Goal: Task Accomplishment & Management: Manage account settings

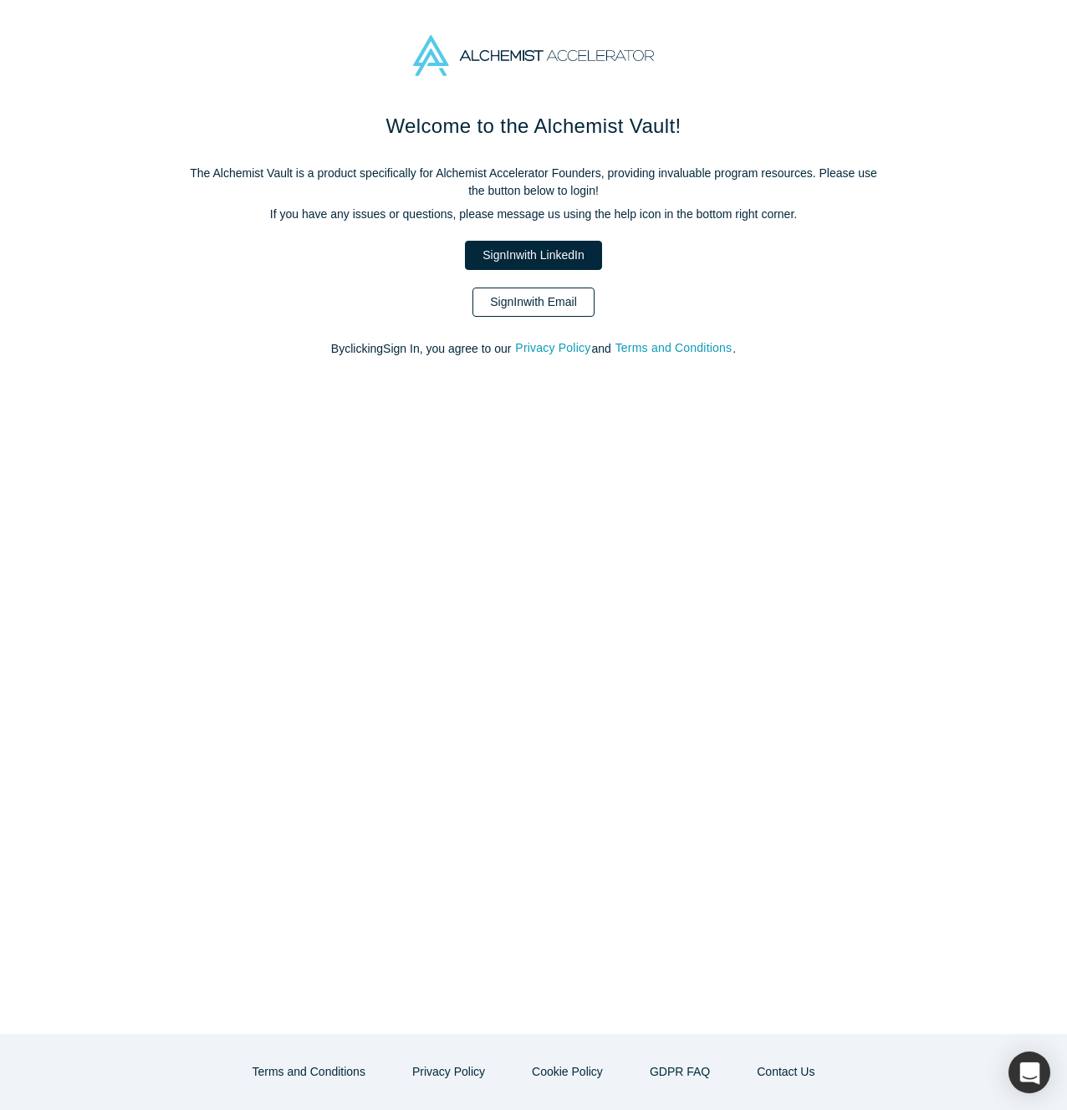
click at [566, 309] on link "Sign In with Email" at bounding box center [533, 302] width 122 height 29
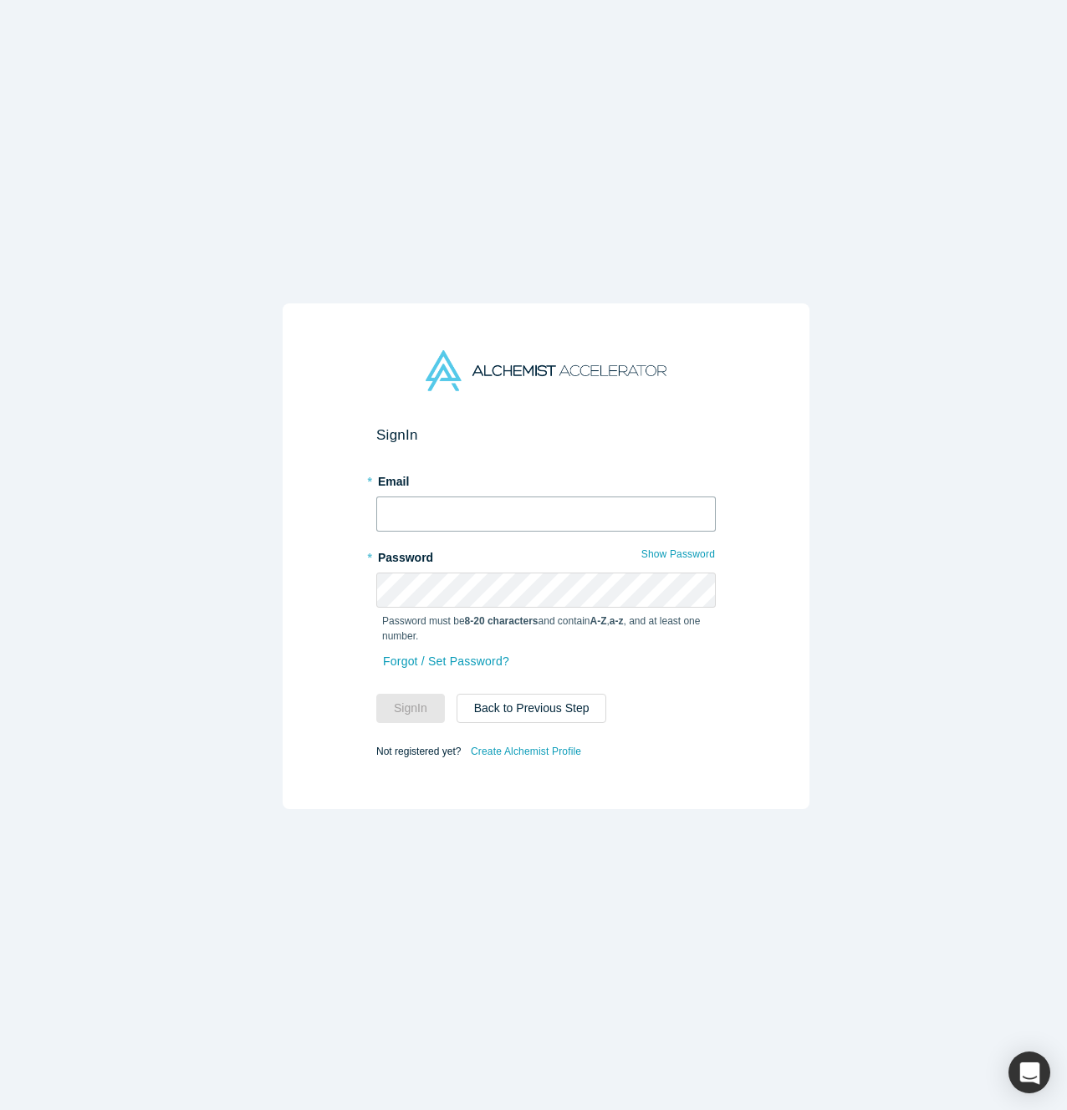
type input "[PERSON_NAME][EMAIL_ADDRESS][DOMAIN_NAME]"
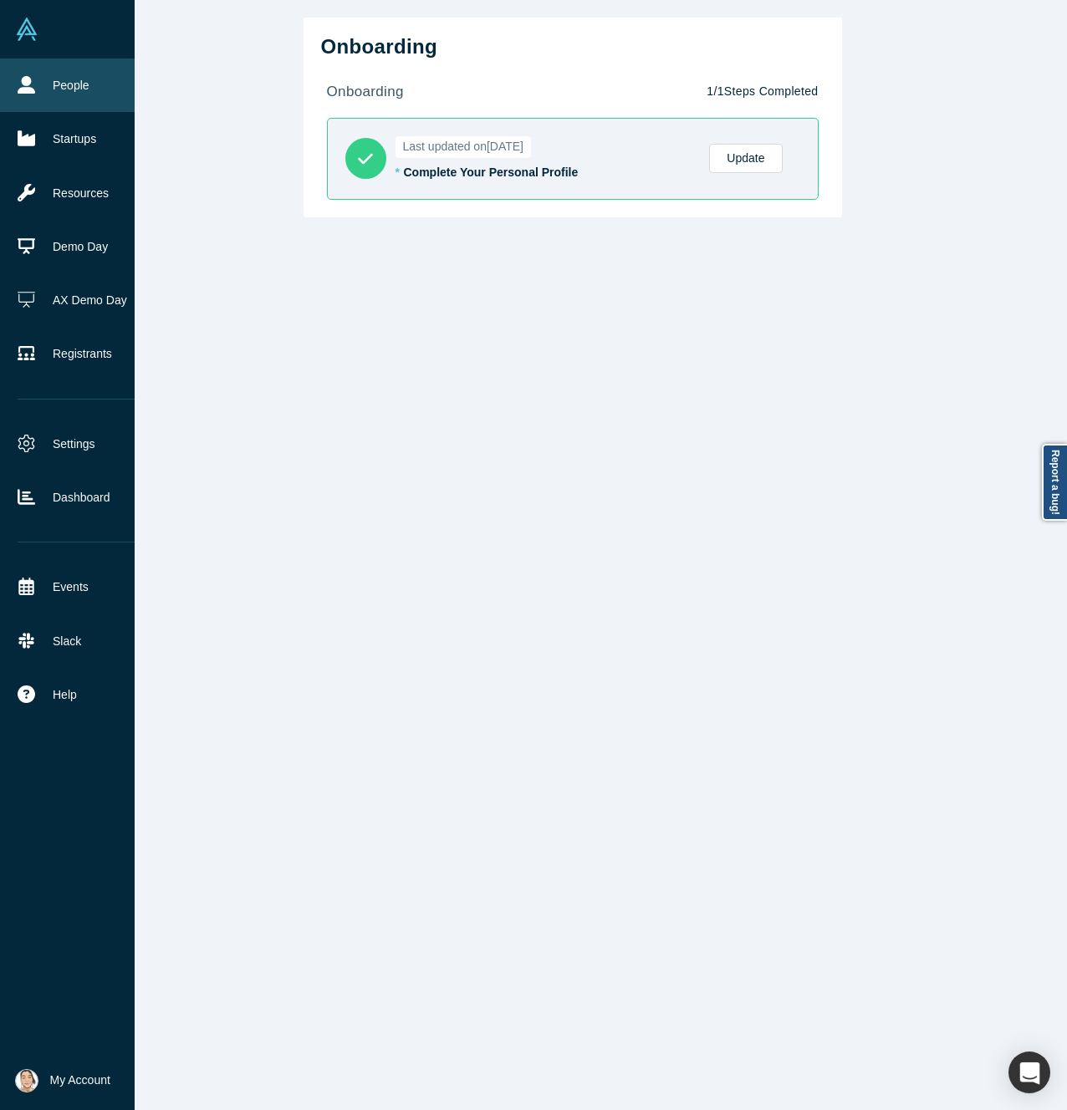
click at [28, 92] on icon at bounding box center [27, 85] width 18 height 18
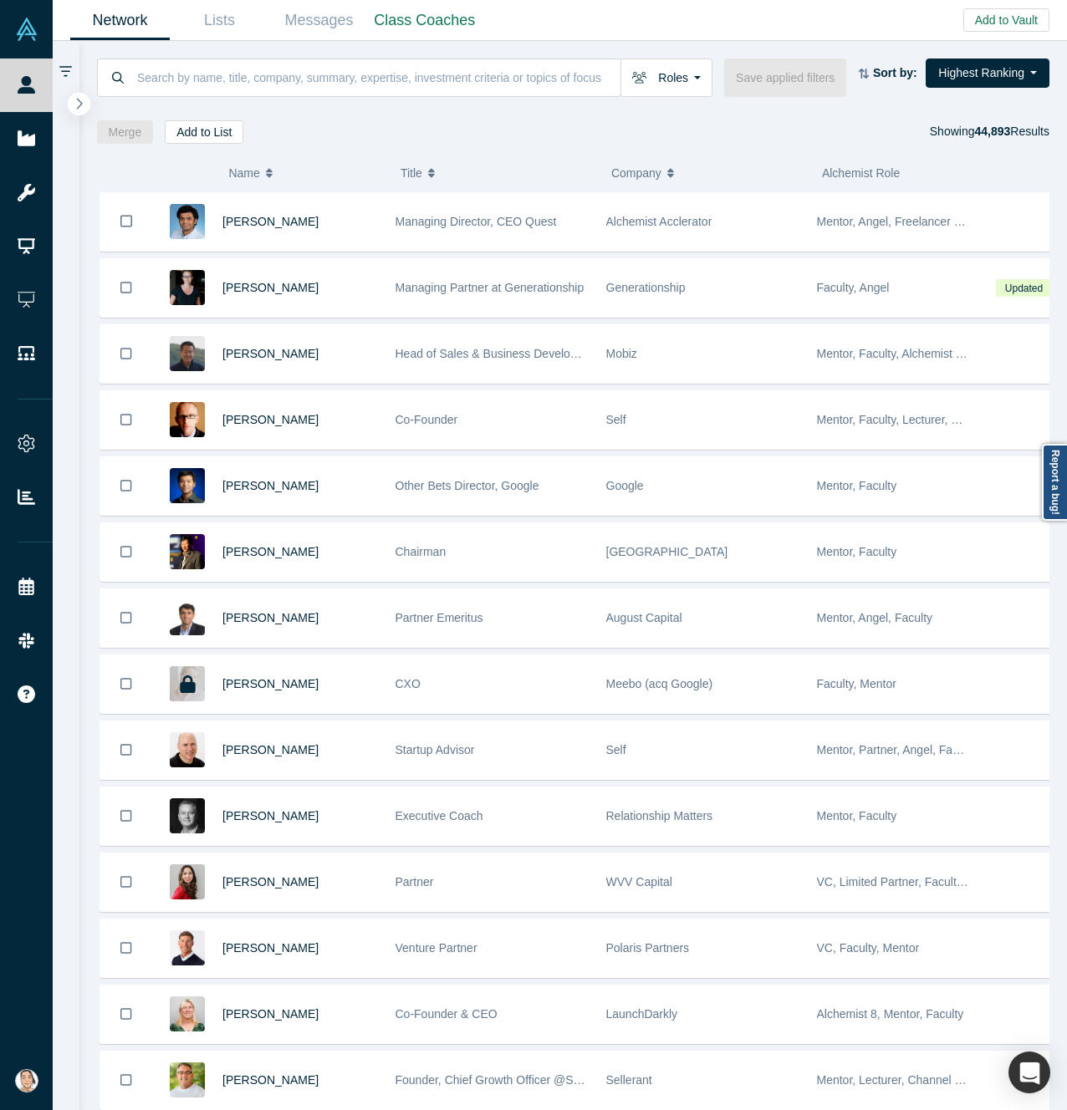
click at [84, 108] on button "button" at bounding box center [79, 104] width 23 height 23
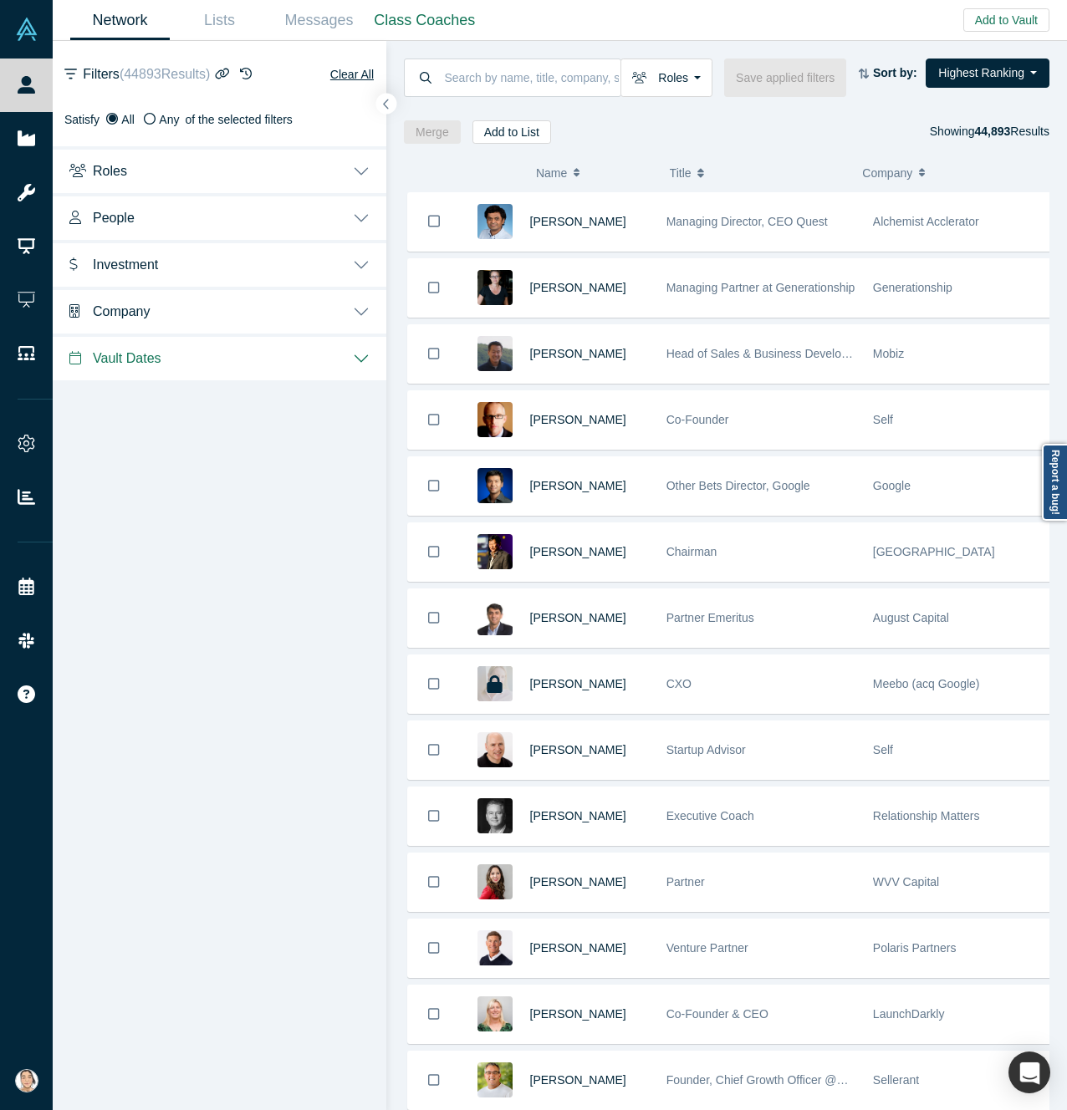
click at [191, 167] on button "Roles" at bounding box center [220, 169] width 334 height 47
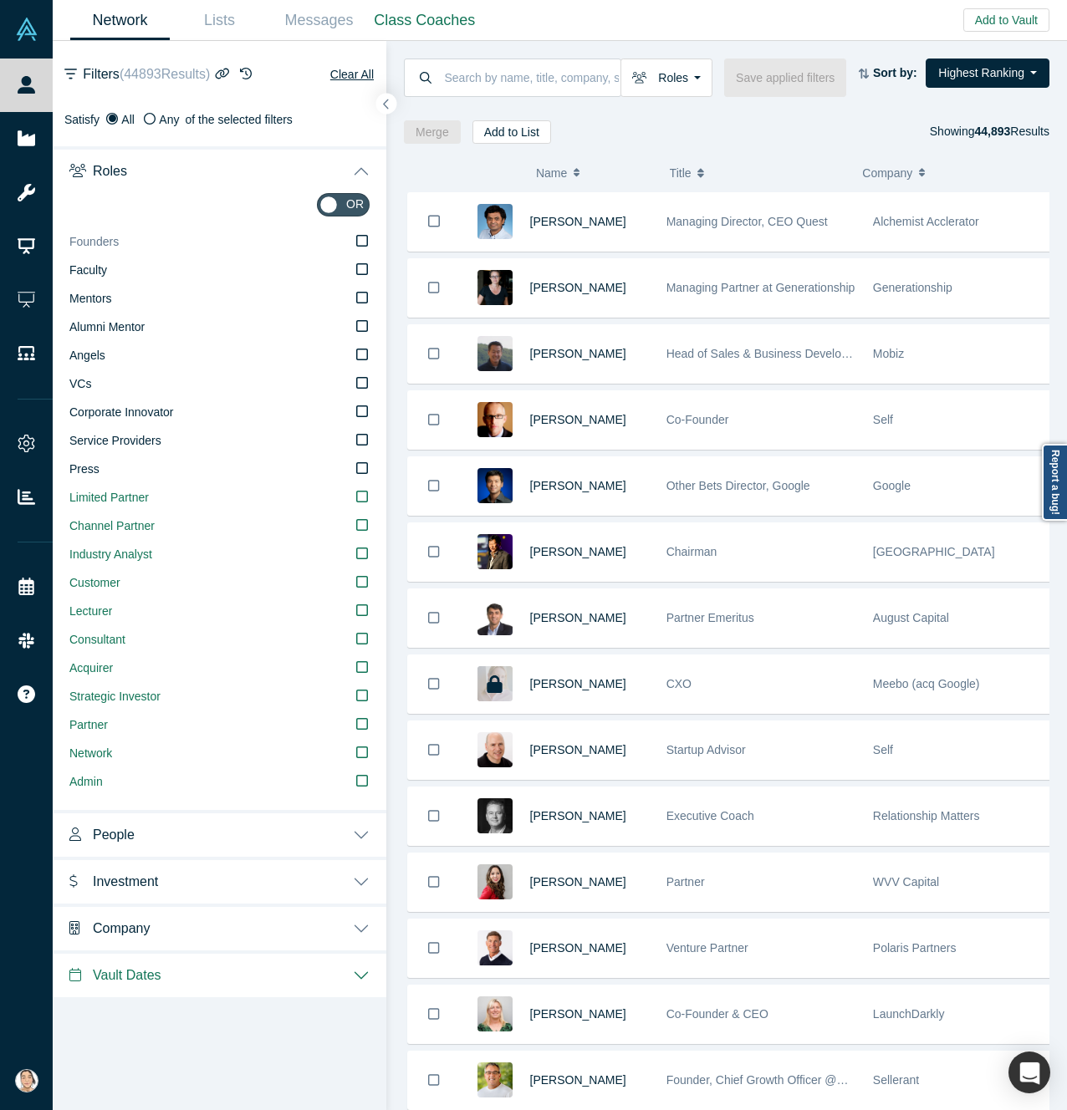
click at [360, 241] on icon at bounding box center [362, 240] width 12 height 13
click at [0, 0] on input "Founders" at bounding box center [0, 0] width 0 height 0
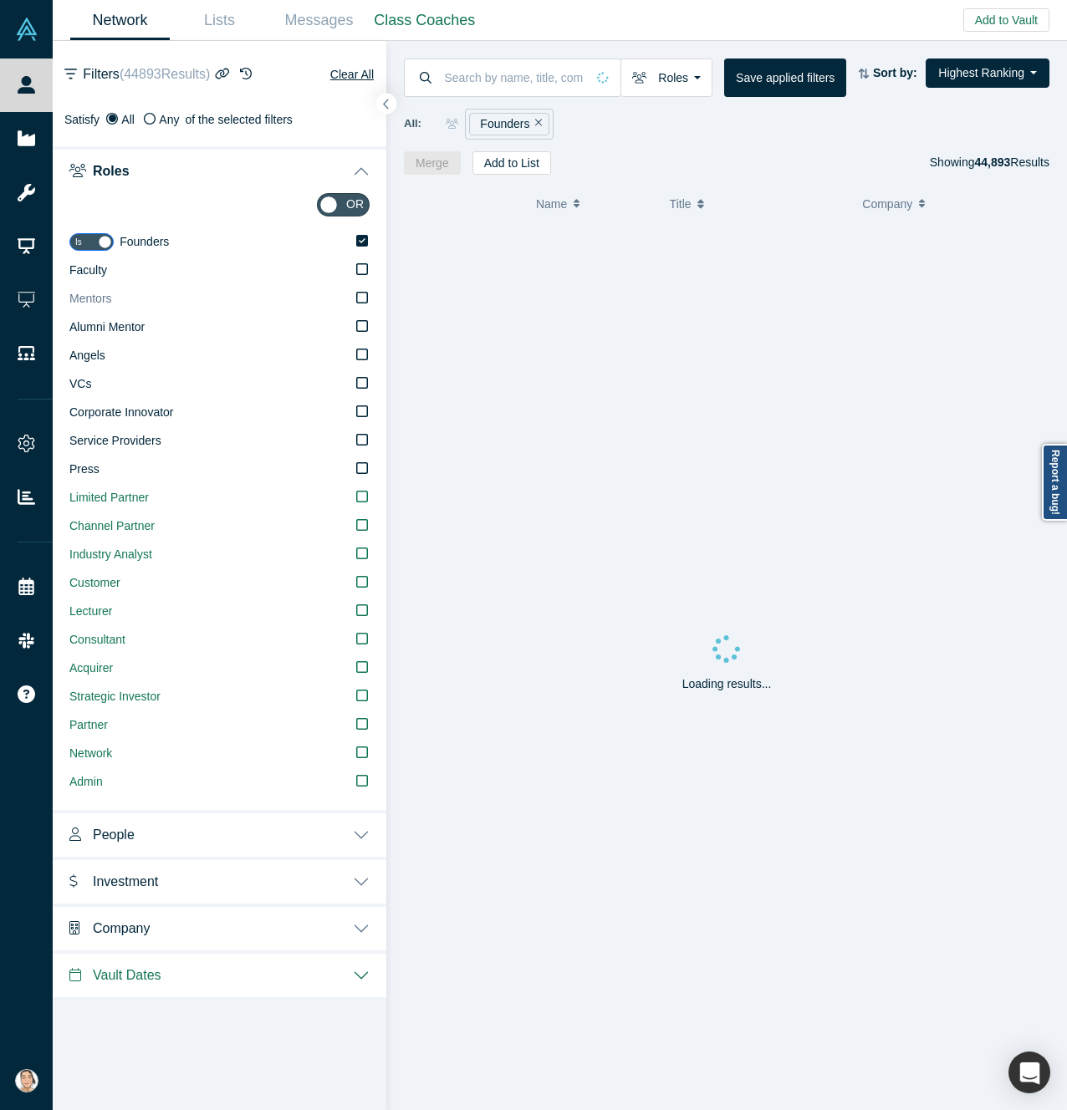
click at [365, 300] on icon at bounding box center [362, 297] width 12 height 13
click at [0, 0] on input "Mentors" at bounding box center [0, 0] width 0 height 0
click at [362, 388] on icon at bounding box center [362, 383] width 12 height 12
click at [0, 0] on input "VCs" at bounding box center [0, 0] width 0 height 0
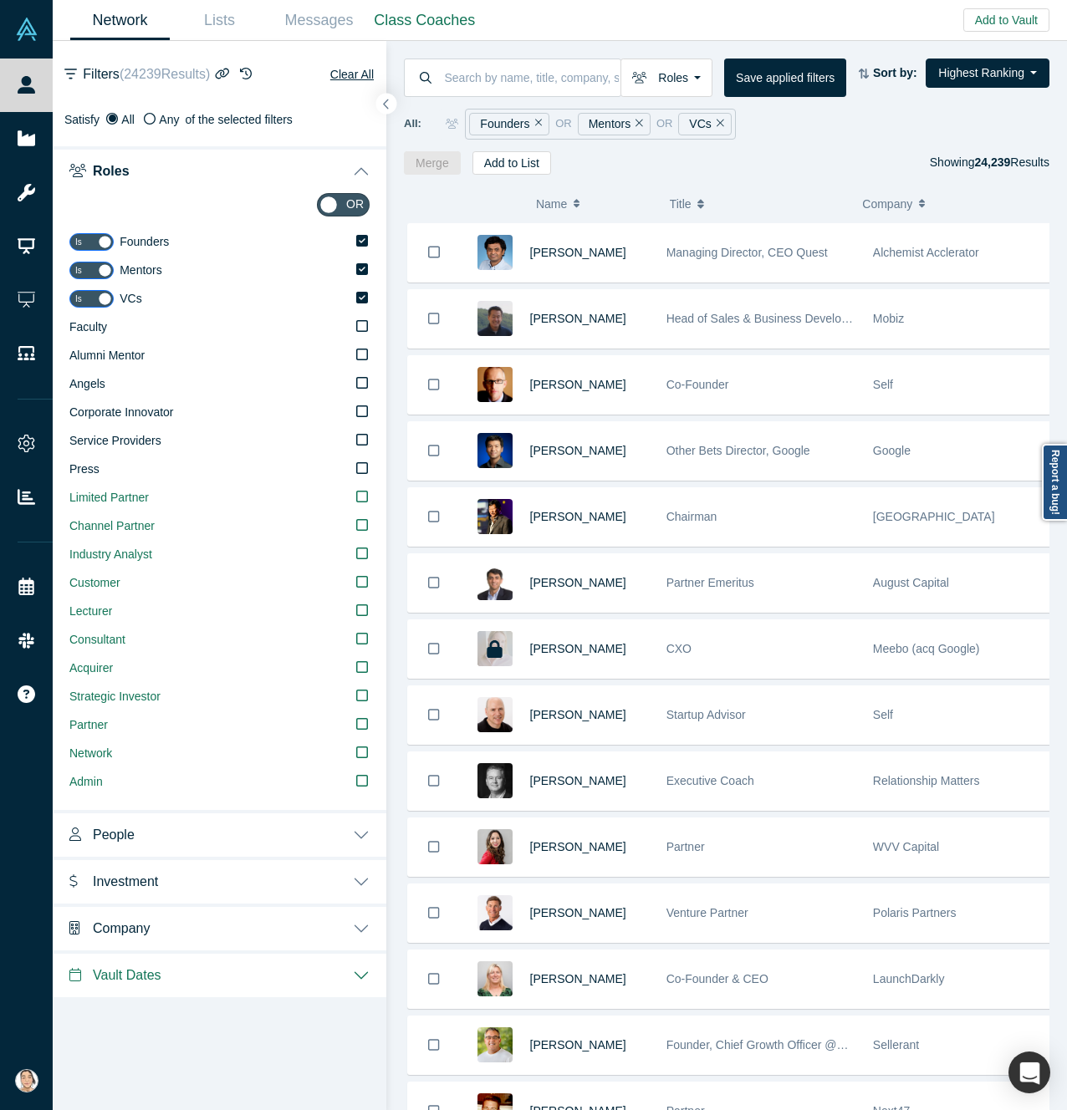
click at [212, 836] on button "People" at bounding box center [220, 833] width 334 height 47
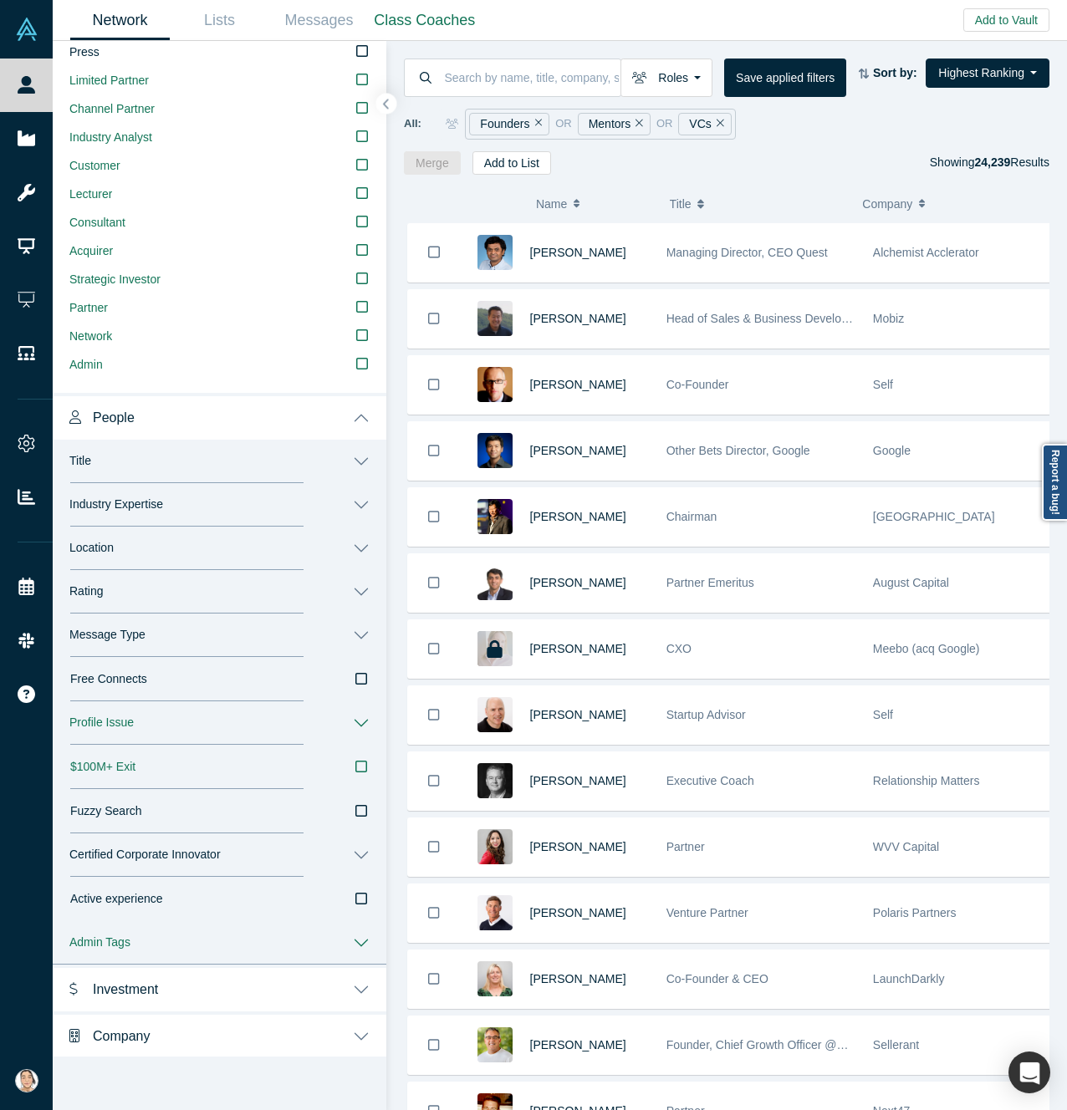
scroll to position [466, 0]
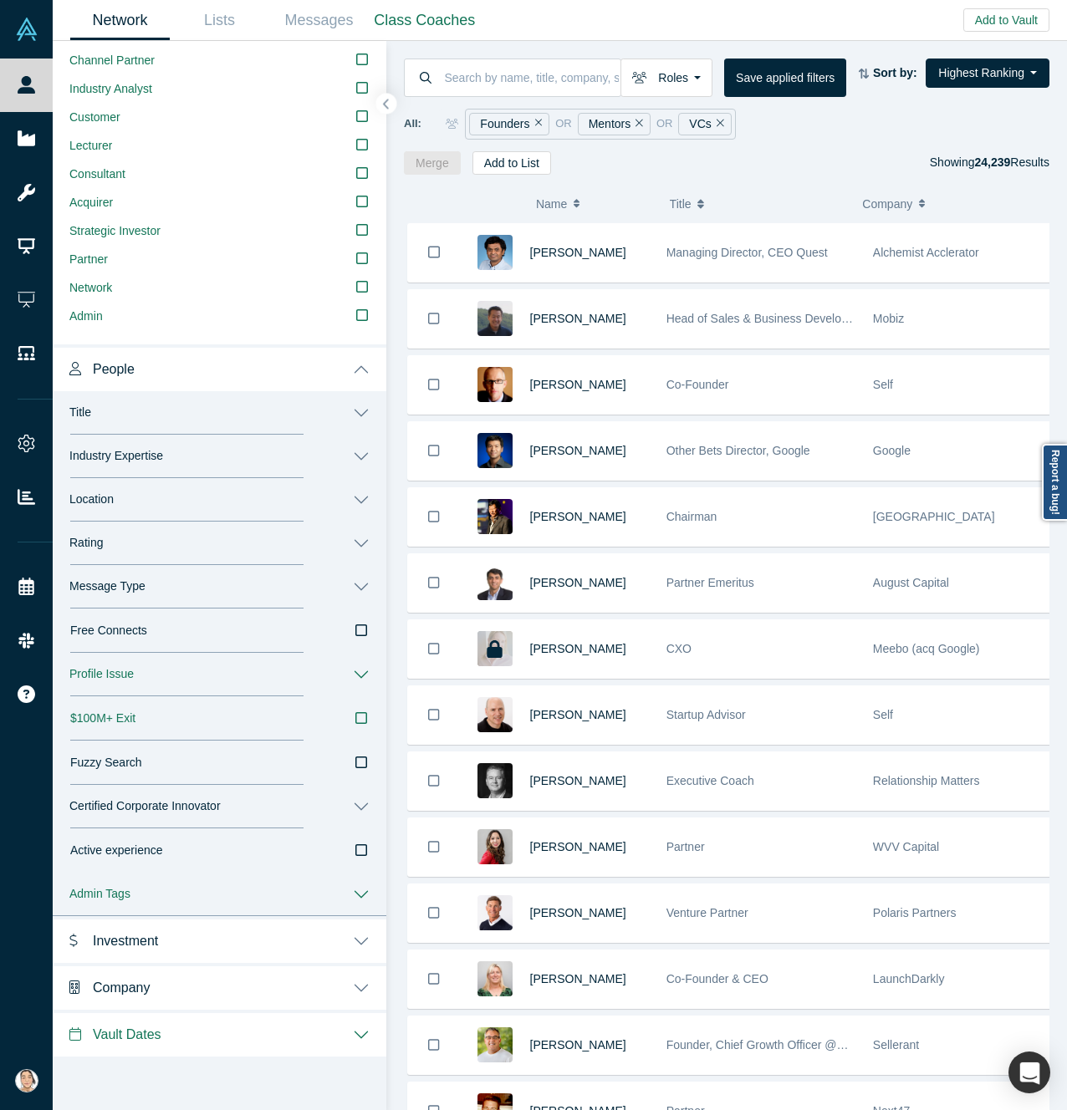
click at [179, 450] on button "Industry Expertise" at bounding box center [220, 456] width 334 height 43
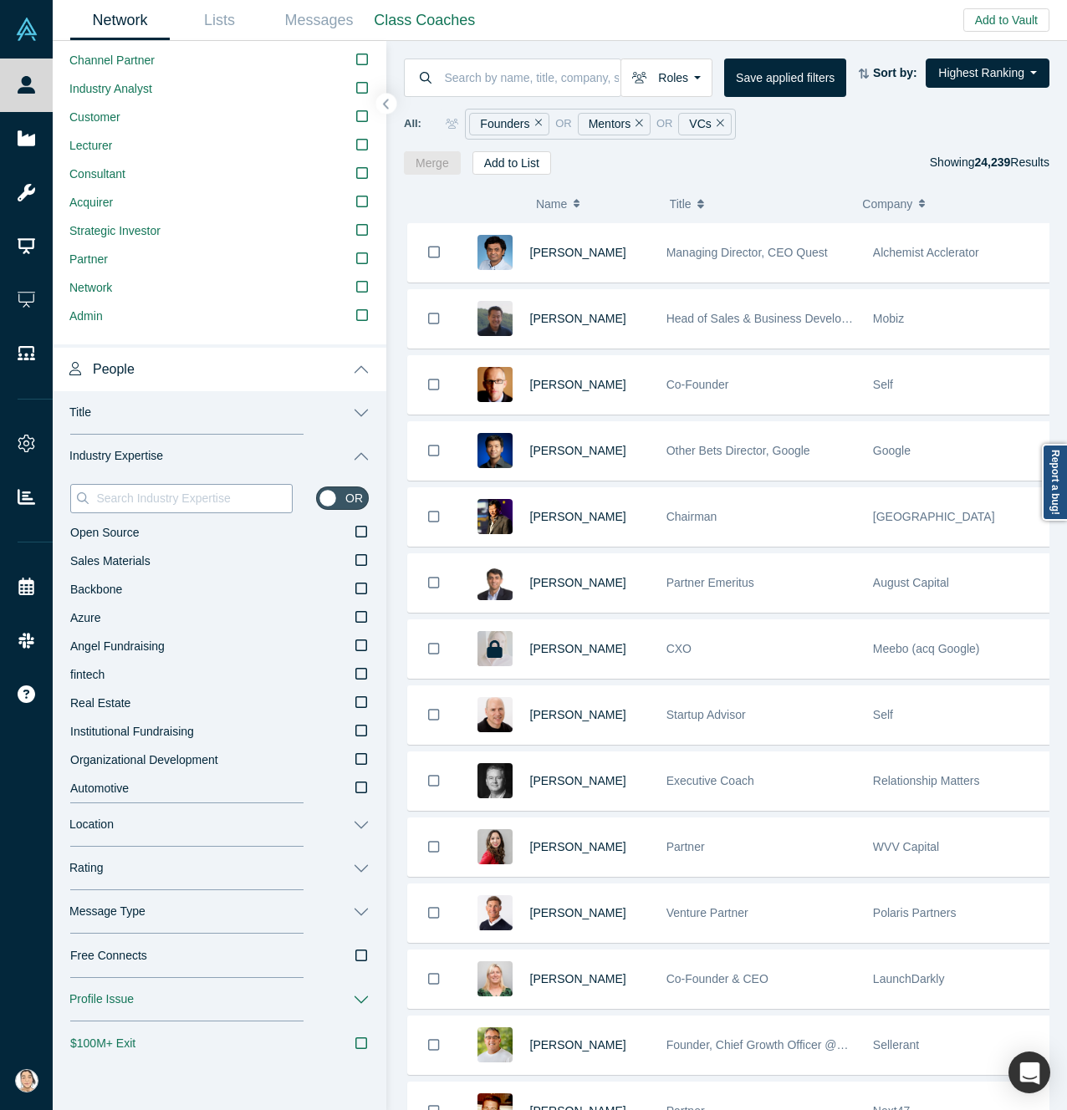
click at [156, 508] on input at bounding box center [192, 498] width 197 height 22
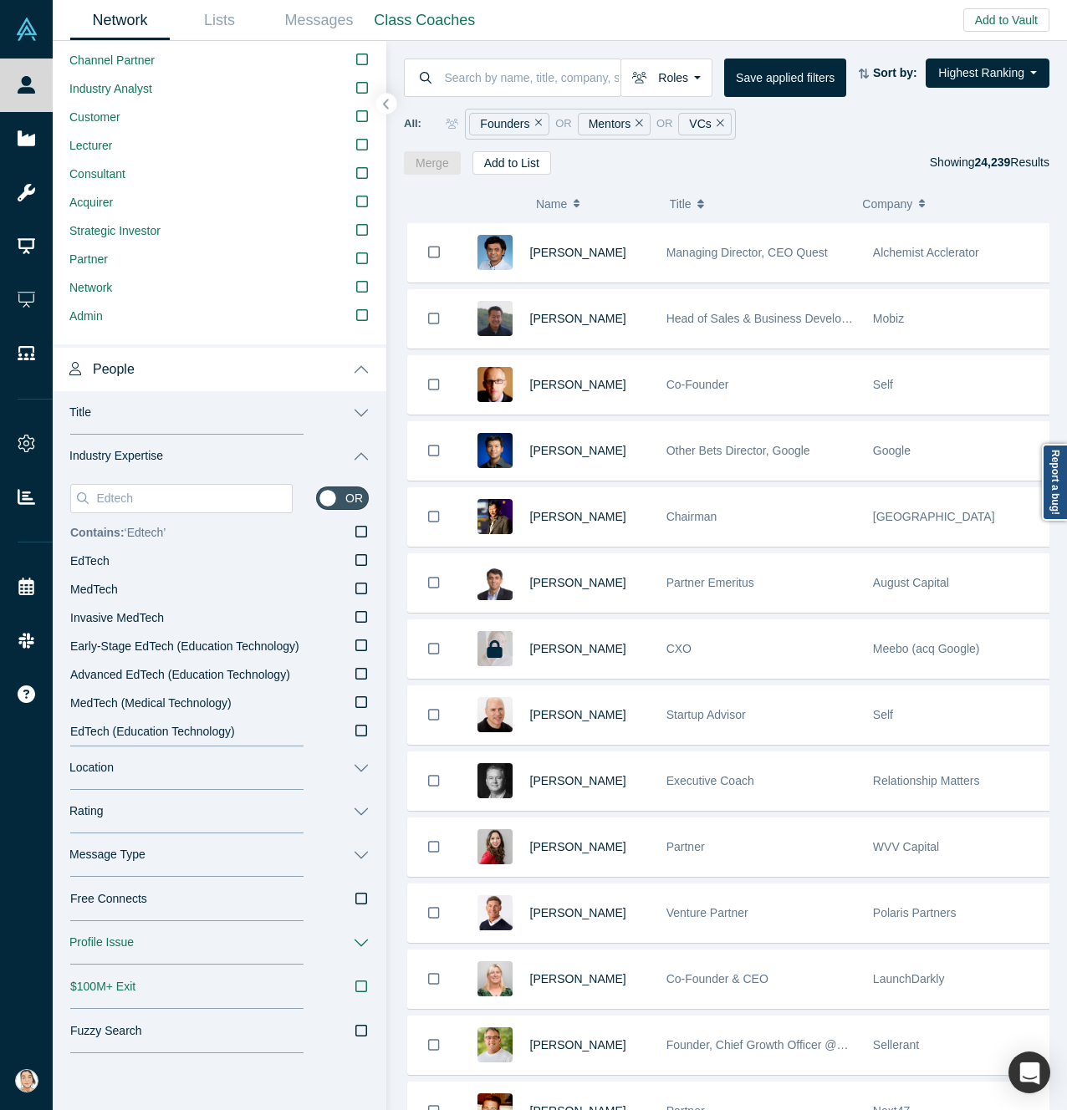
click at [355, 535] on icon at bounding box center [361, 531] width 12 height 13
click at [0, 0] on input "Contains: ‘ Edtech ’" at bounding box center [0, 0] width 0 height 0
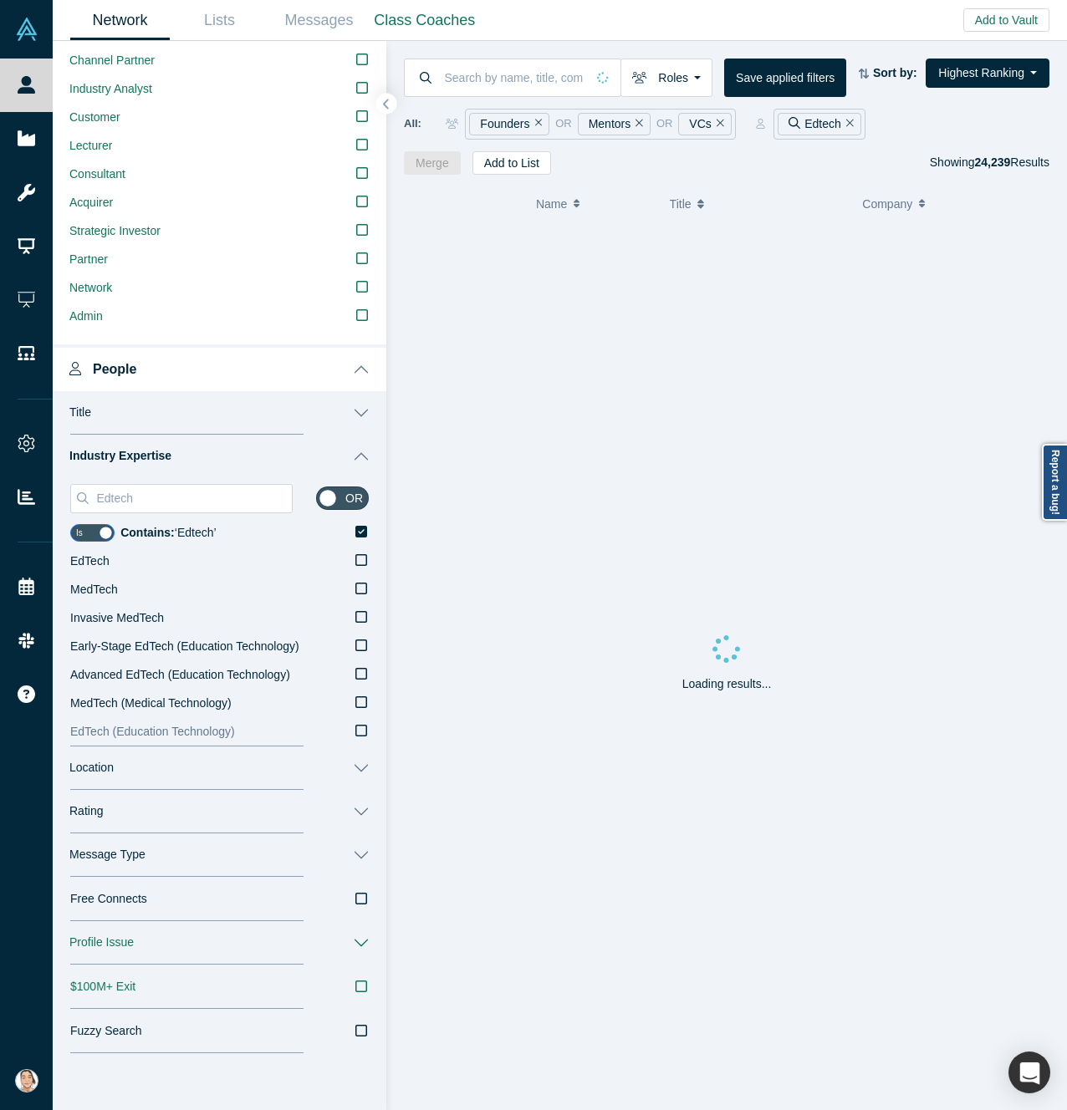
click at [355, 733] on icon at bounding box center [361, 731] width 12 height 12
click at [0, 0] on input "EdTech (Education Technology)" at bounding box center [0, 0] width 0 height 0
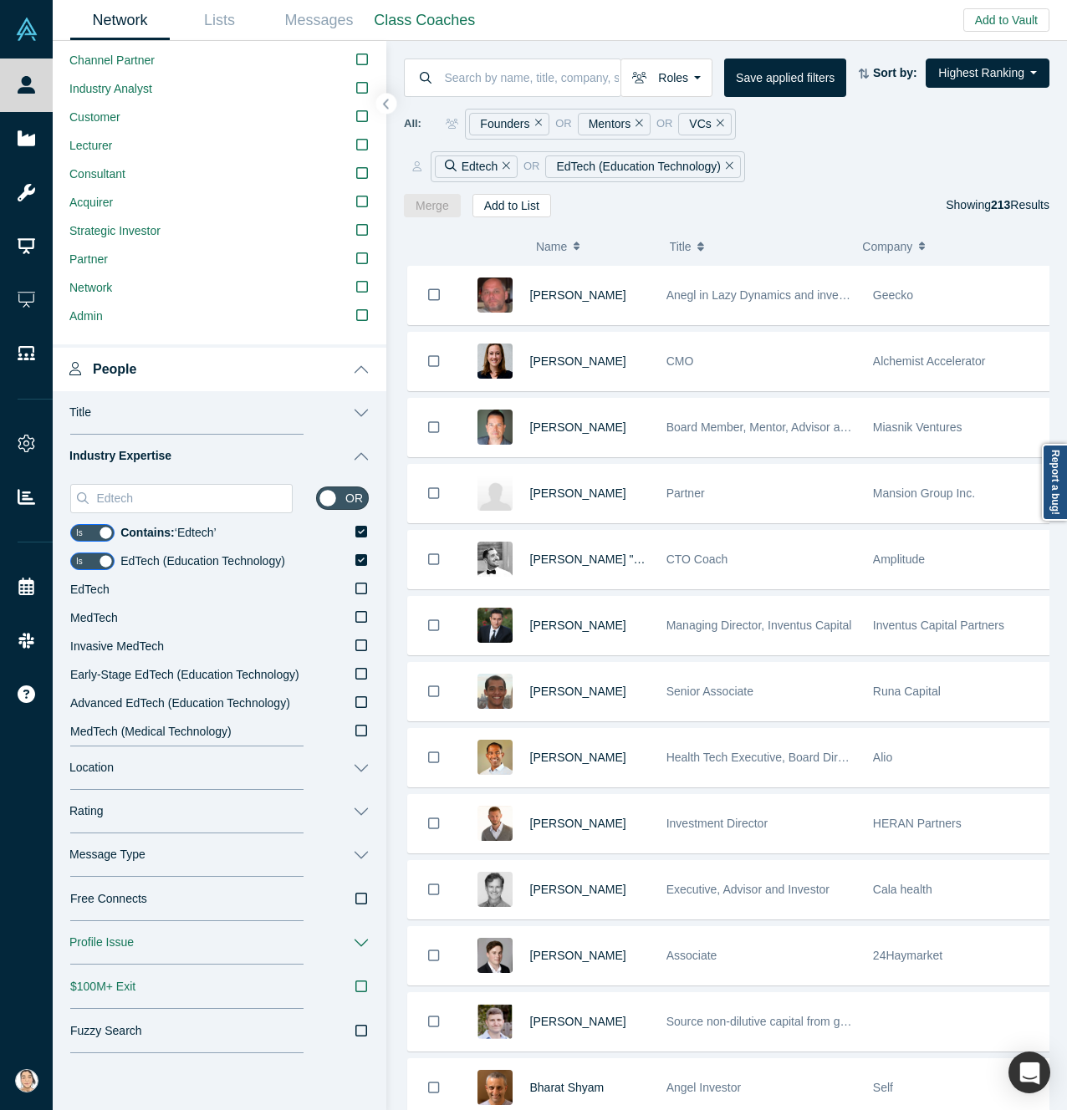
click at [262, 772] on button "Location" at bounding box center [220, 768] width 334 height 43
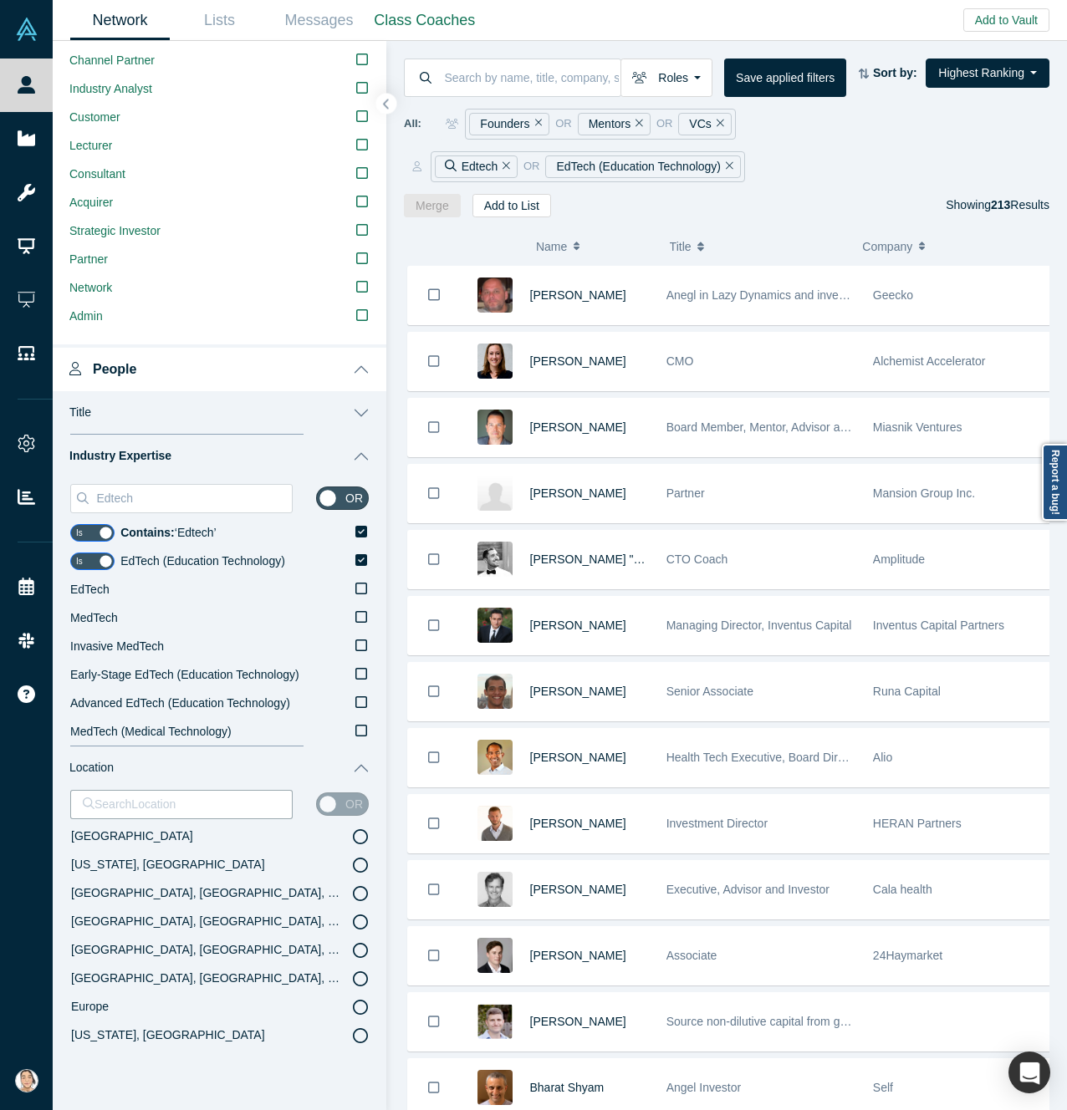
click at [353, 897] on icon at bounding box center [360, 893] width 15 height 15
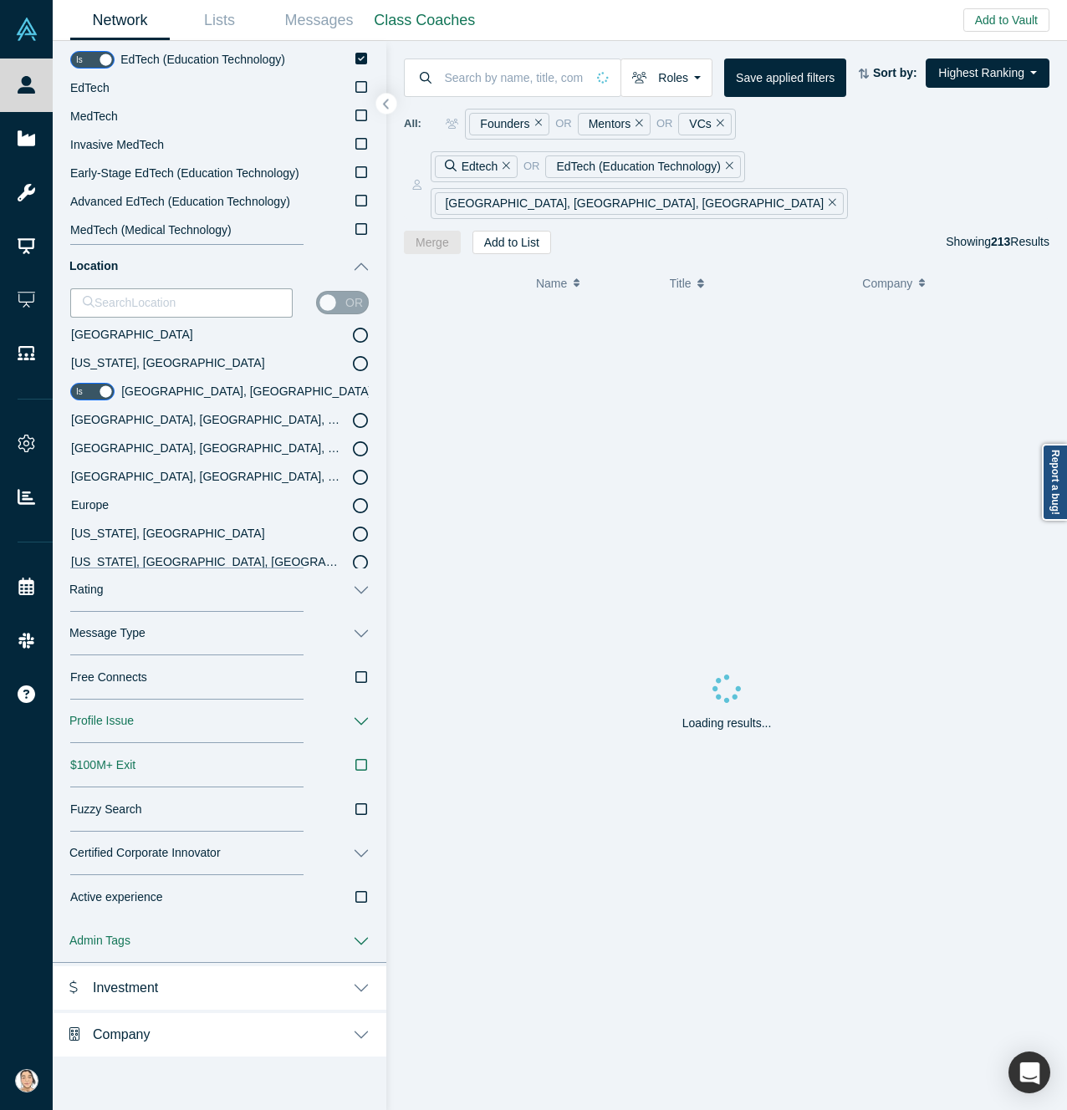
scroll to position [298, 0]
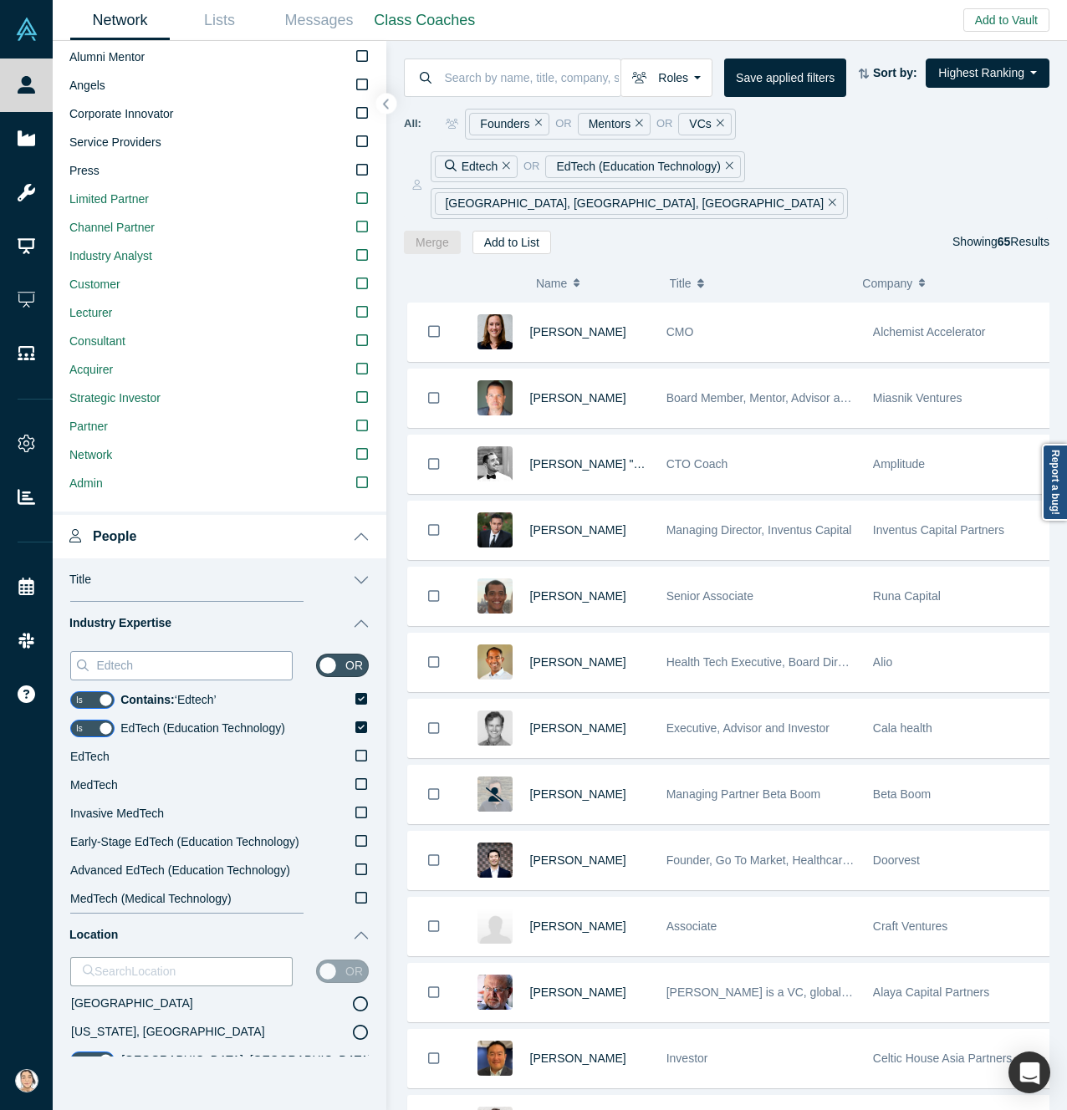
click at [206, 675] on input "Edtech" at bounding box center [192, 666] width 197 height 22
click at [344, 727] on div "Edtech or Is Contains: ‘ Edtech ’ Is EdTech (Education Technology) EdTech MedTe…" at bounding box center [220, 779] width 334 height 268
click at [355, 730] on icon at bounding box center [361, 728] width 12 height 12
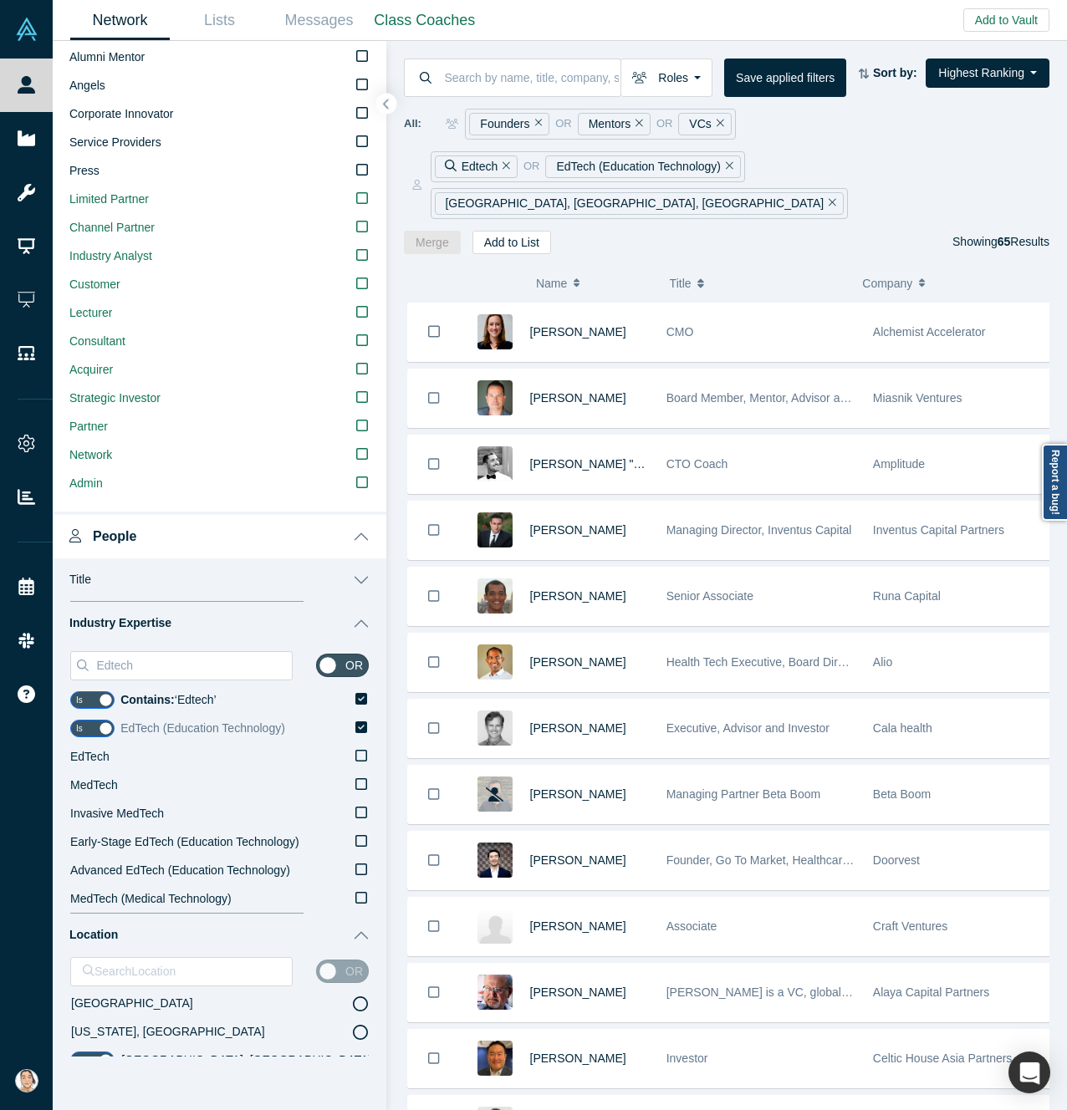
click at [0, 0] on input "EdTech (Education Technology)" at bounding box center [0, 0] width 0 height 0
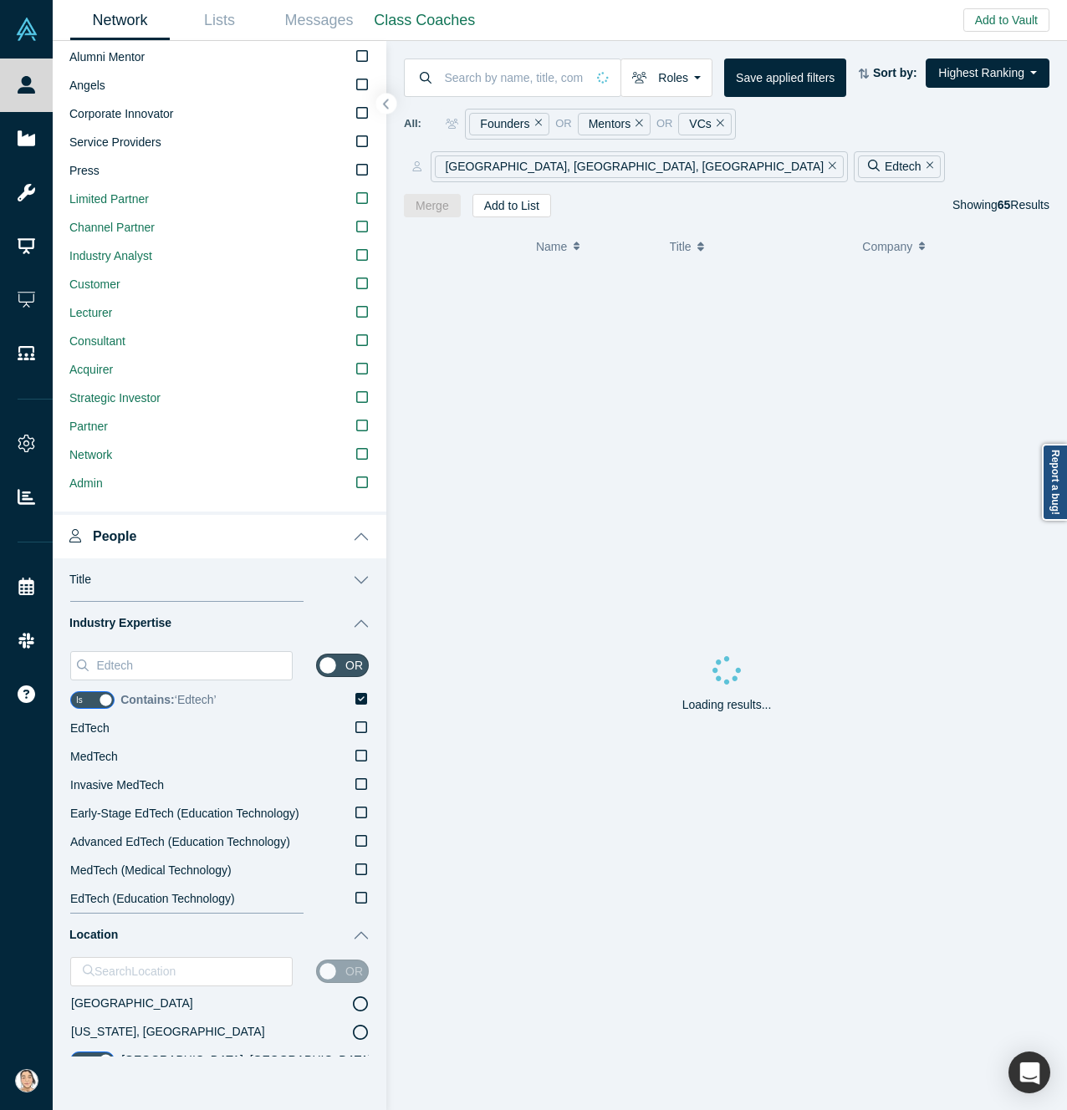
click at [334, 706] on label "Contains: ‘ Edtech ’" at bounding box center [244, 700] width 248 height 28
click at [0, 0] on input "Contains: ‘ Edtech ’" at bounding box center [0, 0] width 0 height 0
click at [206, 674] on input "Edtech" at bounding box center [192, 666] width 197 height 22
click at [166, 657] on input "Edtech" at bounding box center [192, 666] width 197 height 22
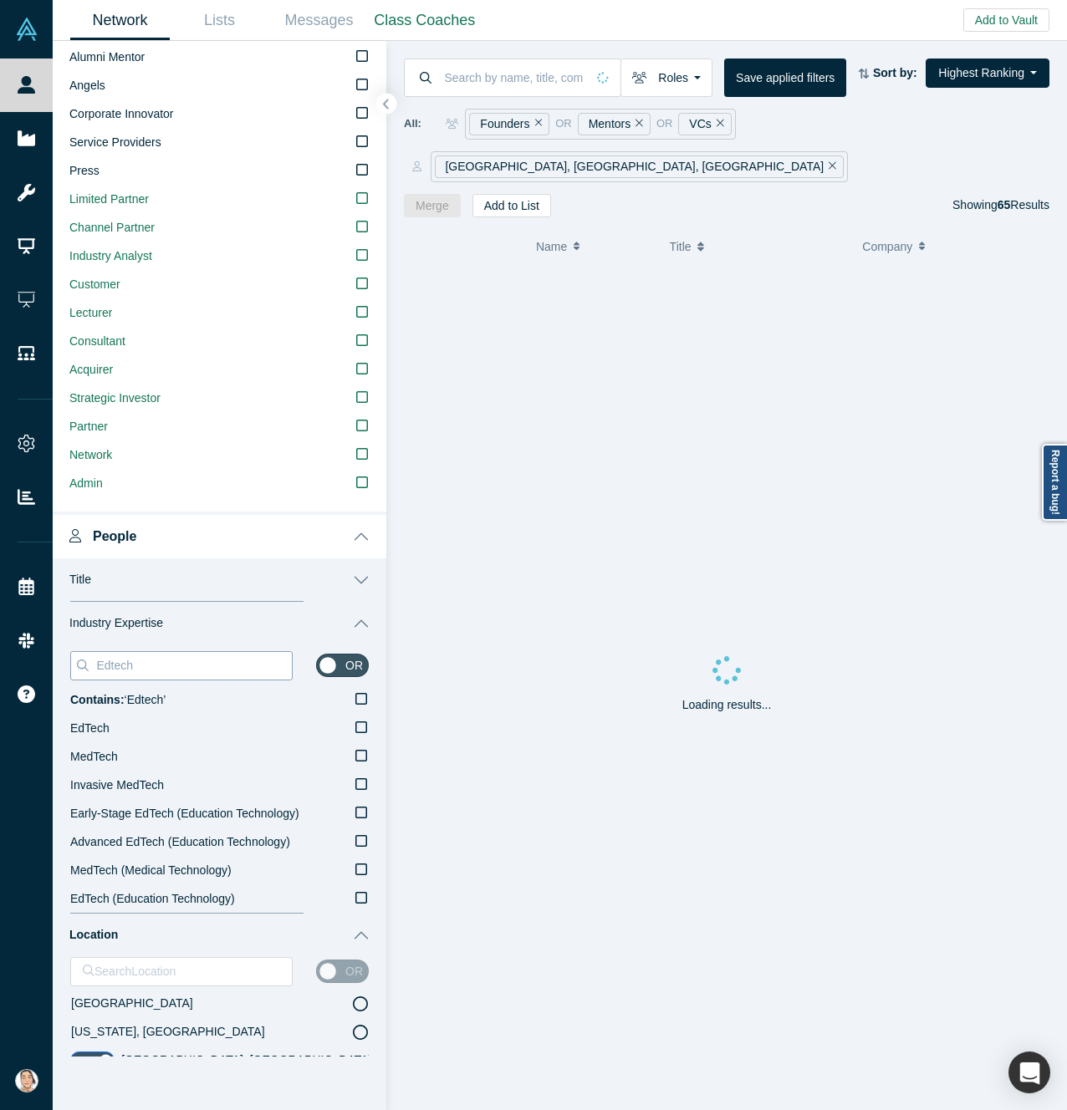
click at [166, 658] on input "Edtech" at bounding box center [192, 666] width 197 height 22
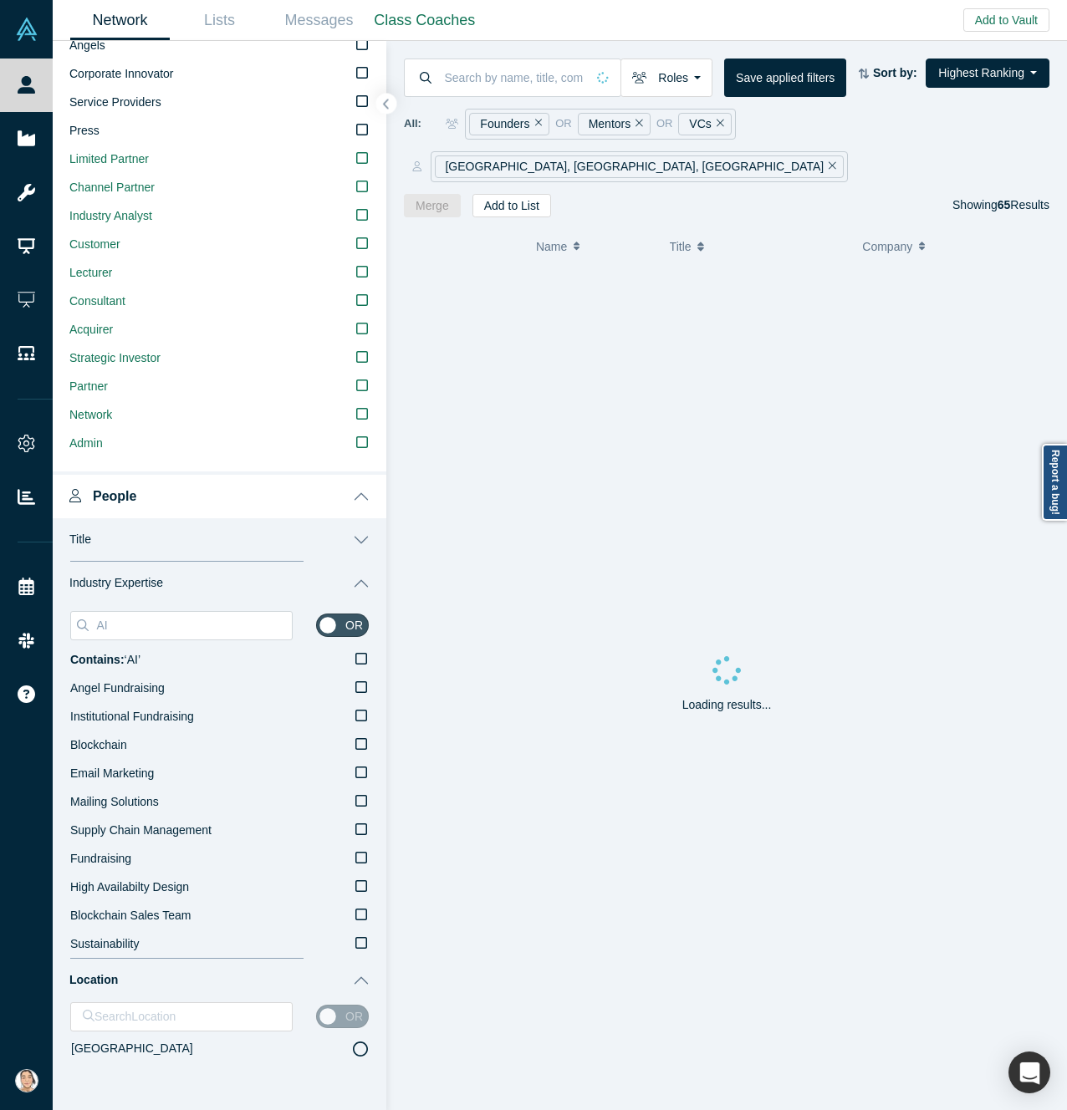
scroll to position [298, 0]
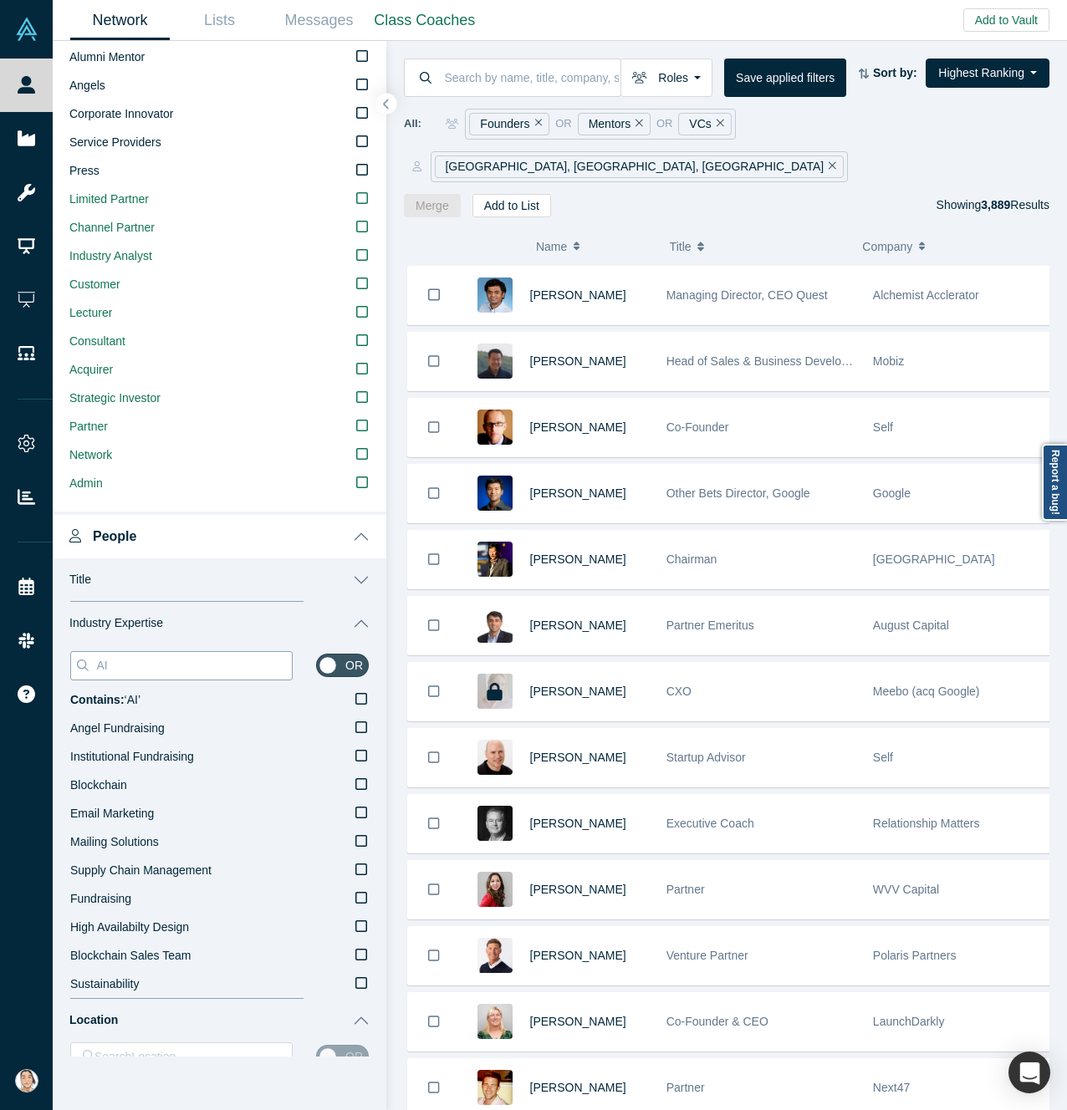
click at [165, 660] on input "AI" at bounding box center [192, 666] width 197 height 22
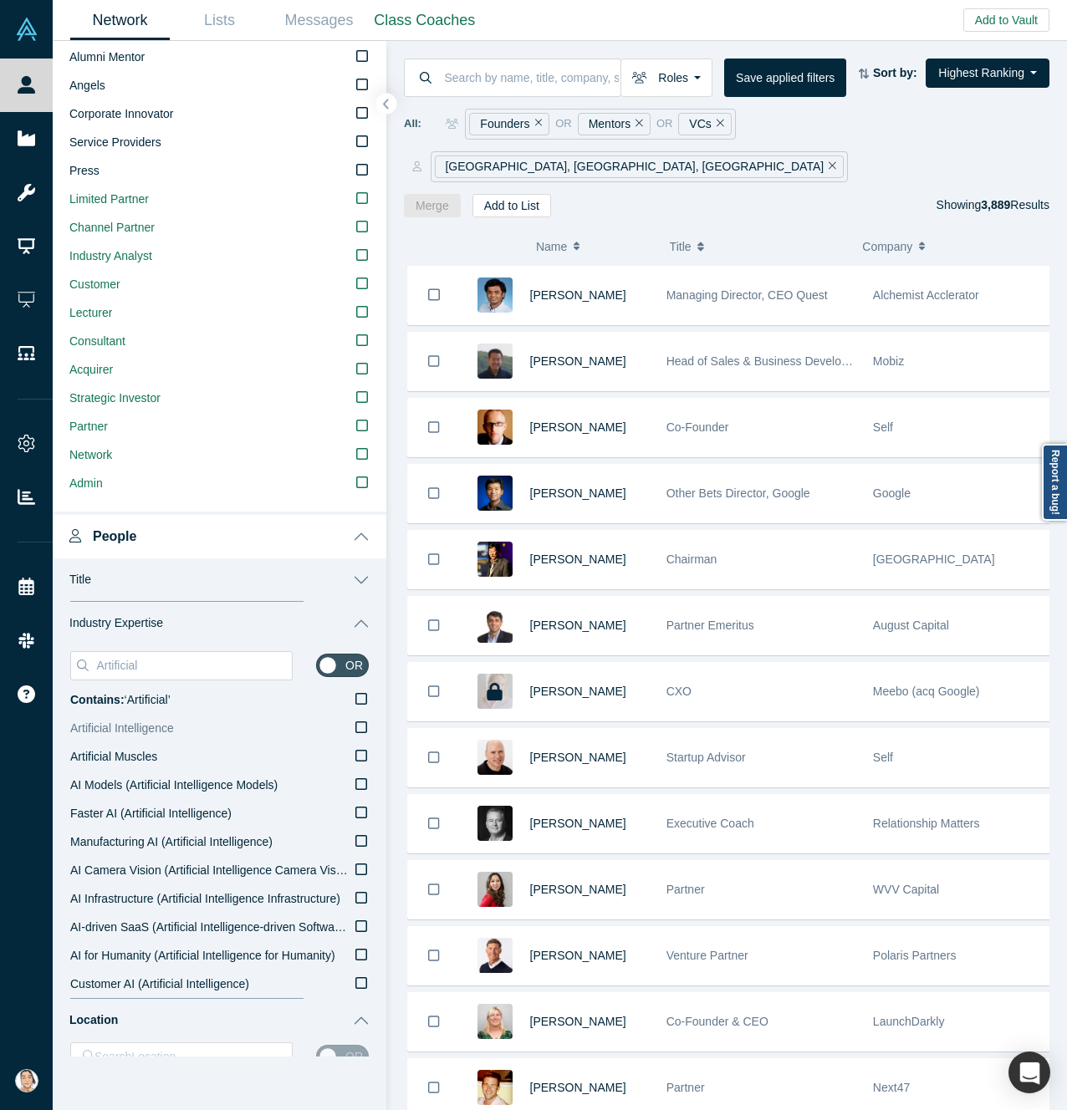
type input "Artificial"
click at [355, 732] on icon at bounding box center [361, 727] width 12 height 13
click at [0, 0] on input "Artificial Intelligence" at bounding box center [0, 0] width 0 height 0
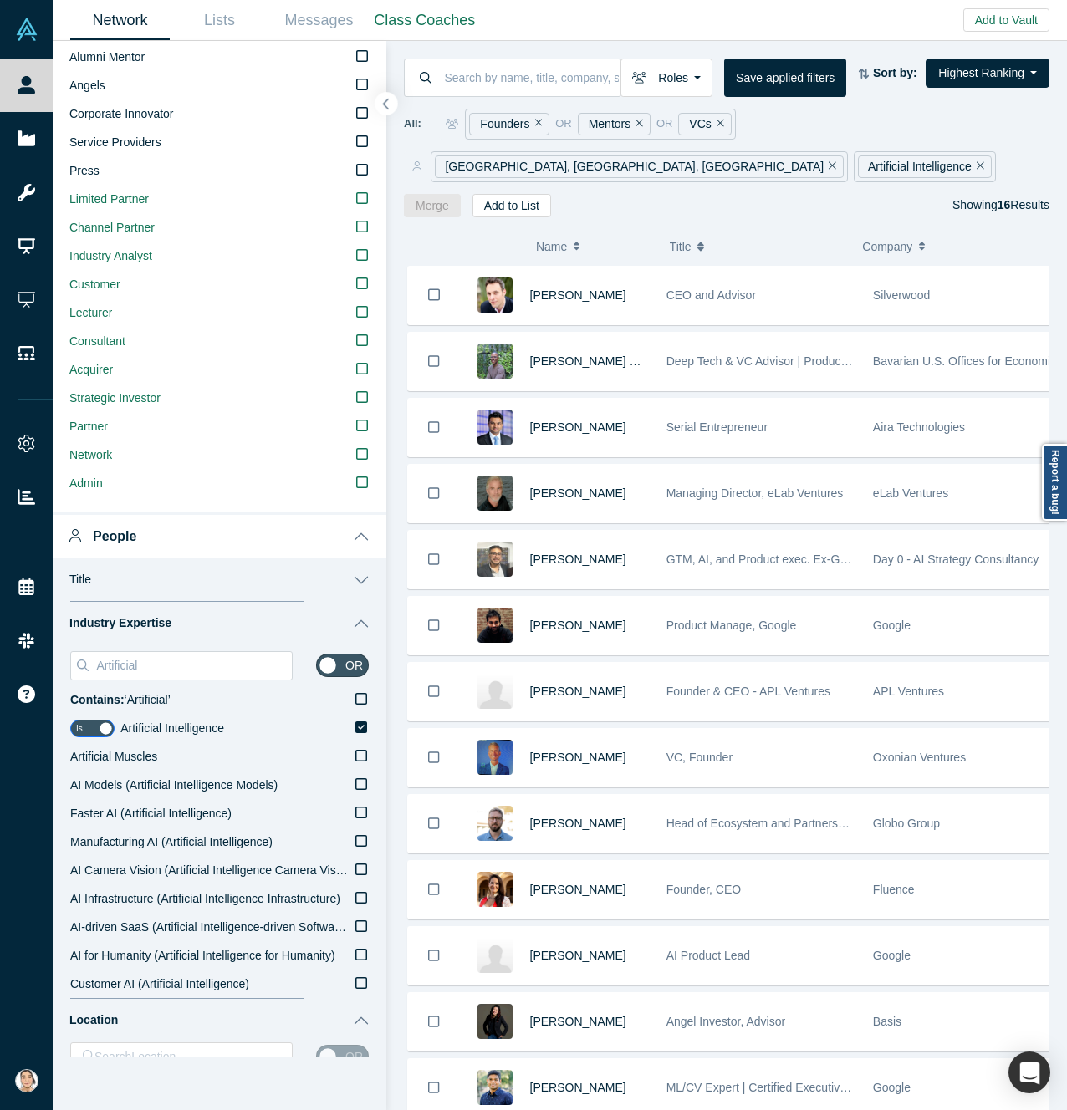
click at [393, 104] on button "button" at bounding box center [386, 104] width 23 height 23
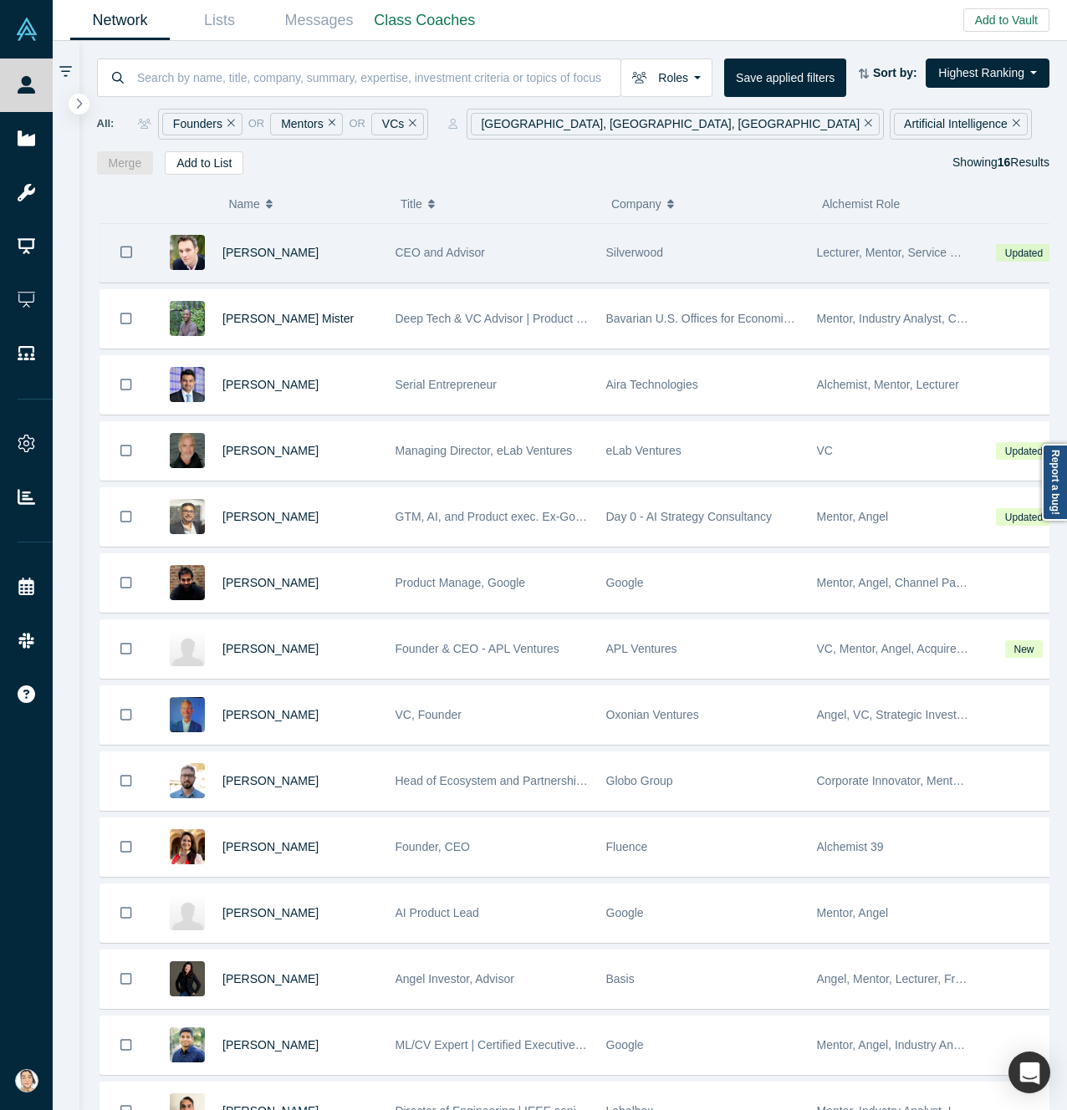
click at [349, 248] on div "[PERSON_NAME]" at bounding box center [300, 253] width 156 height 58
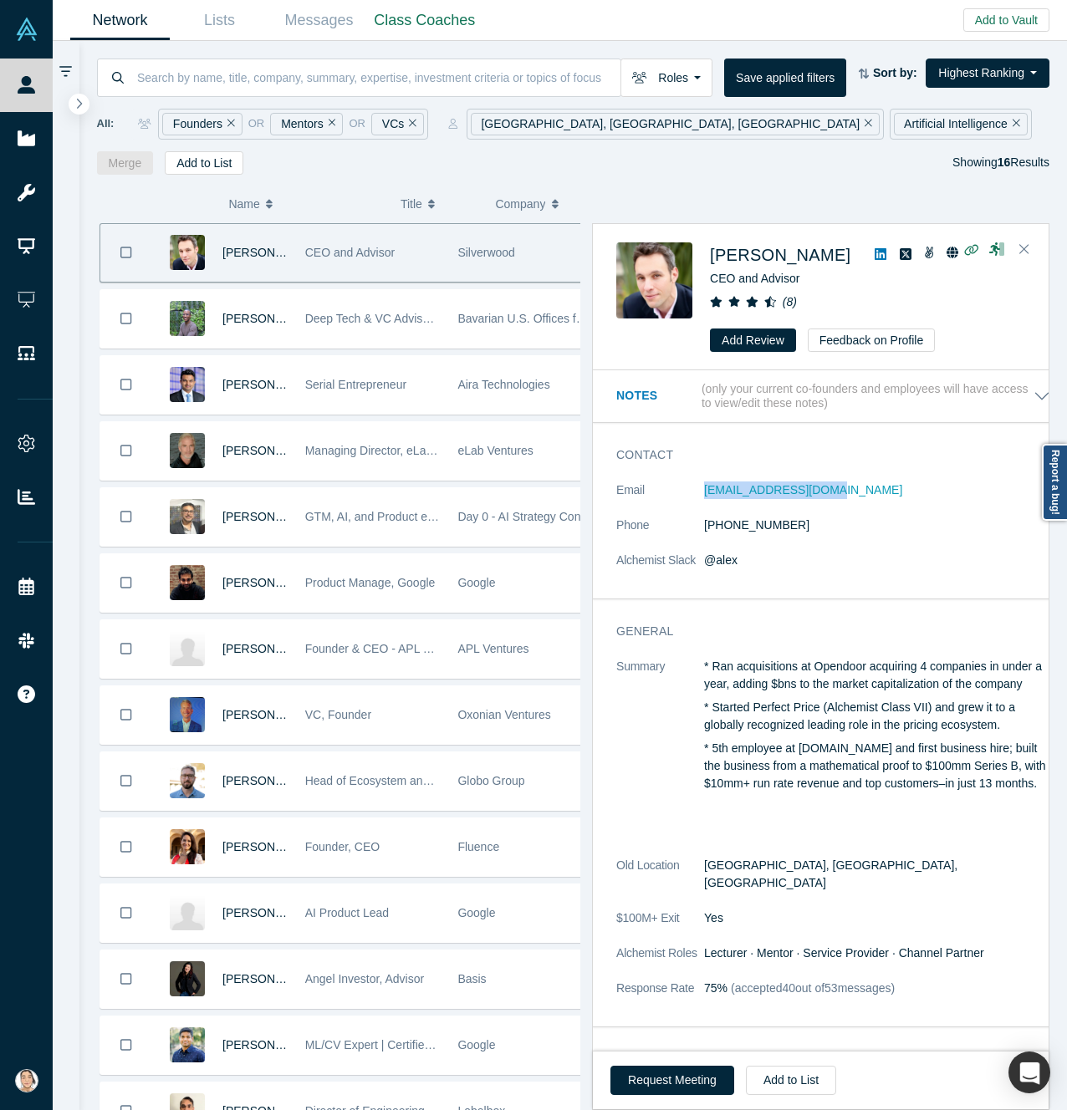
drag, startPoint x: 844, startPoint y: 486, endPoint x: 692, endPoint y: 502, distance: 153.1
click at [692, 502] on dl "Email [EMAIL_ADDRESS][DOMAIN_NAME] Phone [PHONE_NUMBER] Alchemist Slack @[PERSO…" at bounding box center [833, 534] width 434 height 105
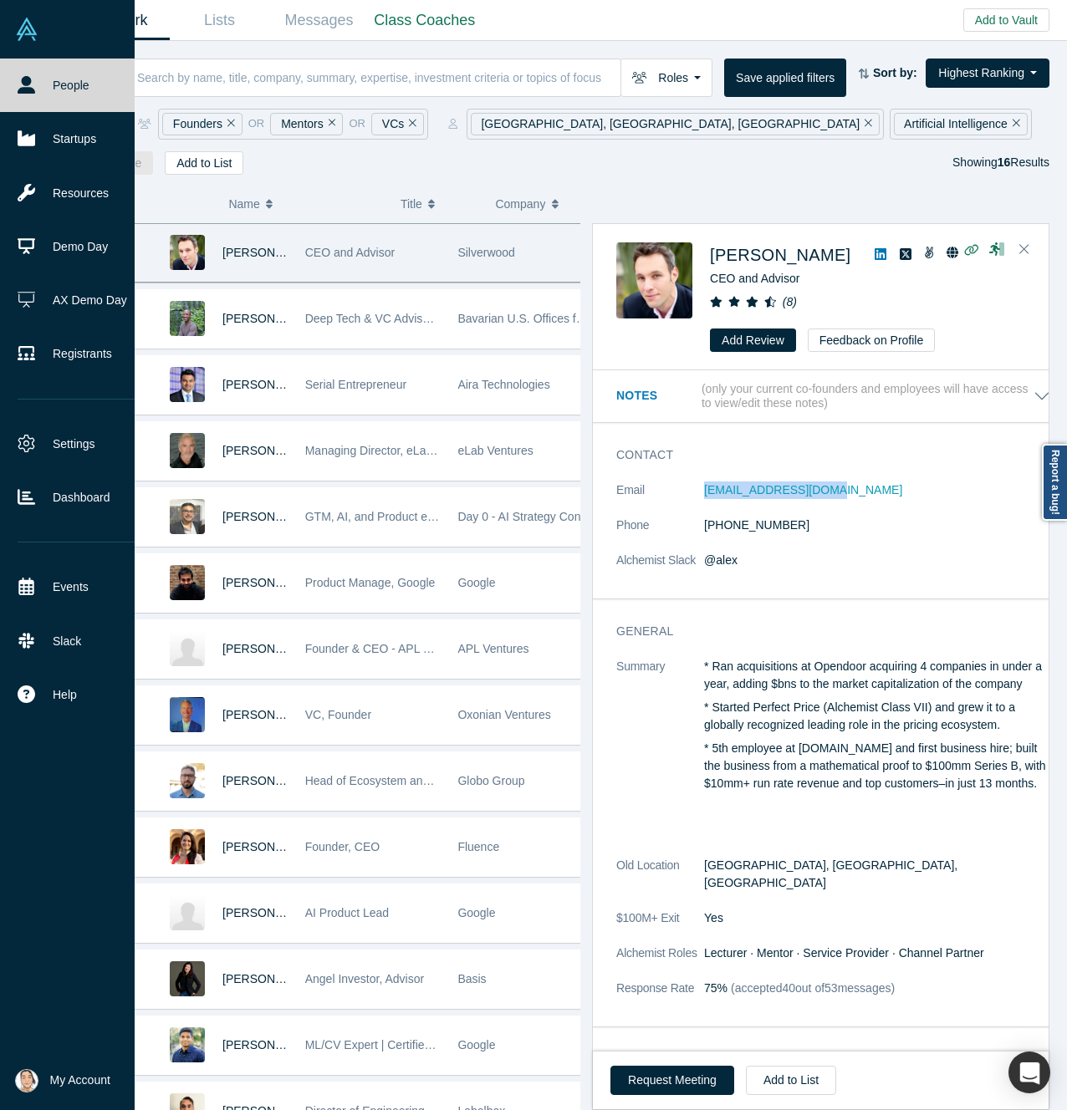
copy dl "[EMAIL_ADDRESS][DOMAIN_NAME]"
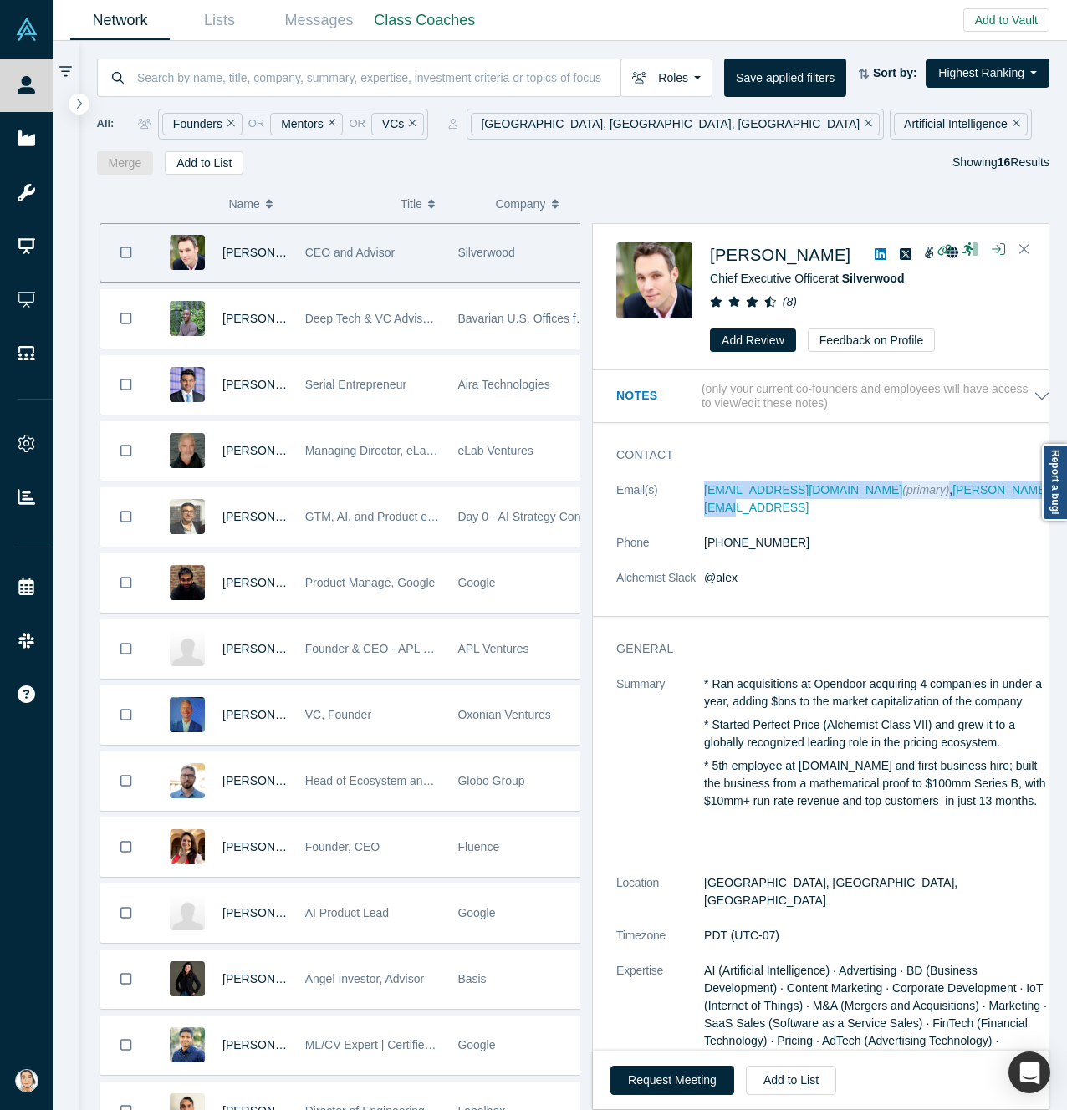
drag, startPoint x: 684, startPoint y: 485, endPoint x: 988, endPoint y: 495, distance: 304.5
click at [988, 495] on dl "Email(s) [EMAIL_ADDRESS][DOMAIN_NAME] (primary) , [PERSON_NAME][EMAIL_ADDRESS] …" at bounding box center [833, 543] width 434 height 123
copy dl "[EMAIL_ADDRESS][DOMAIN_NAME] (primary) , [PERSON_NAME][EMAIL_ADDRESS]"
click at [253, 351] on div "[PERSON_NAME] CEO and Advisor [PERSON_NAME] Mister Deep Tech & VC Advisor | Pro…" at bounding box center [351, 771] width 509 height 1096
click at [961, 79] on button "Highest Ranking" at bounding box center [988, 73] width 124 height 29
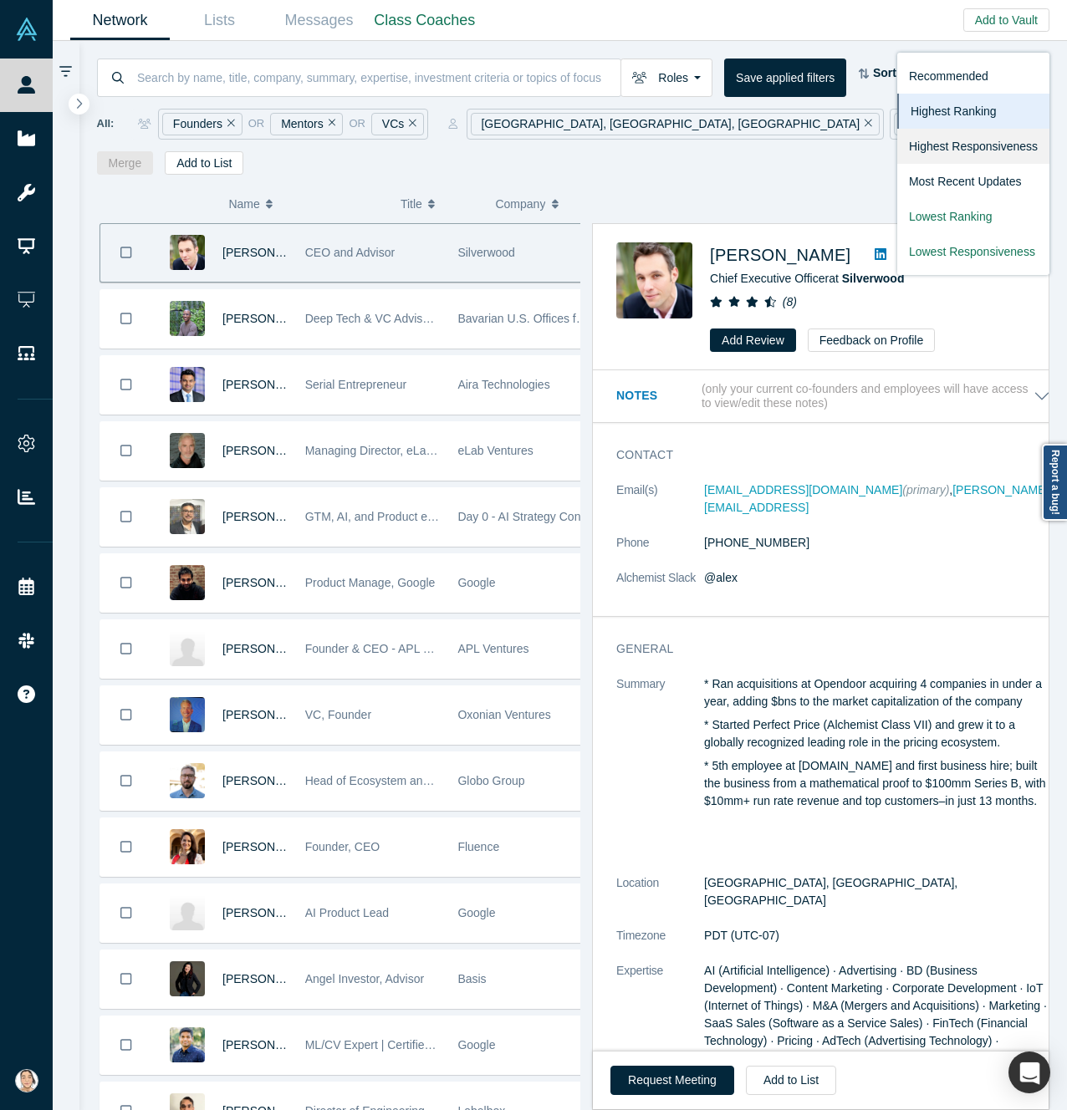
click at [981, 133] on link "Highest Responsiveness" at bounding box center [973, 146] width 152 height 35
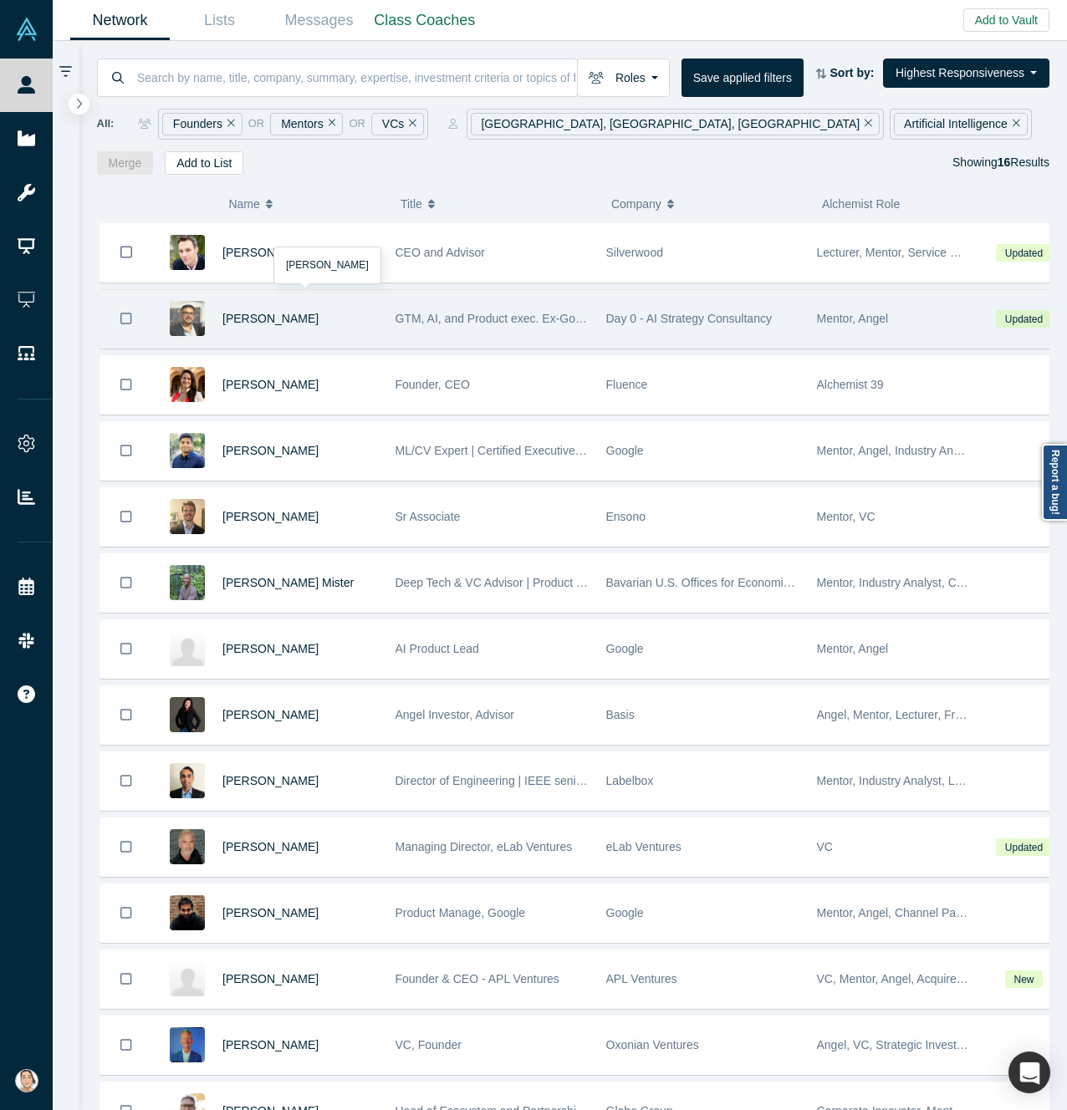
click at [344, 315] on div "[PERSON_NAME]" at bounding box center [300, 319] width 156 height 58
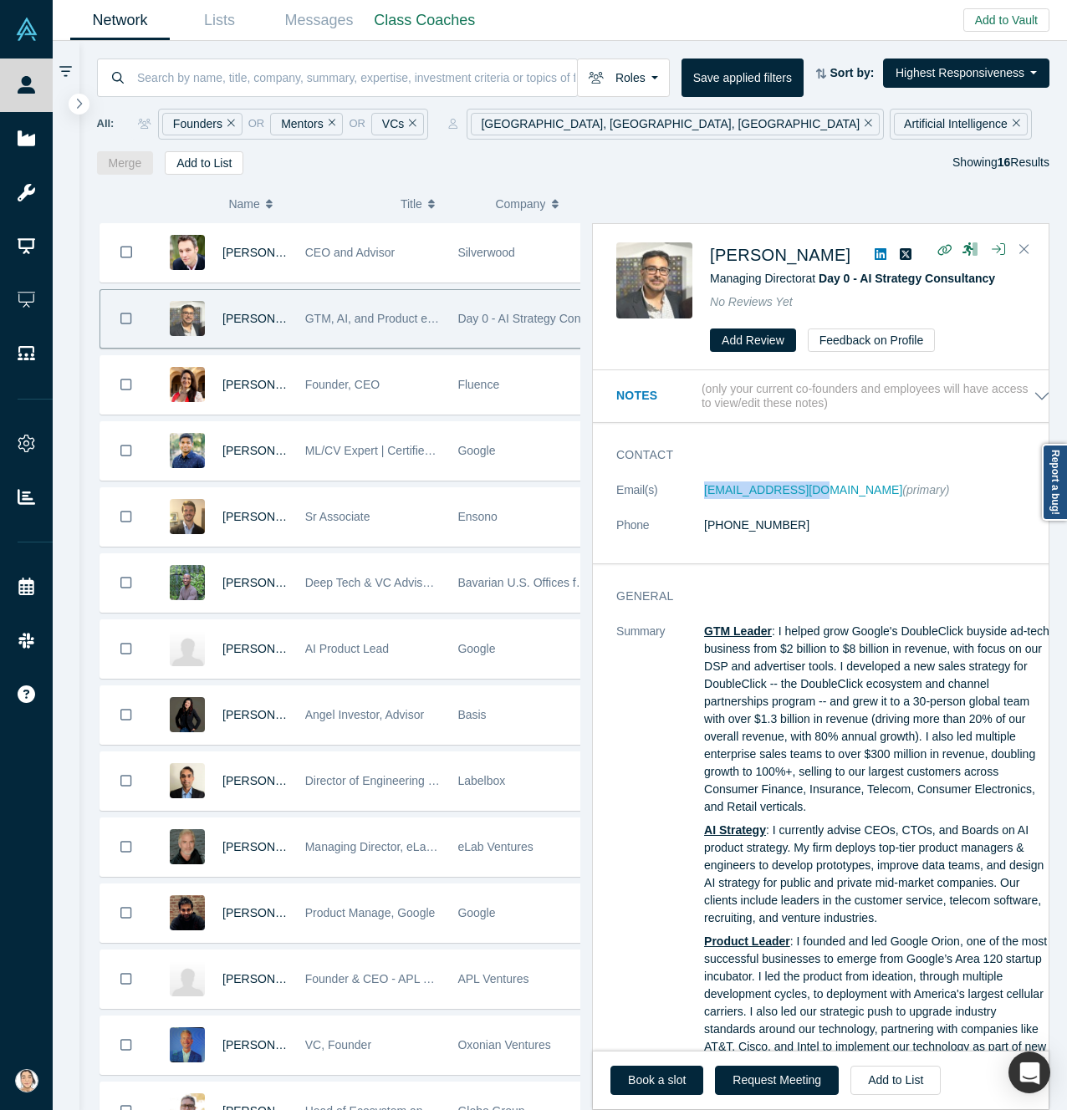
drag, startPoint x: 694, startPoint y: 494, endPoint x: 809, endPoint y: 504, distance: 115.0
click at [809, 504] on dl "Email(s) [EMAIL_ADDRESS][DOMAIN_NAME] (primary) Phone [PHONE_NUMBER]" at bounding box center [833, 517] width 434 height 70
copy dl "[EMAIL_ADDRESS][DOMAIN_NAME]"
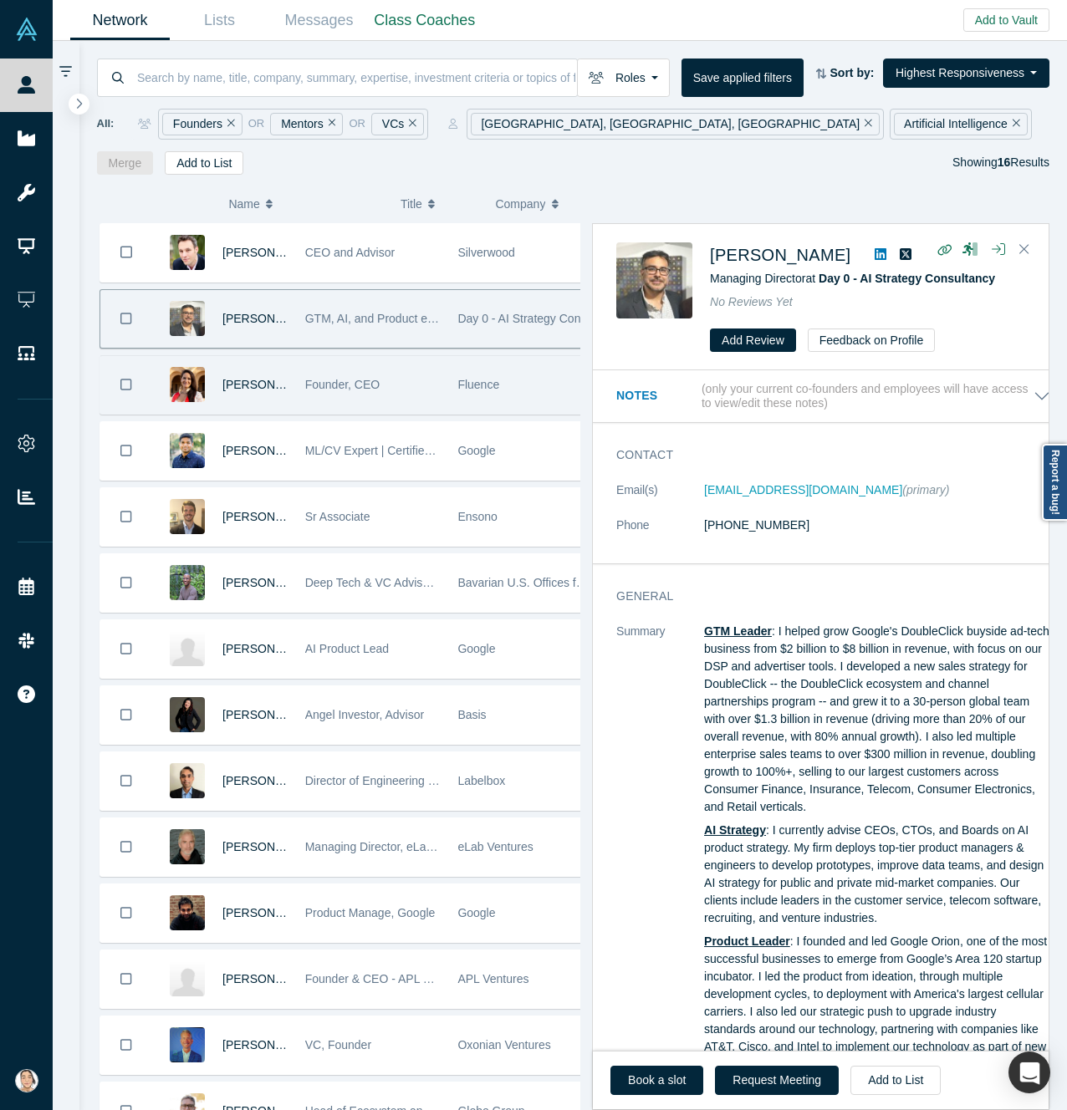
click at [235, 400] on div "[PERSON_NAME]" at bounding box center [254, 385] width 65 height 58
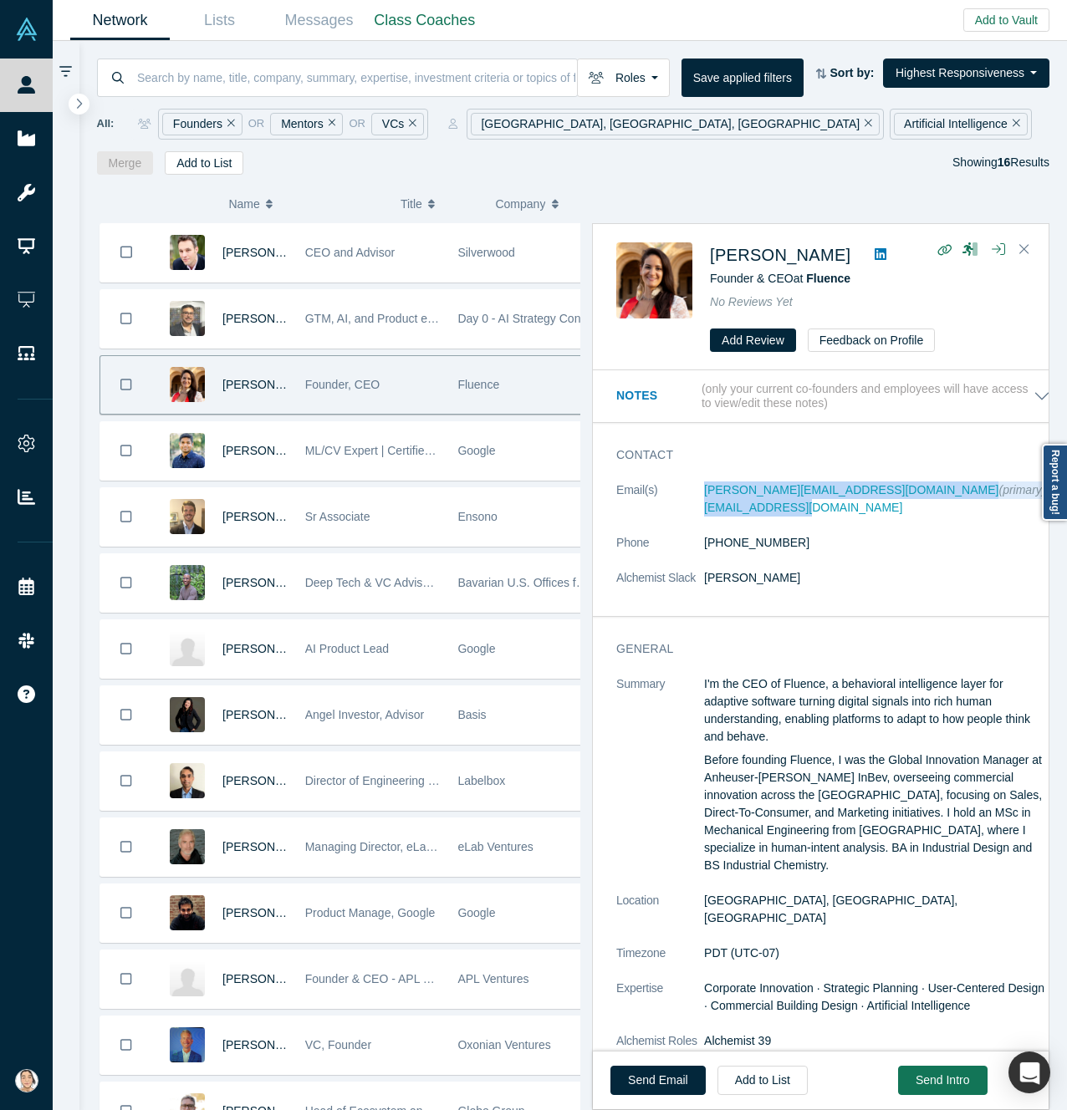
drag, startPoint x: 696, startPoint y: 489, endPoint x: 1006, endPoint y: 508, distance: 310.7
click at [1018, 504] on dl "Email(s) [PERSON_NAME][EMAIL_ADDRESS][DOMAIN_NAME] (primary) , [EMAIL_ADDRESS][…" at bounding box center [833, 543] width 434 height 123
copy dl "[PERSON_NAME][EMAIL_ADDRESS][DOMAIN_NAME] (primary) , [EMAIL_ADDRESS][DOMAIN_NA…"
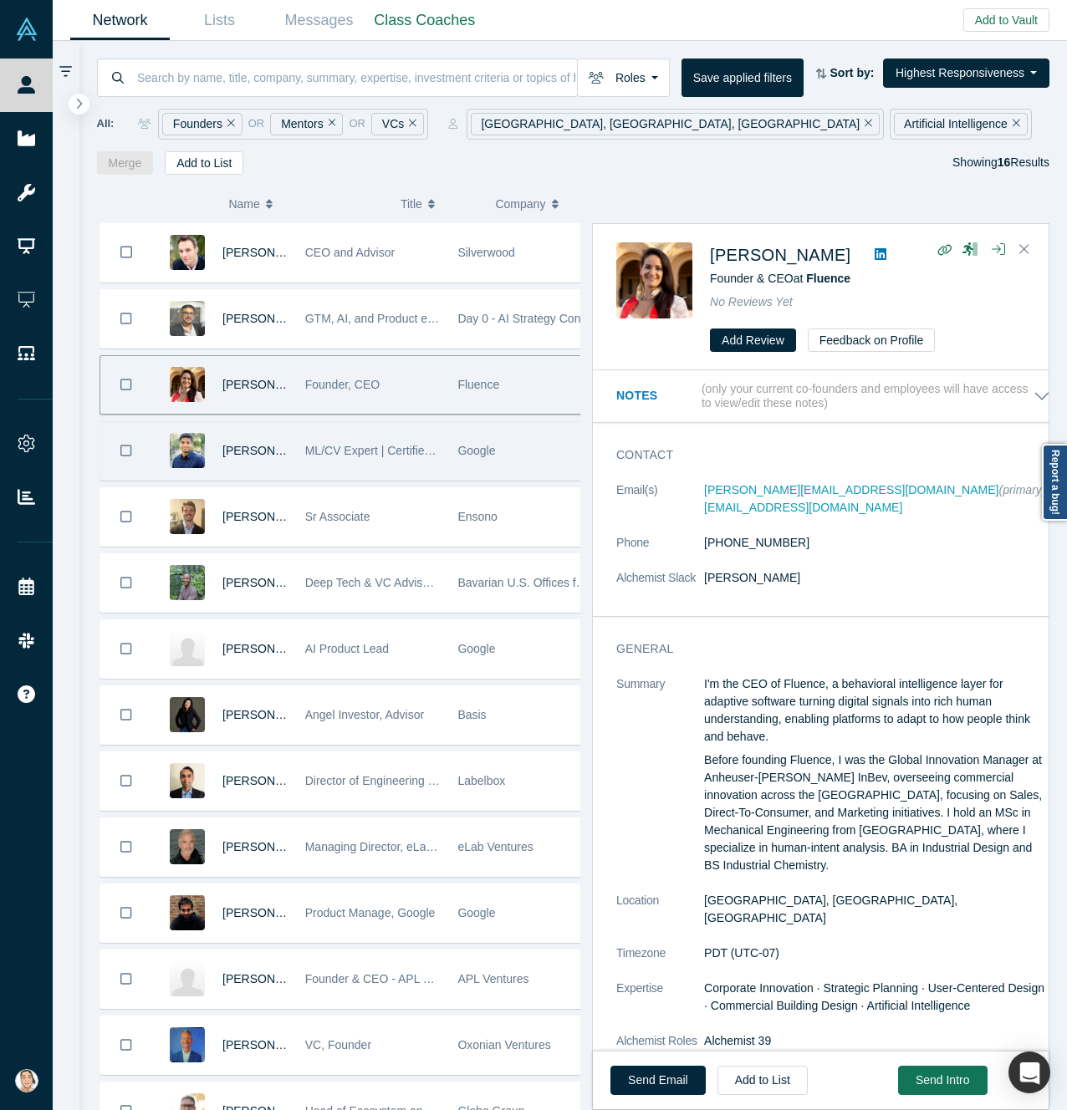
click at [253, 474] on div "[PERSON_NAME]" at bounding box center [254, 451] width 65 height 58
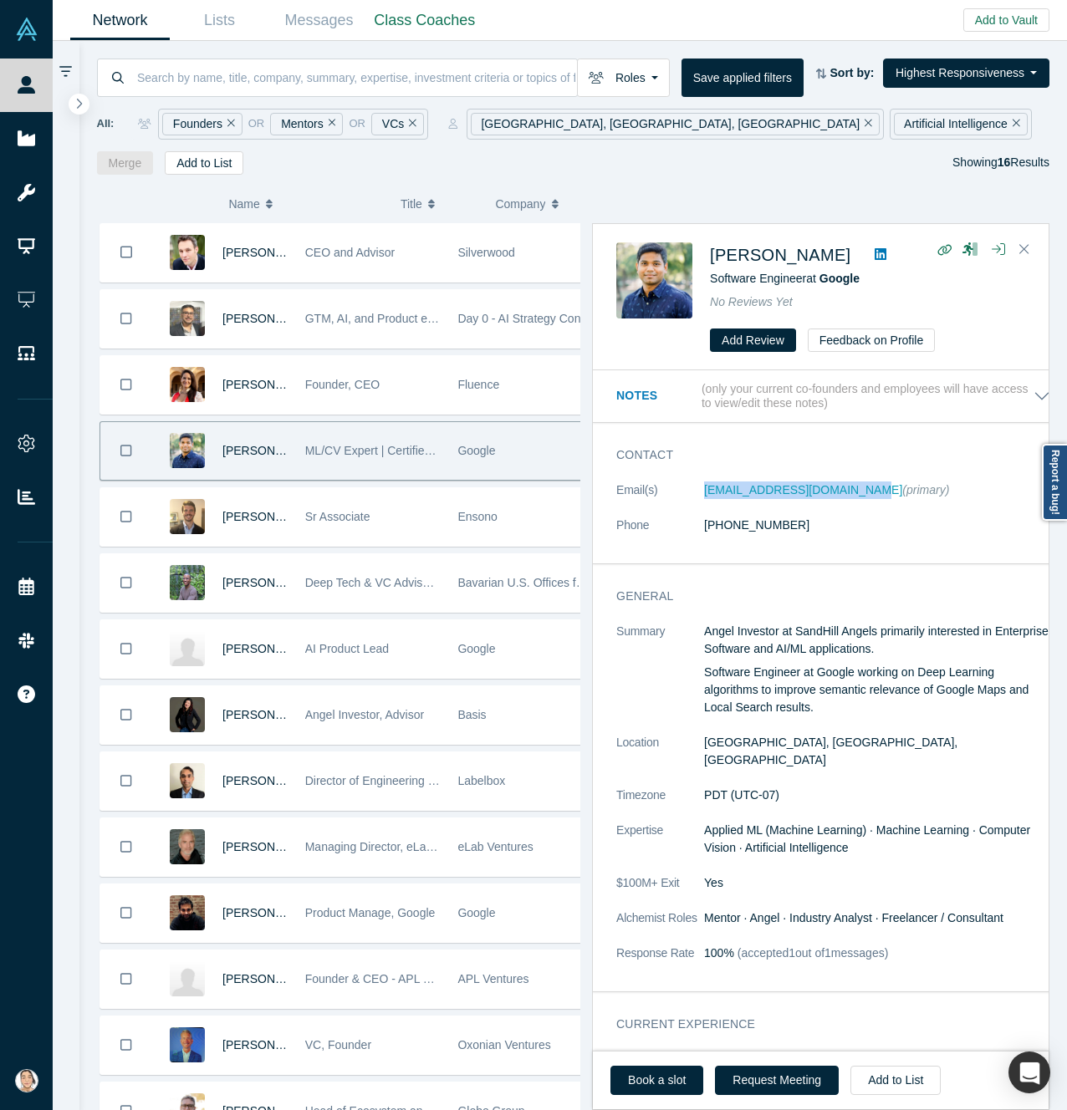
drag, startPoint x: 697, startPoint y: 488, endPoint x: 844, endPoint y: 502, distance: 147.0
click at [849, 500] on dl "Email(s) [EMAIL_ADDRESS][DOMAIN_NAME] (primary) Phone [PHONE_NUMBER]" at bounding box center [833, 517] width 434 height 70
copy dl "[EMAIL_ADDRESS][DOMAIN_NAME]"
click at [854, 310] on div "No Reviews Yet" at bounding box center [867, 302] width 315 height 18
click at [251, 548] on div "[PERSON_NAME] CEO and Advisor Silverwood [PERSON_NAME] GTM, AI, and Product exe…" at bounding box center [351, 771] width 509 height 1096
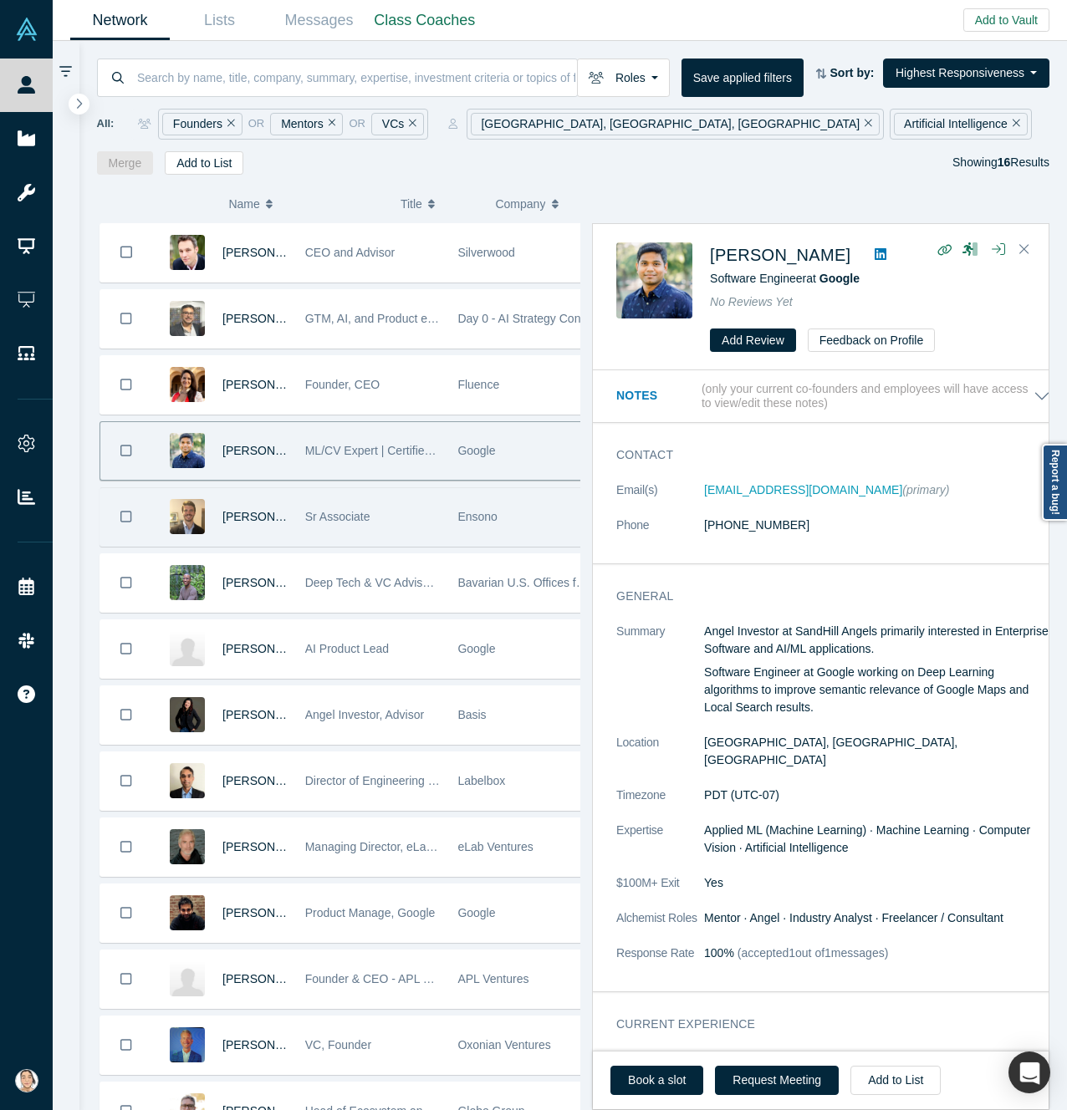
click at [253, 541] on div "[PERSON_NAME]" at bounding box center [254, 517] width 65 height 58
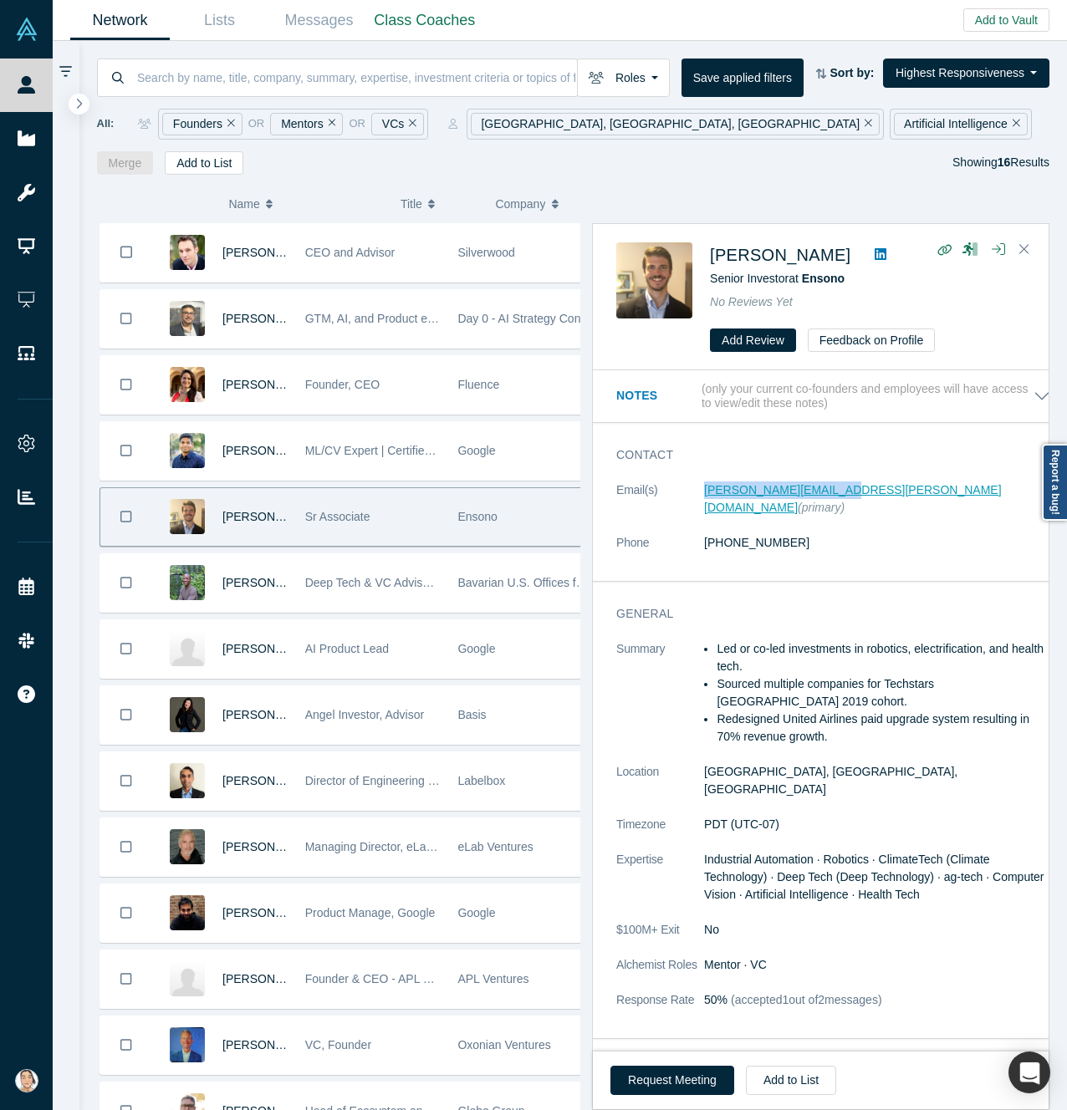
click at [829, 495] on dl "Email(s) [PERSON_NAME][EMAIL_ADDRESS][PERSON_NAME][DOMAIN_NAME] (primary) Phone…" at bounding box center [833, 526] width 434 height 88
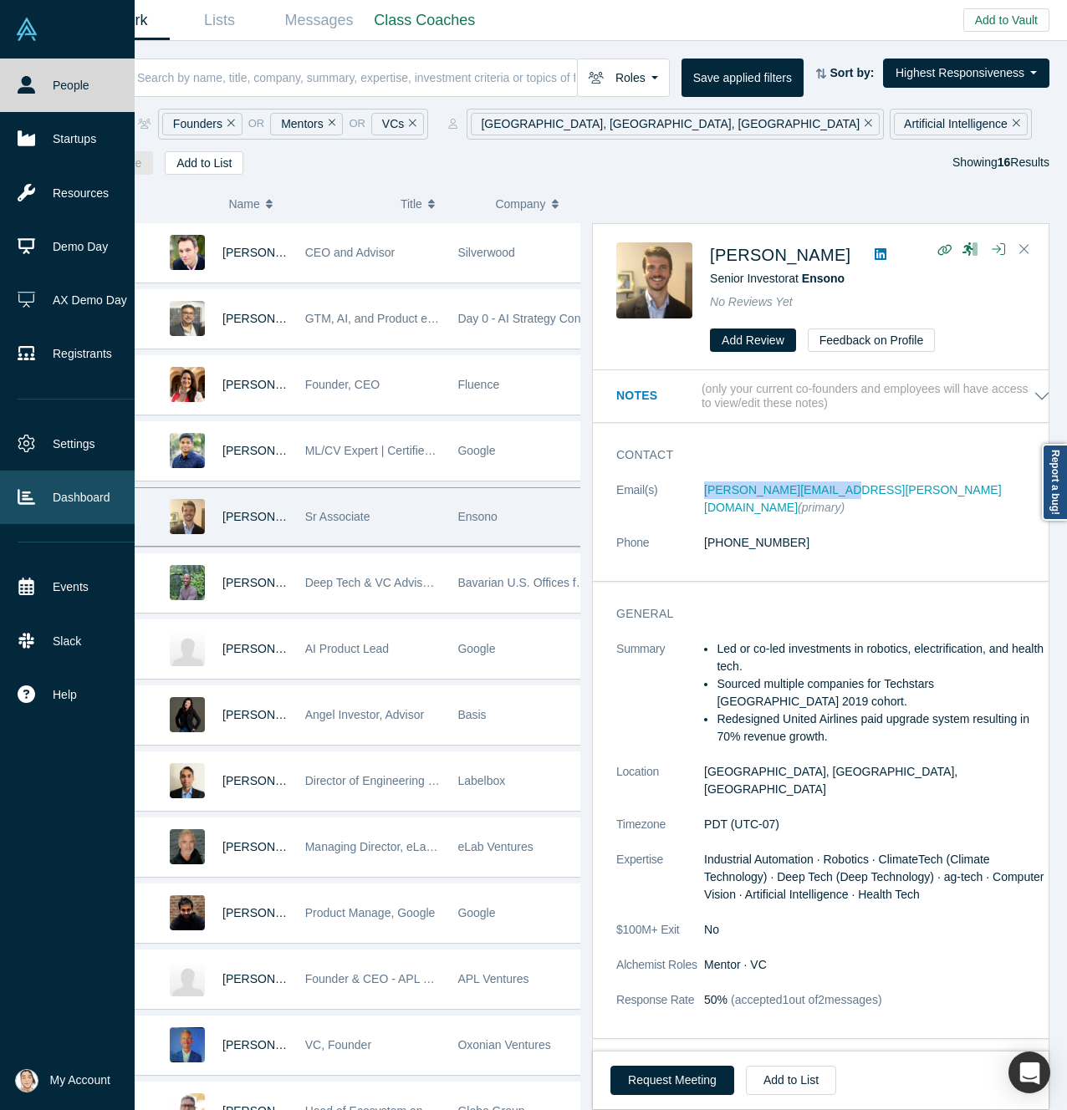
copy dl "[PERSON_NAME][EMAIL_ADDRESS][PERSON_NAME][DOMAIN_NAME]"
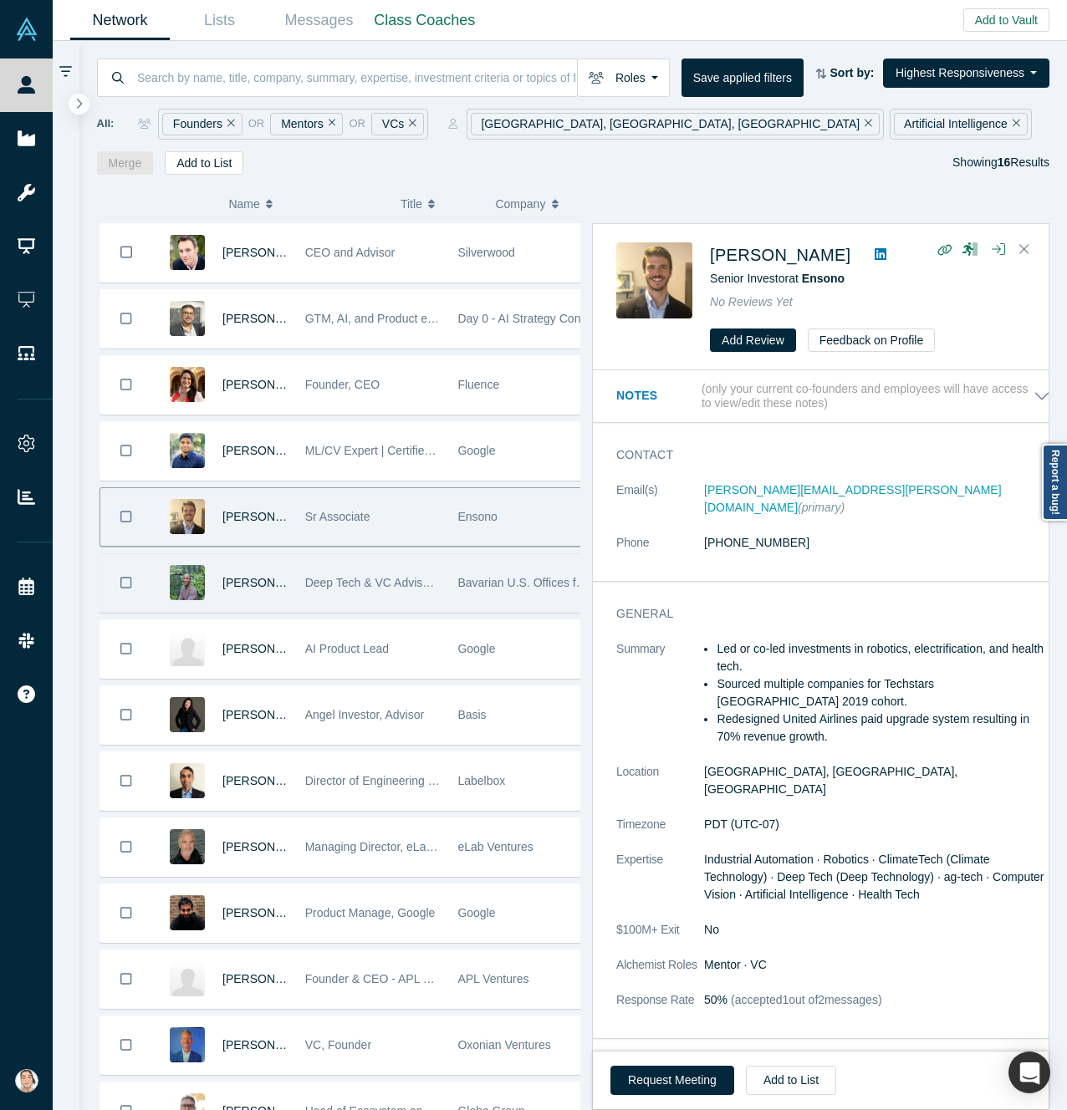
click at [235, 605] on div "[PERSON_NAME] Mister" at bounding box center [254, 583] width 65 height 58
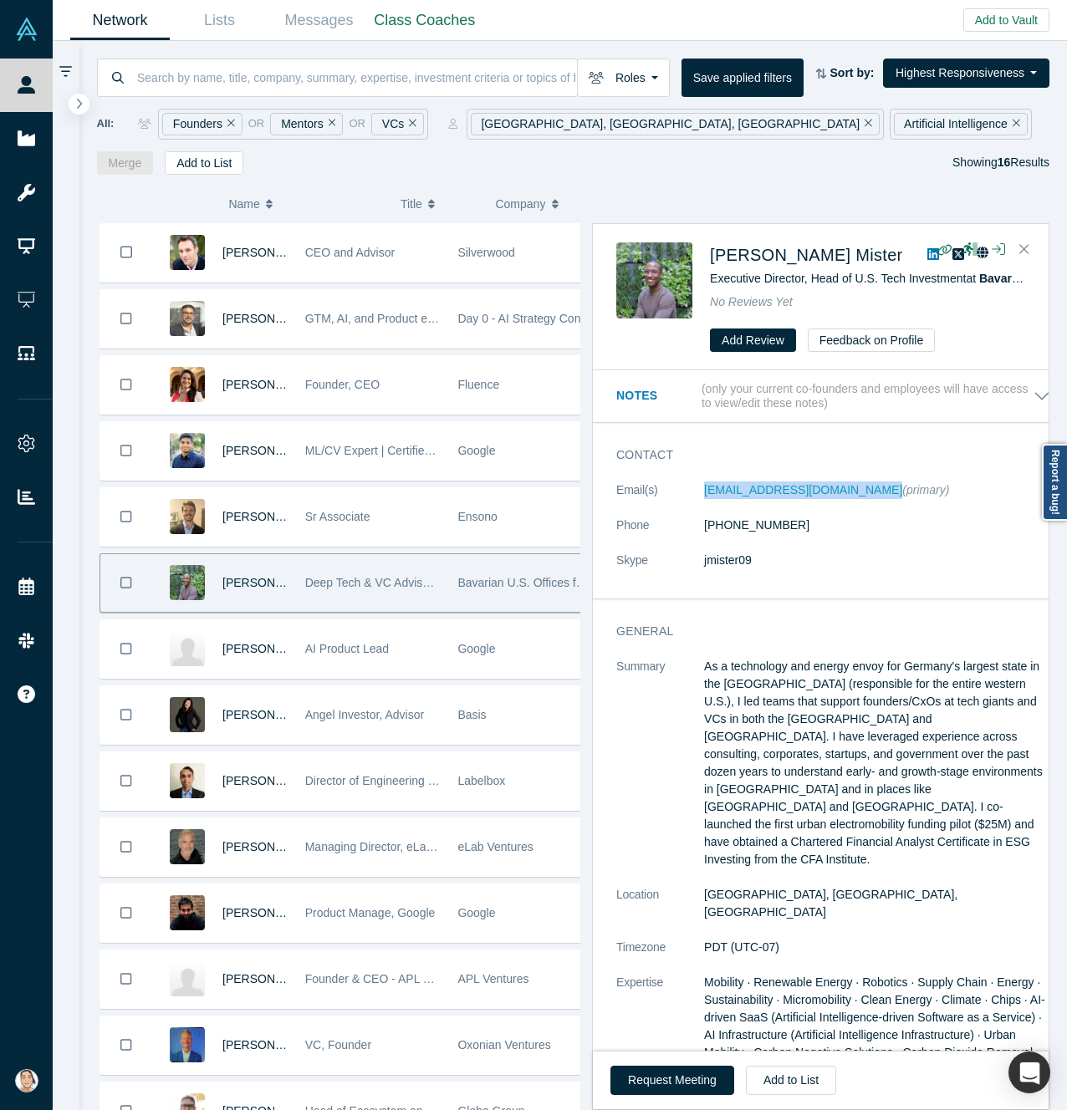
drag, startPoint x: 686, startPoint y: 488, endPoint x: 857, endPoint y: 500, distance: 171.0
click at [857, 500] on dl "Email(s) [EMAIL_ADDRESS][DOMAIN_NAME] (primary) Phone [PHONE_NUMBER] Skype jmis…" at bounding box center [833, 534] width 434 height 105
copy dl "[EMAIL_ADDRESS][DOMAIN_NAME]"
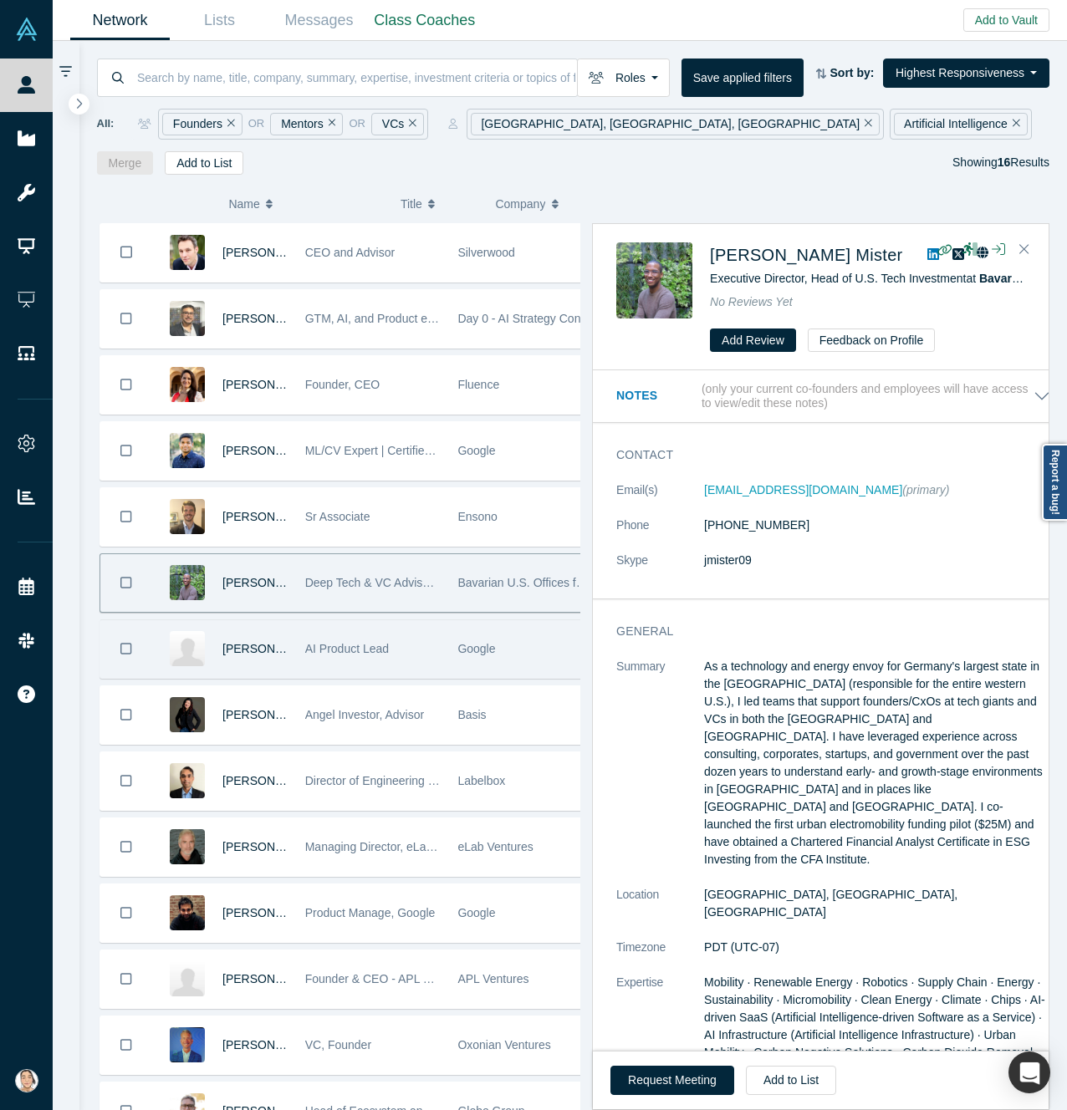
click at [247, 667] on div "[PERSON_NAME]" at bounding box center [254, 649] width 65 height 58
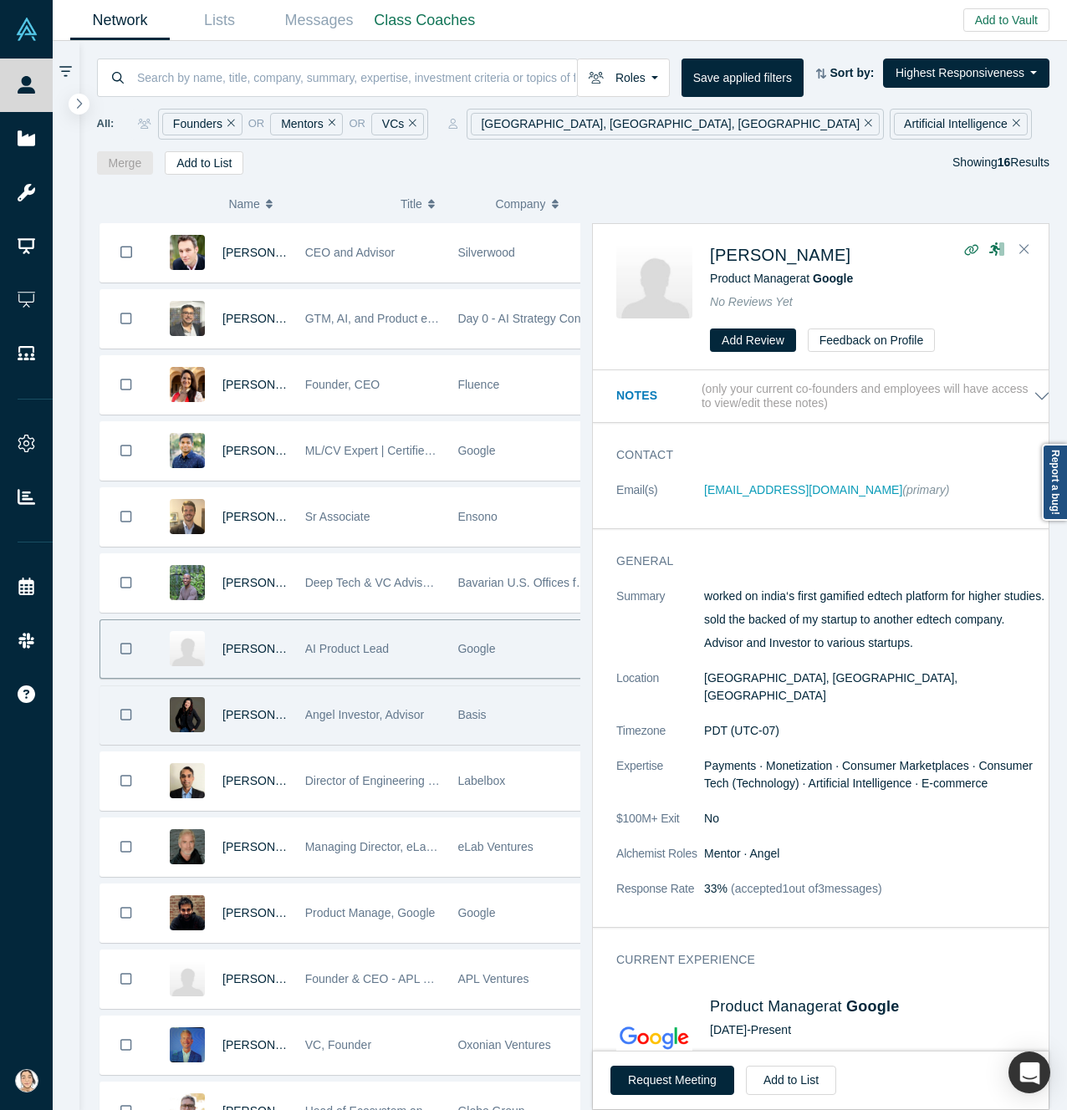
click at [288, 733] on div "[PERSON_NAME] Investor, Advisor Basis" at bounding box center [350, 715] width 503 height 59
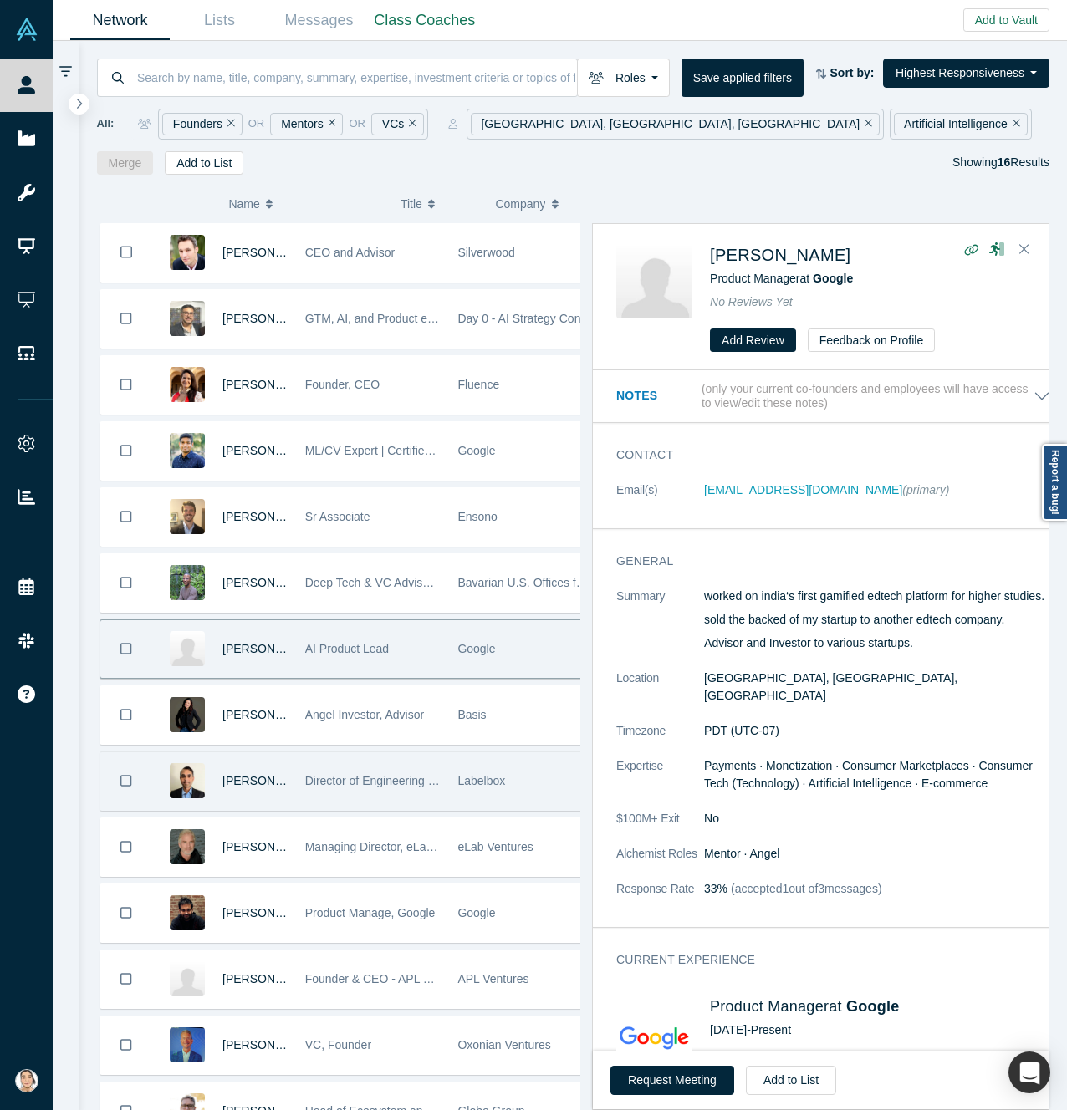
click at [250, 800] on div "[PERSON_NAME]" at bounding box center [254, 781] width 65 height 58
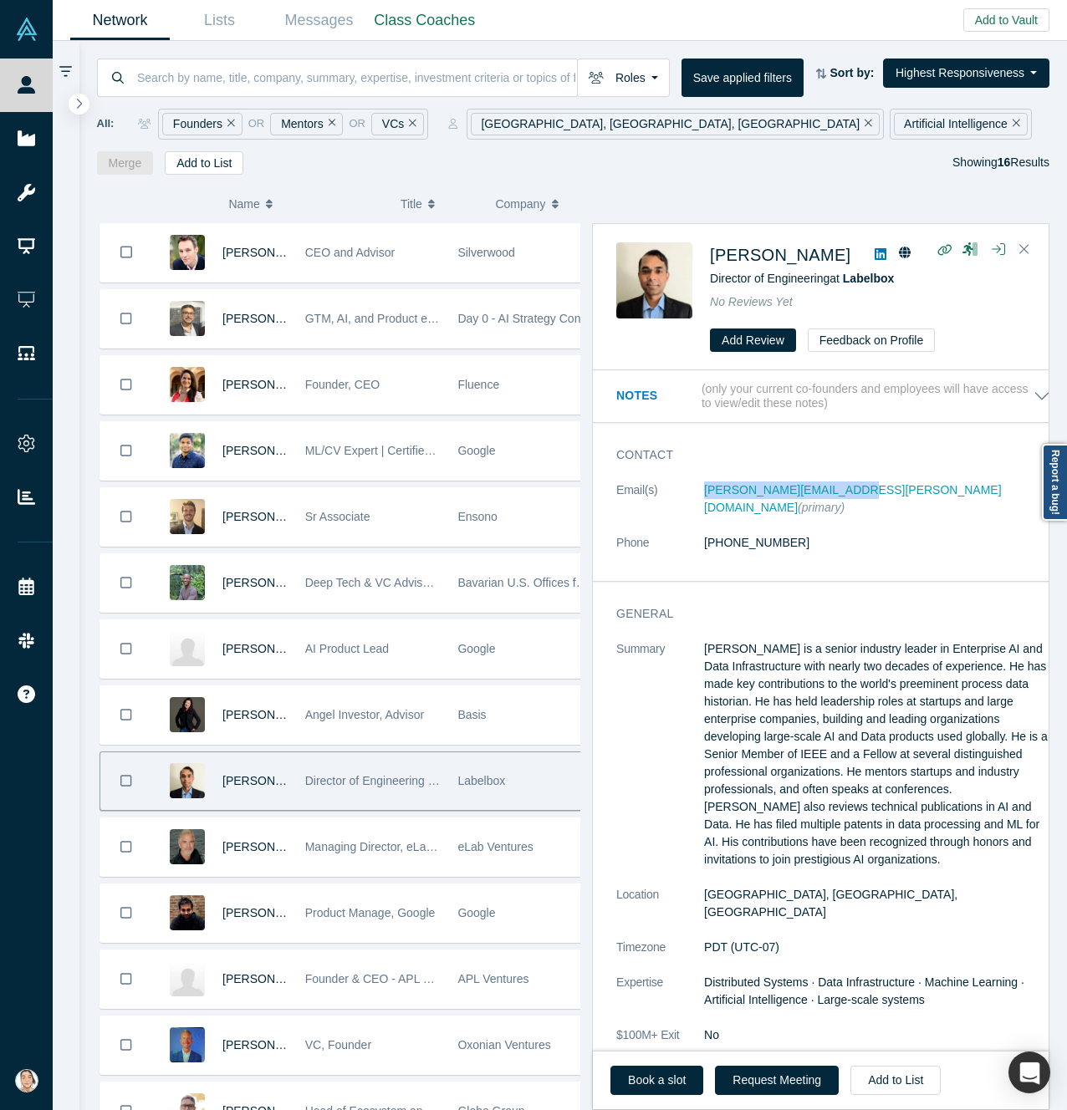
drag, startPoint x: 696, startPoint y: 495, endPoint x: 844, endPoint y: 498, distance: 148.9
click at [844, 498] on dl "Email(s) [PERSON_NAME][EMAIL_ADDRESS][PERSON_NAME][DOMAIN_NAME] (primary) Phone…" at bounding box center [833, 526] width 434 height 88
copy dl "[PERSON_NAME][EMAIL_ADDRESS][PERSON_NAME][DOMAIN_NAME]"
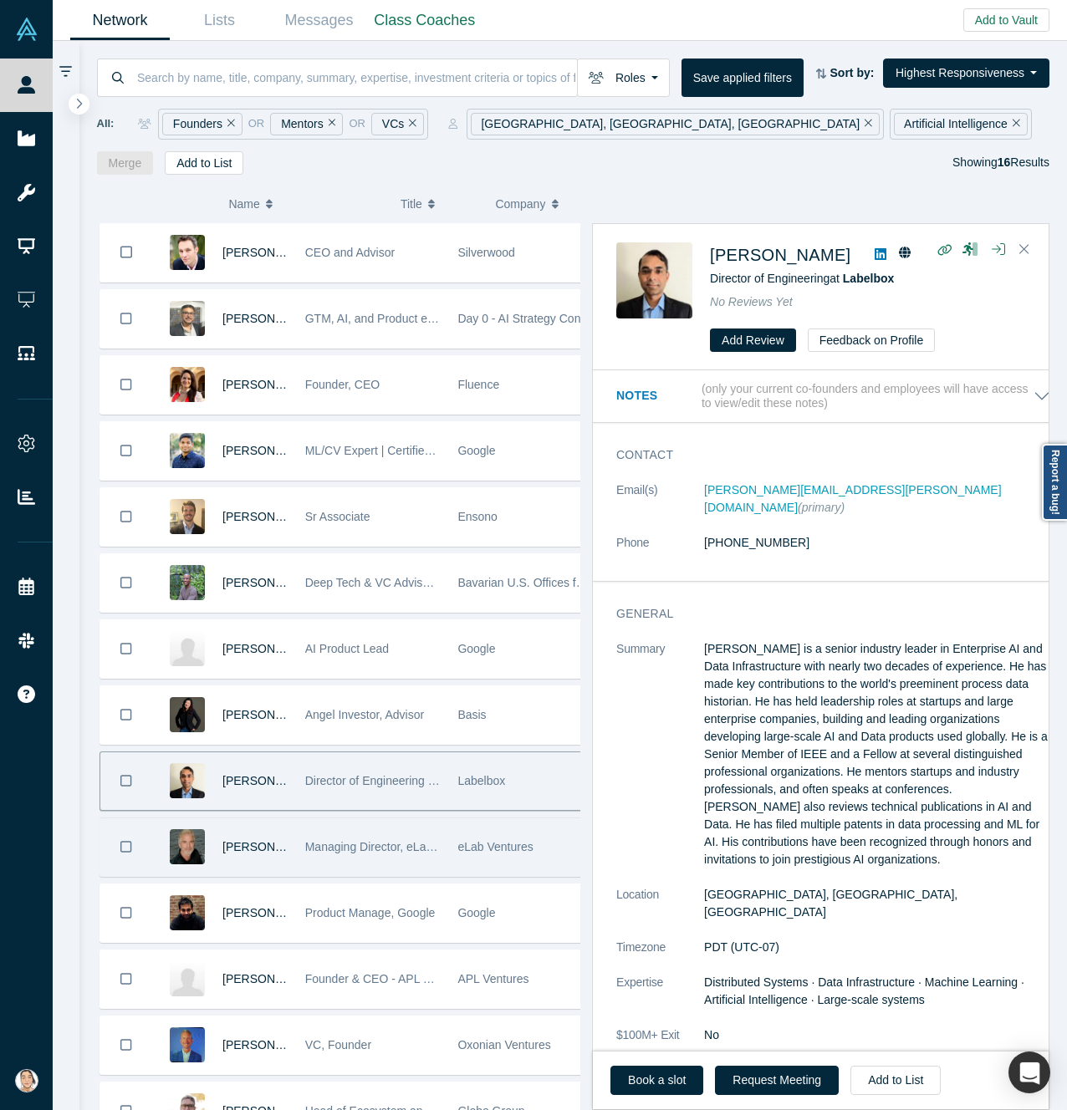
click at [262, 875] on div "[PERSON_NAME]" at bounding box center [254, 848] width 65 height 58
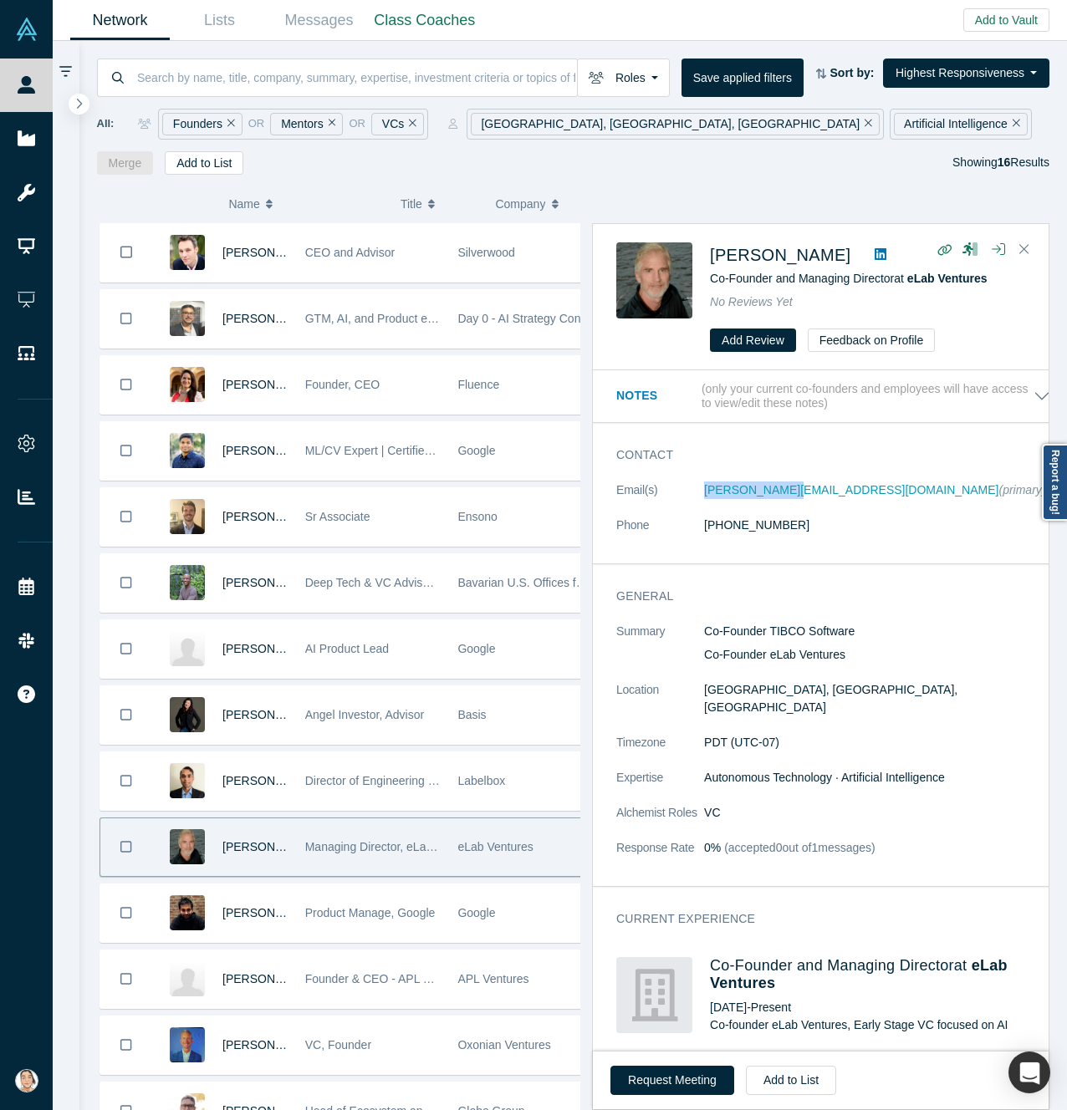
drag, startPoint x: 693, startPoint y: 489, endPoint x: 789, endPoint y: 498, distance: 96.6
click at [789, 498] on dl "Email(s) [PERSON_NAME][EMAIL_ADDRESS][DOMAIN_NAME] (primary) Phone [PHONE_NUMBE…" at bounding box center [833, 517] width 434 height 70
copy dl "[PERSON_NAME][EMAIL_ADDRESS][DOMAIN_NAME]"
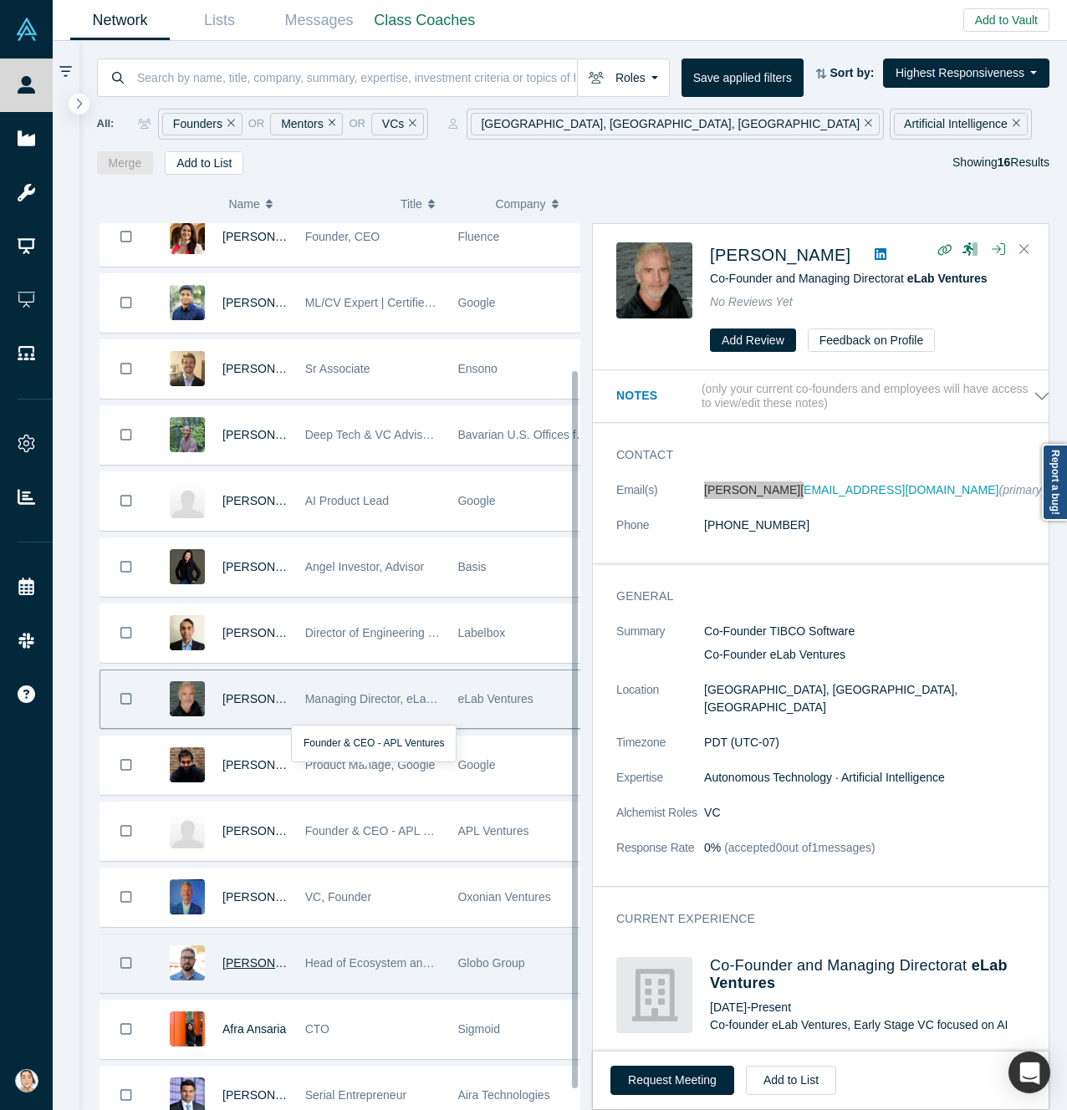
scroll to position [208, 0]
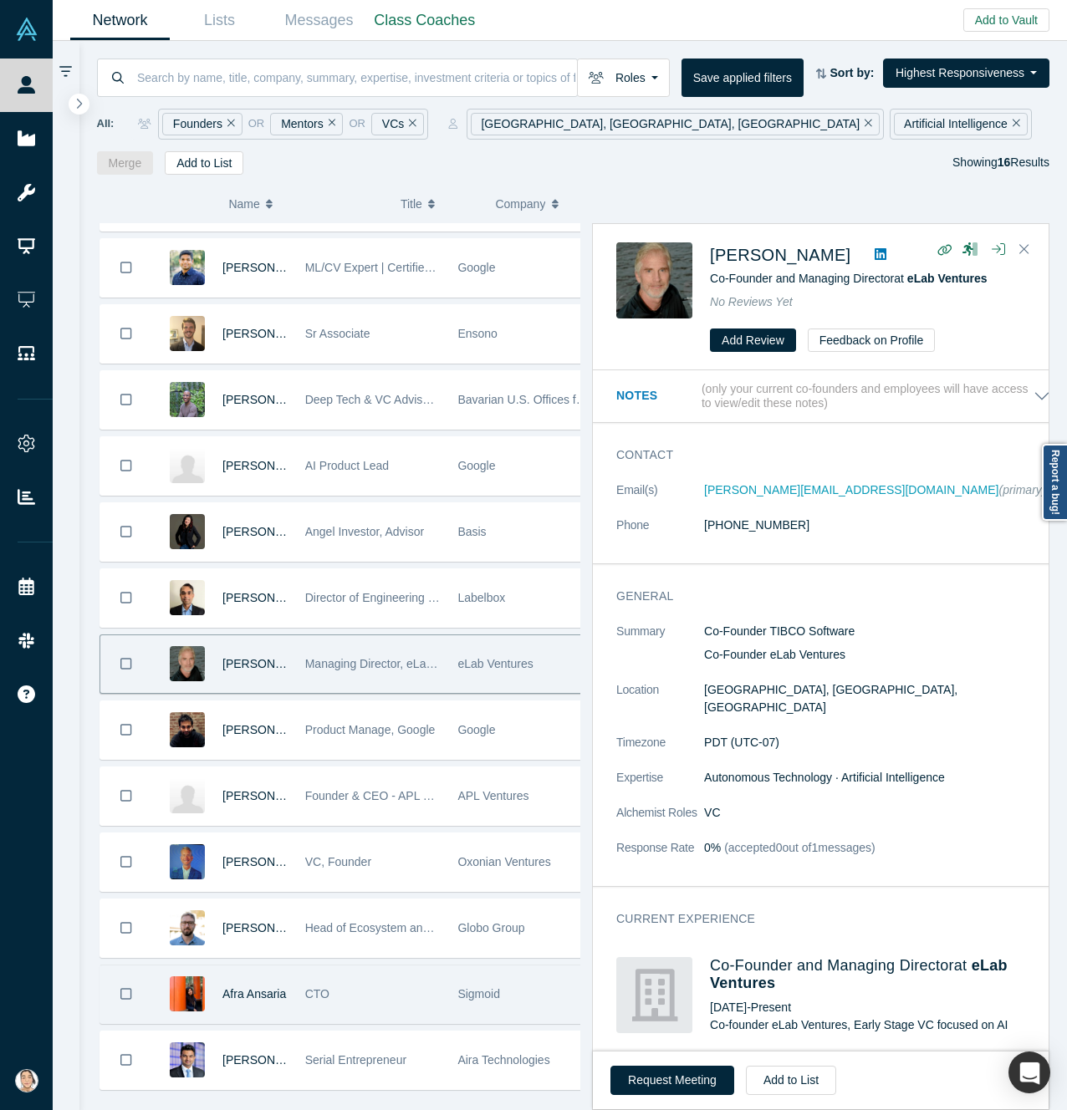
click at [242, 992] on div "Afra Ansaria" at bounding box center [254, 995] width 65 height 58
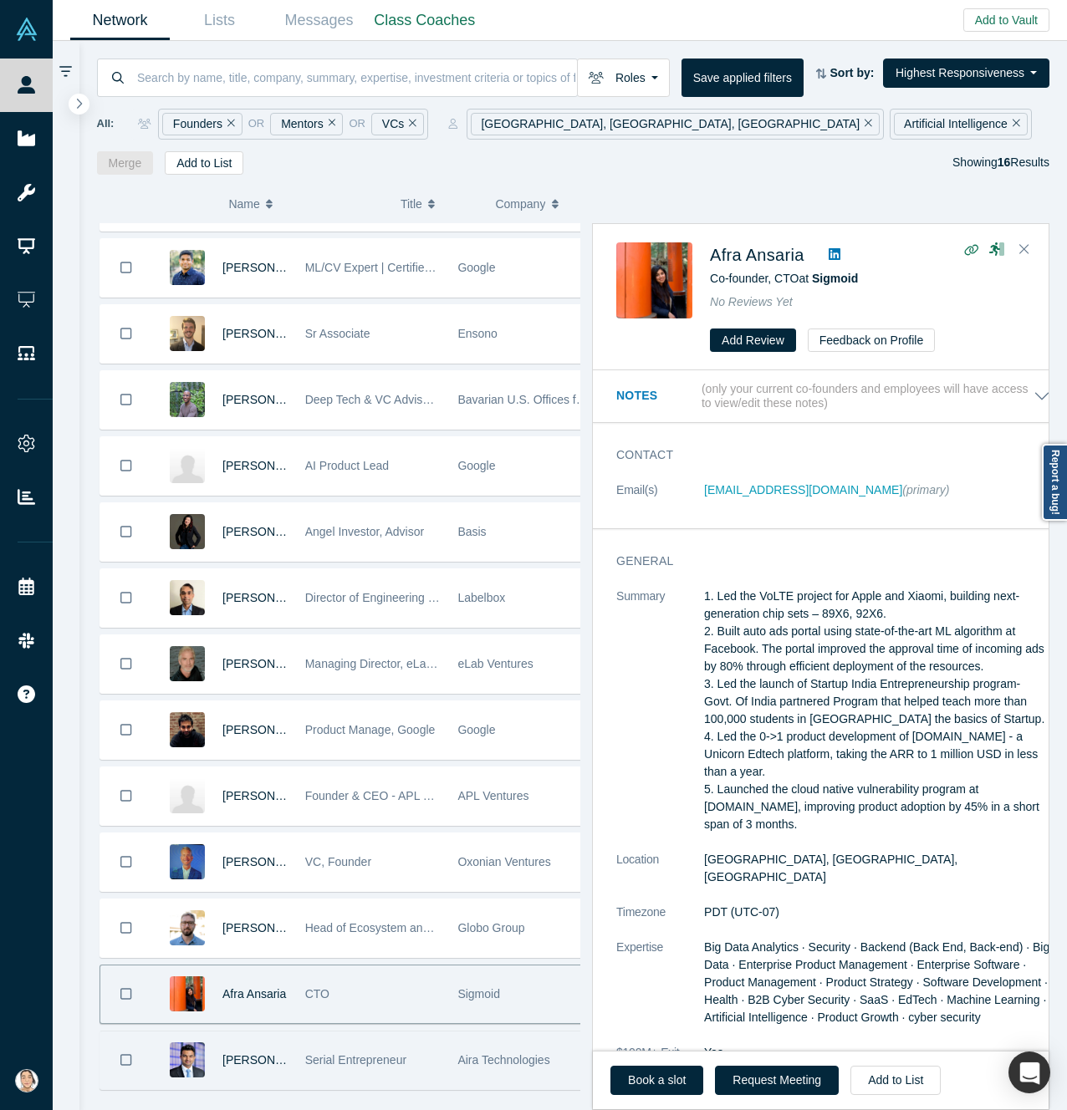
click at [253, 1051] on div "[PERSON_NAME]" at bounding box center [254, 1061] width 65 height 58
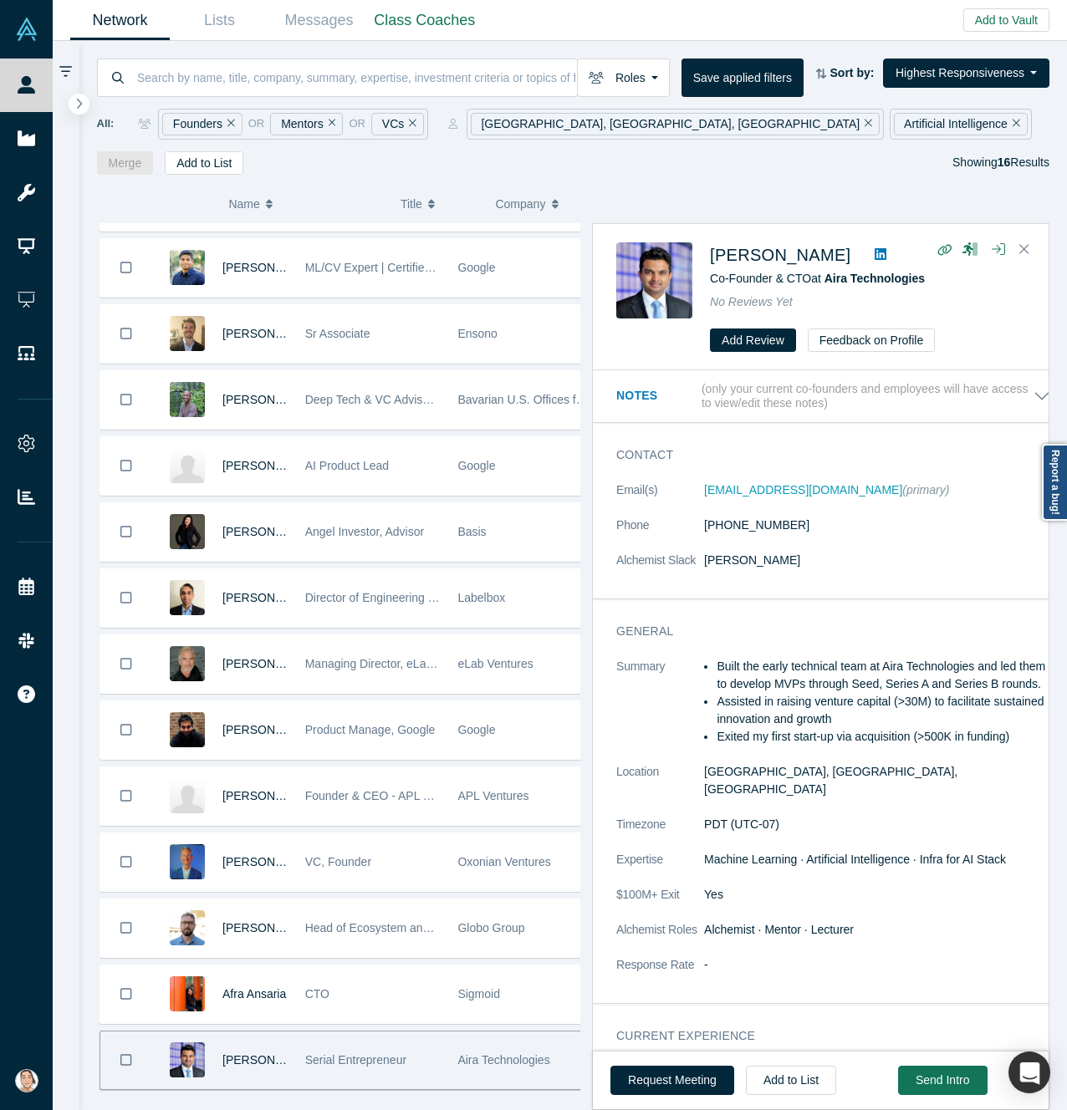
click at [1013, 122] on icon "Remove Filter" at bounding box center [1017, 124] width 8 height 8
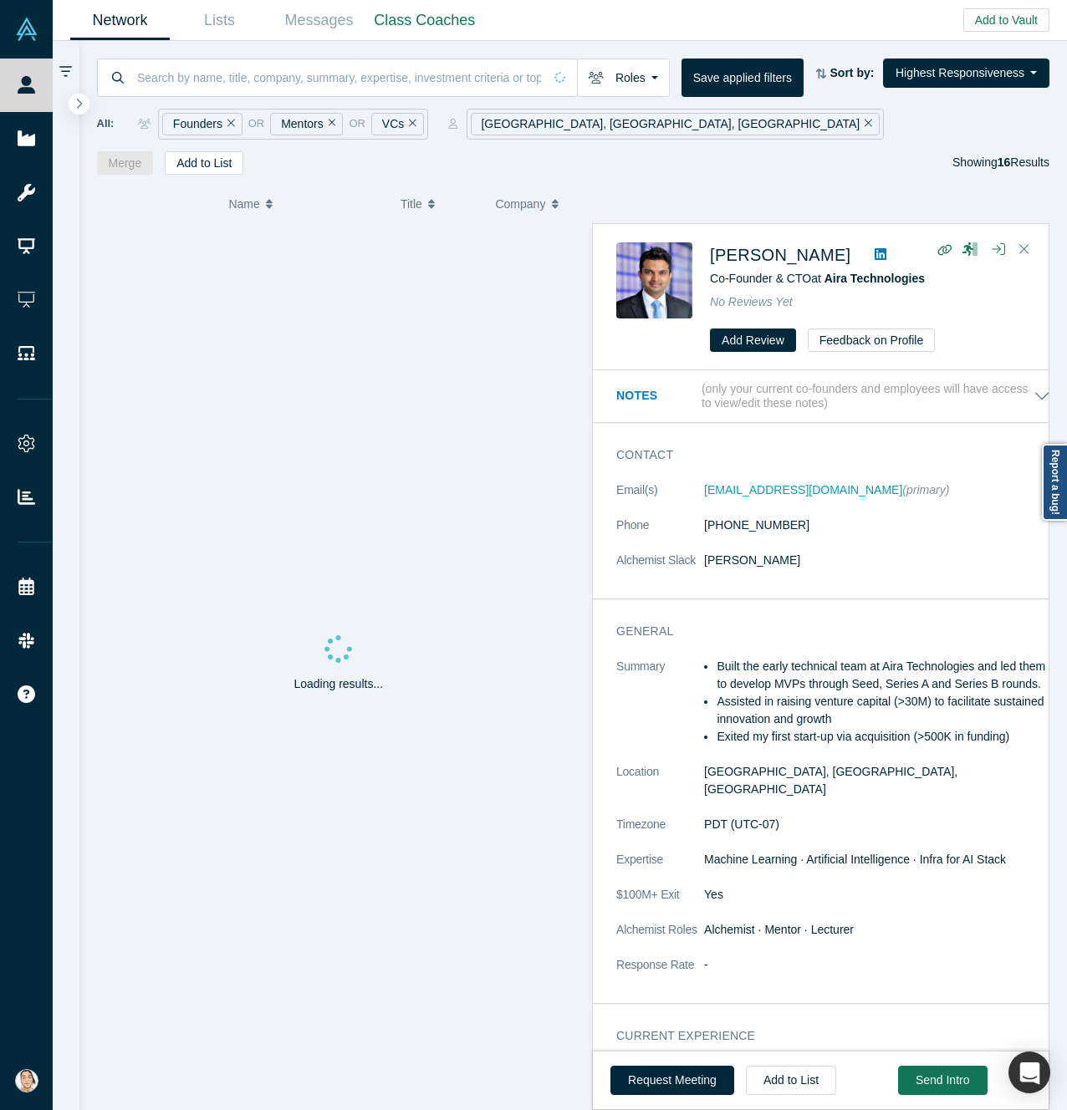
click at [94, 105] on div "Roles Founders Mentors VCs Faculty Alumni Mentor Angels Corporate Innovator Ser…" at bounding box center [573, 108] width 988 height 134
click at [90, 105] on div "Roles Founders Mentors VCs Faculty Alumni Mentor Angels Corporate Innovator Ser…" at bounding box center [573, 108] width 988 height 134
click at [85, 108] on button "button" at bounding box center [79, 104] width 23 height 23
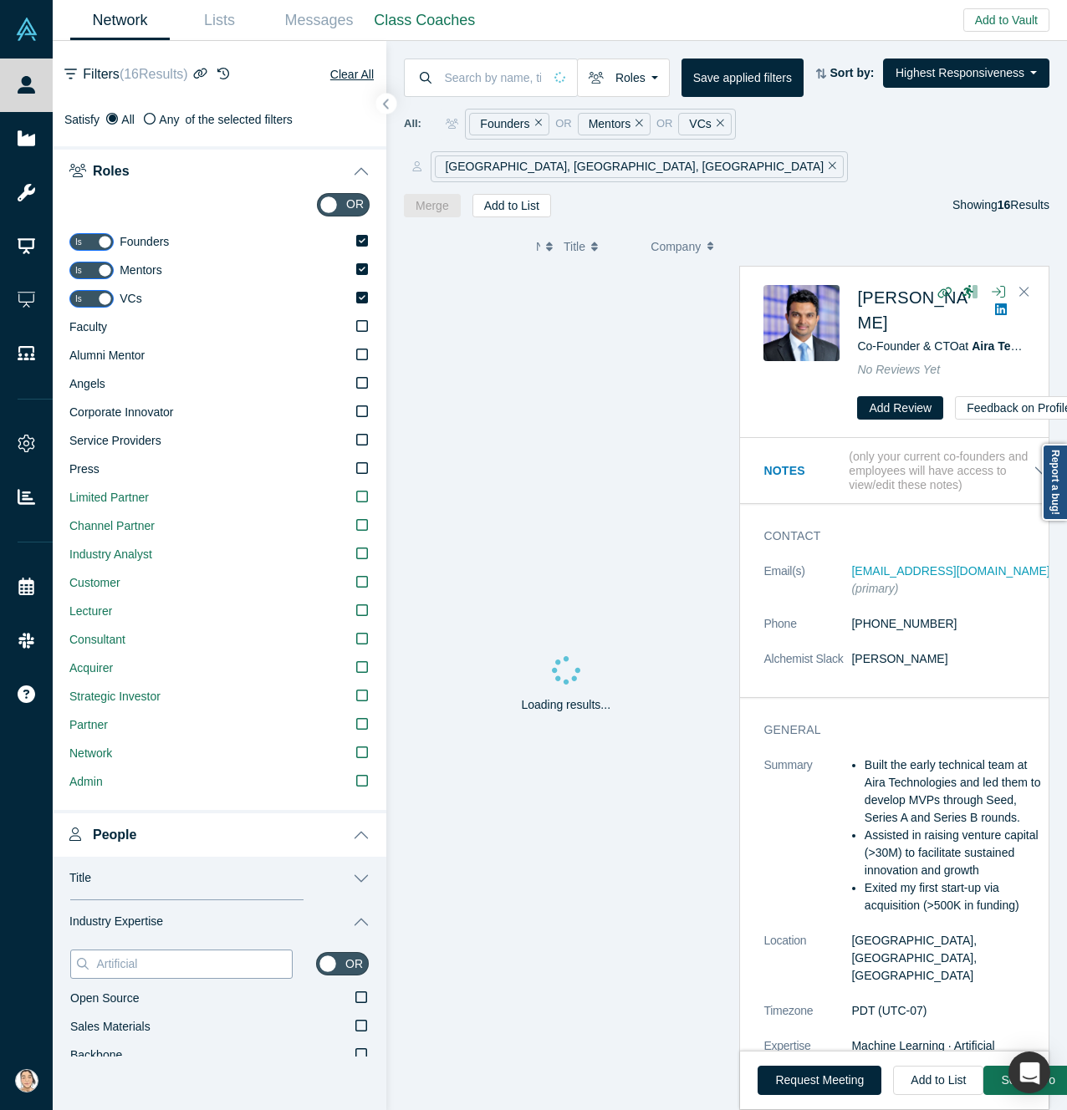
click at [150, 954] on input "Artificial" at bounding box center [192, 964] width 197 height 22
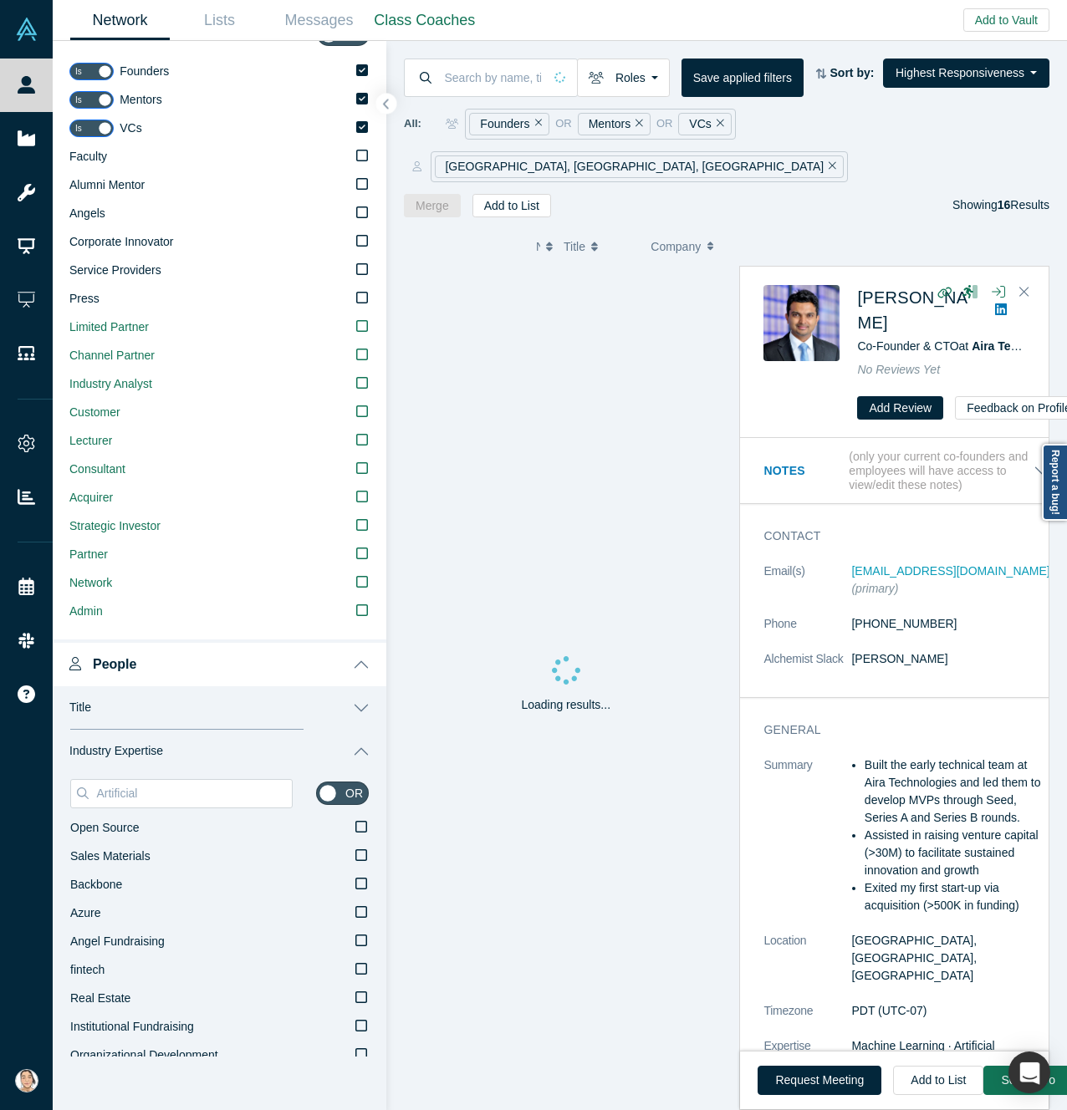
scroll to position [334, 0]
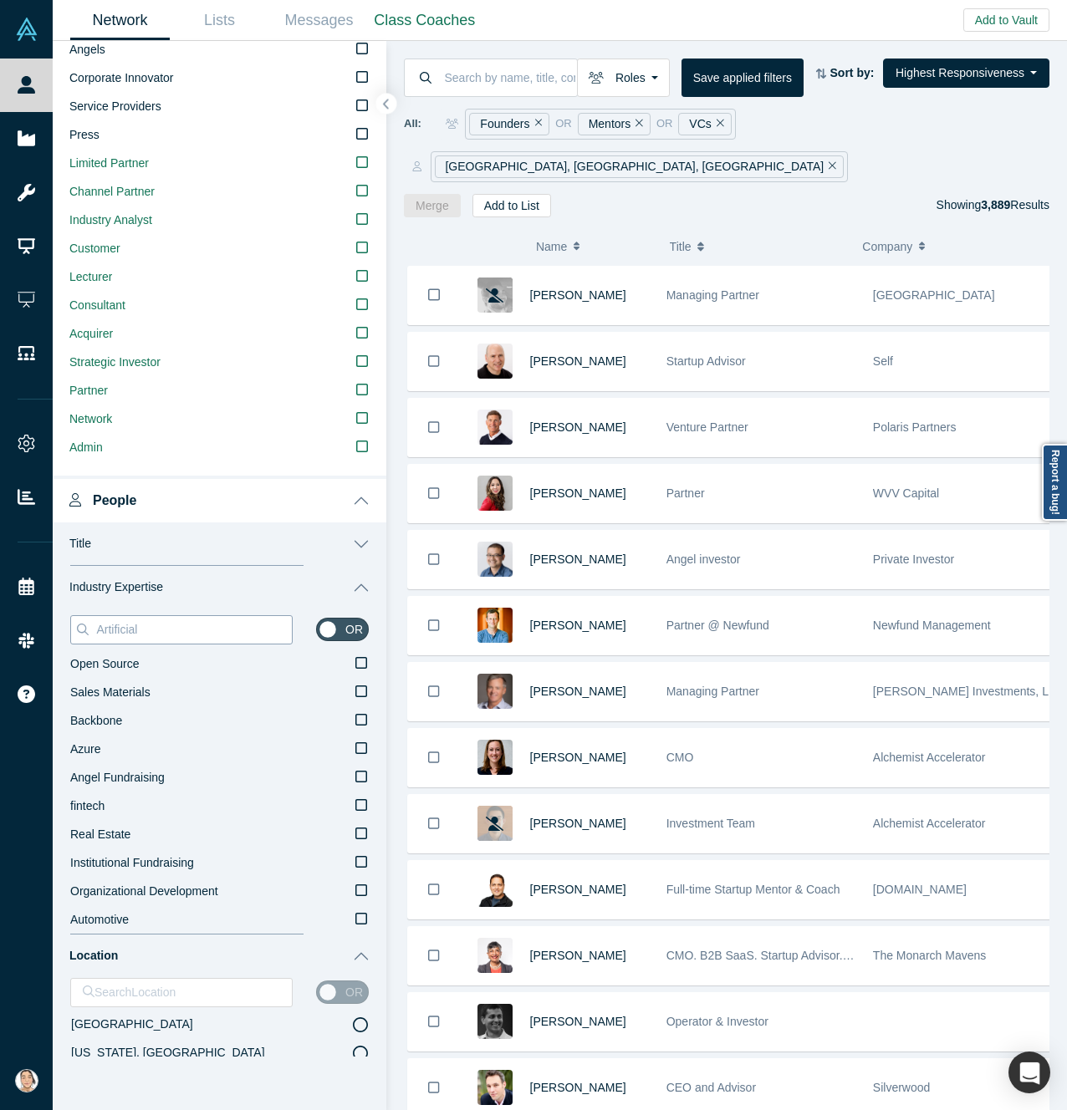
click at [158, 624] on input "Artificial" at bounding box center [192, 630] width 197 height 22
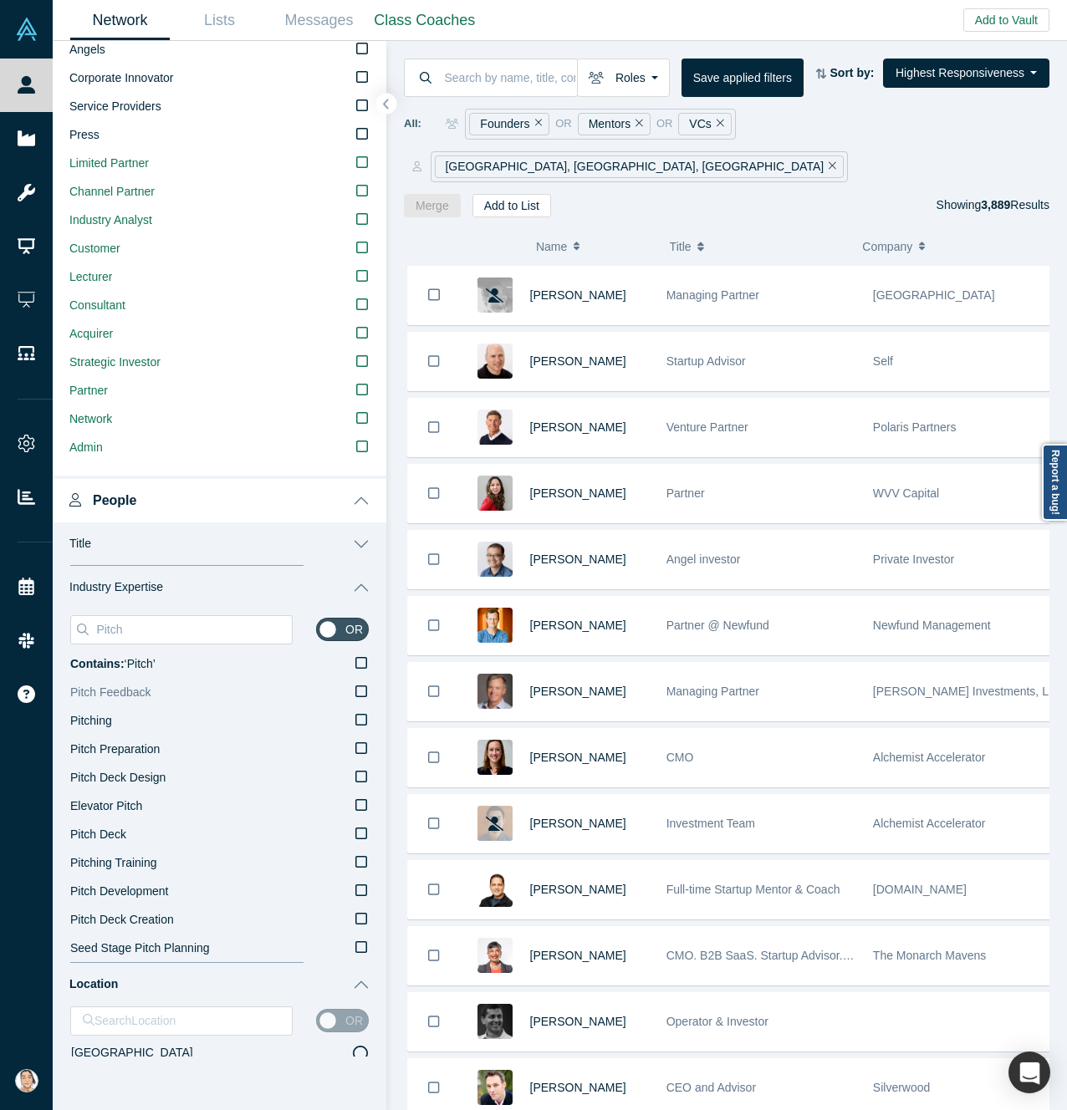
type input "Pitch"
click at [355, 691] on icon at bounding box center [361, 691] width 12 height 13
click at [0, 0] on input "Pitch Feedback" at bounding box center [0, 0] width 0 height 0
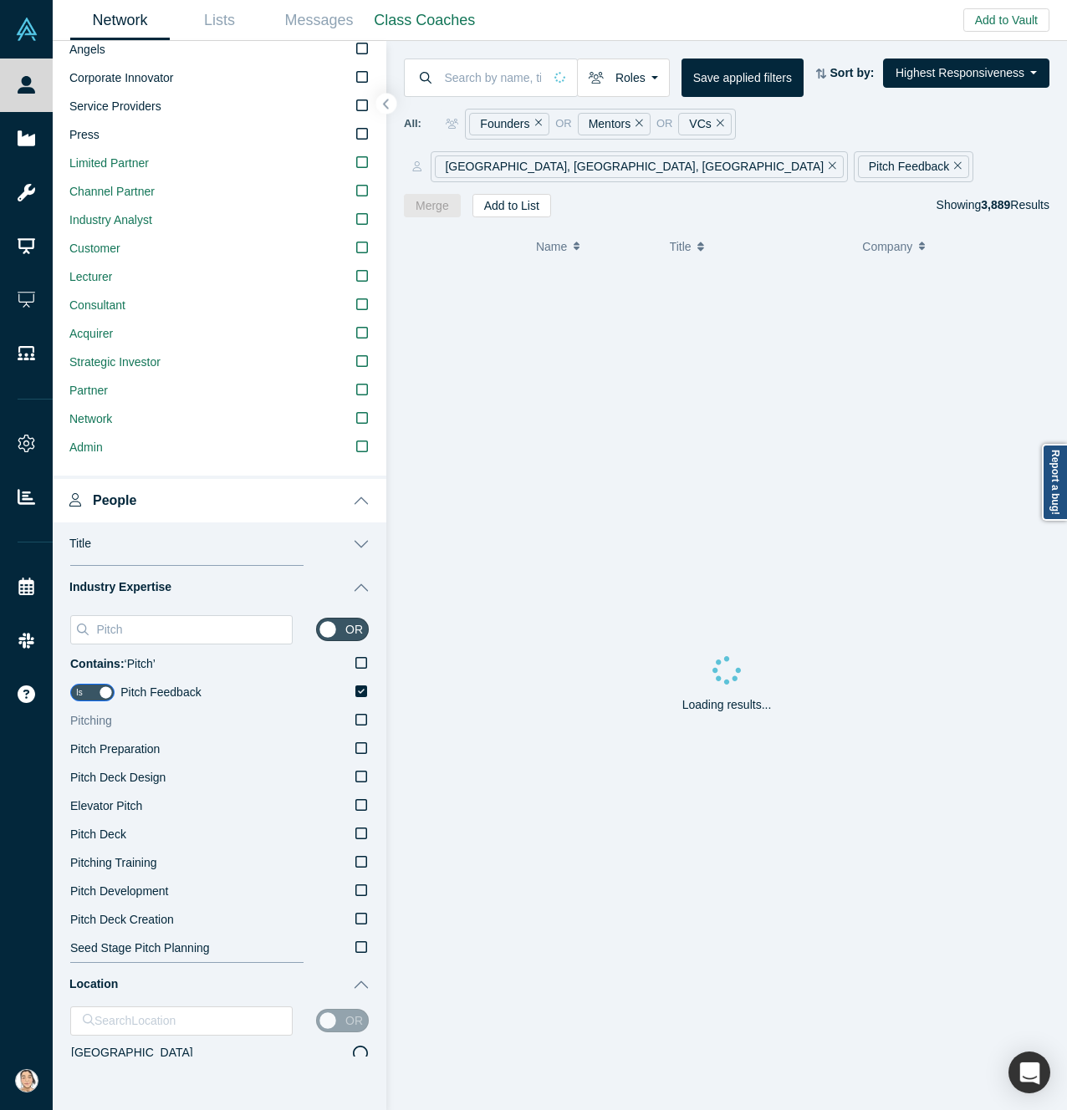
click at [355, 724] on icon at bounding box center [361, 719] width 12 height 13
click at [0, 0] on input "Pitching" at bounding box center [0, 0] width 0 height 0
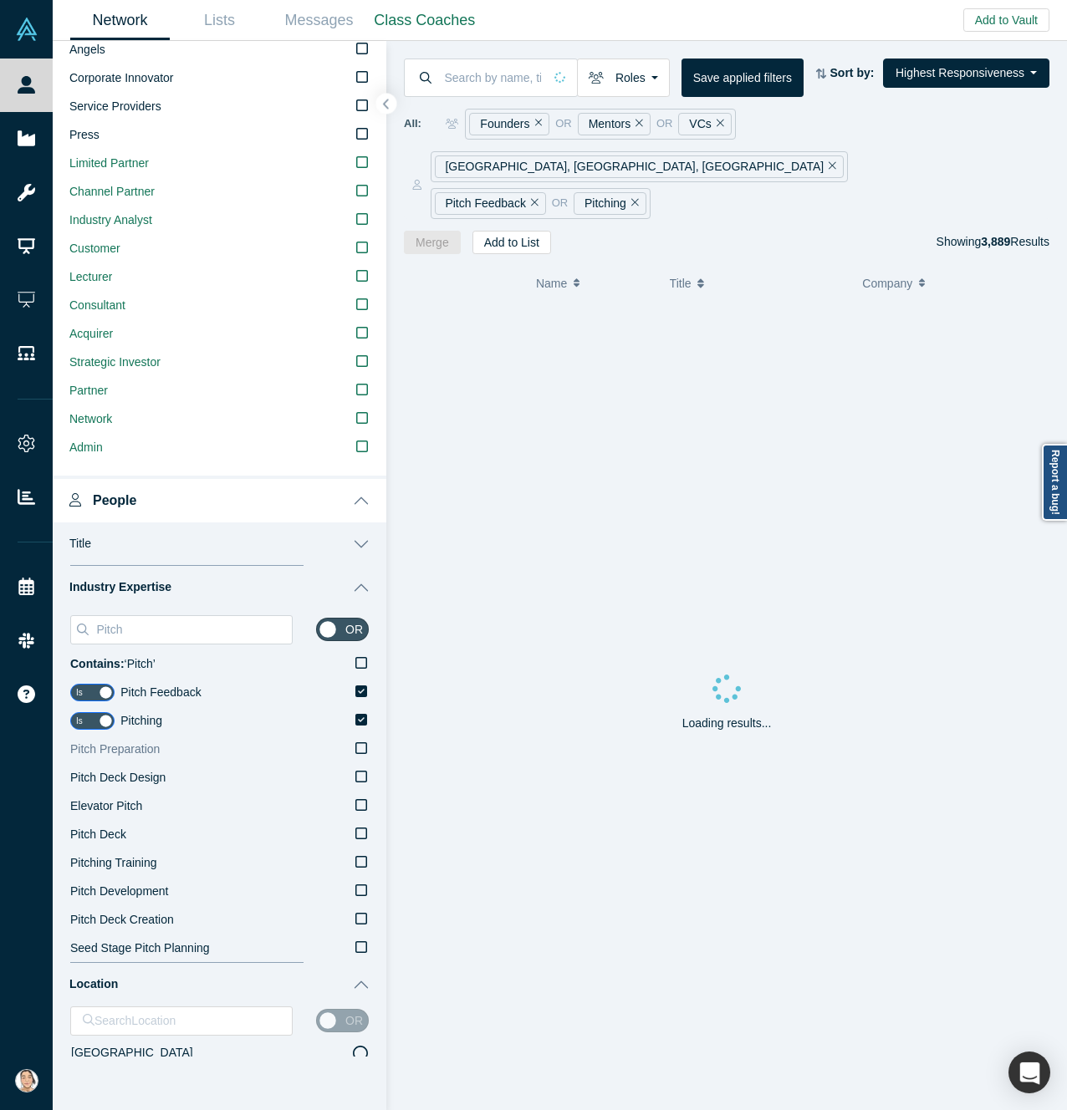
click at [355, 746] on icon at bounding box center [361, 748] width 12 height 13
click at [0, 0] on input "Pitch Preparation" at bounding box center [0, 0] width 0 height 0
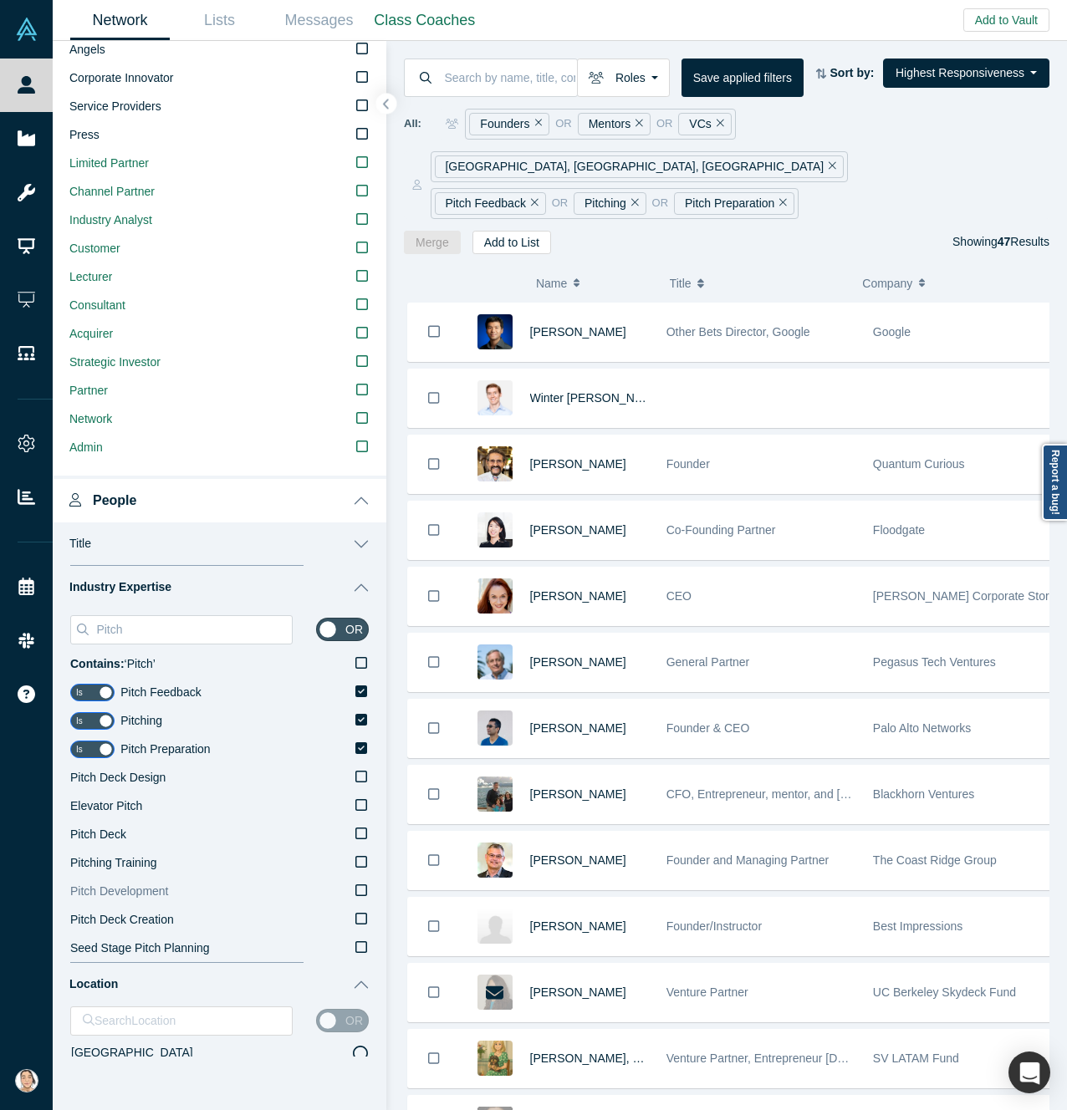
click at [355, 891] on icon at bounding box center [361, 890] width 12 height 13
click at [0, 0] on input "Pitch Development" at bounding box center [0, 0] width 0 height 0
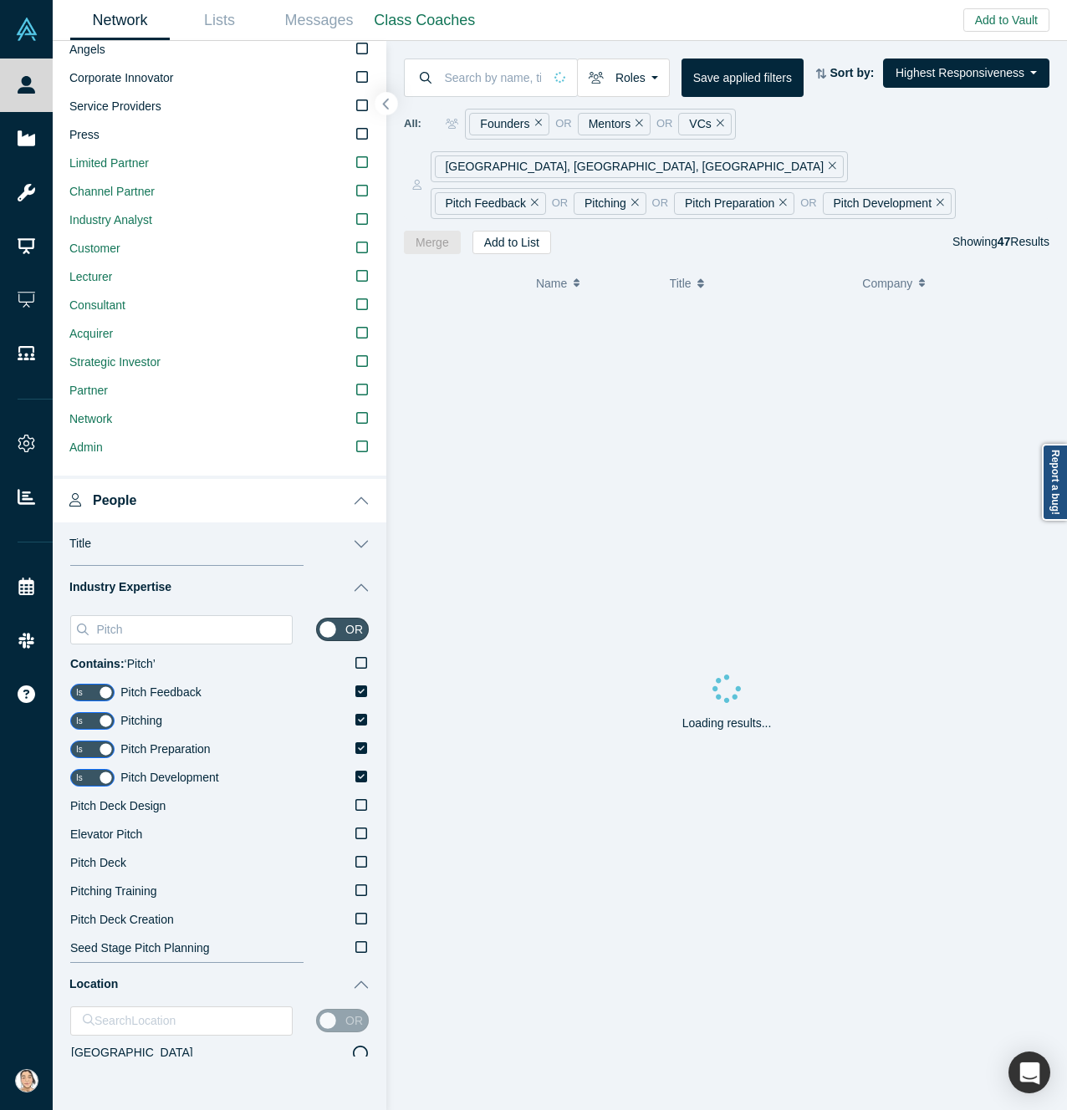
click at [391, 110] on button "button" at bounding box center [386, 104] width 23 height 23
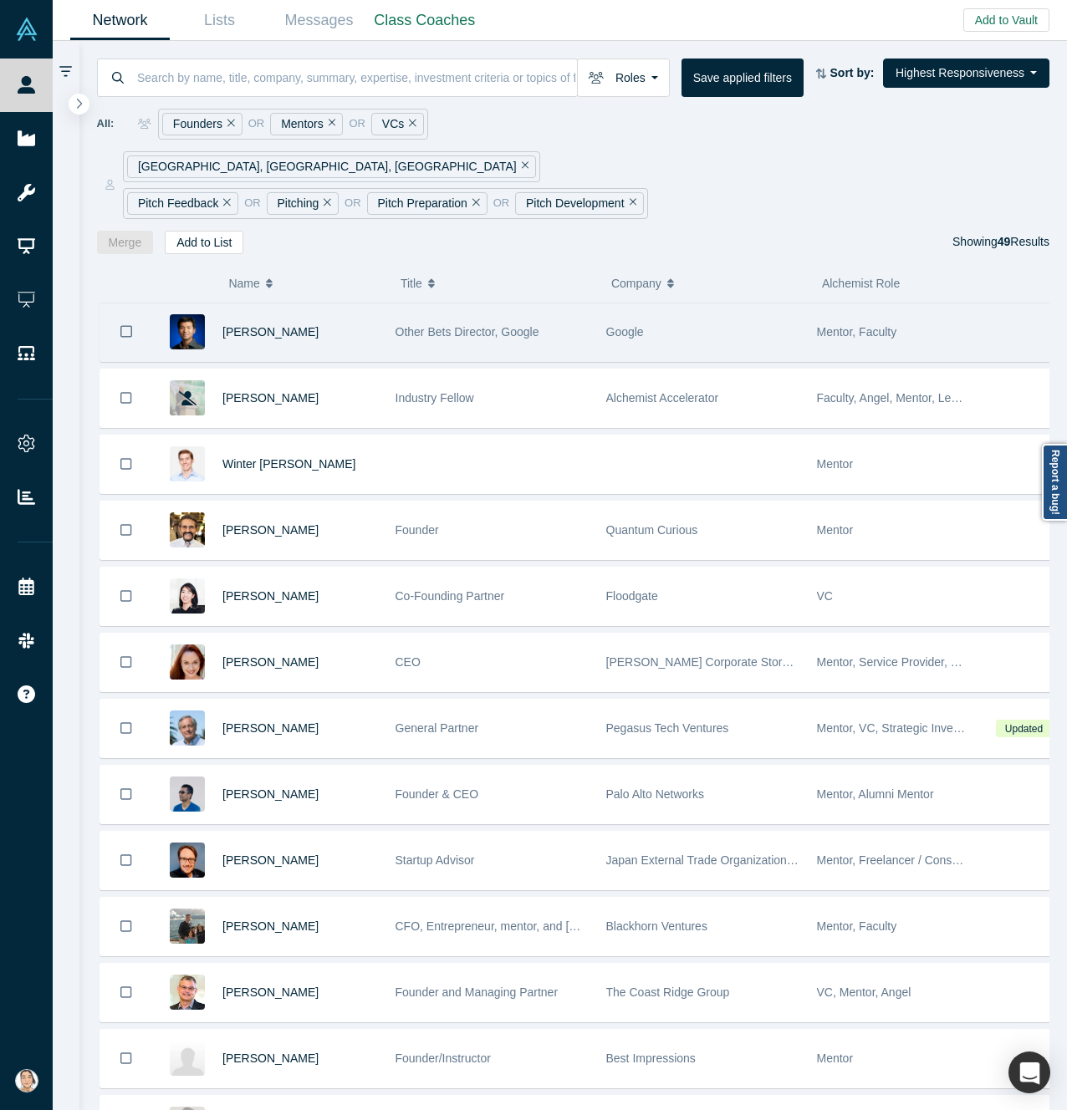
click at [323, 309] on div "[PERSON_NAME]" at bounding box center [300, 333] width 156 height 58
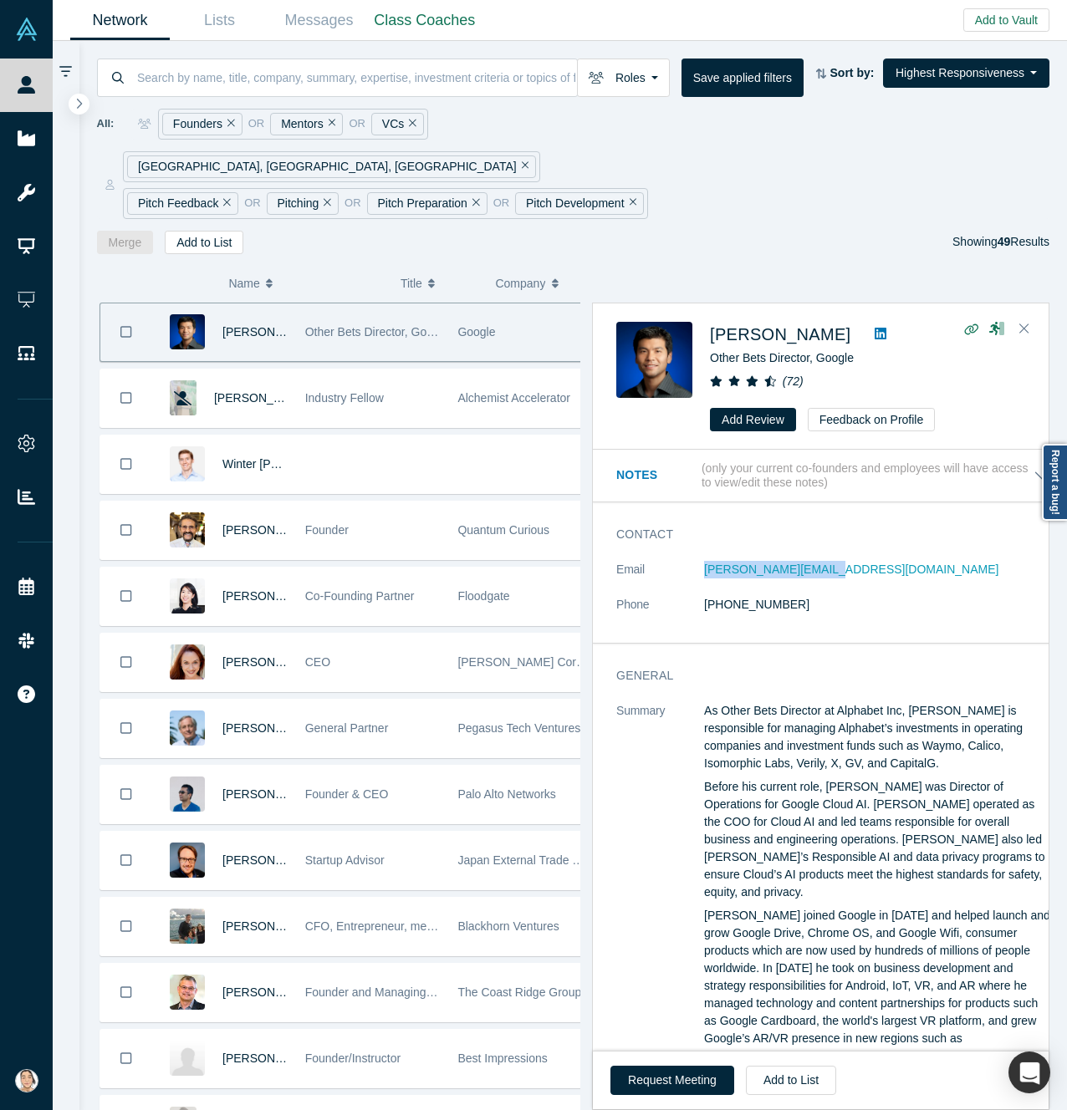
drag, startPoint x: 691, startPoint y: 536, endPoint x: 829, endPoint y: 537, distance: 138.0
click at [831, 561] on dl "Email [PERSON_NAME][EMAIL_ADDRESS][DOMAIN_NAME] Phone [PHONE_NUMBER]" at bounding box center [833, 596] width 434 height 70
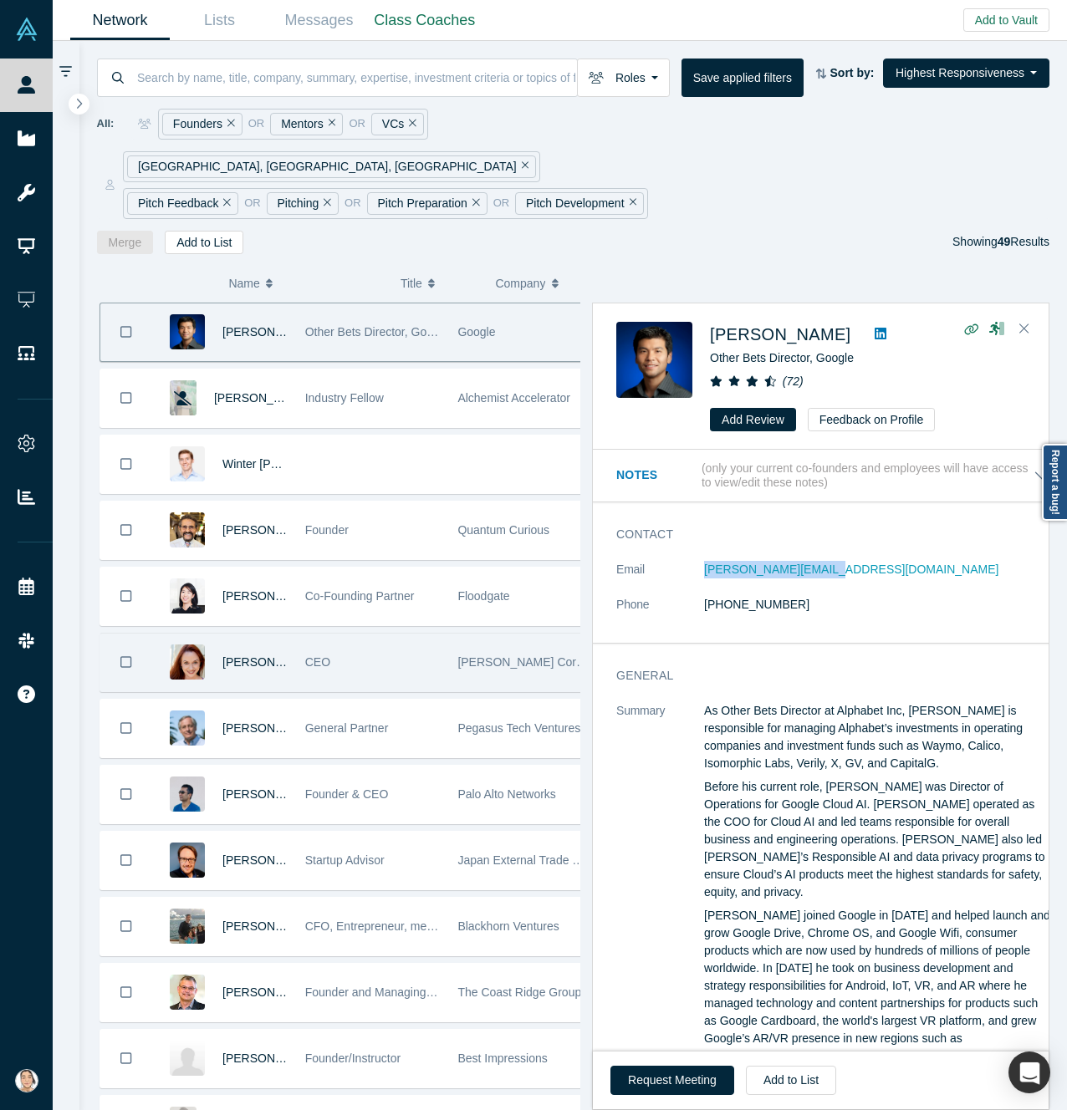
copy dl "[PERSON_NAME][EMAIL_ADDRESS][DOMAIN_NAME]"
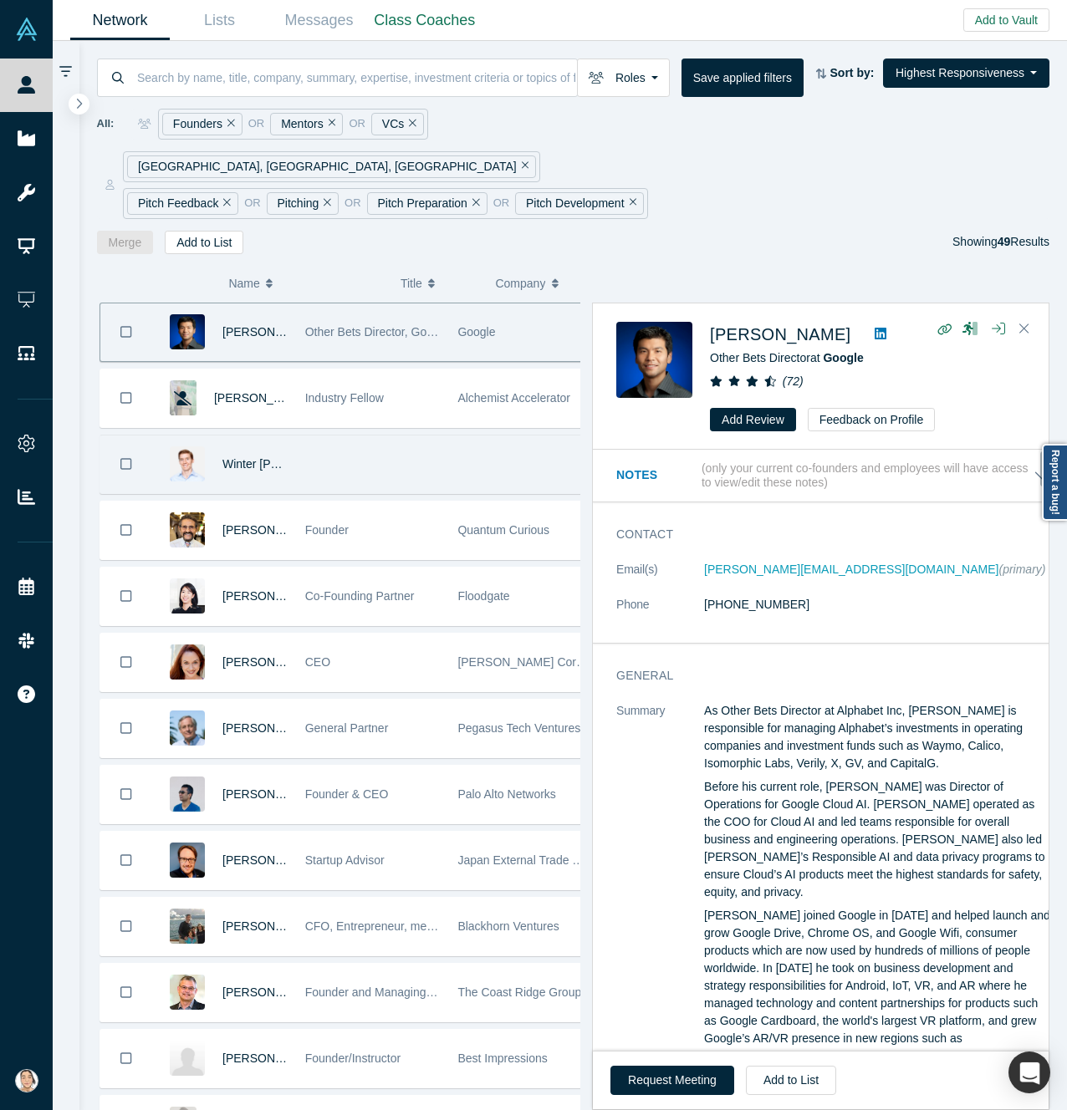
click at [355, 436] on div at bounding box center [372, 465] width 153 height 58
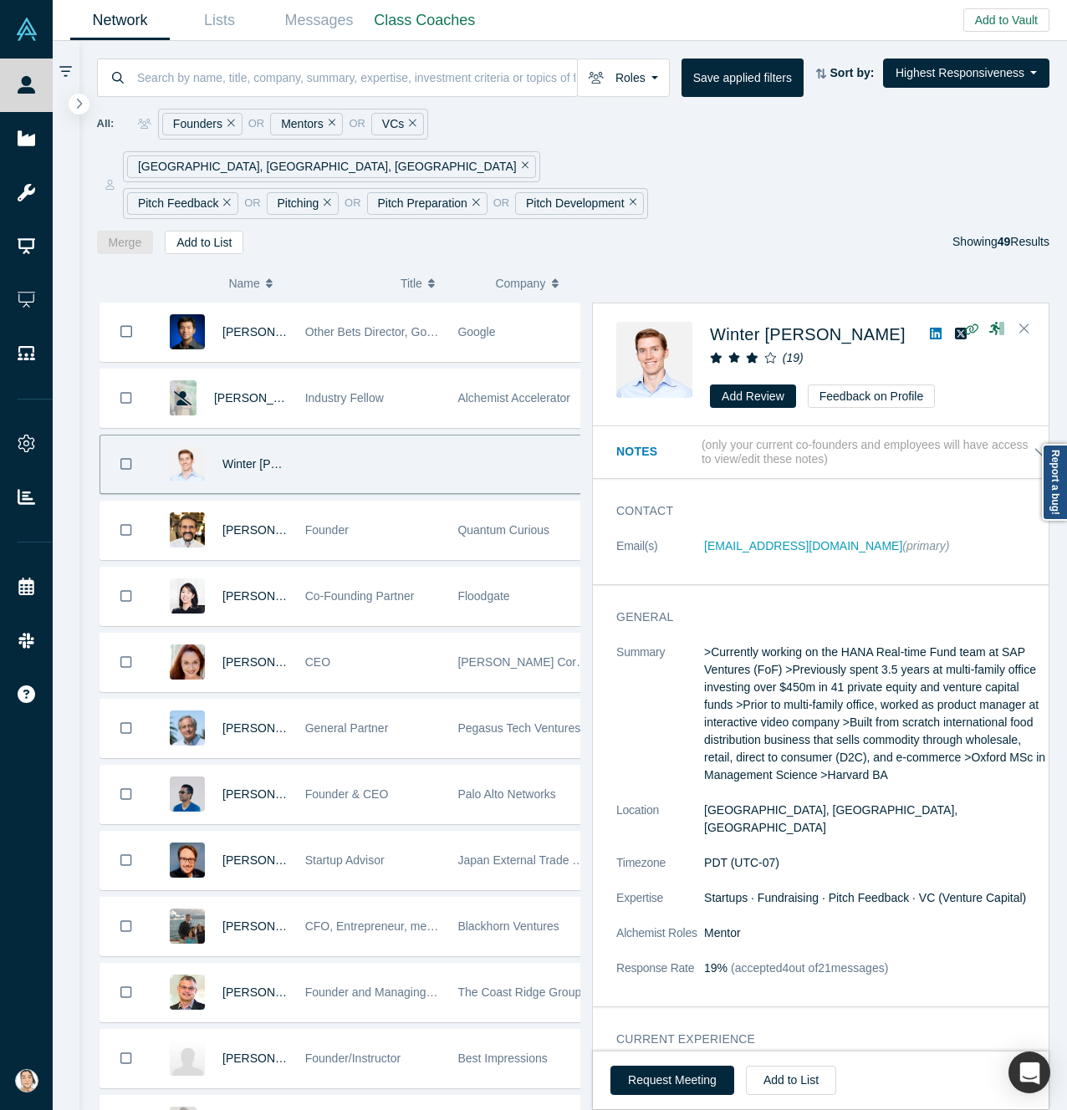
drag, startPoint x: 839, startPoint y: 298, endPoint x: 934, endPoint y: 485, distance: 210.1
click at [934, 491] on div "Contact Email(s) [EMAIL_ADDRESS][DOMAIN_NAME] (primary)" at bounding box center [833, 538] width 481 height 94
drag, startPoint x: 696, startPoint y: 513, endPoint x: 830, endPoint y: 514, distance: 133.8
click at [830, 538] on dl "Email(s) [EMAIL_ADDRESS][DOMAIN_NAME] (primary)" at bounding box center [833, 555] width 434 height 35
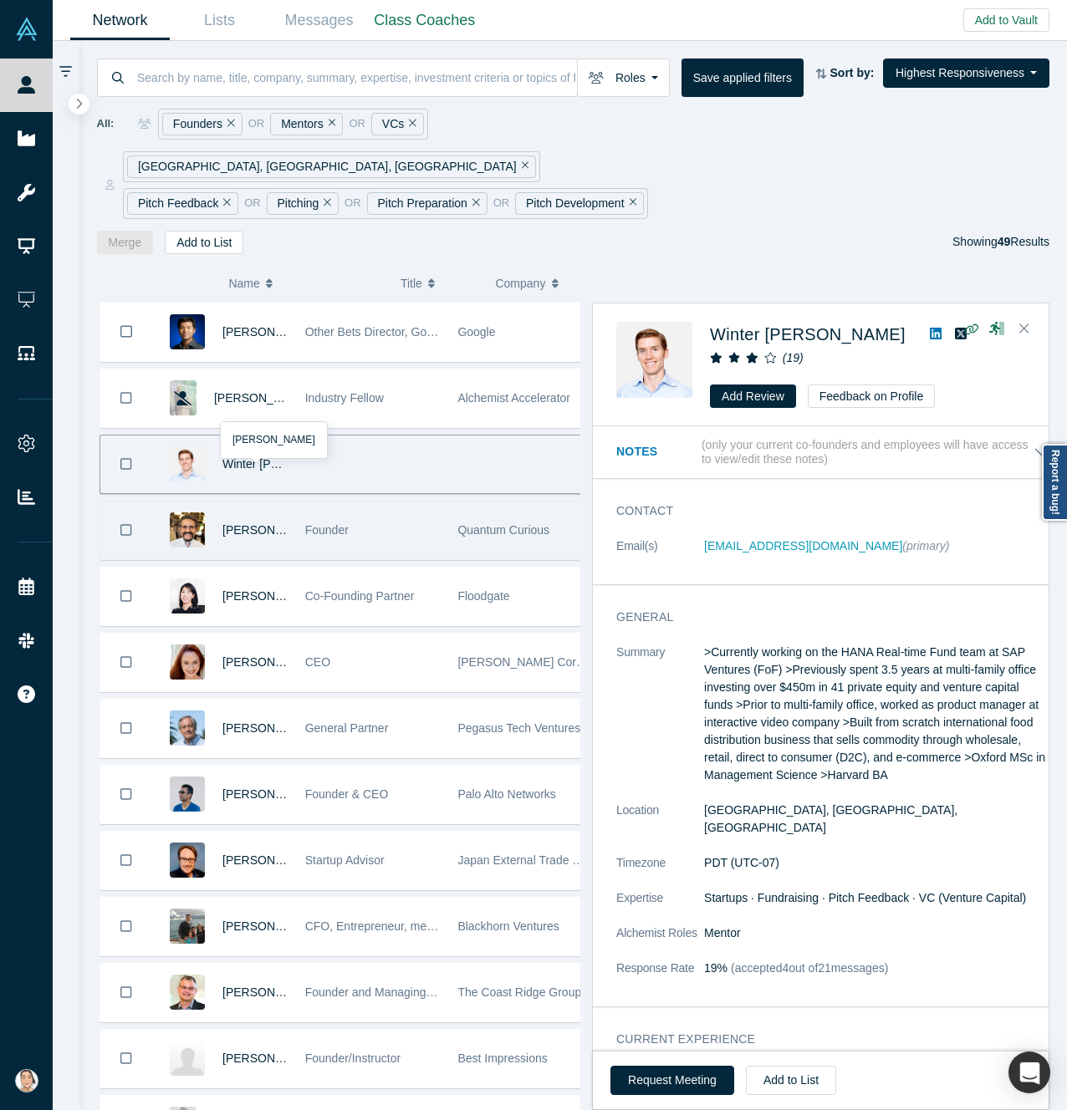
click at [242, 513] on div "[PERSON_NAME]" at bounding box center [254, 531] width 65 height 58
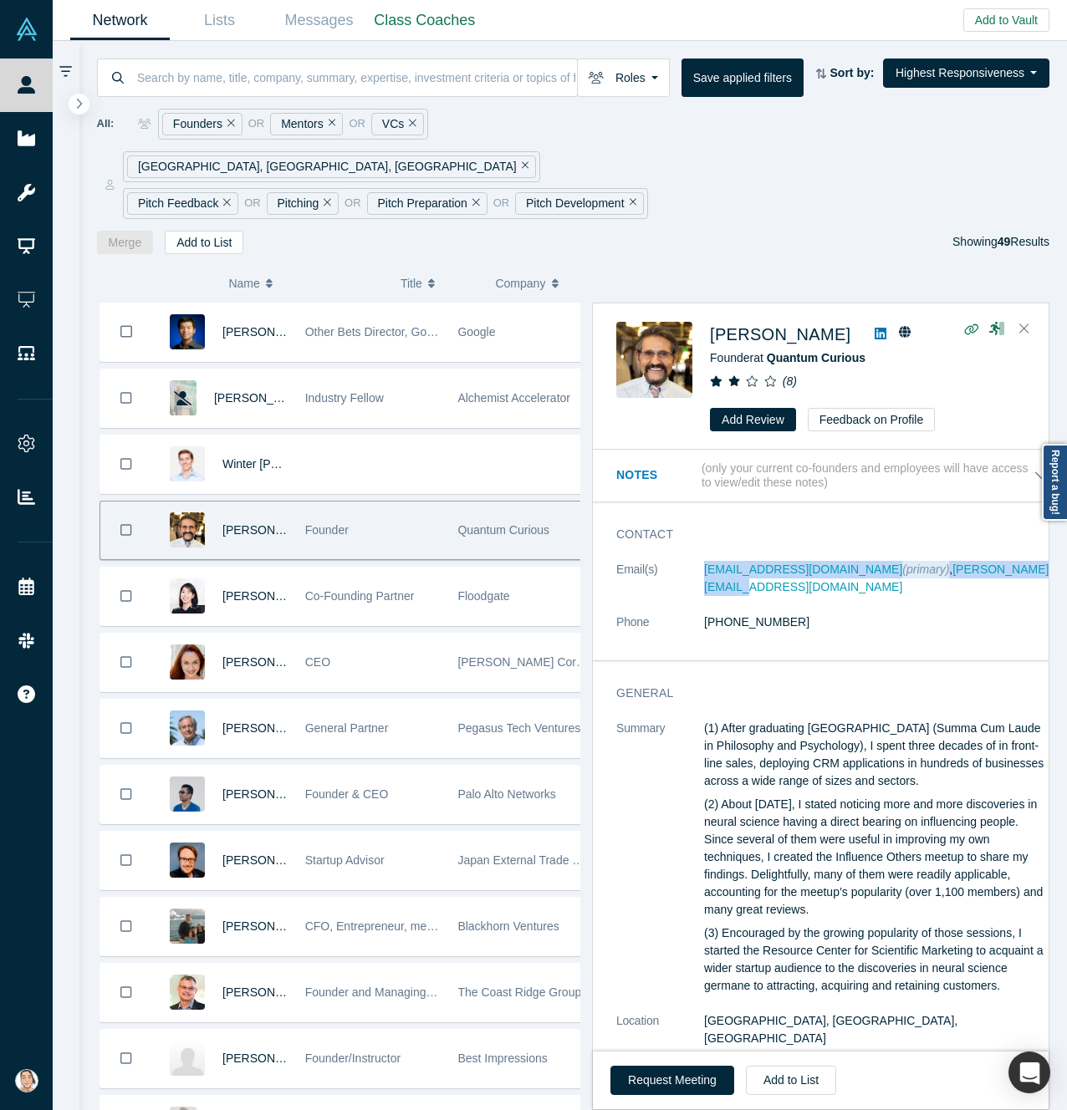
drag, startPoint x: 700, startPoint y: 537, endPoint x: 1017, endPoint y: 542, distance: 316.9
click at [1017, 561] on dl "Email(s) [EMAIL_ADDRESS][DOMAIN_NAME] (primary) , [PERSON_NAME][EMAIL_ADDRESS][…" at bounding box center [833, 605] width 434 height 88
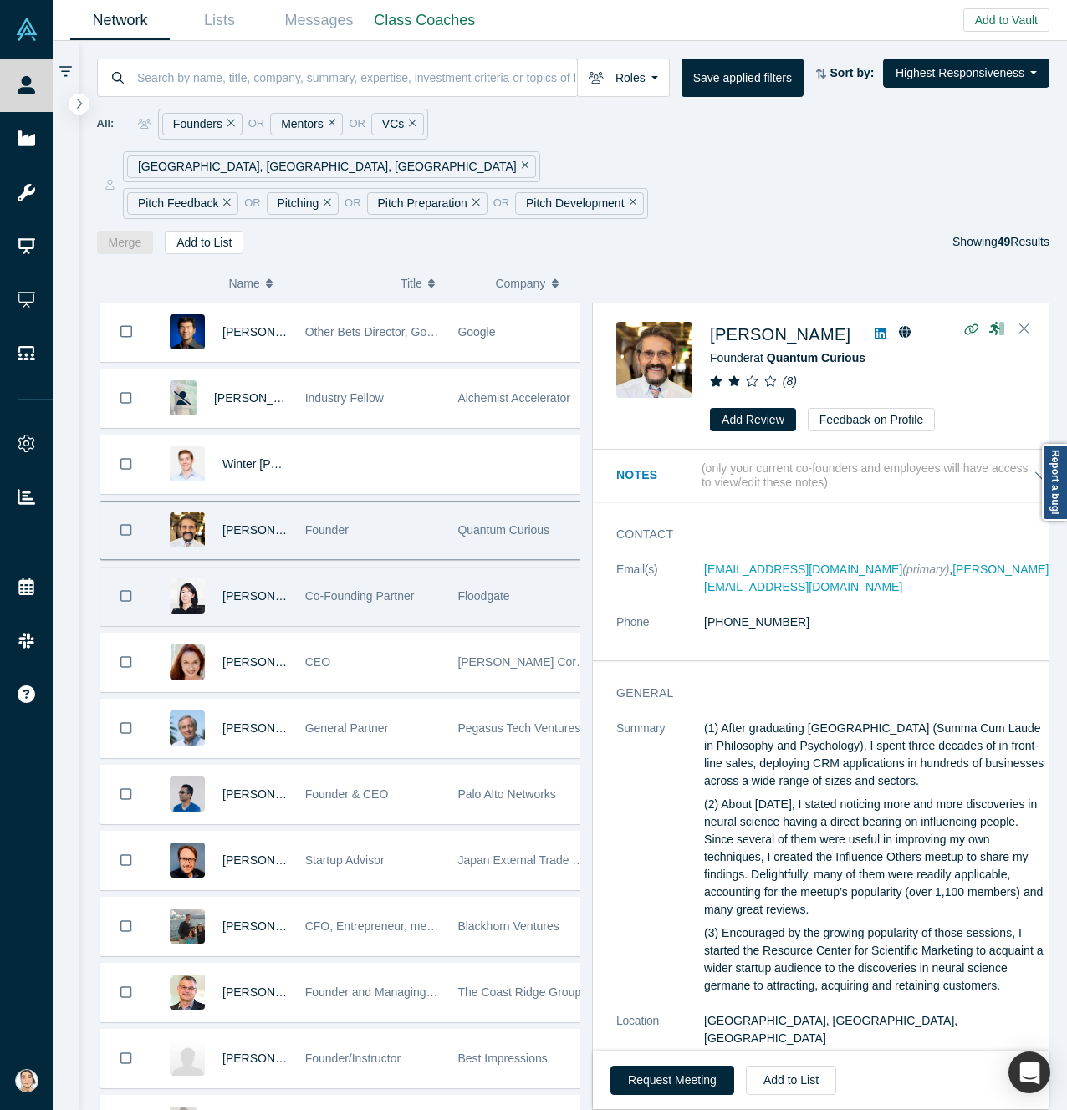
click at [240, 579] on div "[PERSON_NAME]" at bounding box center [254, 597] width 65 height 58
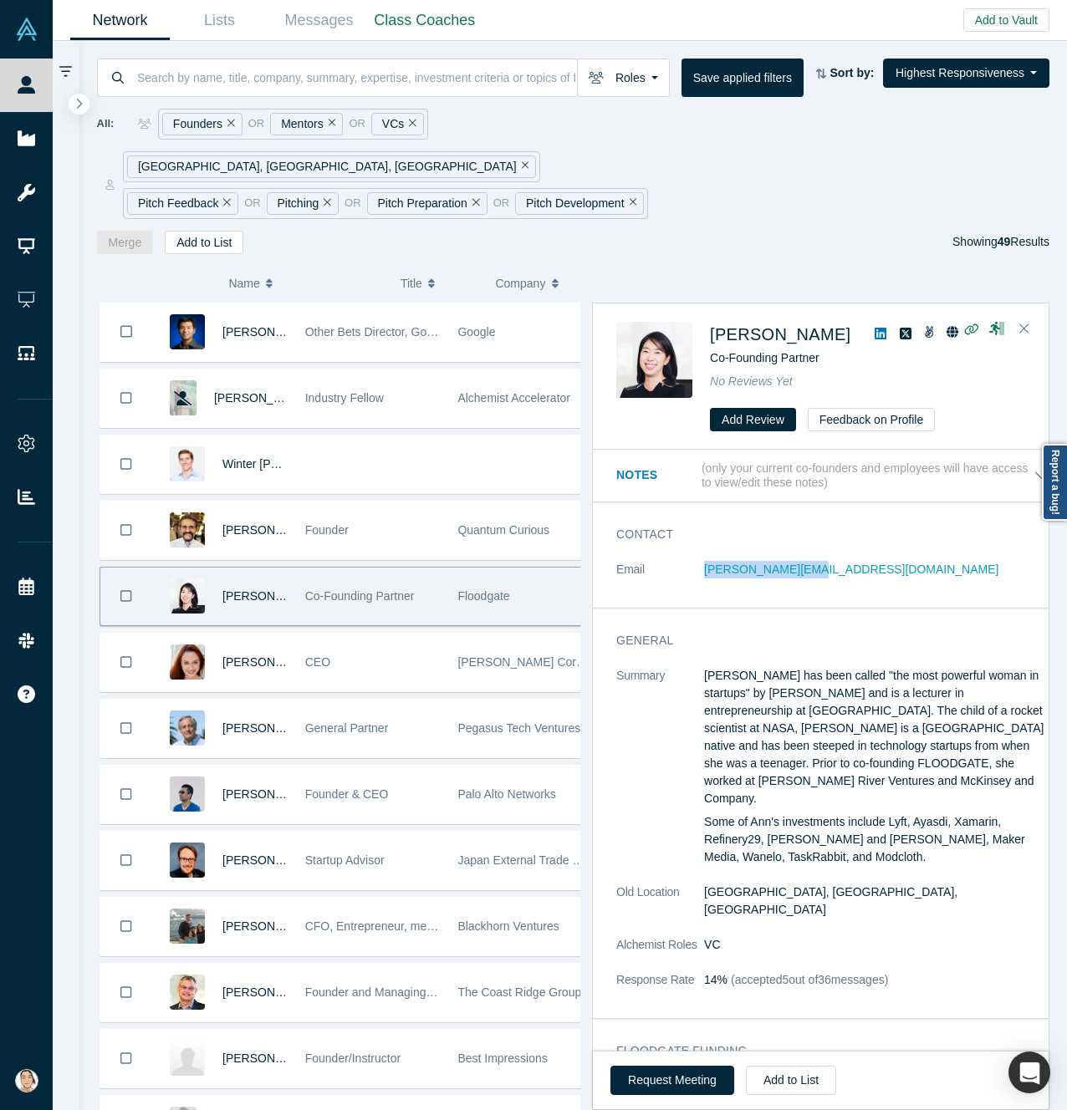
drag, startPoint x: 691, startPoint y: 538, endPoint x: 819, endPoint y: 545, distance: 128.1
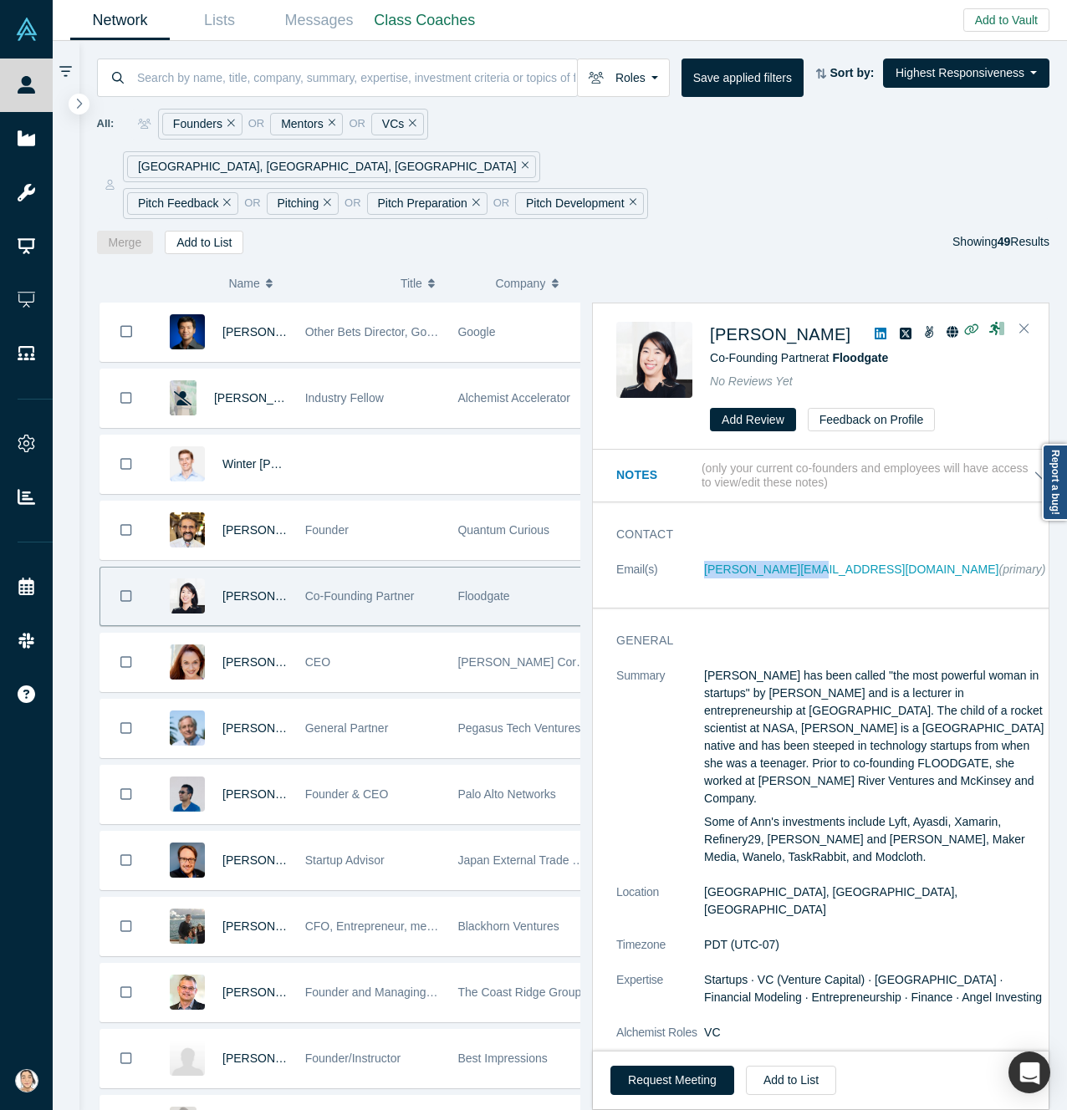
drag, startPoint x: 681, startPoint y: 541, endPoint x: 804, endPoint y: 549, distance: 123.2
click at [804, 561] on dl "Email(s) [PERSON_NAME][EMAIL_ADDRESS][DOMAIN_NAME] (primary)" at bounding box center [833, 578] width 434 height 35
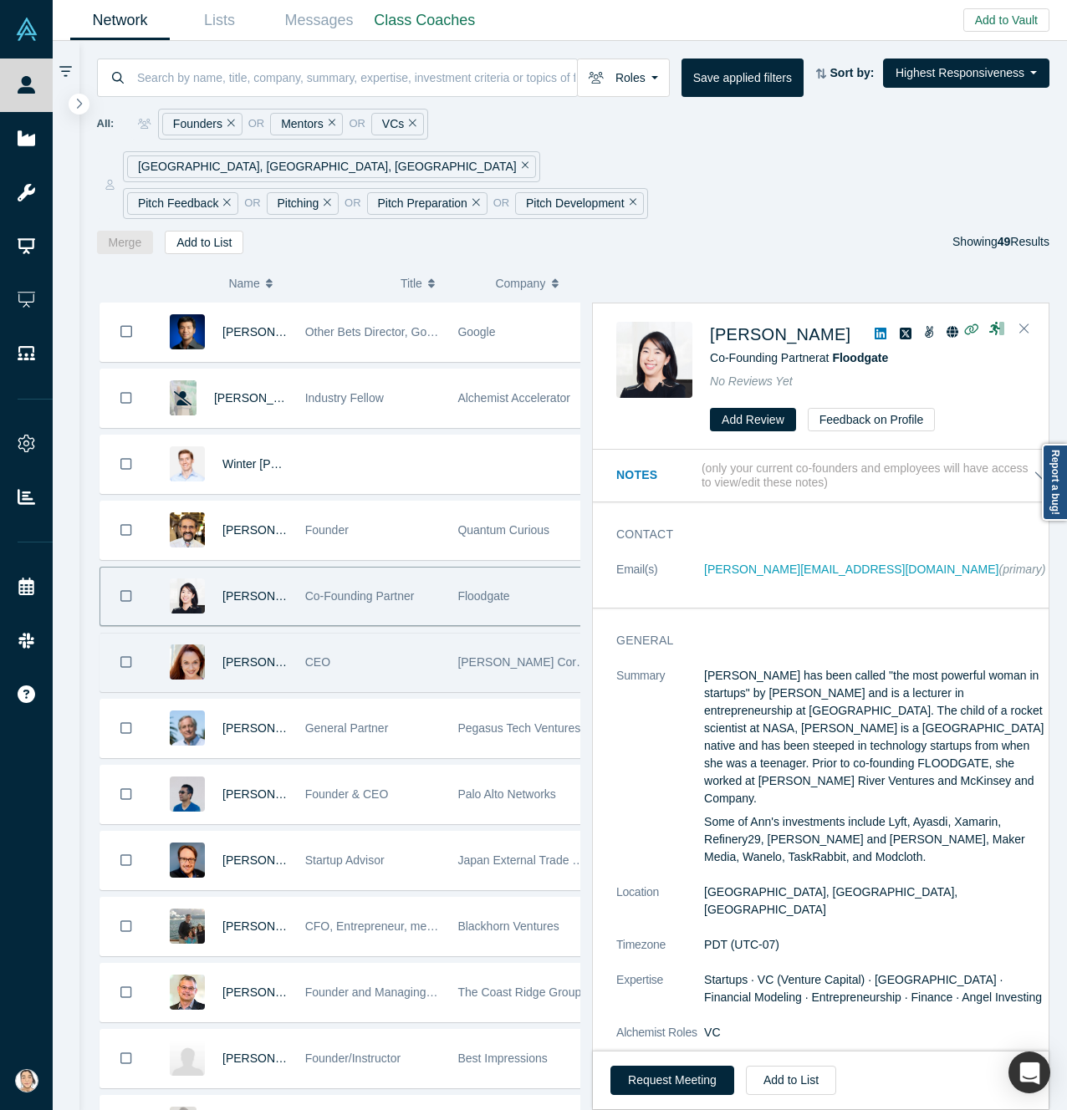
click at [313, 645] on div "CEO" at bounding box center [372, 663] width 135 height 58
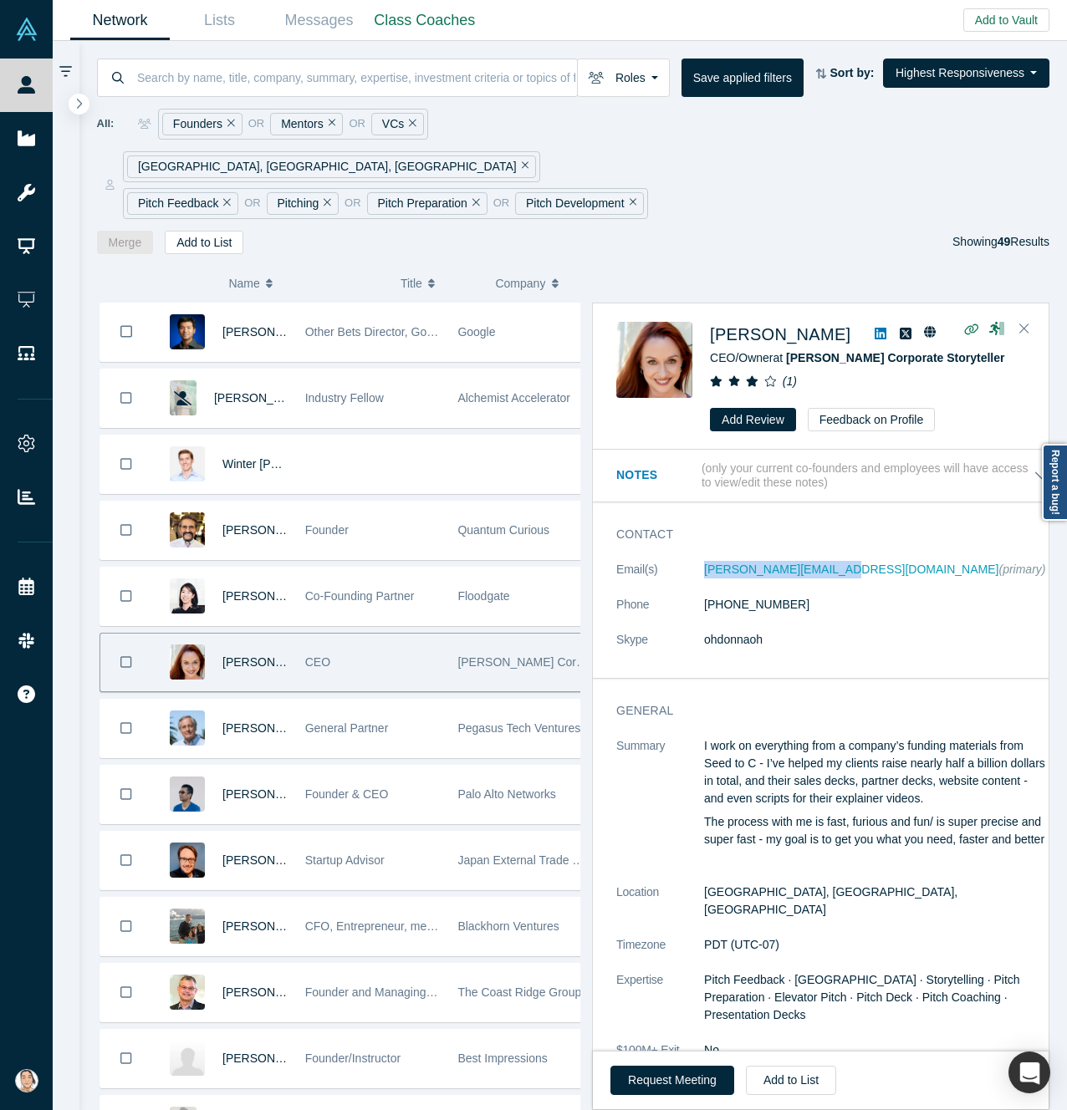
drag, startPoint x: 700, startPoint y: 546, endPoint x: 834, endPoint y: 541, distance: 133.9
click at [834, 561] on dl "Email(s) [PERSON_NAME][EMAIL_ADDRESS][DOMAIN_NAME] (primary) Phone [PHONE_NUMBE…" at bounding box center [833, 613] width 434 height 105
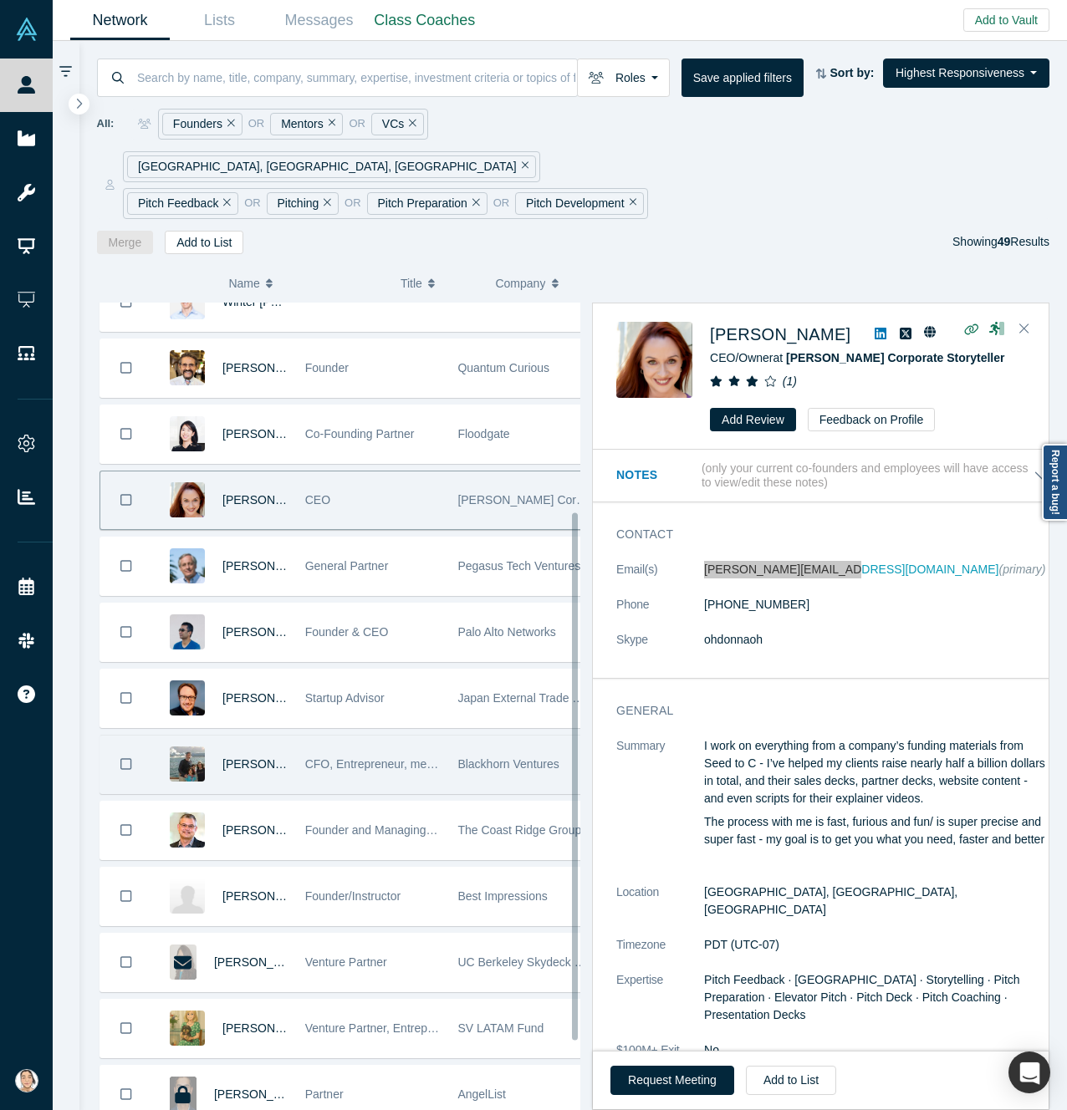
scroll to position [334, 0]
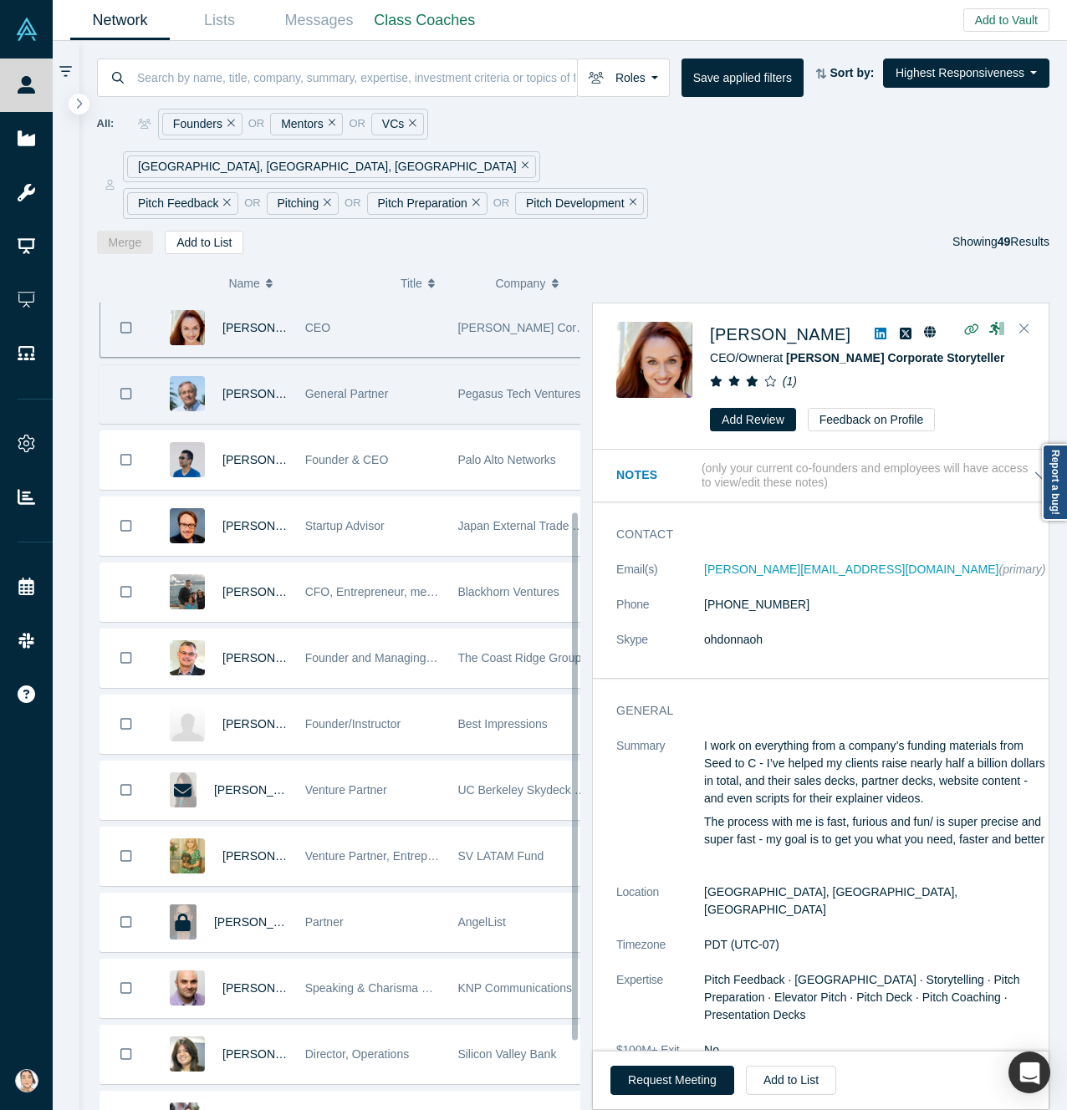
click at [238, 384] on div "[PERSON_NAME]" at bounding box center [254, 394] width 65 height 58
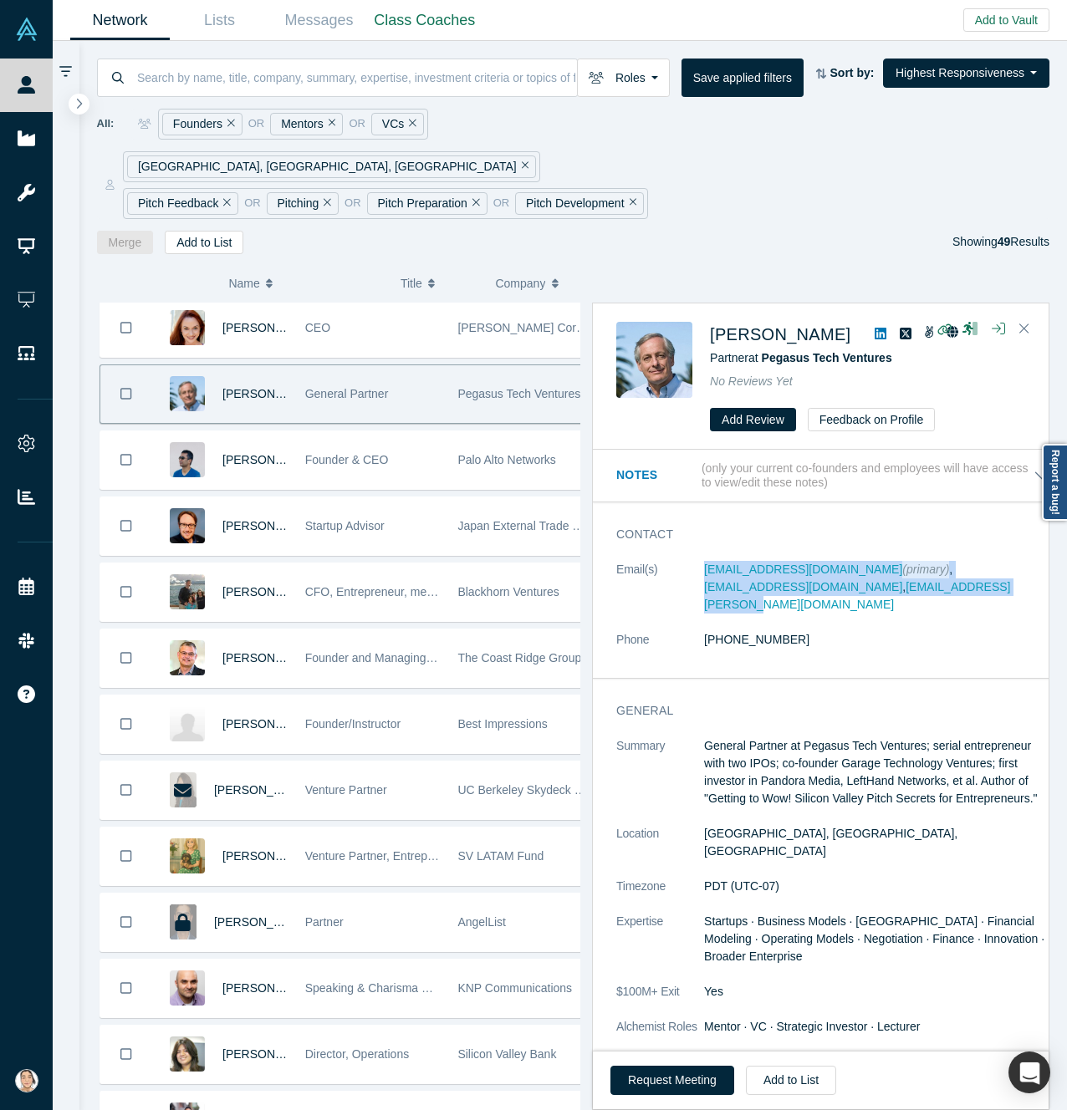
drag, startPoint x: 691, startPoint y: 532, endPoint x: 1001, endPoint y: 556, distance: 310.3
click at [1001, 561] on dl "Email(s) [EMAIL_ADDRESS][DOMAIN_NAME] (primary) , [EMAIL_ADDRESS][DOMAIN_NAME] …" at bounding box center [833, 613] width 434 height 105
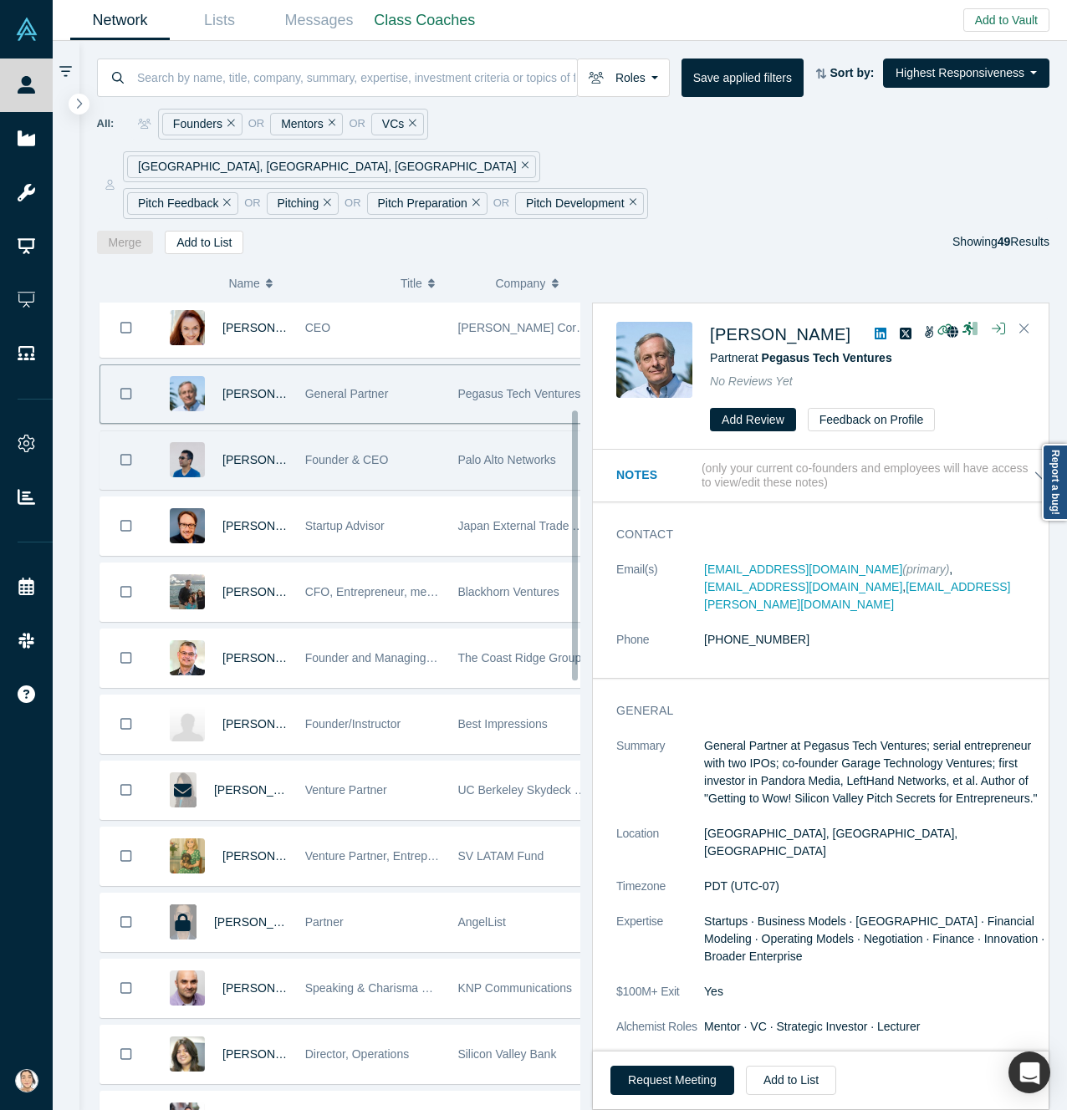
click at [266, 451] on div "[PERSON_NAME]" at bounding box center [254, 460] width 65 height 58
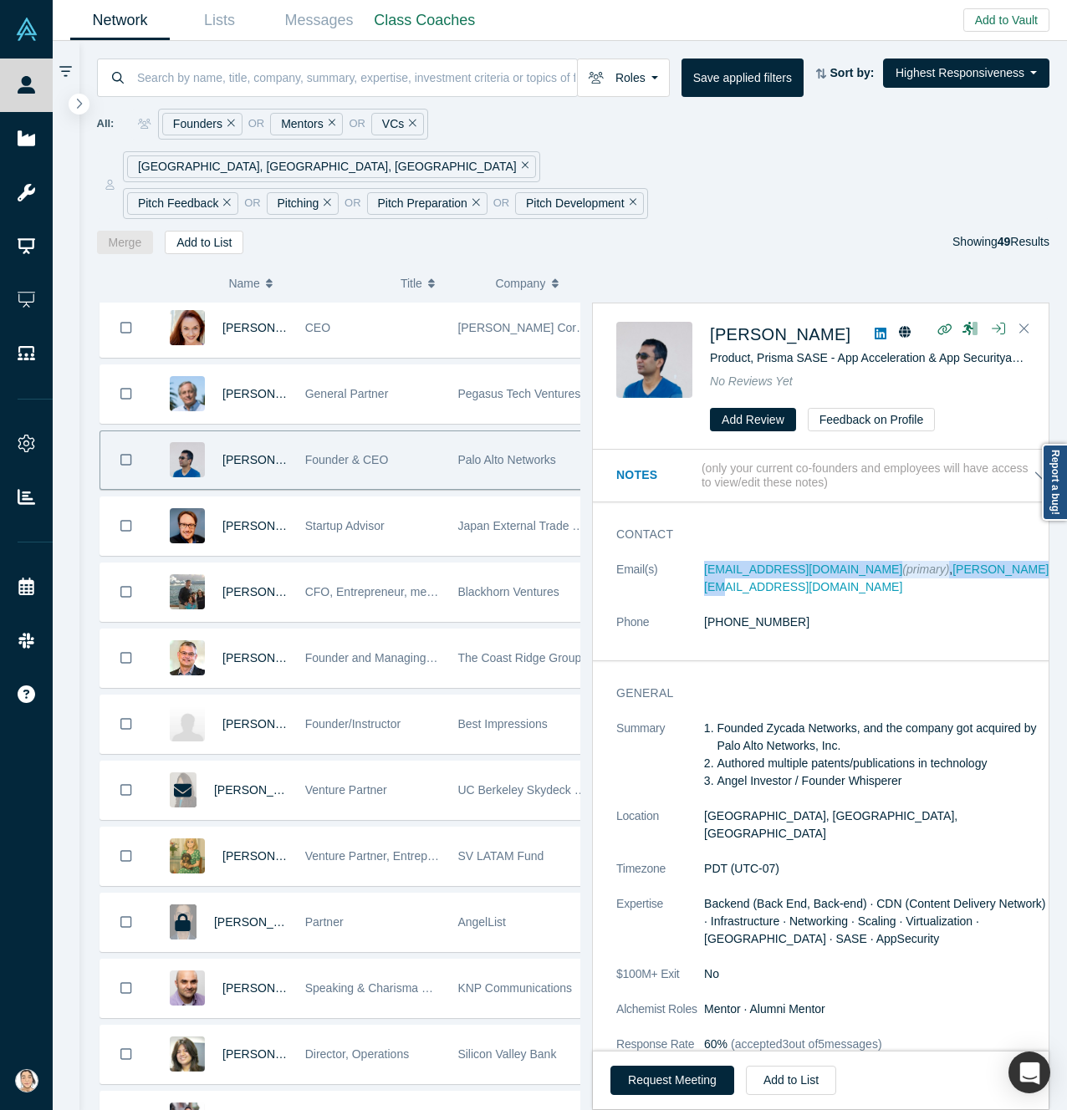
drag, startPoint x: 691, startPoint y: 532, endPoint x: 978, endPoint y: 537, distance: 286.8
click at [978, 561] on dl "Email(s) [EMAIL_ADDRESS][DOMAIN_NAME] (primary) , [PERSON_NAME][EMAIL_ADDRESS][…" at bounding box center [833, 605] width 434 height 88
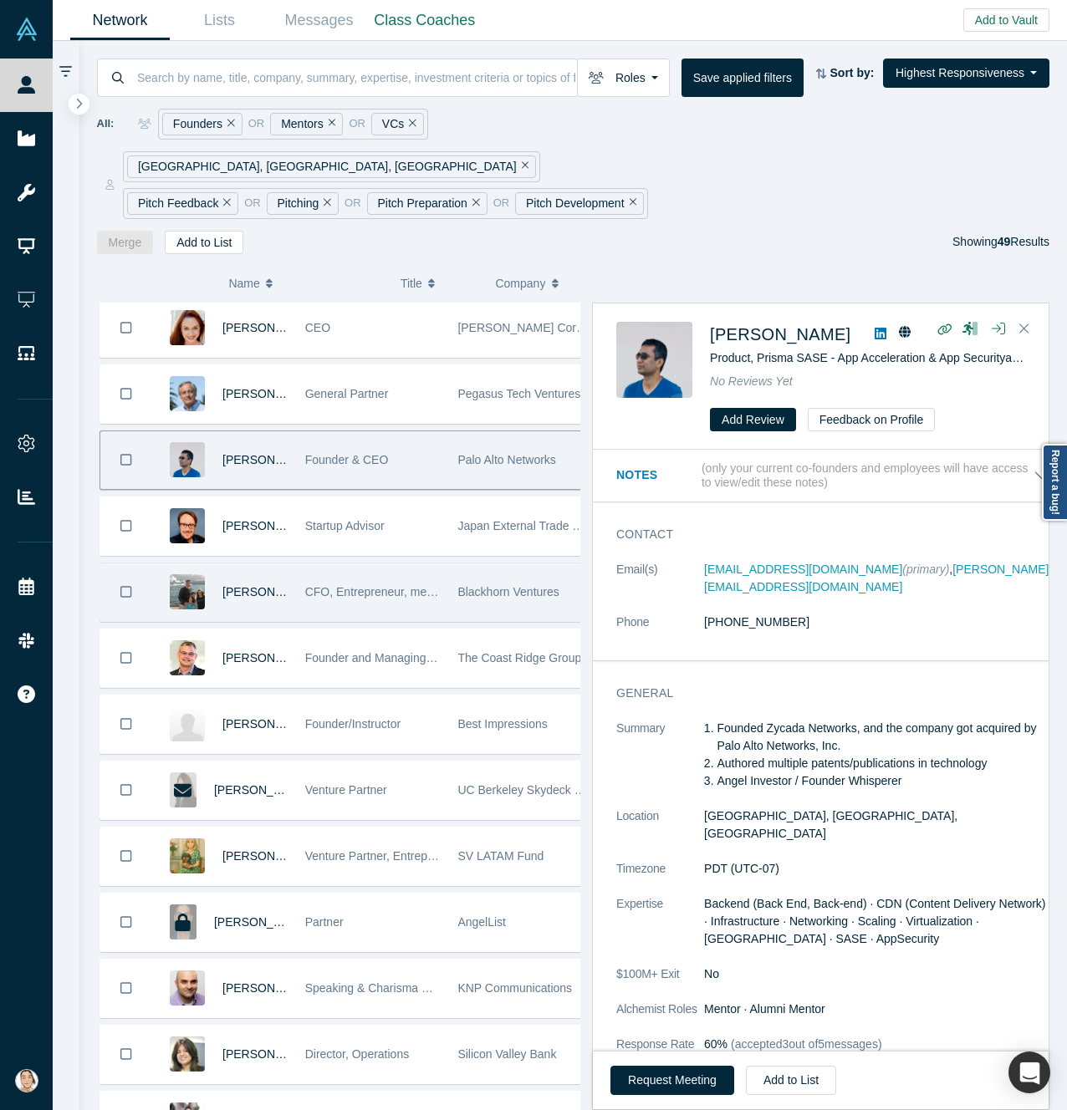
click at [264, 579] on div "[PERSON_NAME]" at bounding box center [254, 593] width 65 height 58
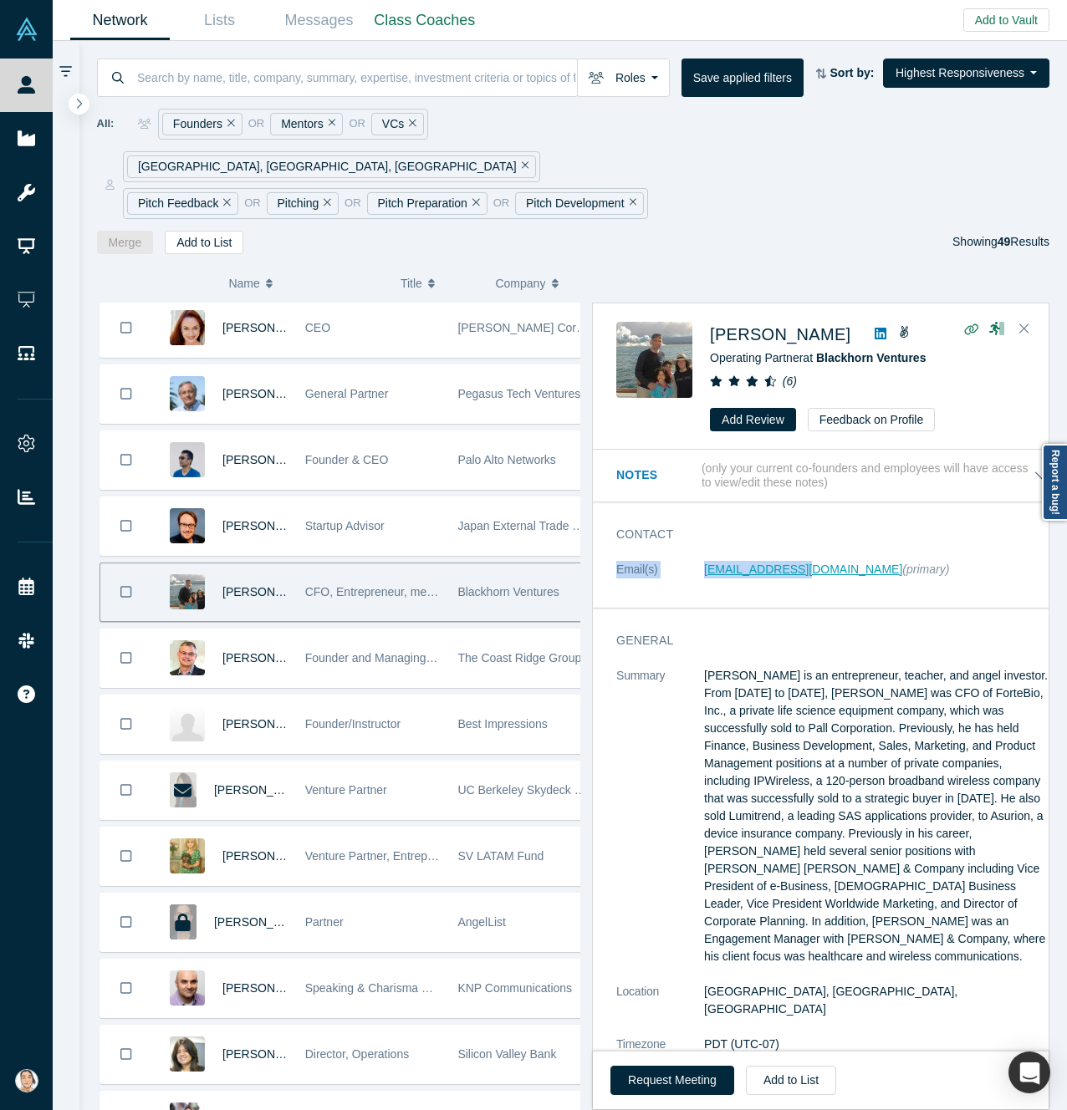
drag, startPoint x: 686, startPoint y: 542, endPoint x: 798, endPoint y: 531, distance: 111.7
click at [778, 569] on div "Contact Email(s) [EMAIL_ADDRESS][DOMAIN_NAME] (primary)" at bounding box center [833, 561] width 481 height 94
drag, startPoint x: 699, startPoint y: 533, endPoint x: 795, endPoint y: 548, distance: 97.5
click at [795, 561] on dl "Email(s) [EMAIL_ADDRESS][DOMAIN_NAME] (primary)" at bounding box center [833, 578] width 434 height 35
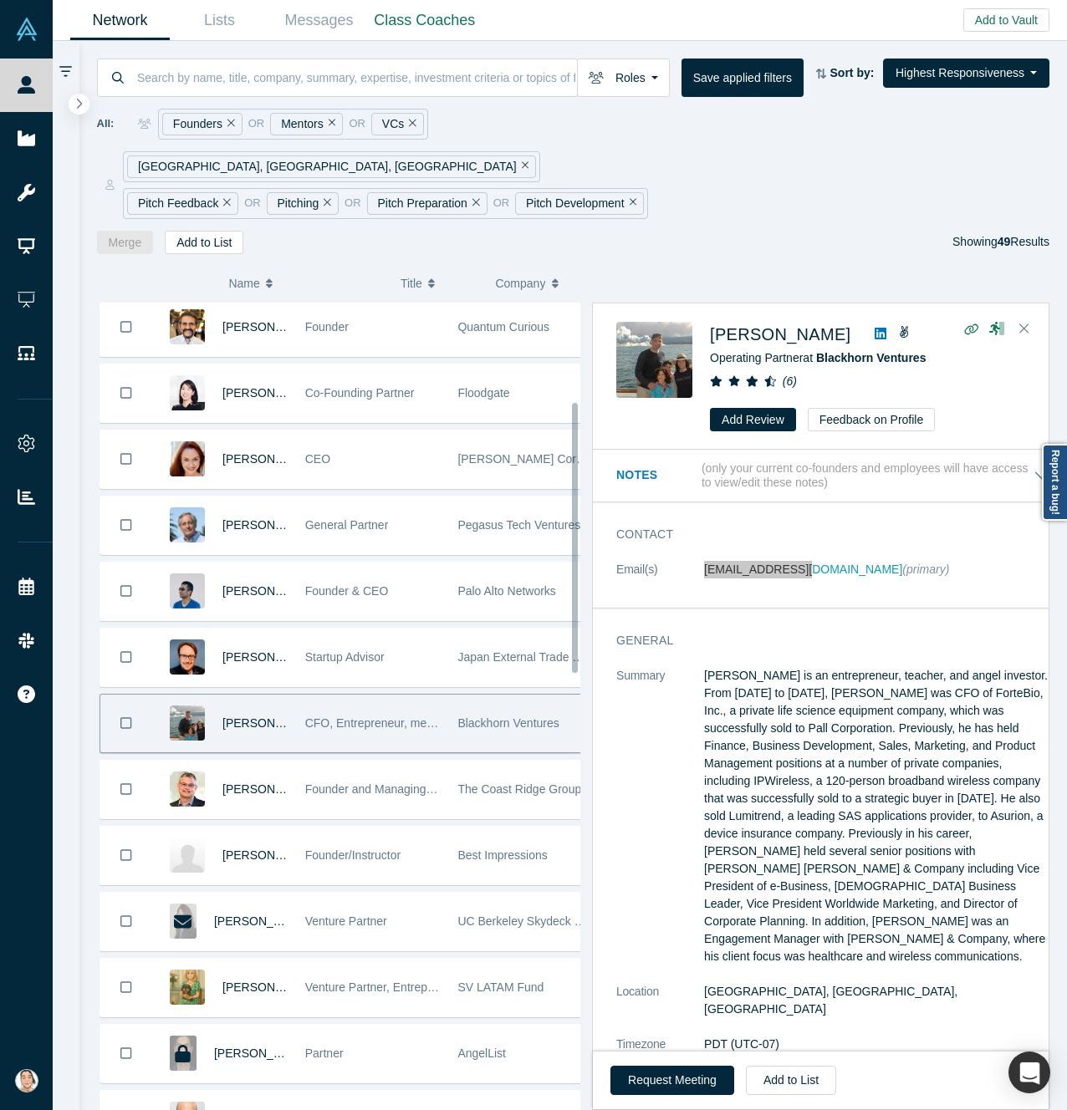
scroll to position [167, 0]
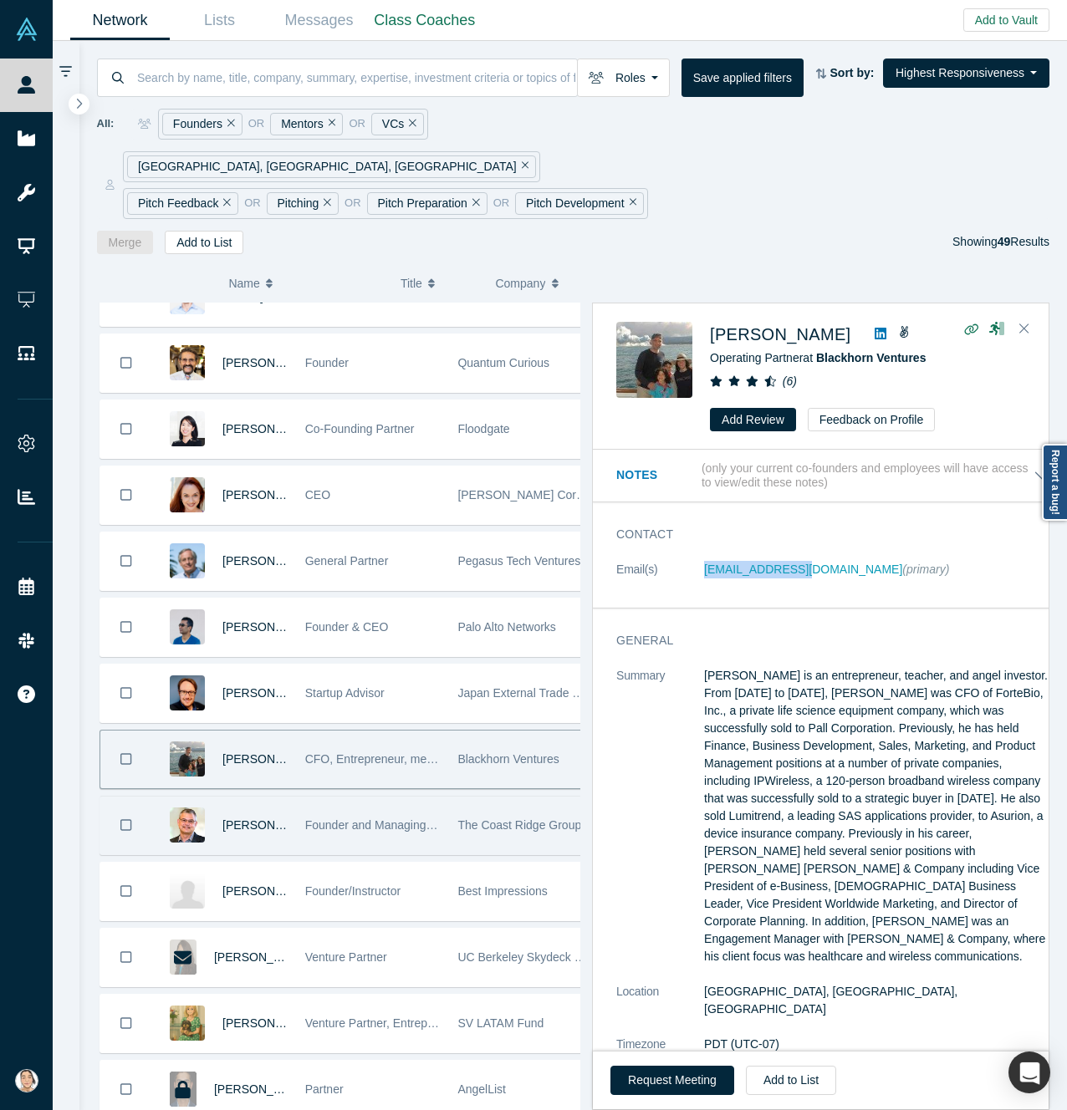
click at [120, 797] on button "Bookmark" at bounding box center [126, 826] width 52 height 58
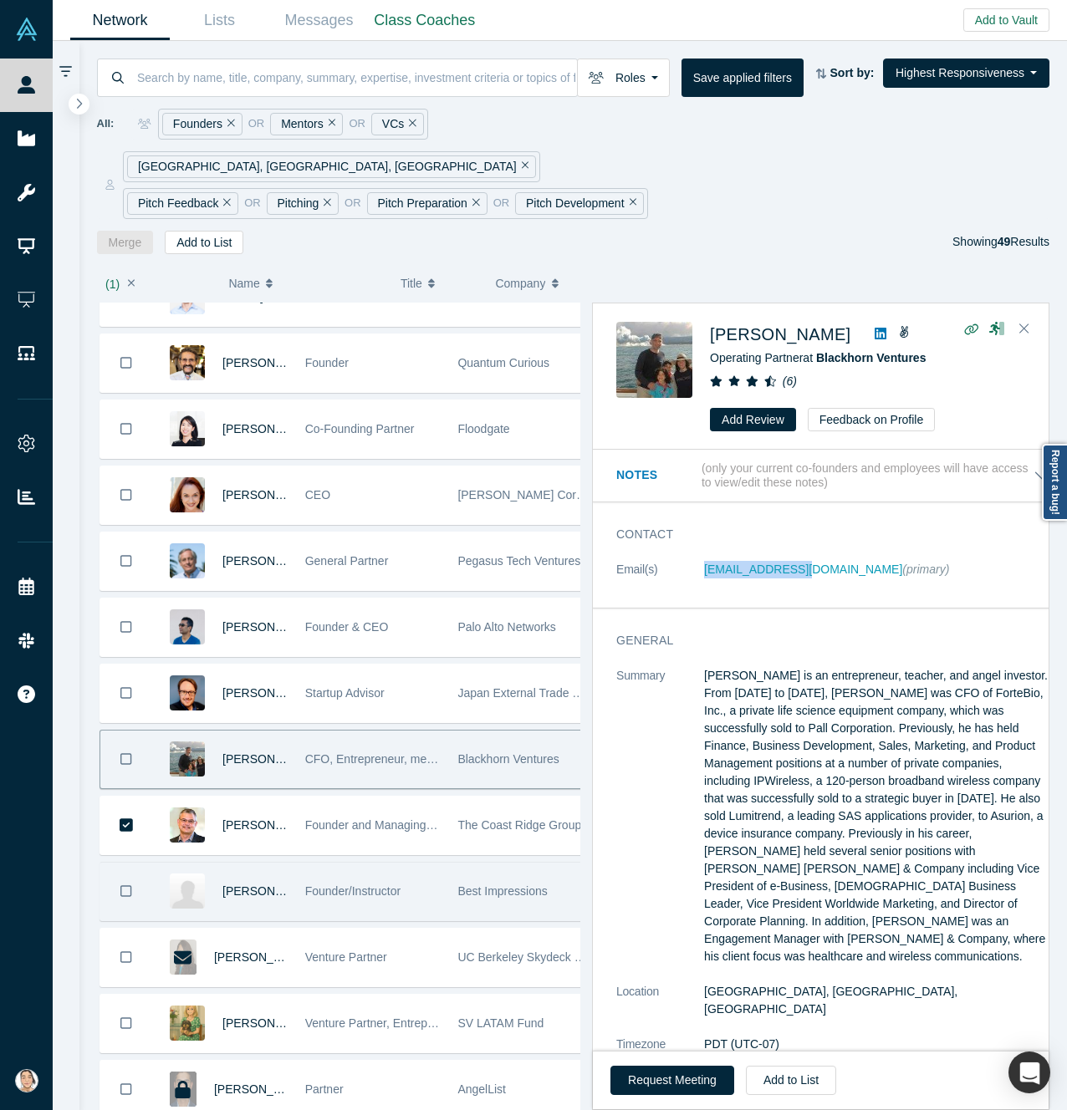
click at [123, 863] on button "Bookmark" at bounding box center [126, 892] width 52 height 58
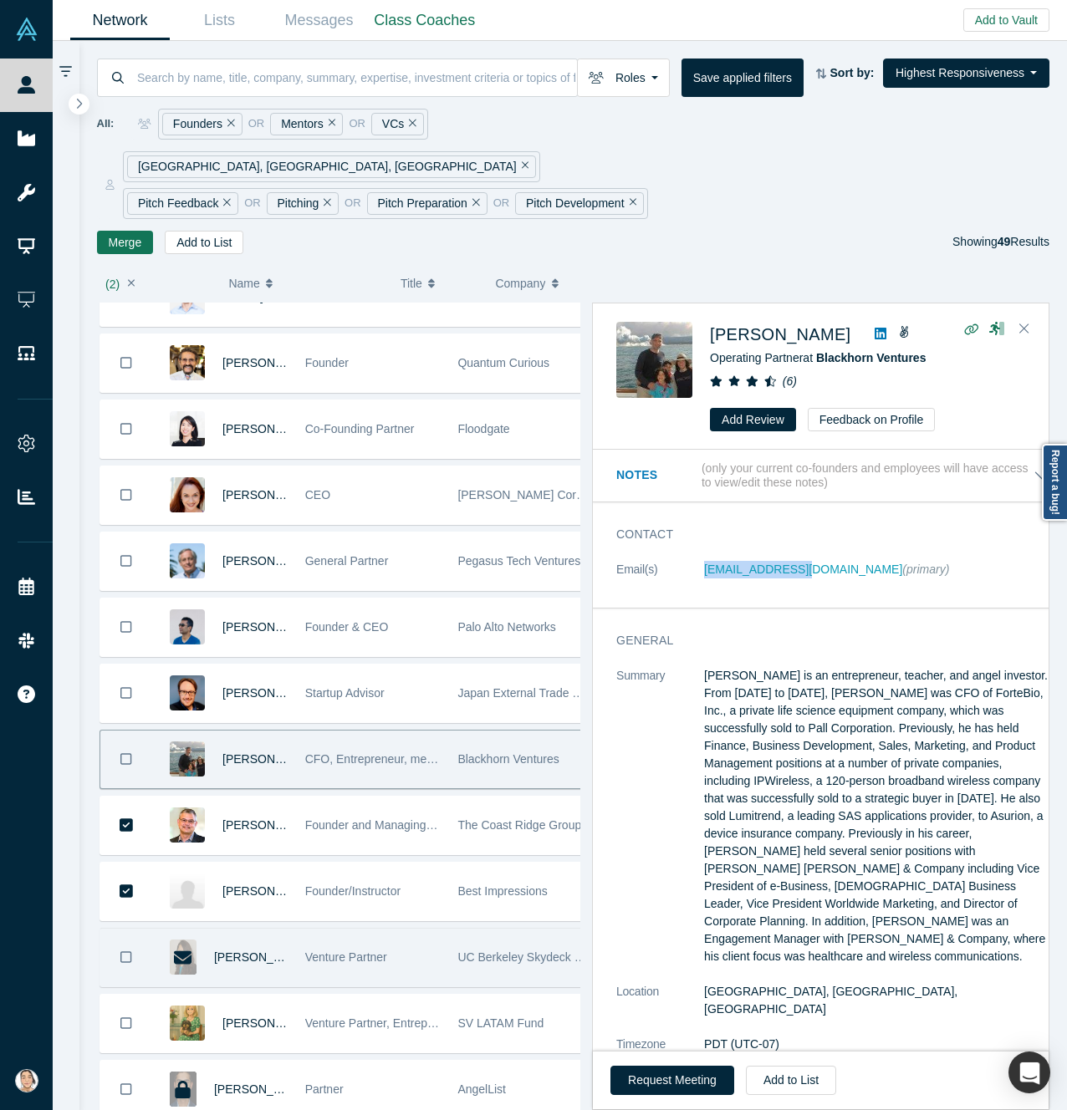
click at [125, 951] on icon "Bookmark" at bounding box center [126, 957] width 12 height 12
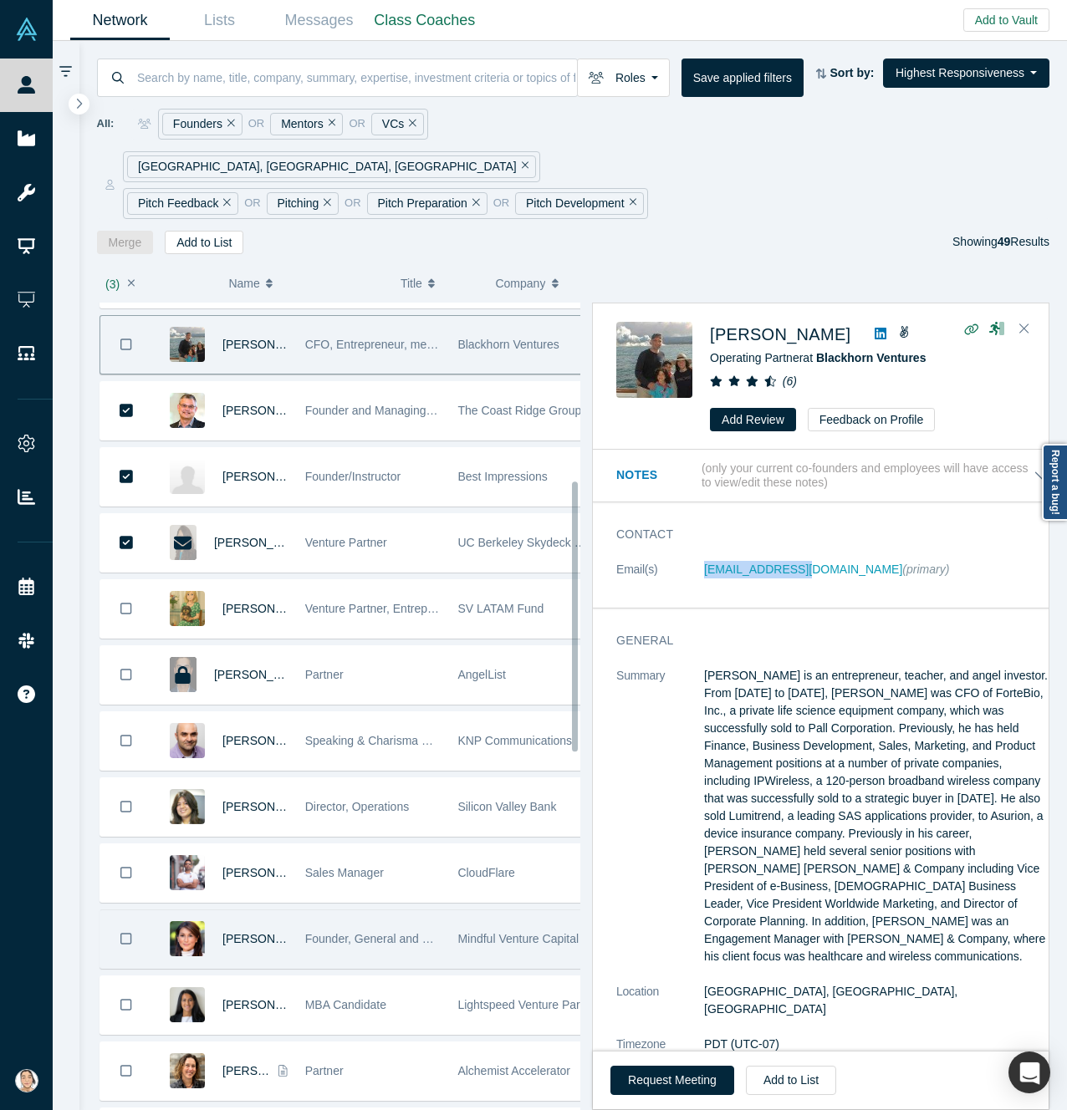
scroll to position [669, 0]
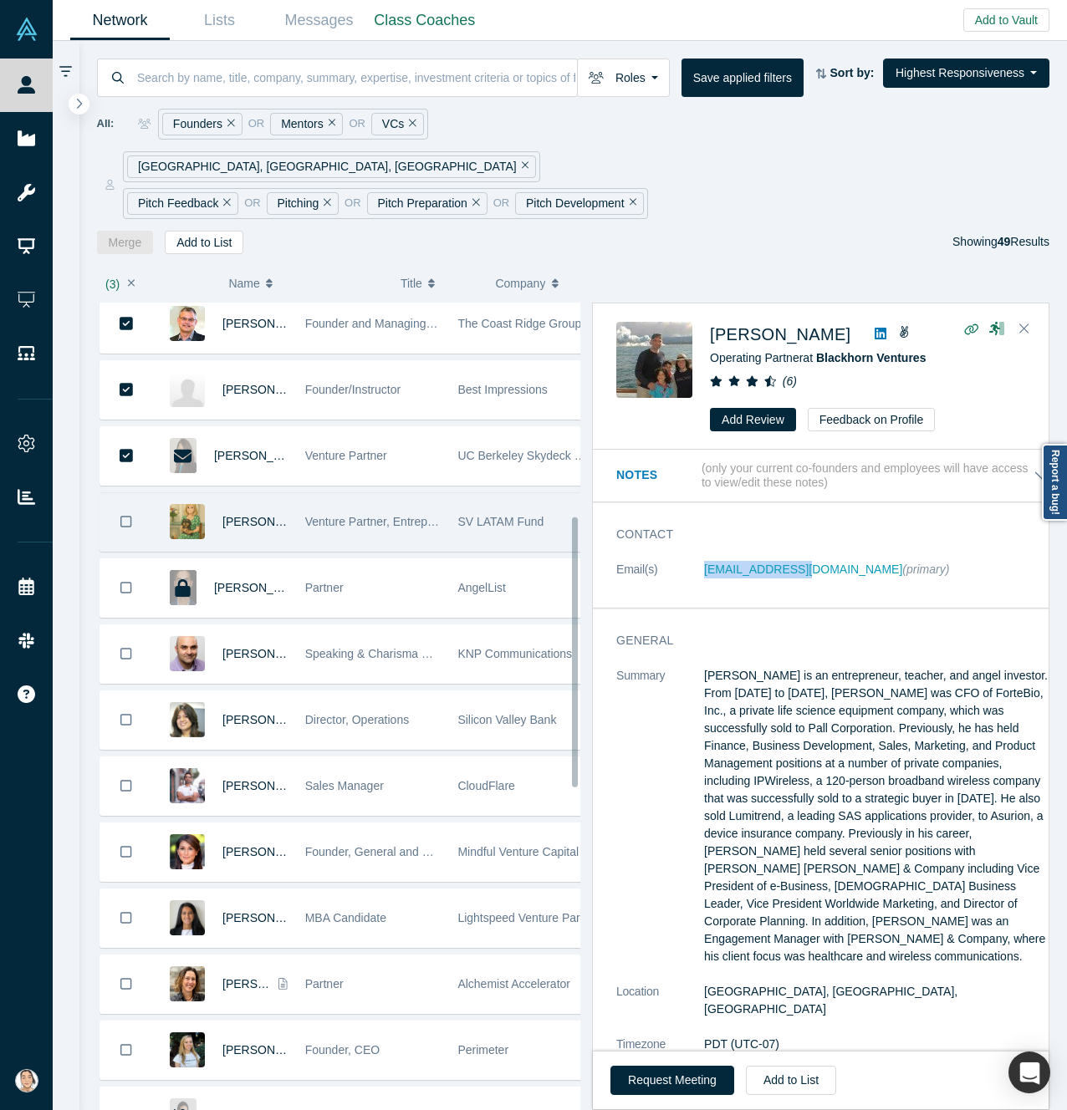
click at [115, 493] on button "Bookmark" at bounding box center [126, 522] width 52 height 58
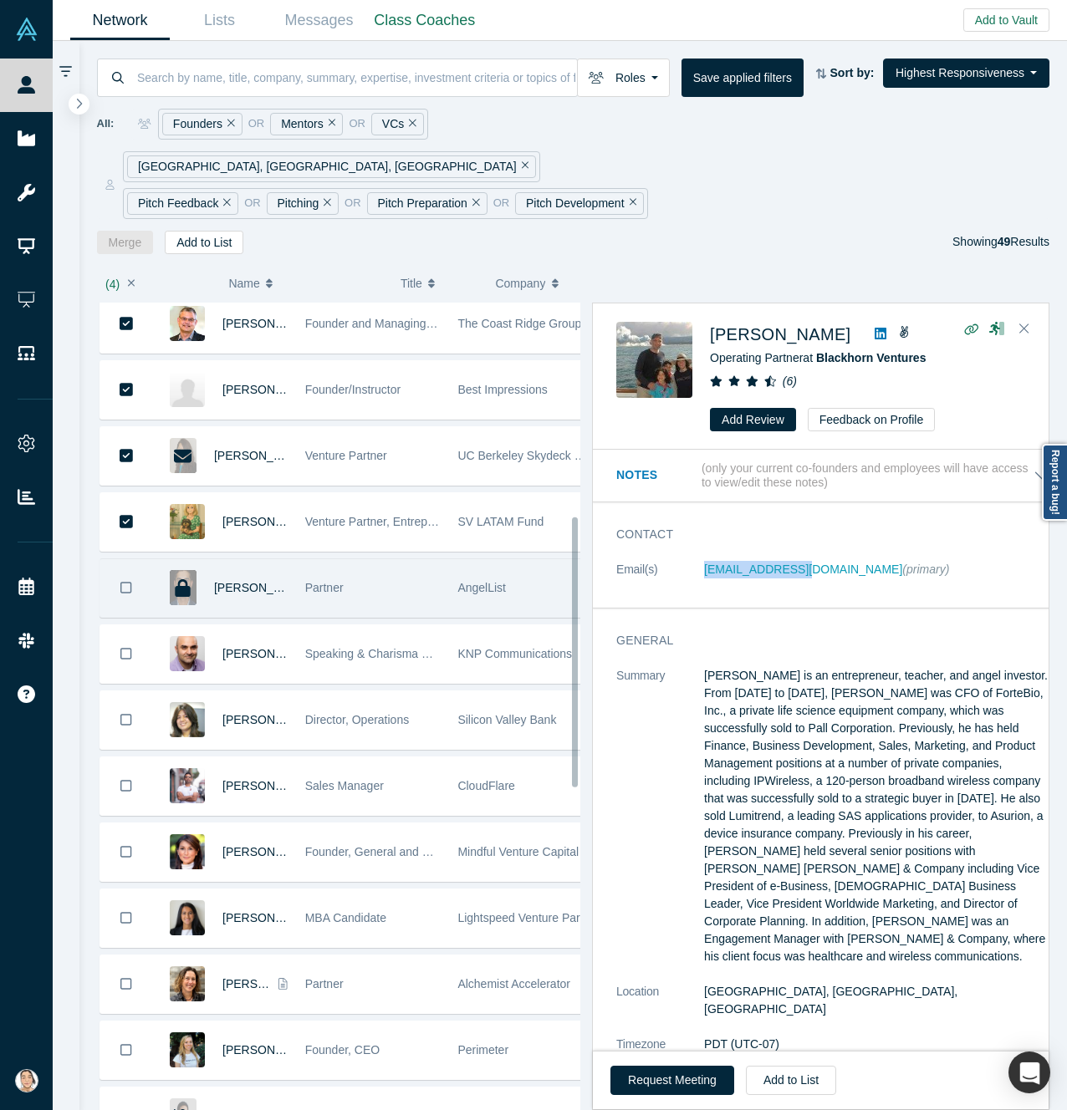
click at [118, 559] on button "Bookmark" at bounding box center [126, 588] width 52 height 58
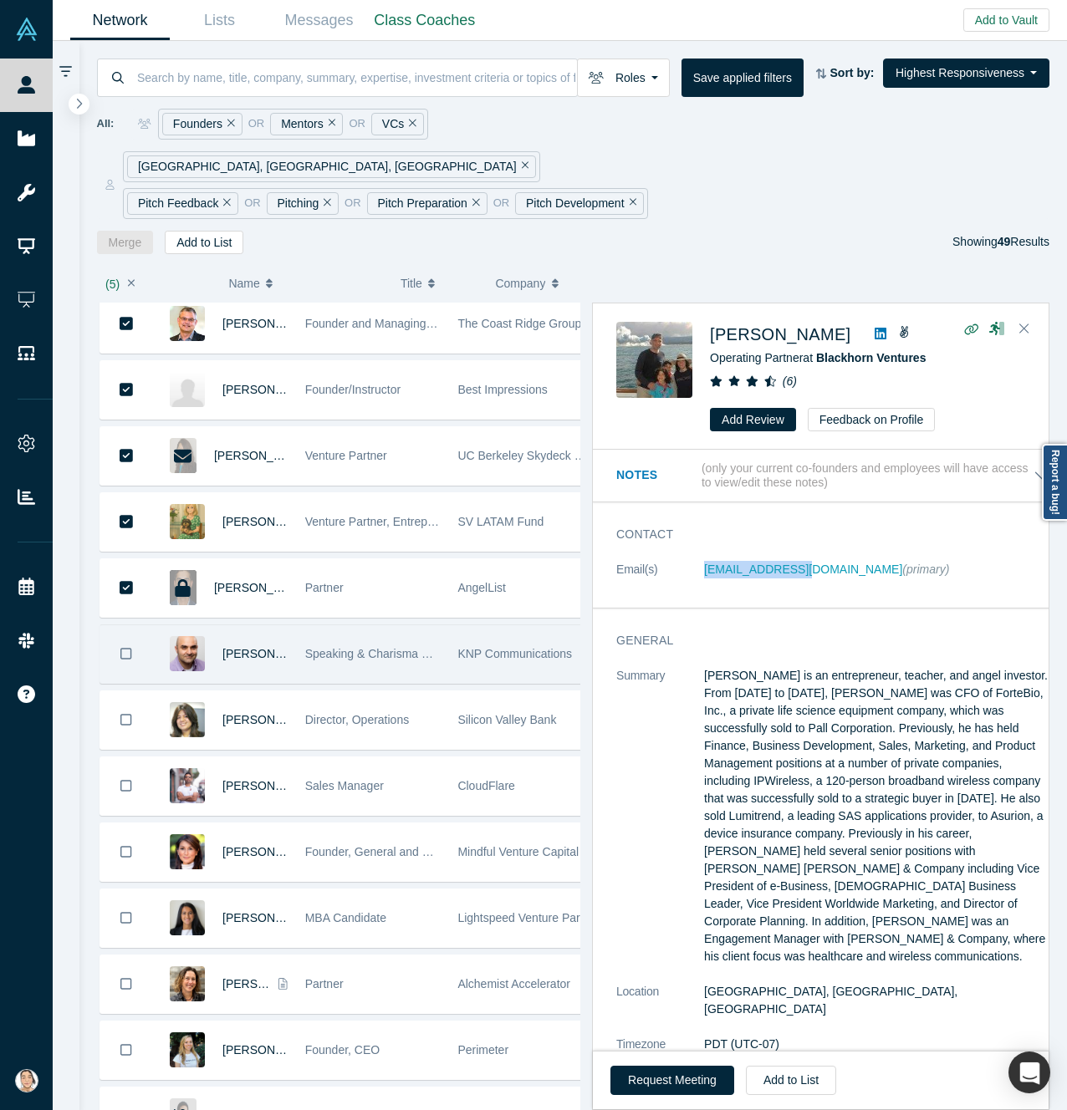
click at [111, 625] on button "Bookmark" at bounding box center [126, 654] width 52 height 58
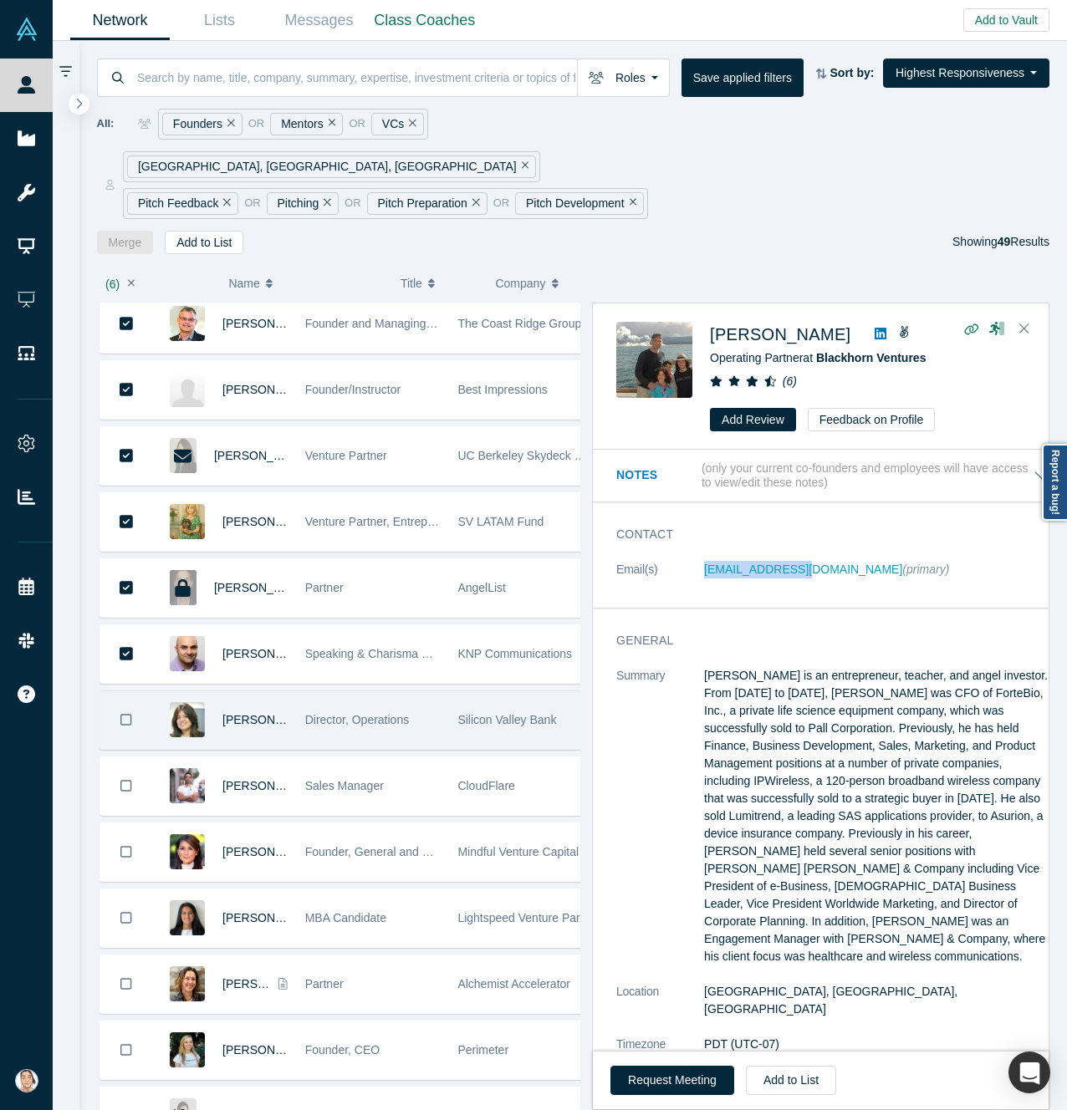
drag, startPoint x: 121, startPoint y: 691, endPoint x: 118, endPoint y: 701, distance: 9.8
click at [120, 692] on button "Bookmark" at bounding box center [126, 720] width 52 height 58
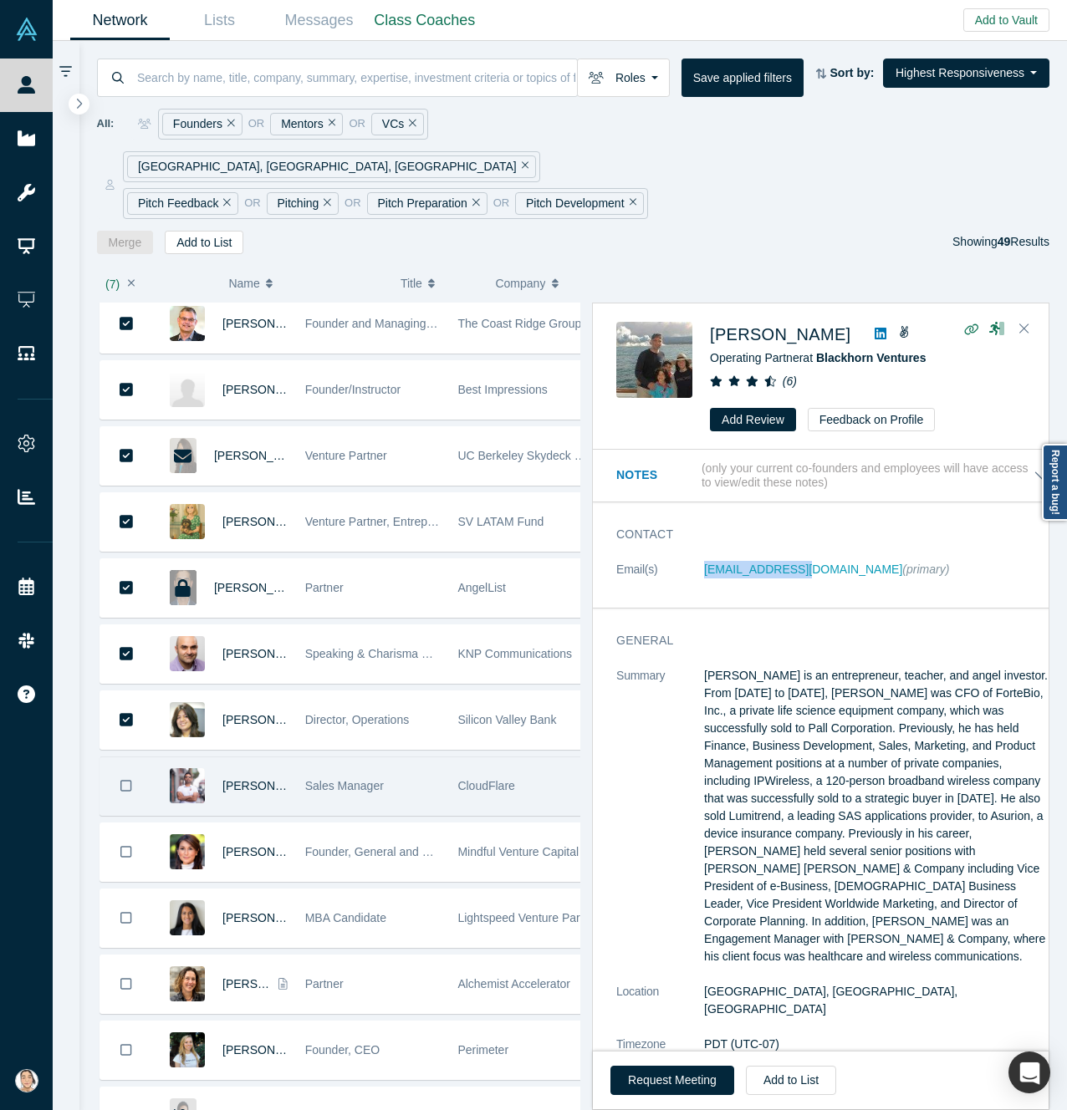
click at [126, 769] on button "Bookmark" at bounding box center [126, 787] width 52 height 58
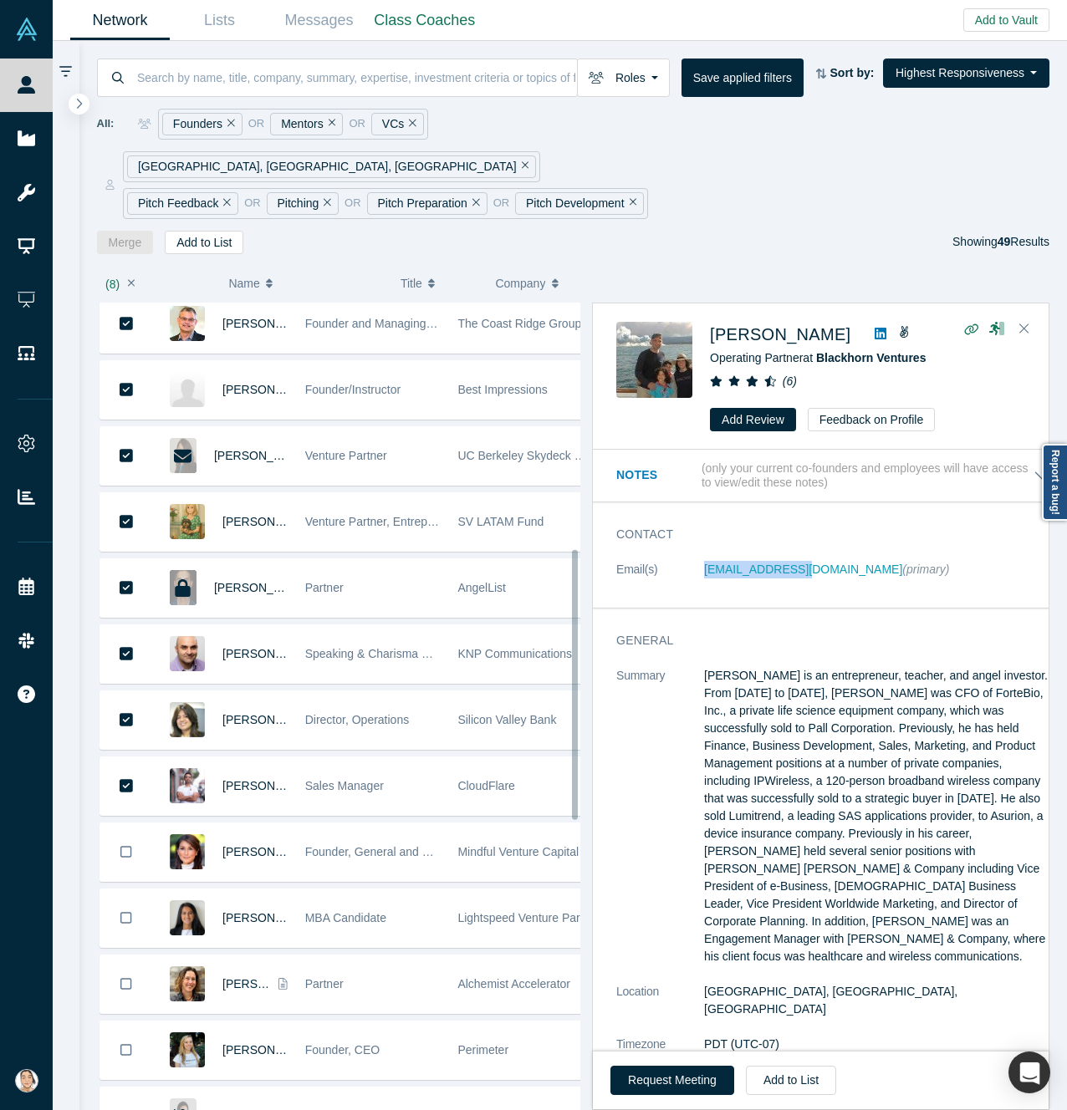
scroll to position [836, 0]
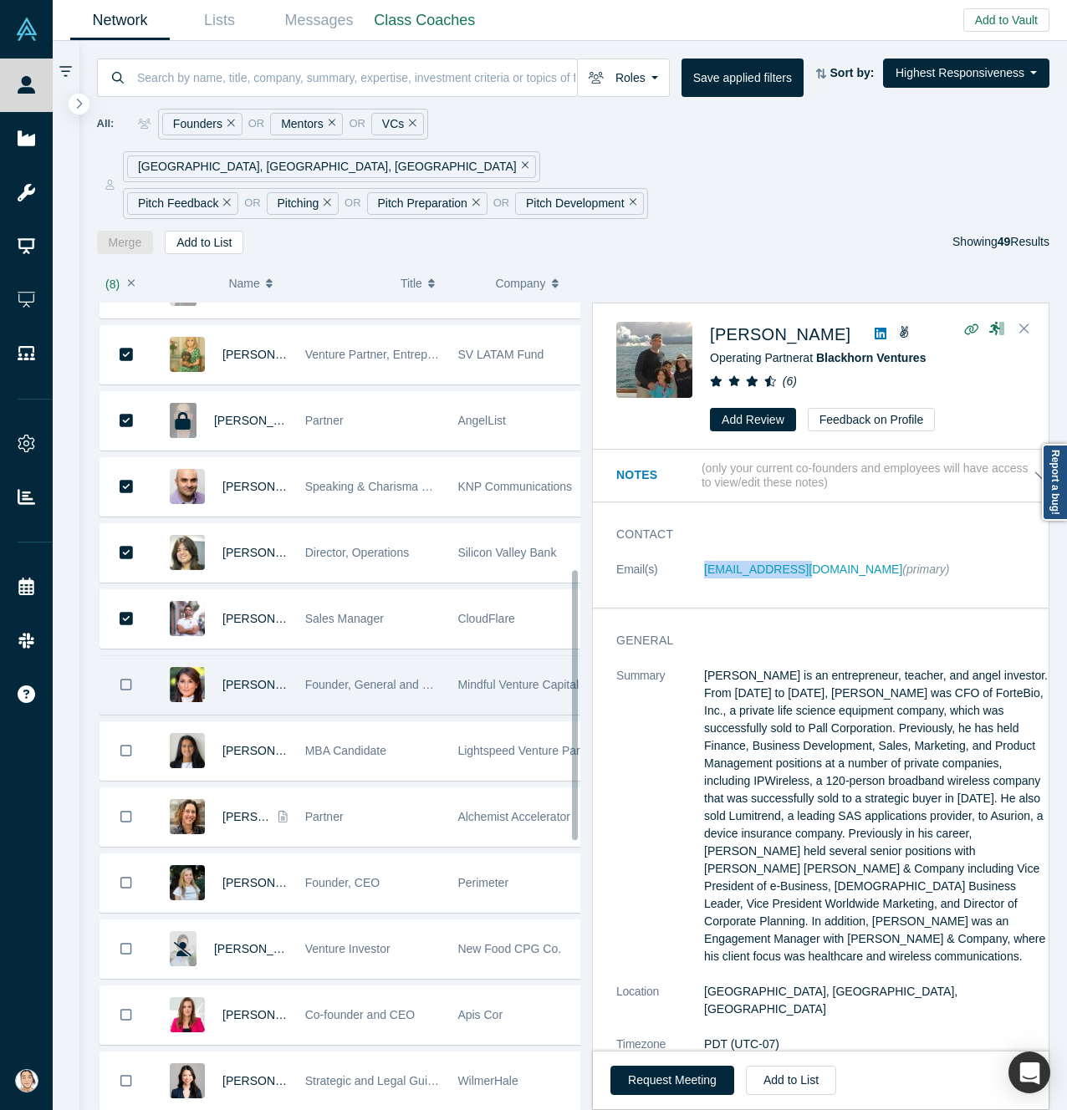
click at [125, 677] on icon "Bookmark" at bounding box center [126, 685] width 12 height 16
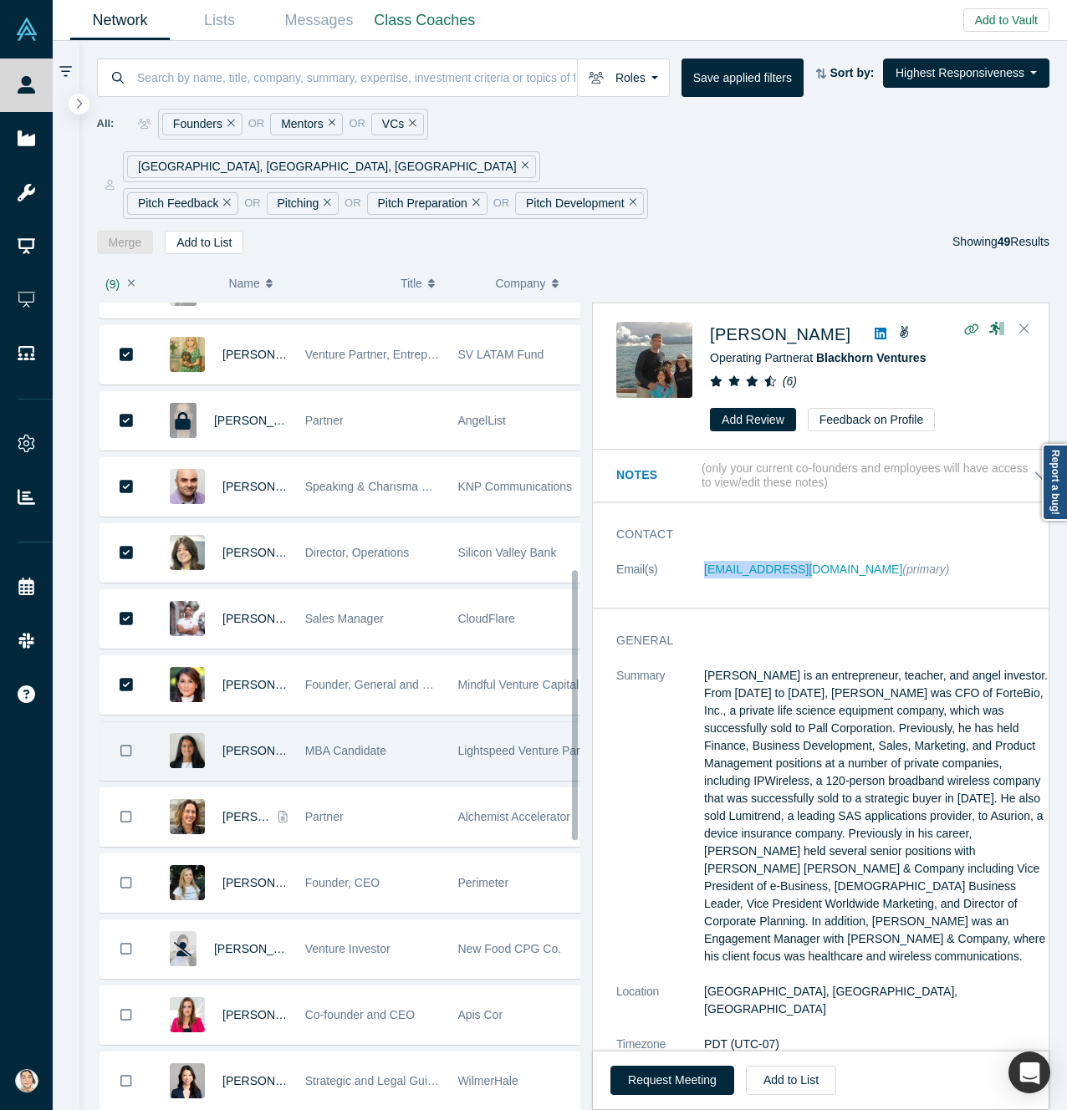
click at [127, 743] on icon "Bookmark" at bounding box center [126, 751] width 12 height 16
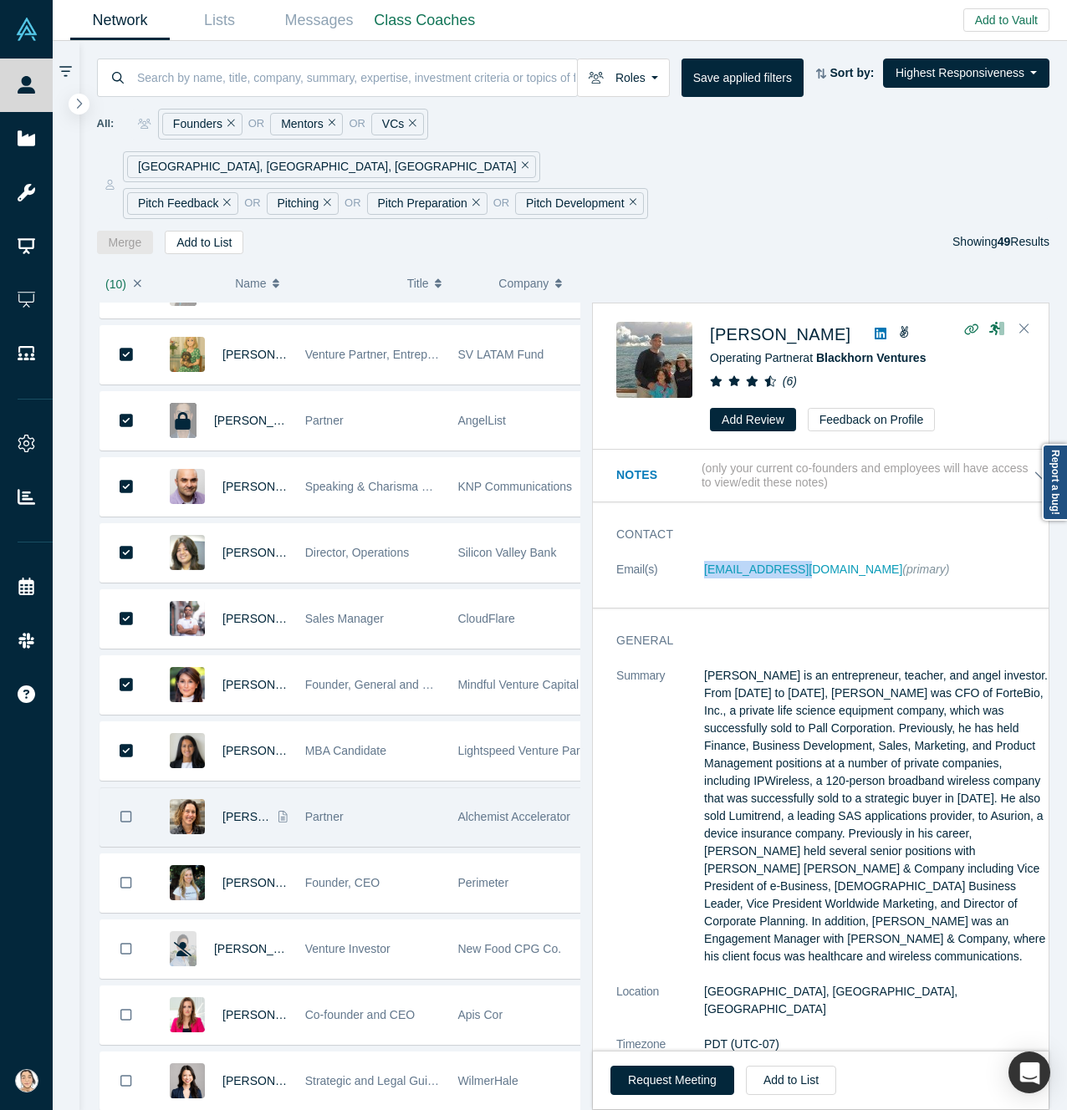
drag, startPoint x: 121, startPoint y: 780, endPoint x: 124, endPoint y: 798, distance: 17.7
click at [121, 811] on icon "Bookmark" at bounding box center [126, 817] width 12 height 12
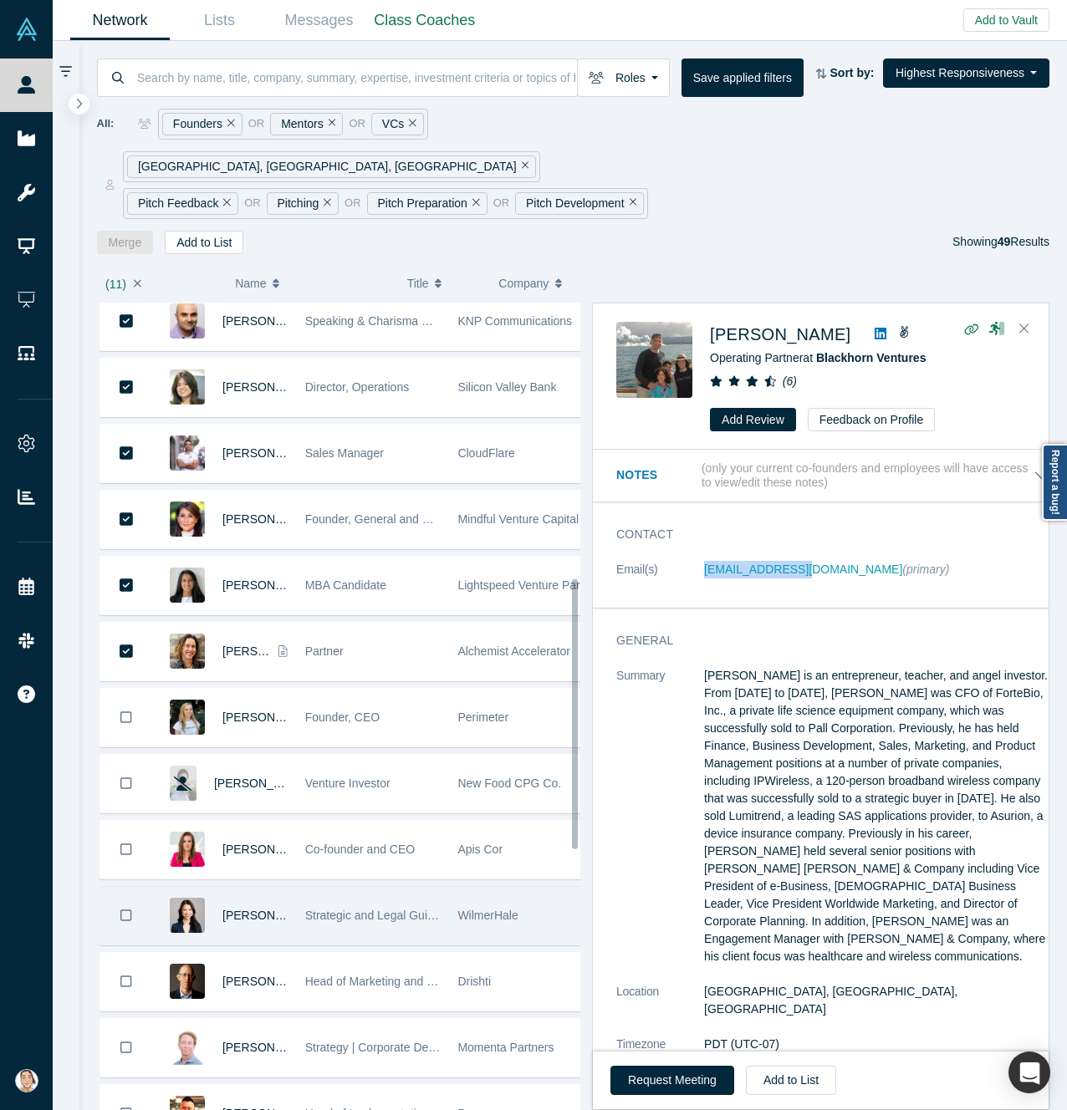
scroll to position [1171, 0]
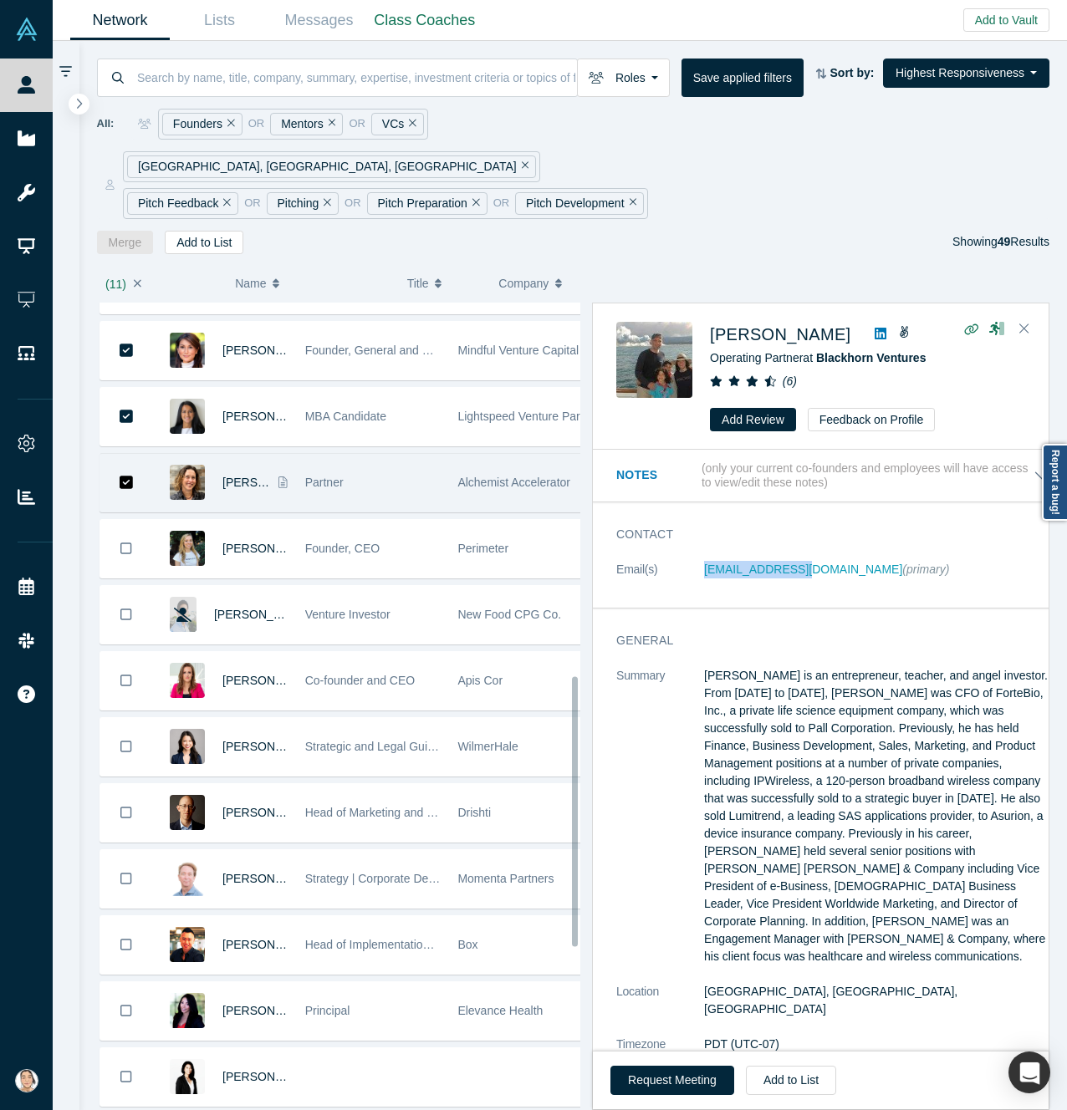
click at [117, 454] on button "Bookmark" at bounding box center [126, 483] width 52 height 58
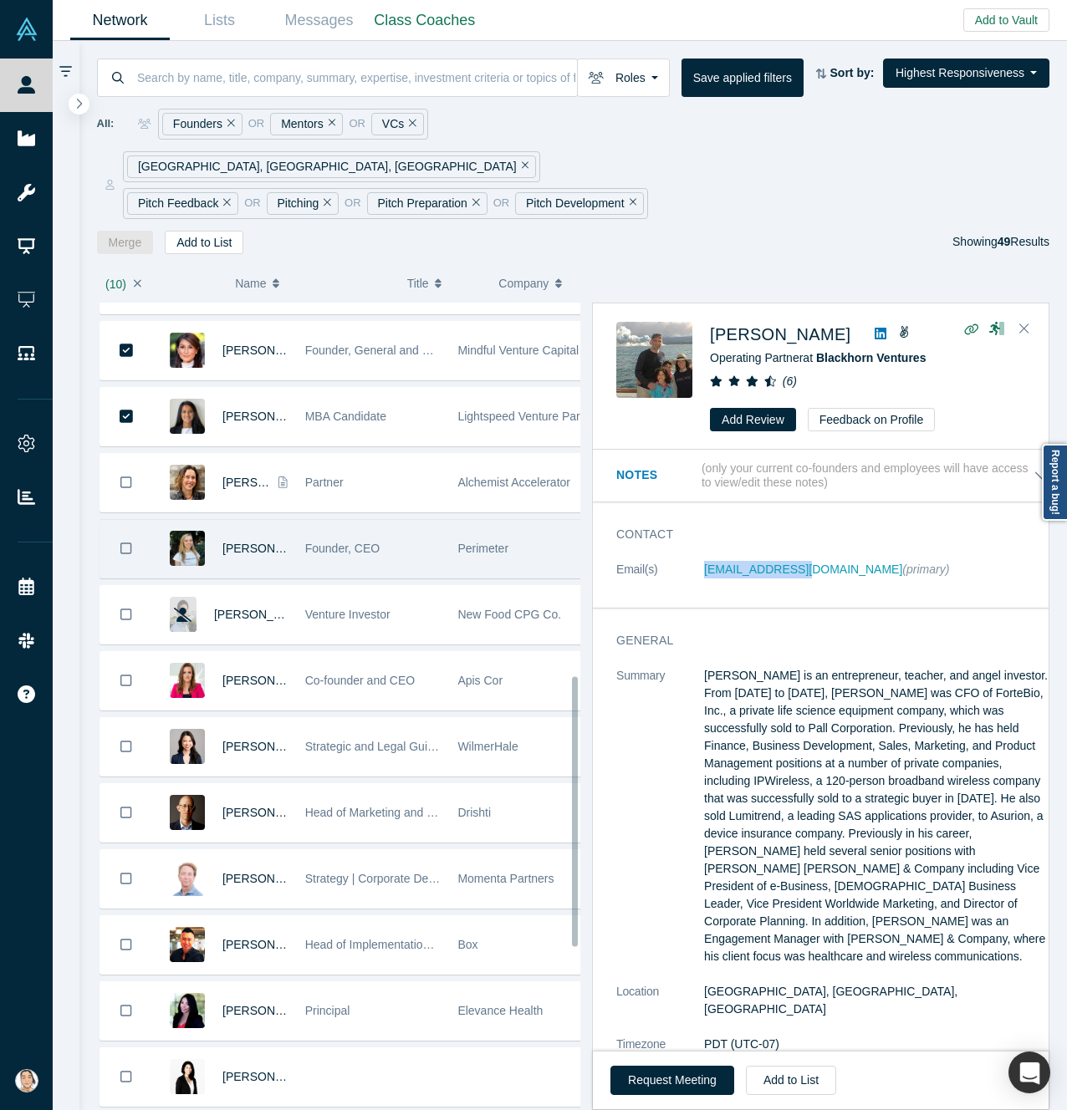
click at [118, 520] on button "Bookmark" at bounding box center [126, 549] width 52 height 58
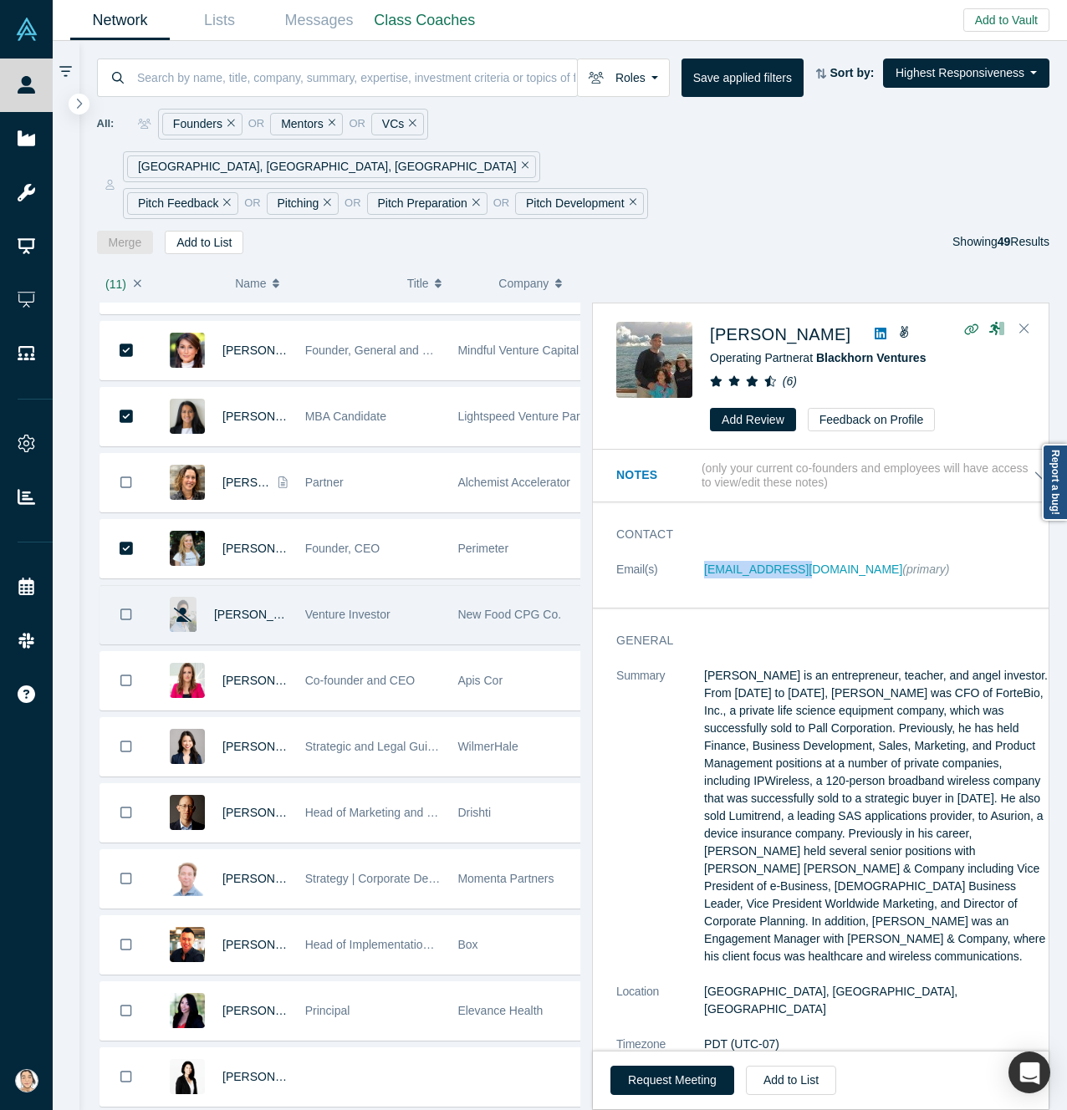
click at [117, 597] on button "Bookmark" at bounding box center [126, 615] width 52 height 58
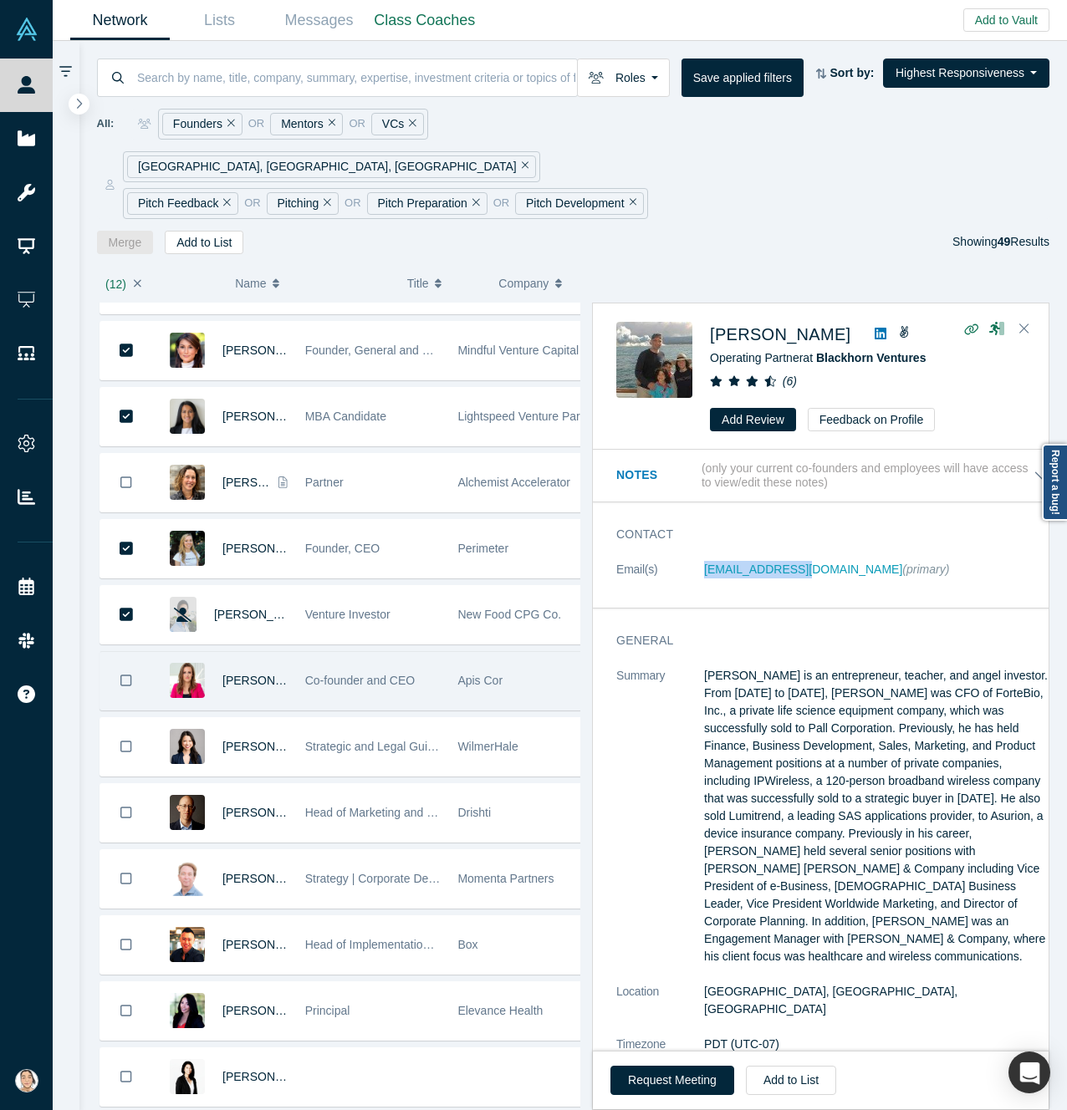
click at [120, 662] on button "Bookmark" at bounding box center [126, 681] width 52 height 58
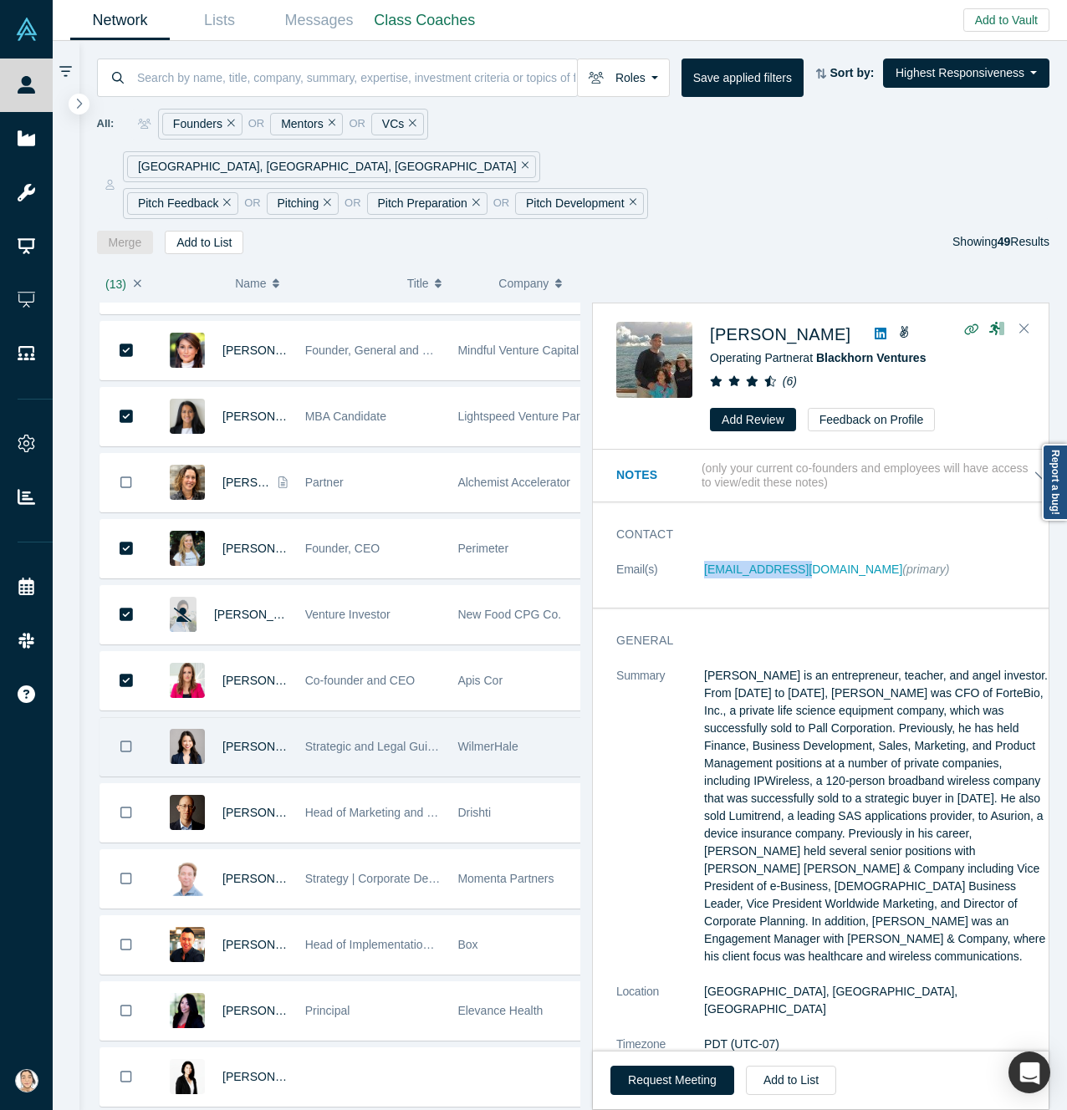
drag, startPoint x: 121, startPoint y: 717, endPoint x: 113, endPoint y: 752, distance: 35.3
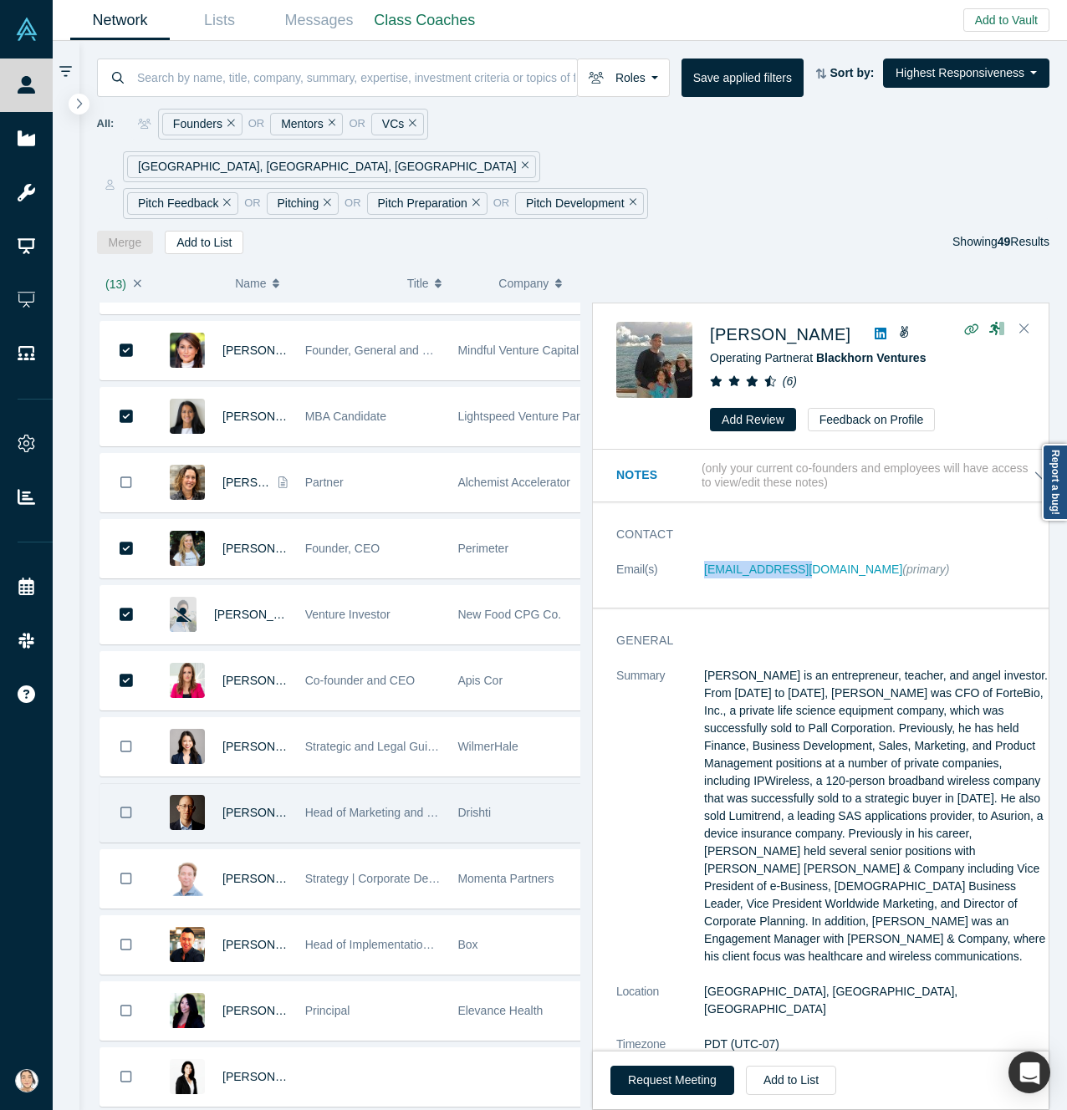
click at [121, 718] on button "Bookmark" at bounding box center [126, 747] width 52 height 58
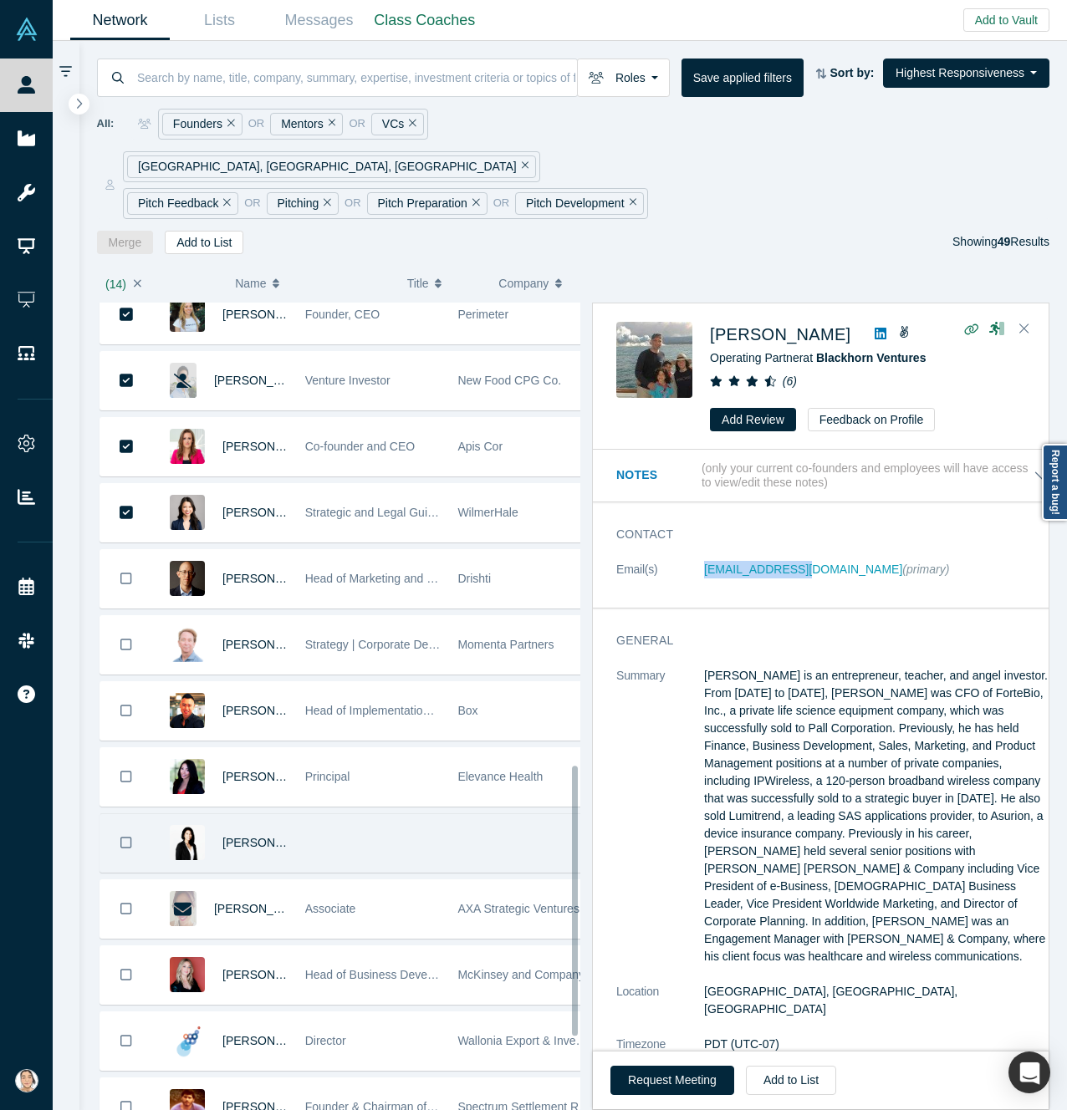
scroll to position [1505, 0]
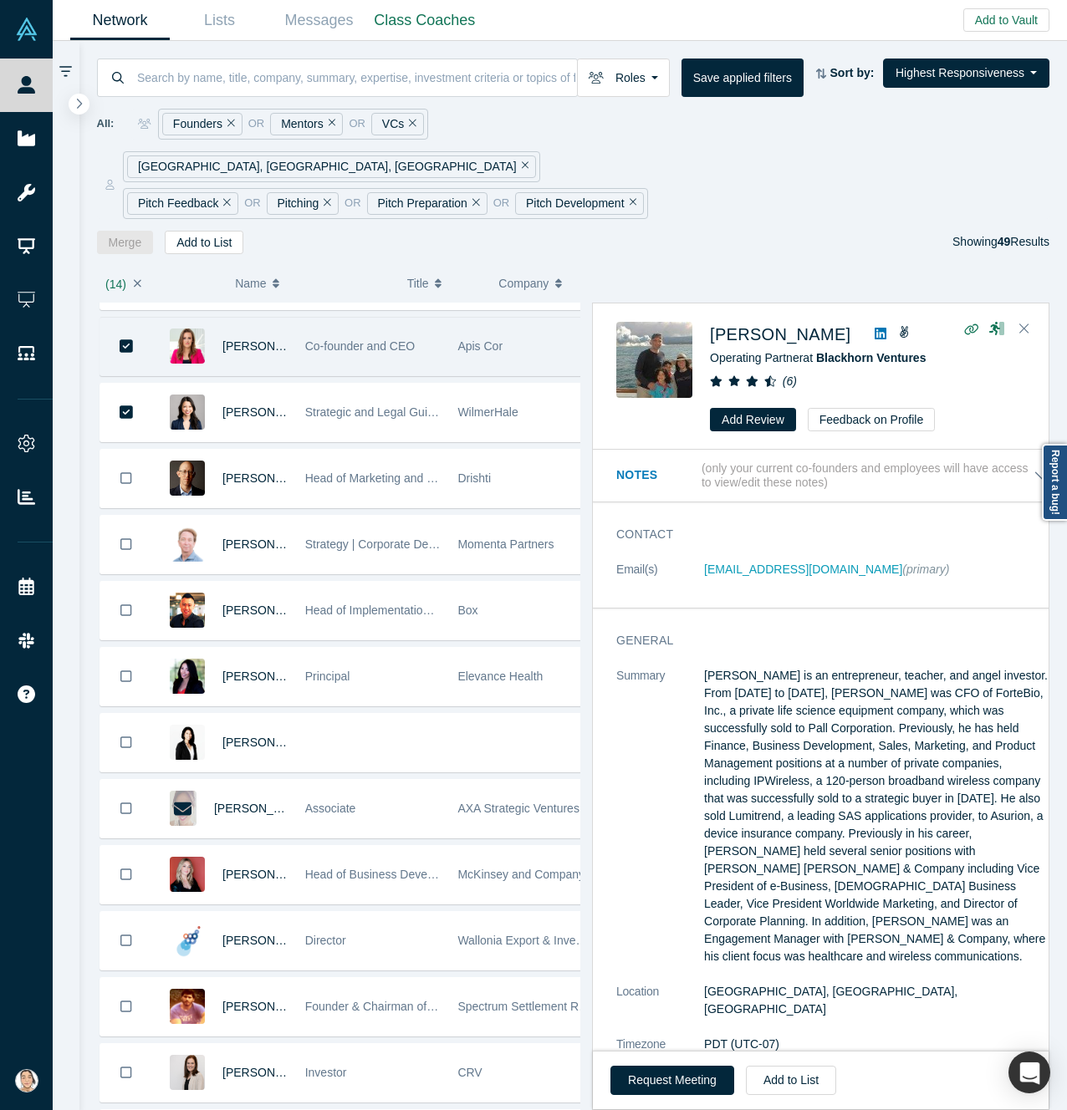
click at [220, 320] on div "[PERSON_NAME]" at bounding box center [219, 347] width 135 height 58
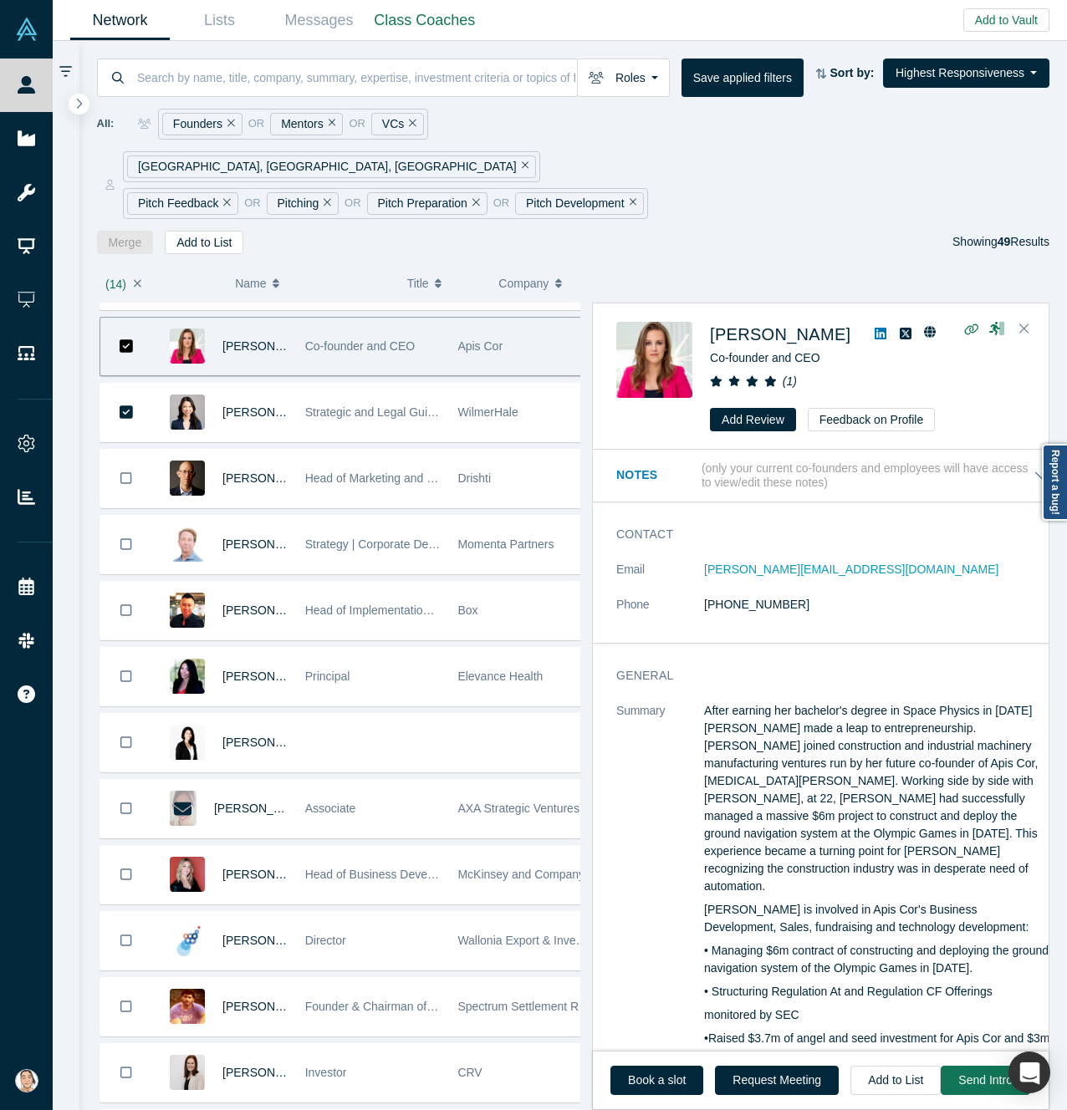
click at [132, 322] on button "Bookmark" at bounding box center [126, 347] width 52 height 58
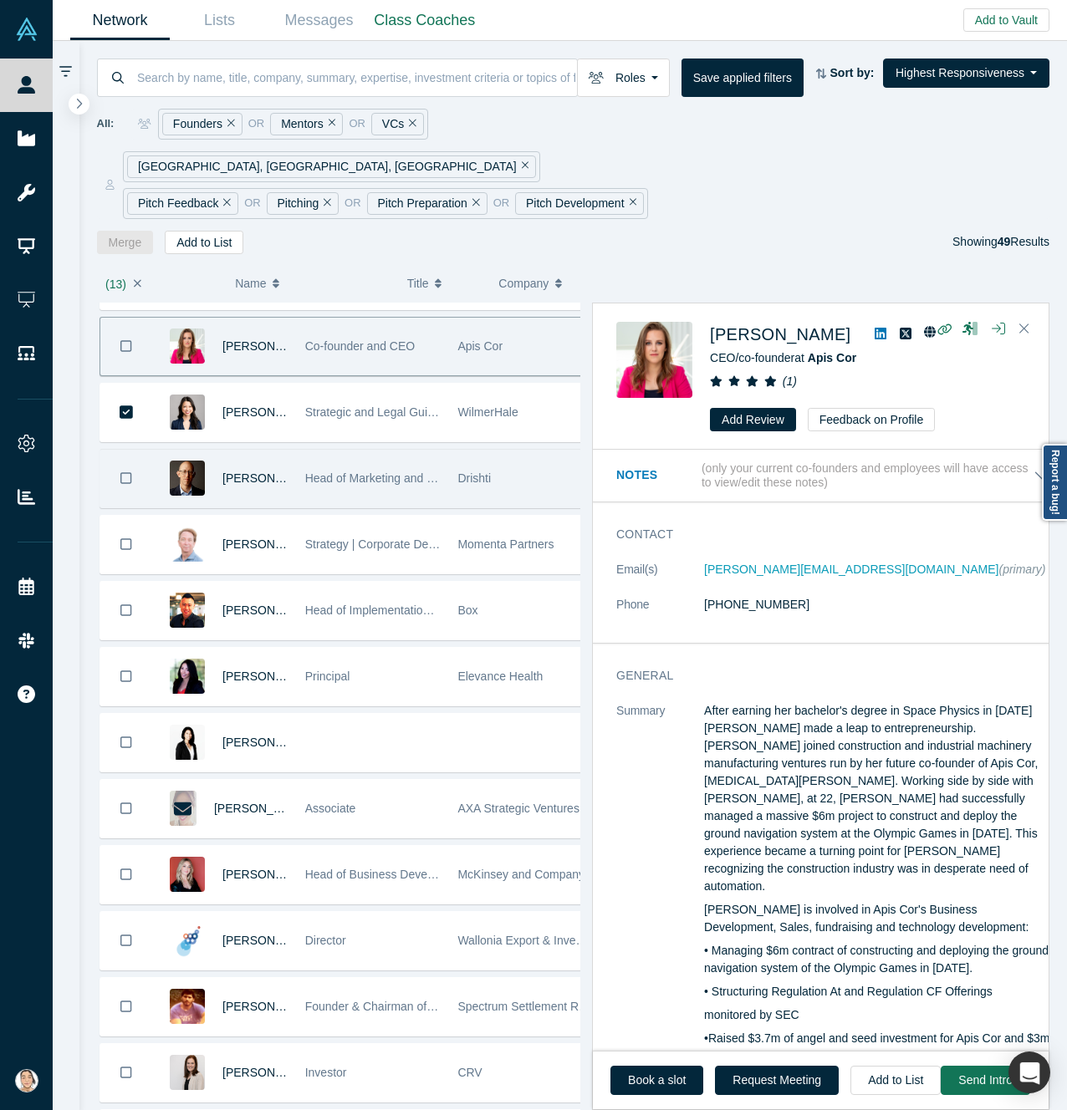
click at [123, 471] on icon "Bookmark" at bounding box center [126, 479] width 12 height 16
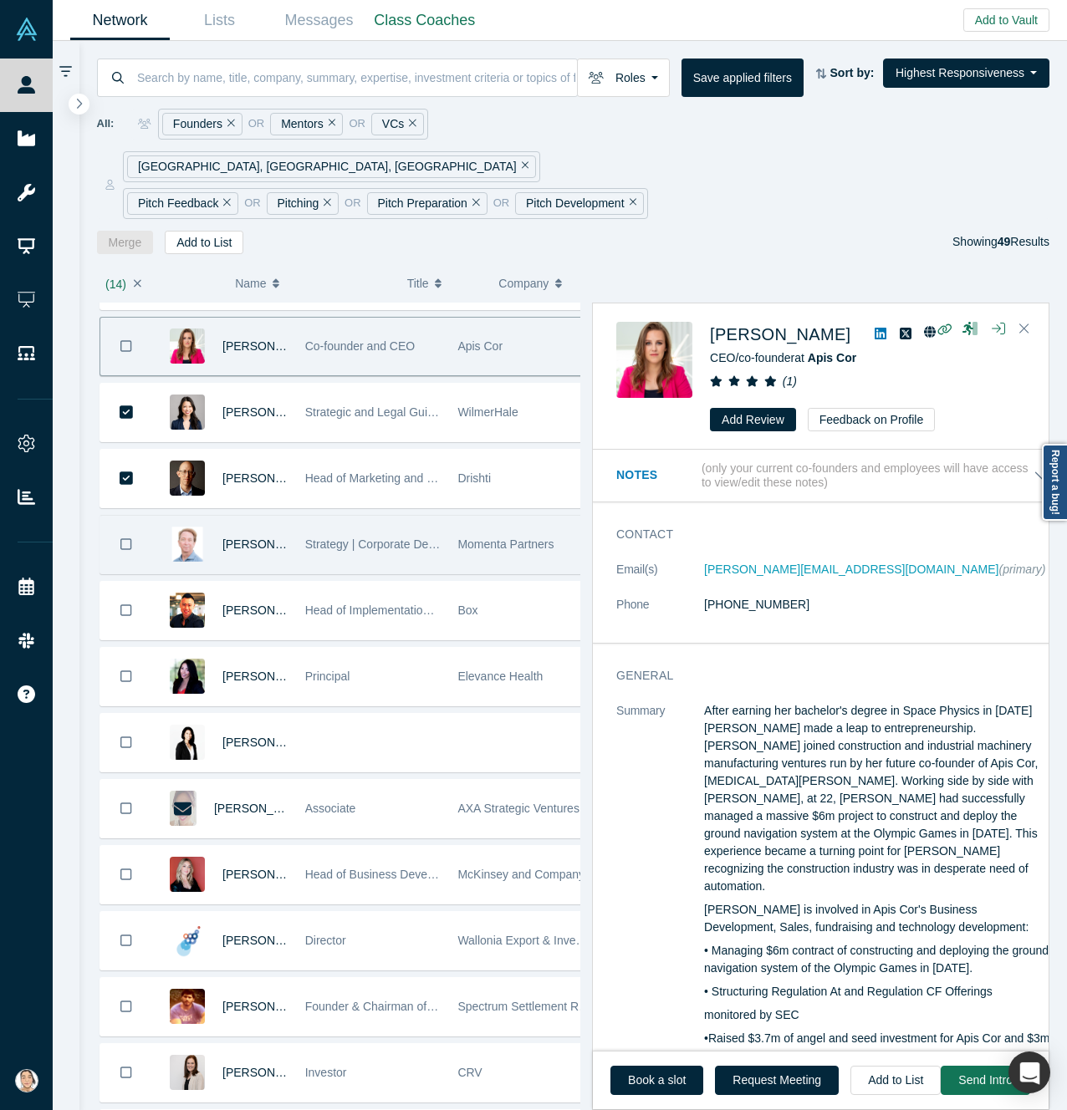
click at [135, 516] on button "Bookmark" at bounding box center [126, 545] width 52 height 58
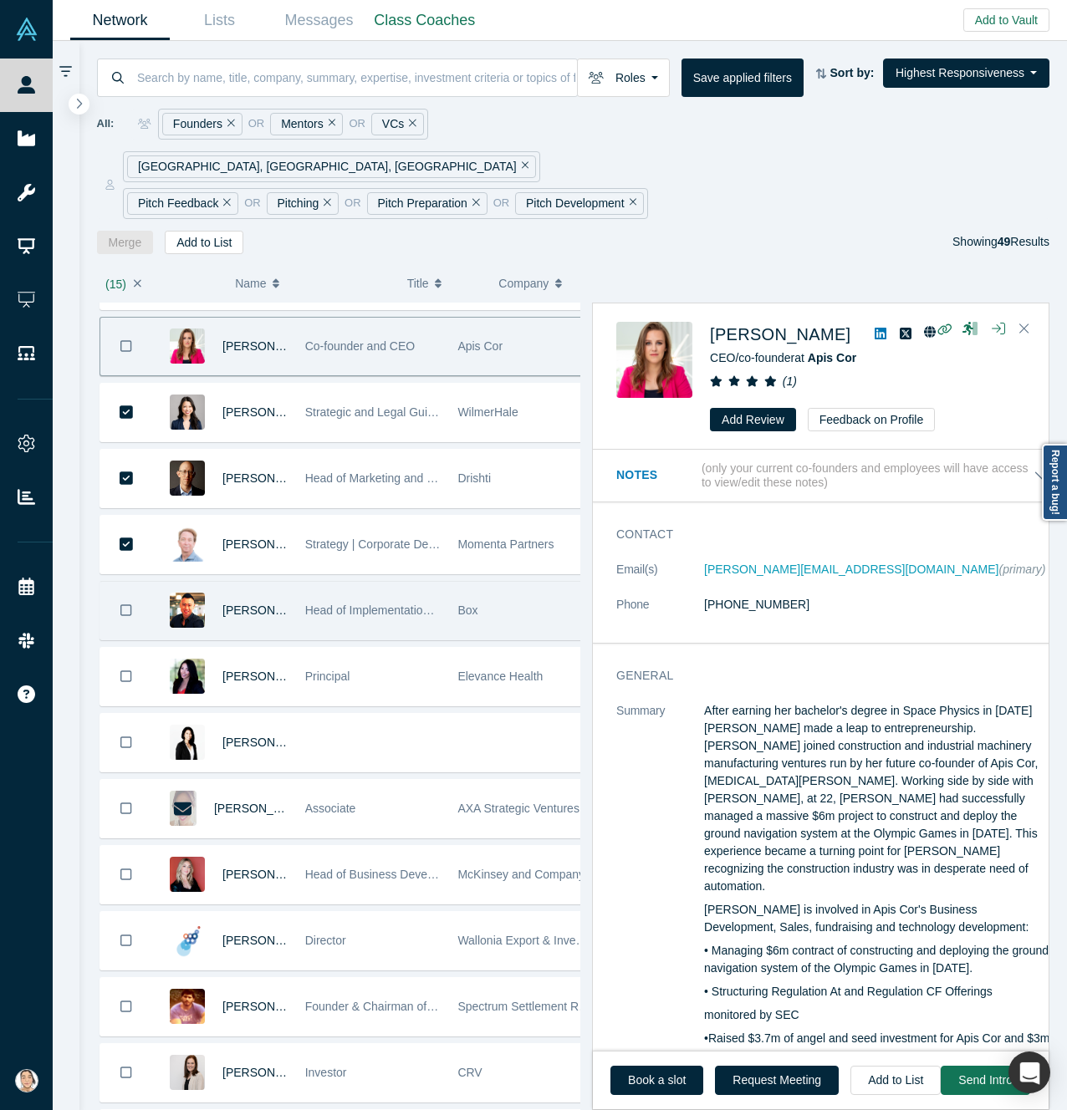
click at [116, 582] on button "Bookmark" at bounding box center [126, 611] width 52 height 58
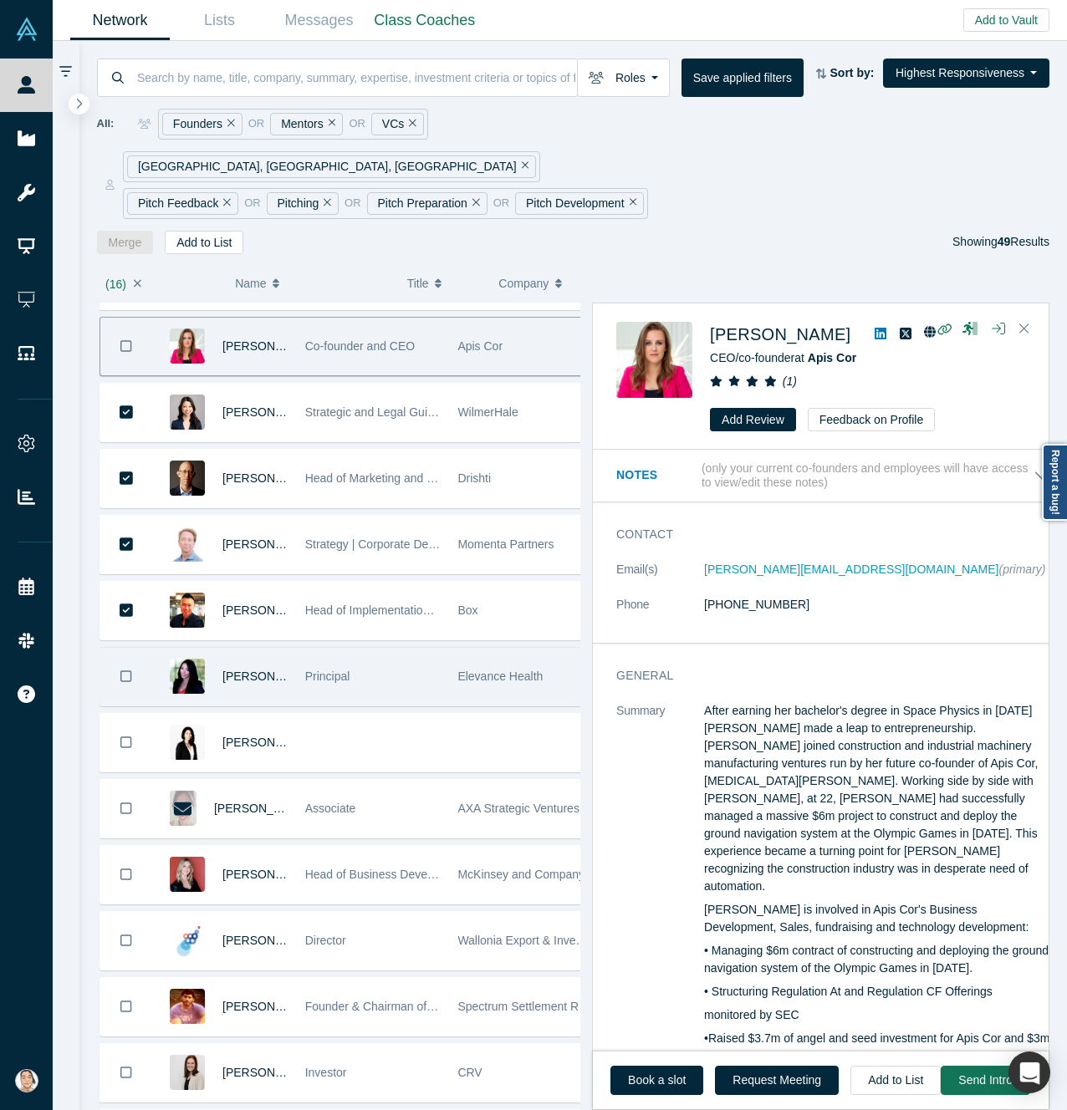
click at [142, 648] on button "Bookmark" at bounding box center [126, 677] width 52 height 58
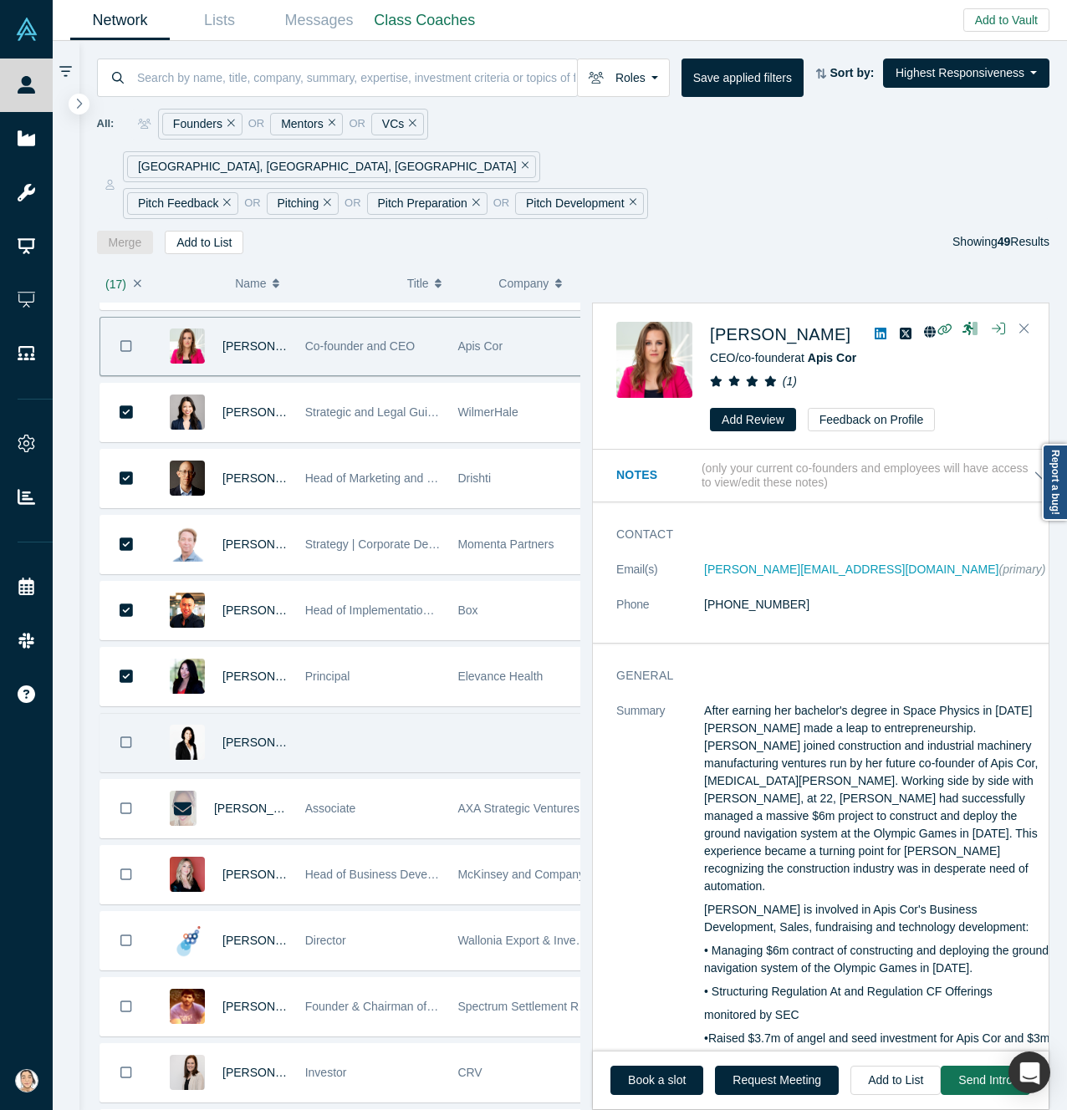
click at [134, 714] on button "Bookmark" at bounding box center [126, 743] width 52 height 58
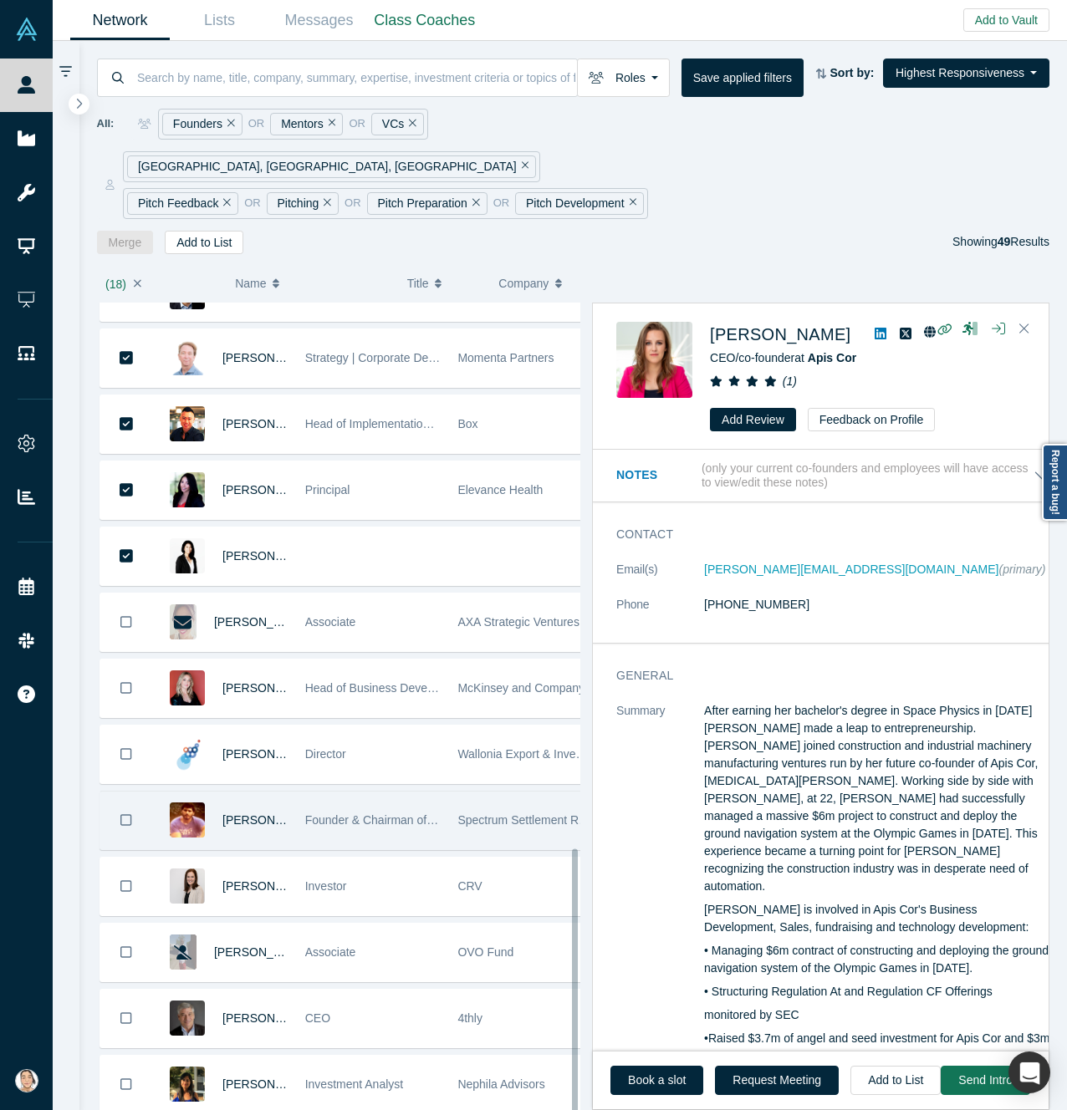
scroll to position [1798, 0]
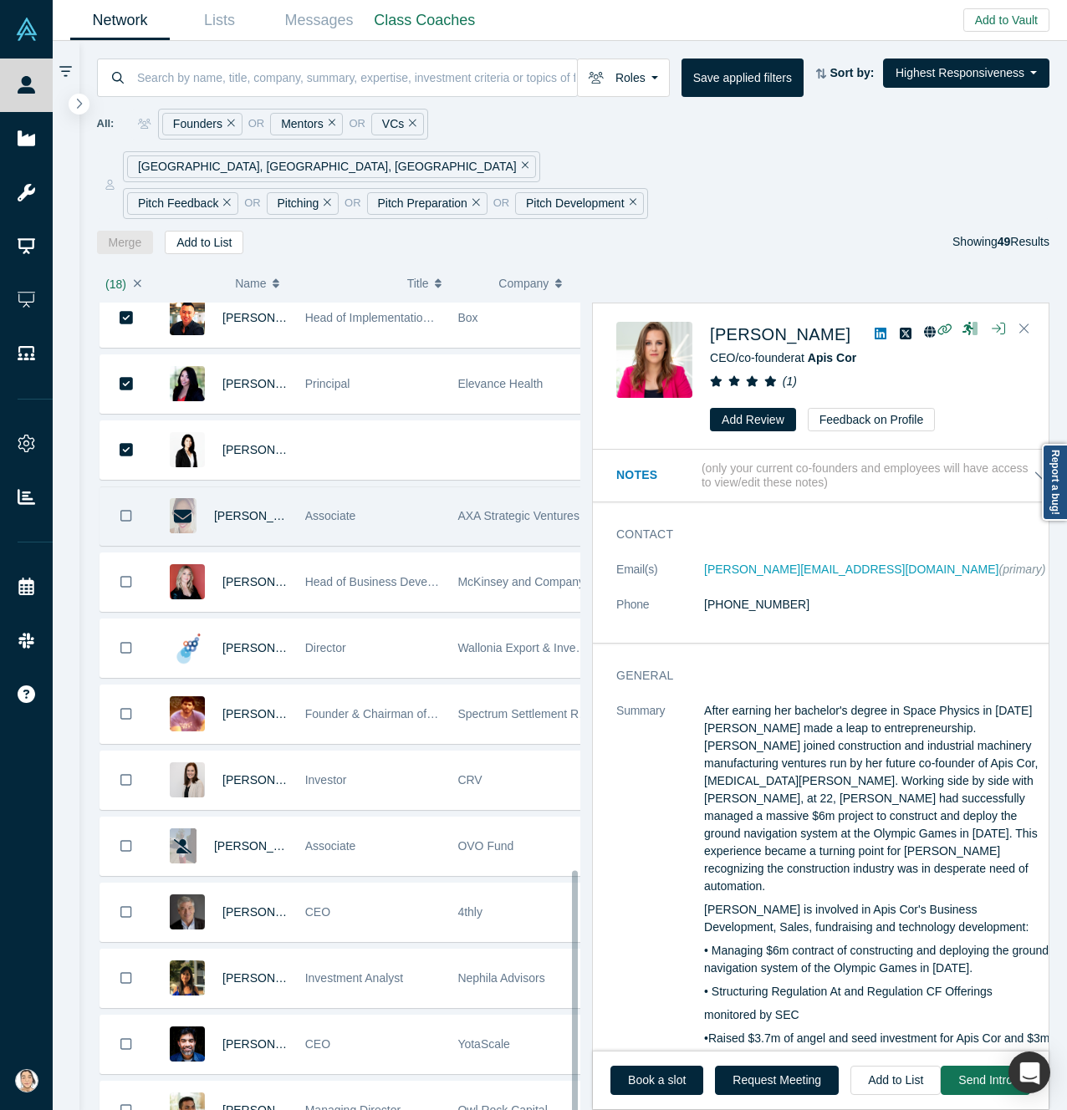
click at [127, 508] on icon "Bookmark" at bounding box center [126, 516] width 12 height 16
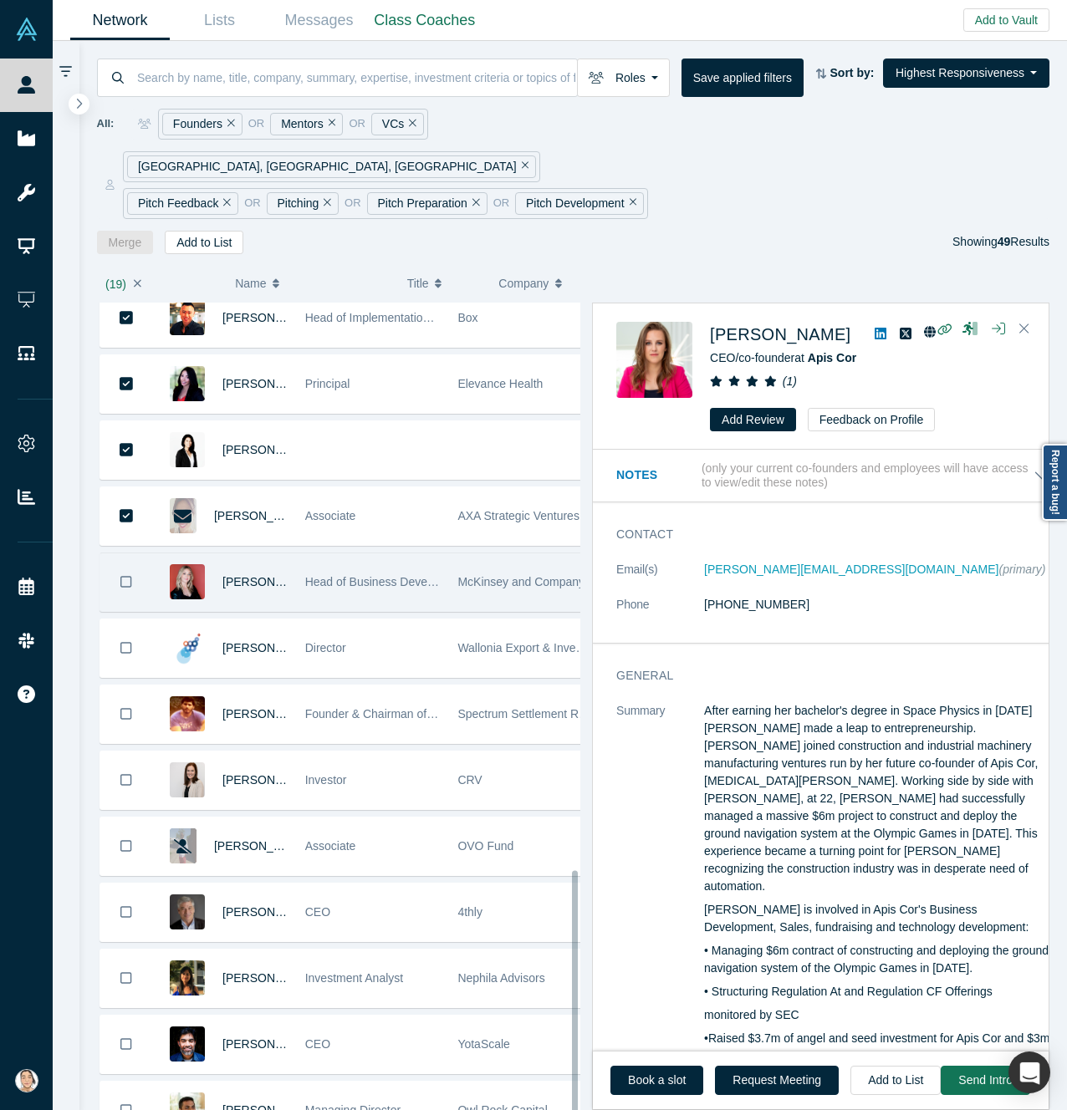
click at [117, 557] on button "Bookmark" at bounding box center [126, 582] width 52 height 58
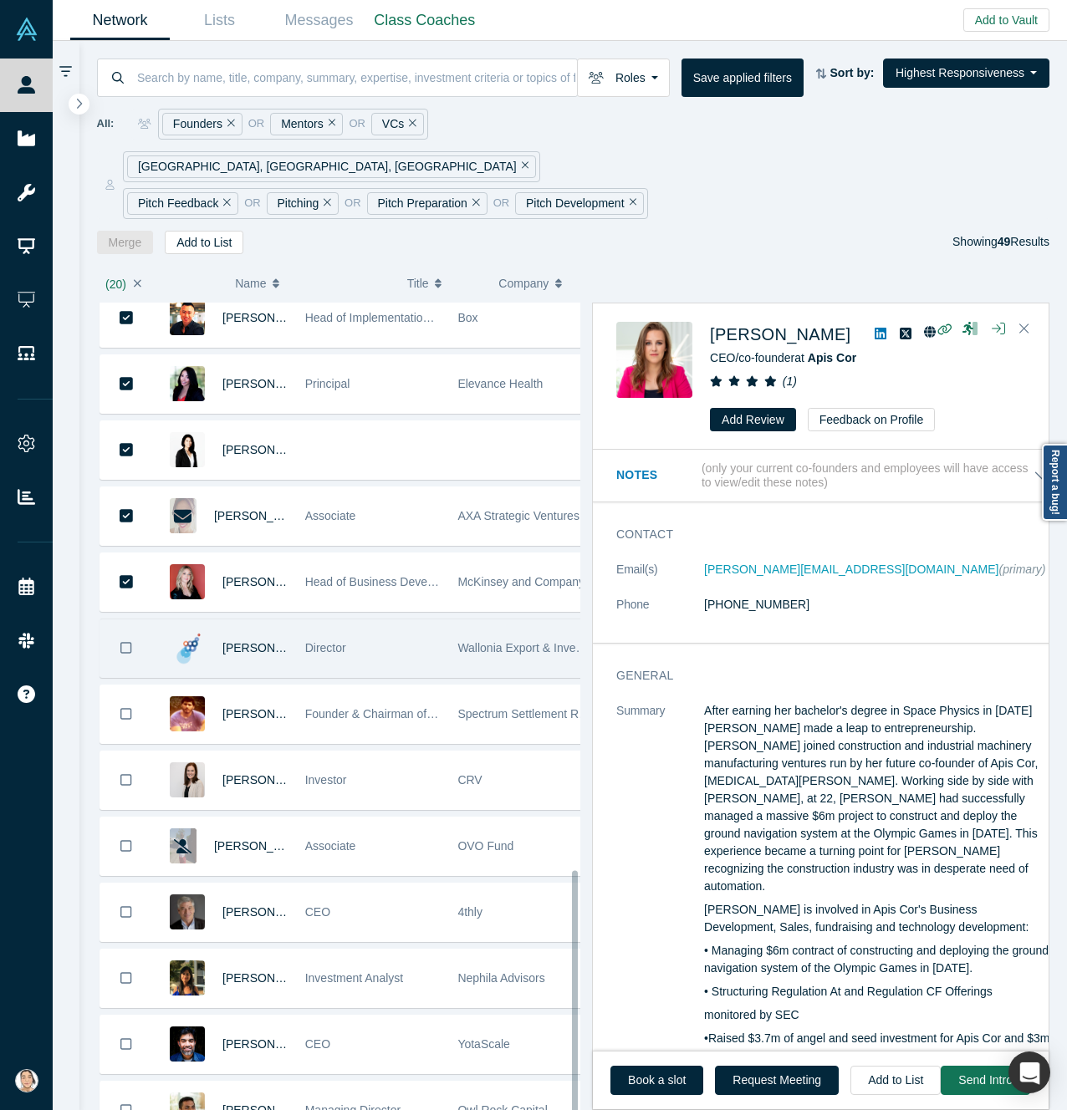
click at [122, 640] on icon "Bookmark" at bounding box center [126, 648] width 12 height 16
click at [124, 641] on icon "Bookmark" at bounding box center [127, 648] width 14 height 14
click at [142, 620] on button "Bookmark" at bounding box center [126, 649] width 52 height 58
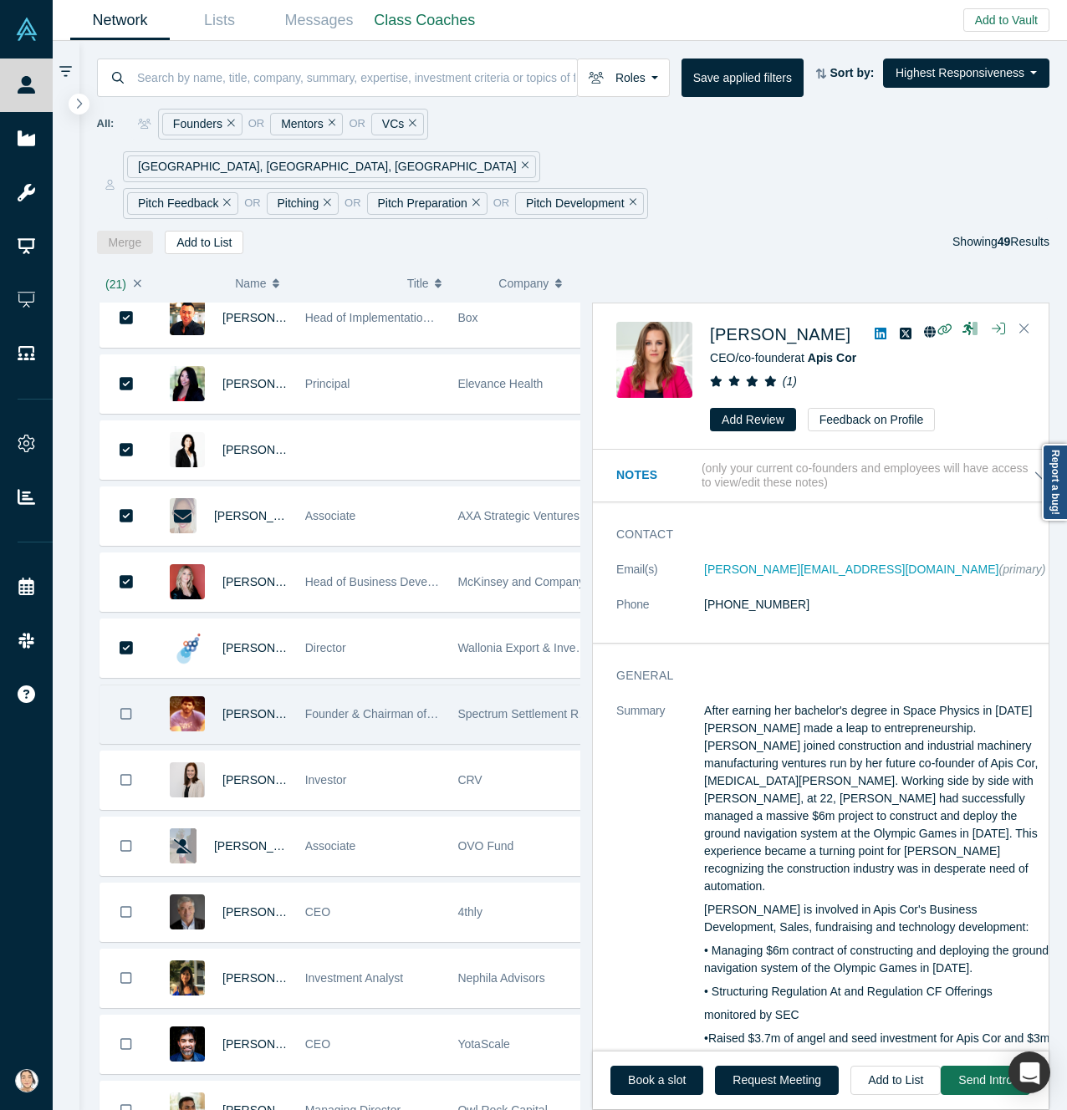
click at [122, 707] on icon "Bookmark" at bounding box center [126, 715] width 12 height 16
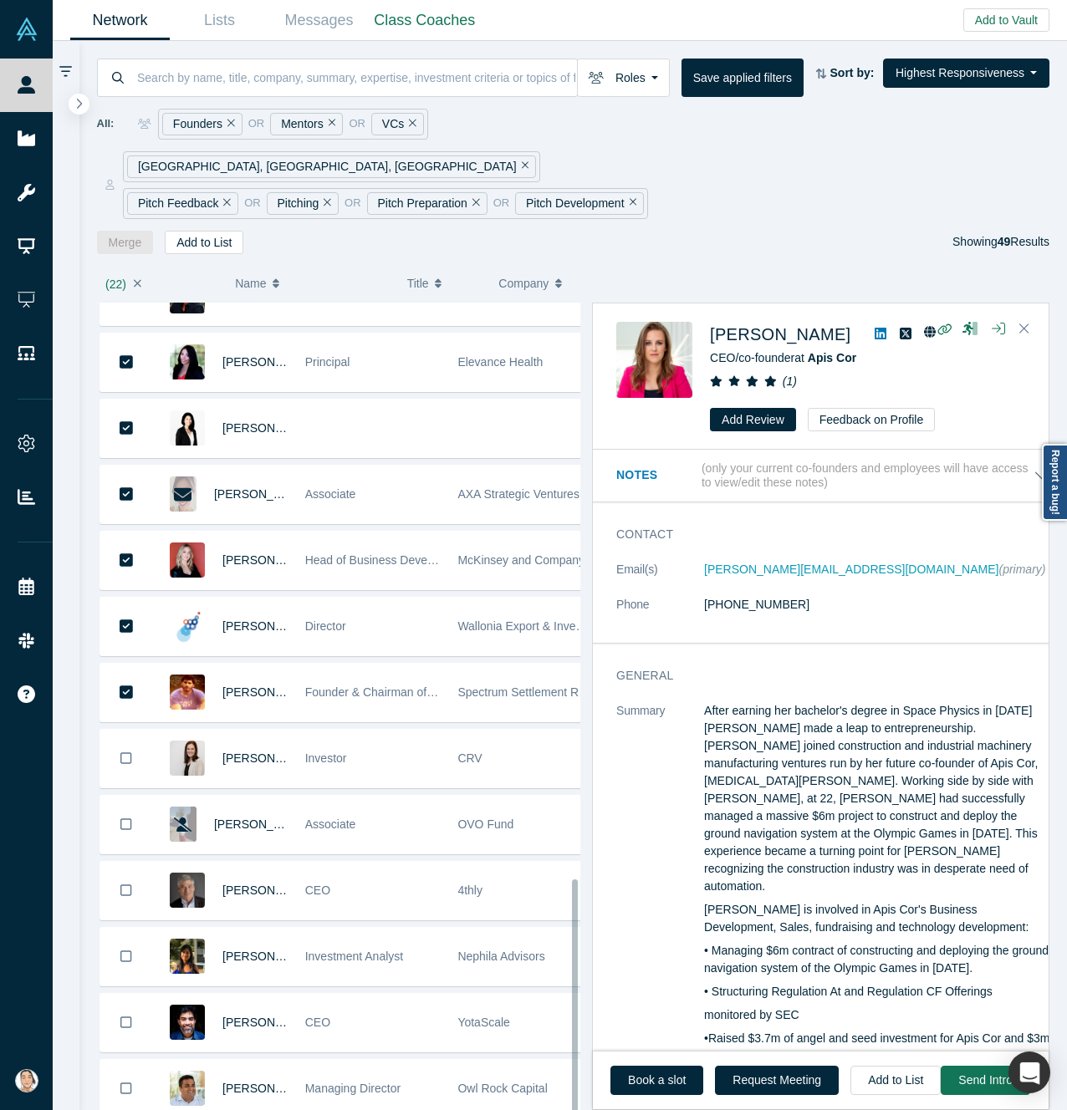
scroll to position [1825, 0]
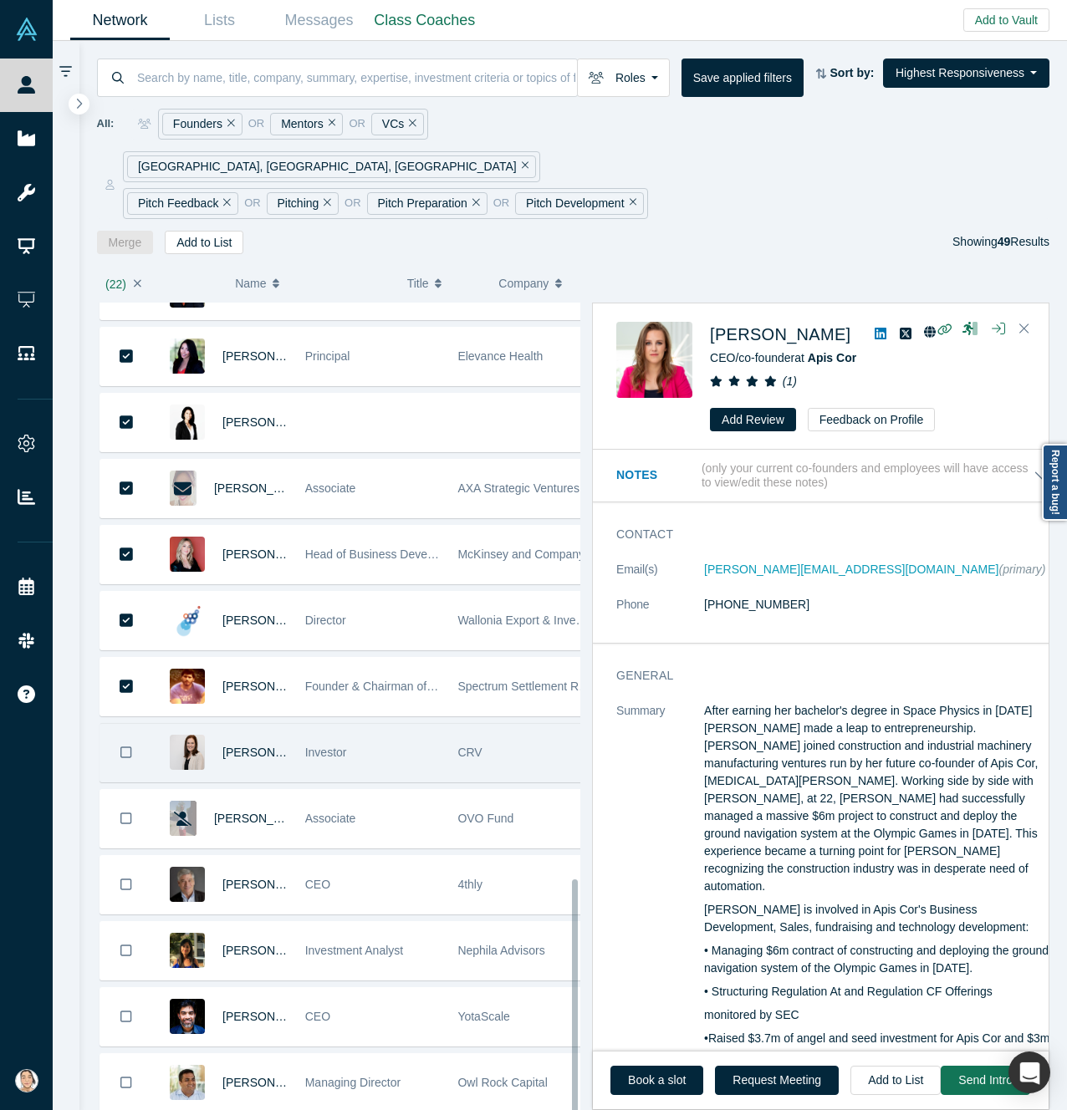
click at [125, 745] on icon "Bookmark" at bounding box center [126, 753] width 12 height 16
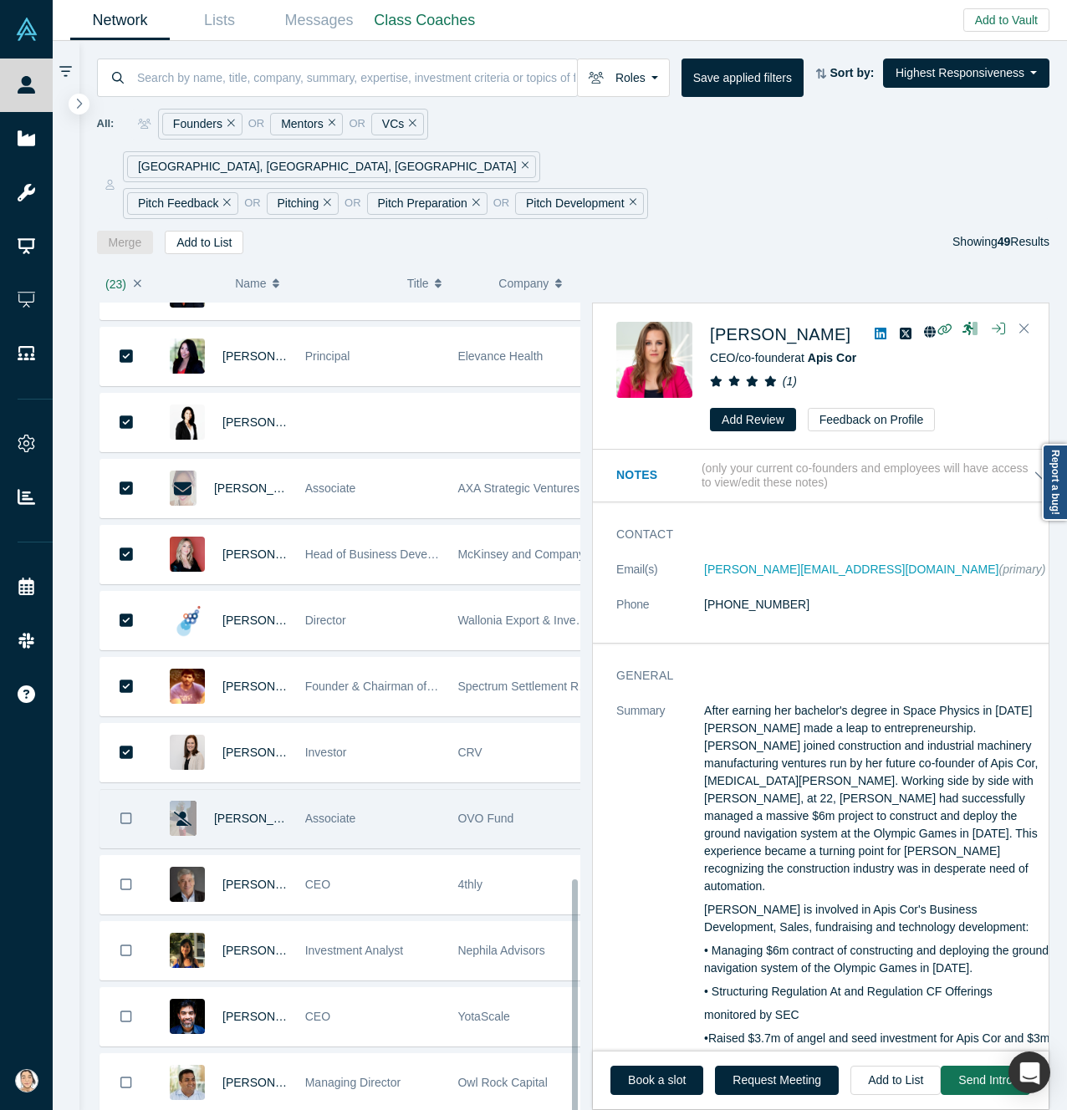
click at [122, 790] on button "Bookmark" at bounding box center [126, 819] width 52 height 58
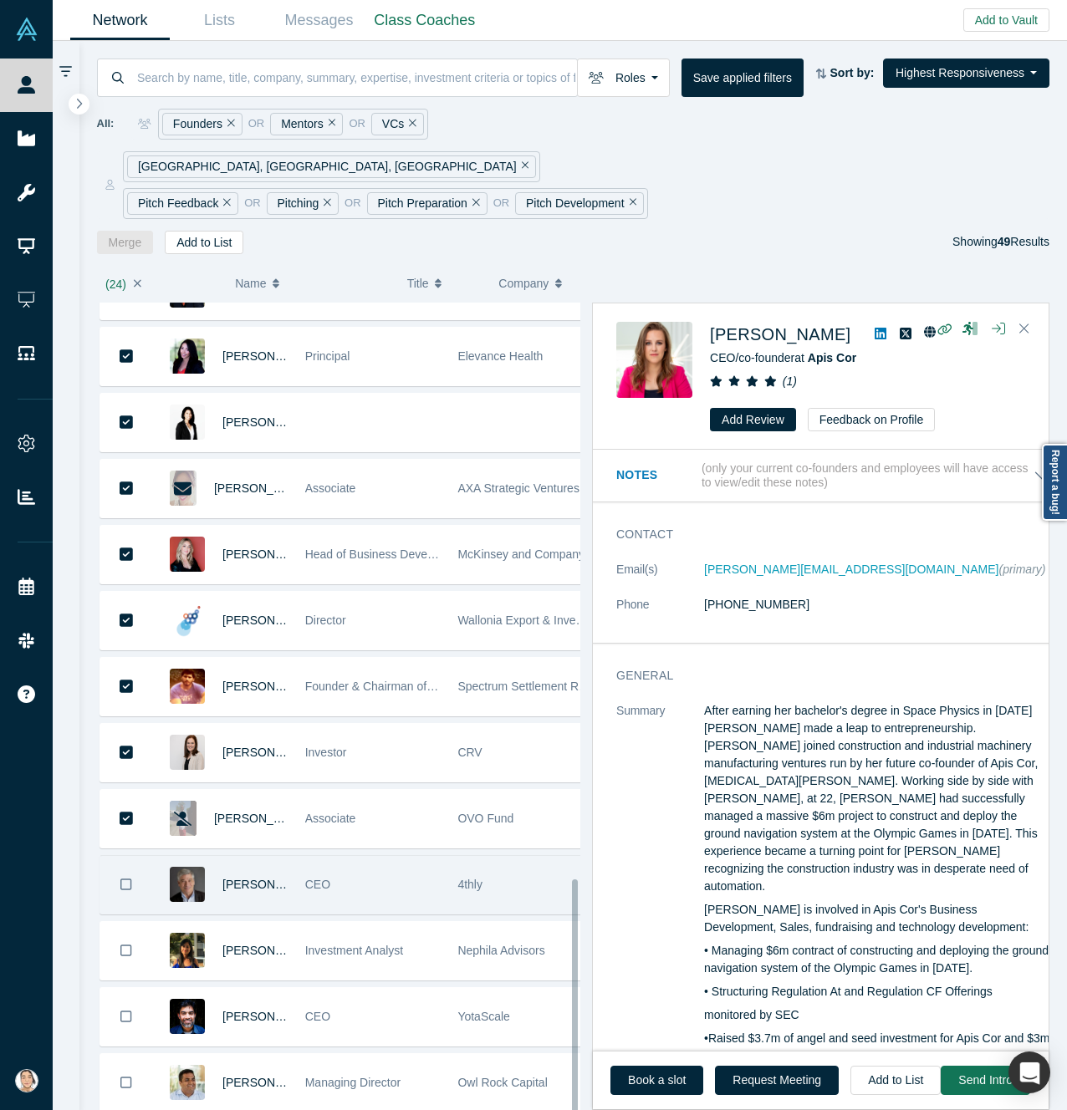
drag, startPoint x: 123, startPoint y: 823, endPoint x: 121, endPoint y: 833, distance: 10.2
click at [123, 856] on button "Bookmark" at bounding box center [126, 885] width 52 height 58
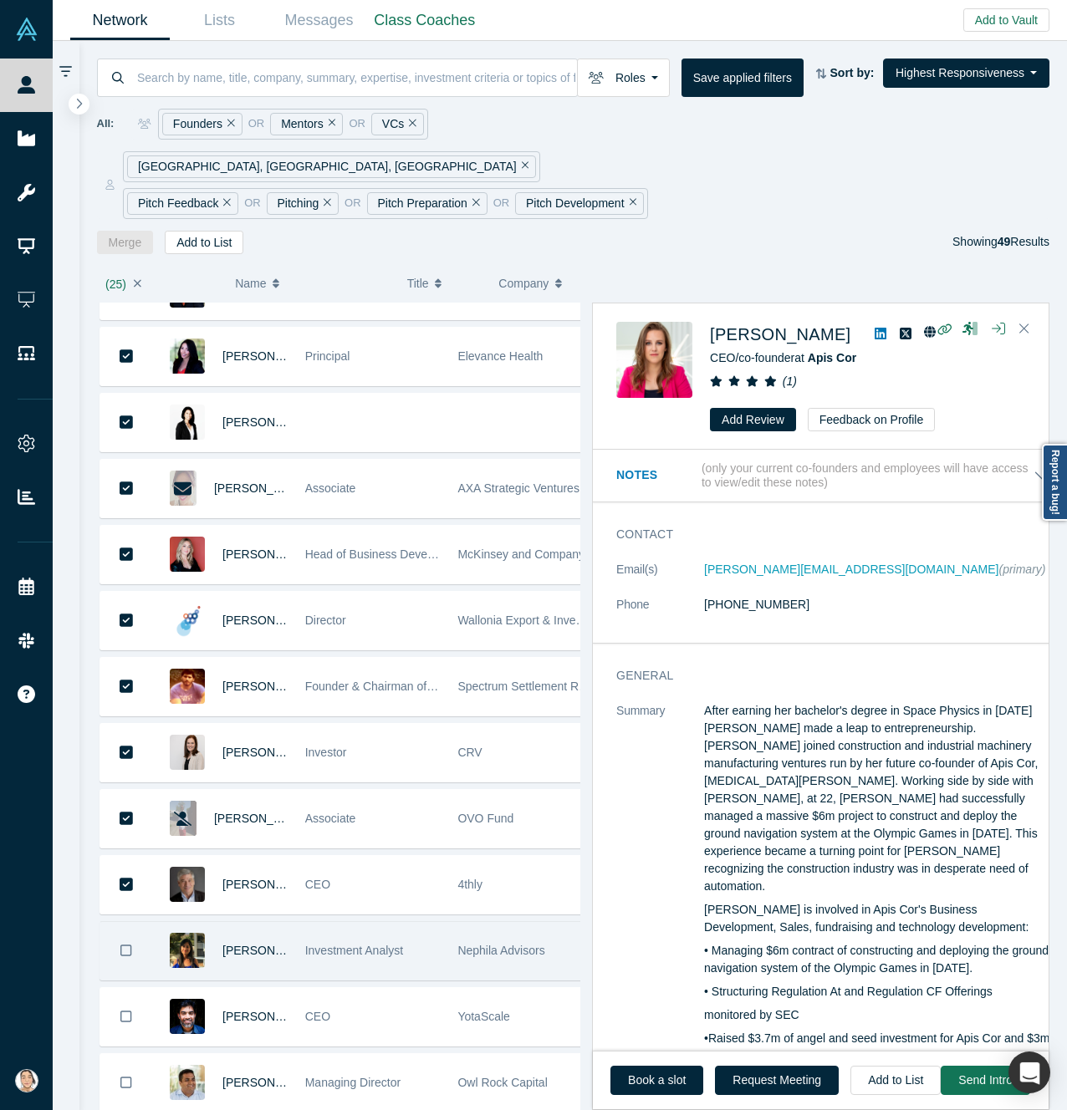
click at [132, 922] on button "Bookmark" at bounding box center [126, 951] width 52 height 58
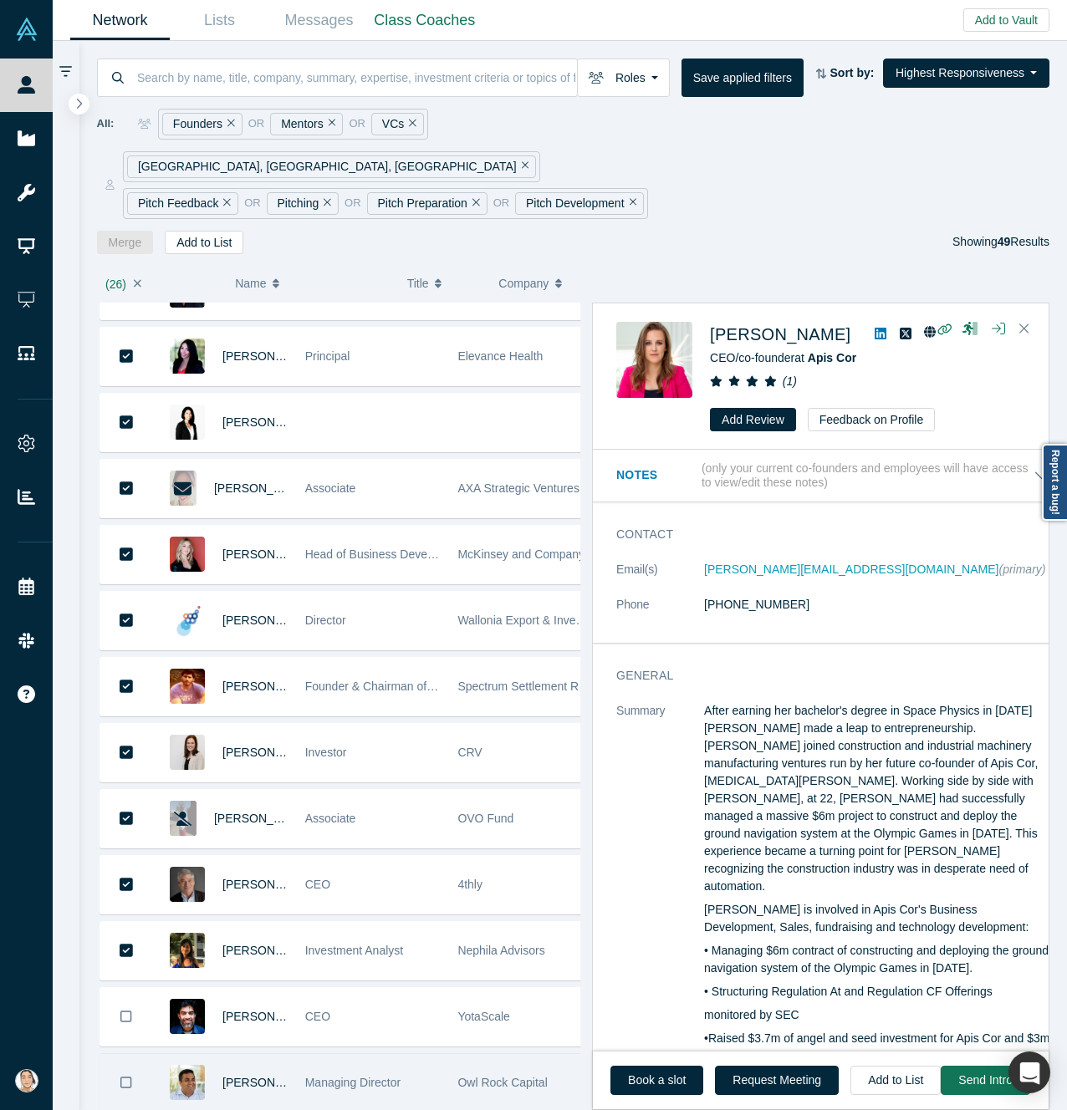
click at [125, 1009] on icon "Bookmark" at bounding box center [126, 1017] width 12 height 16
click at [126, 1075] on icon "Bookmark" at bounding box center [126, 1083] width 12 height 16
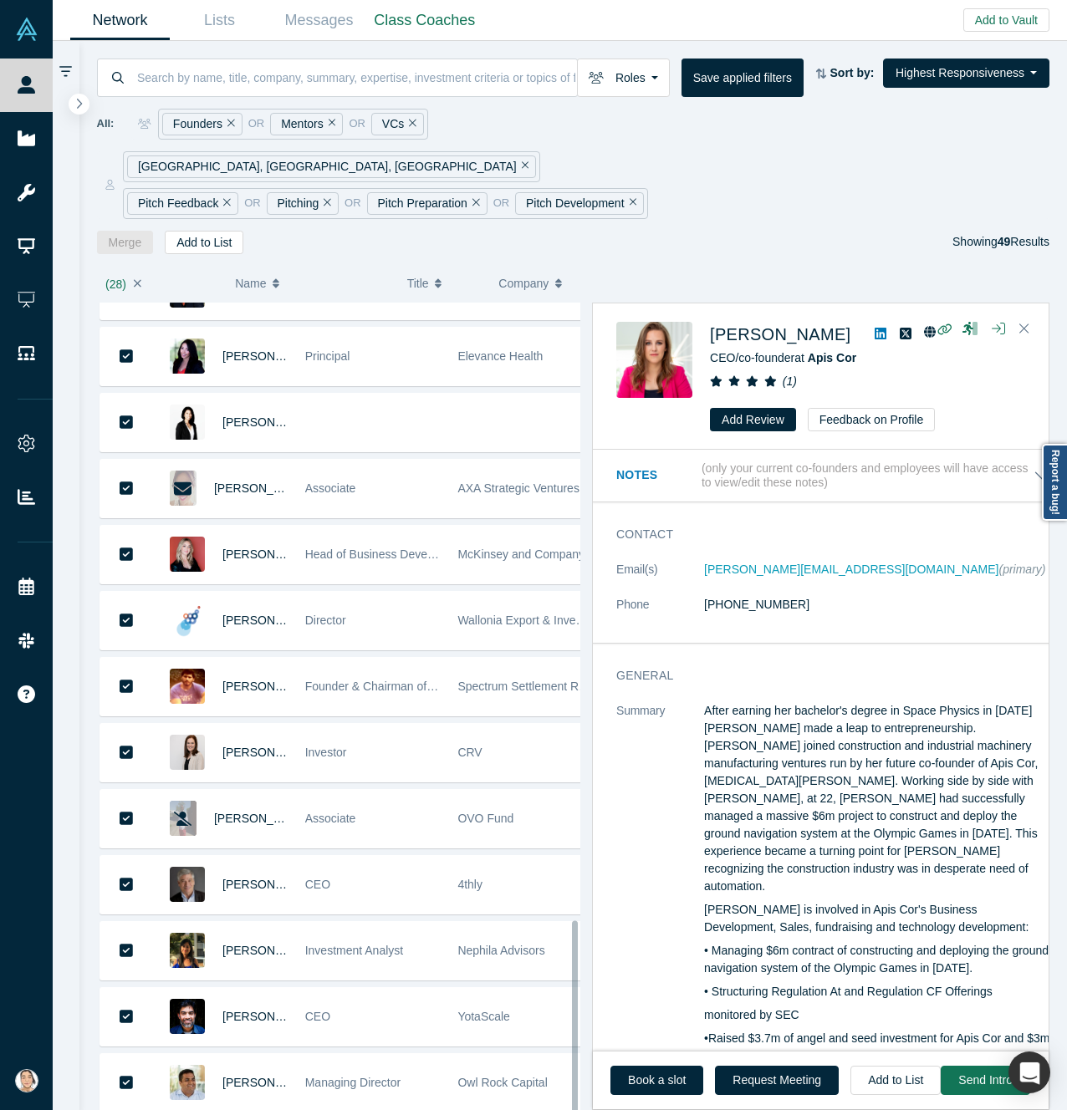
scroll to position [2392, 0]
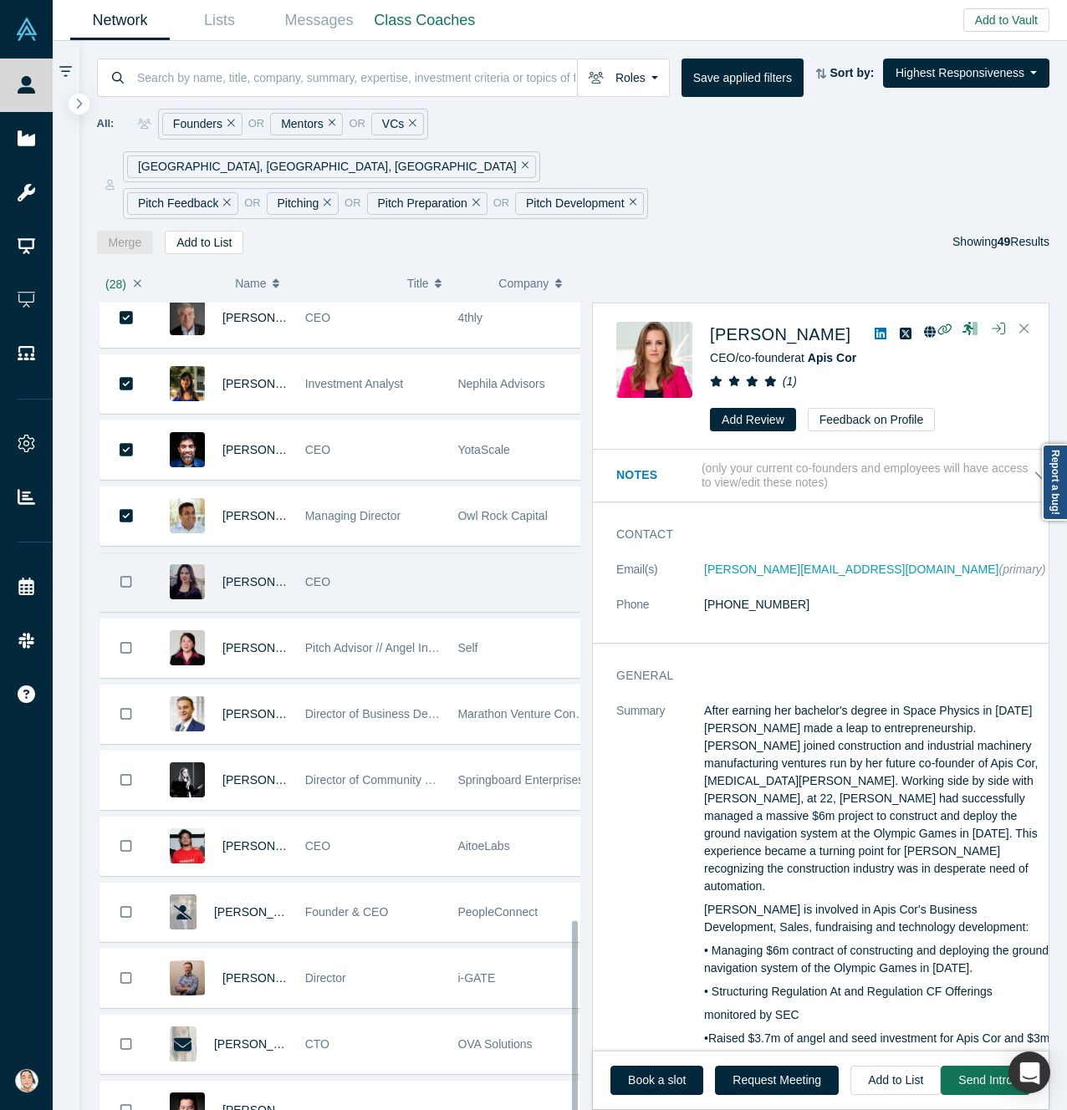
click at [121, 576] on icon "Bookmark" at bounding box center [126, 582] width 12 height 12
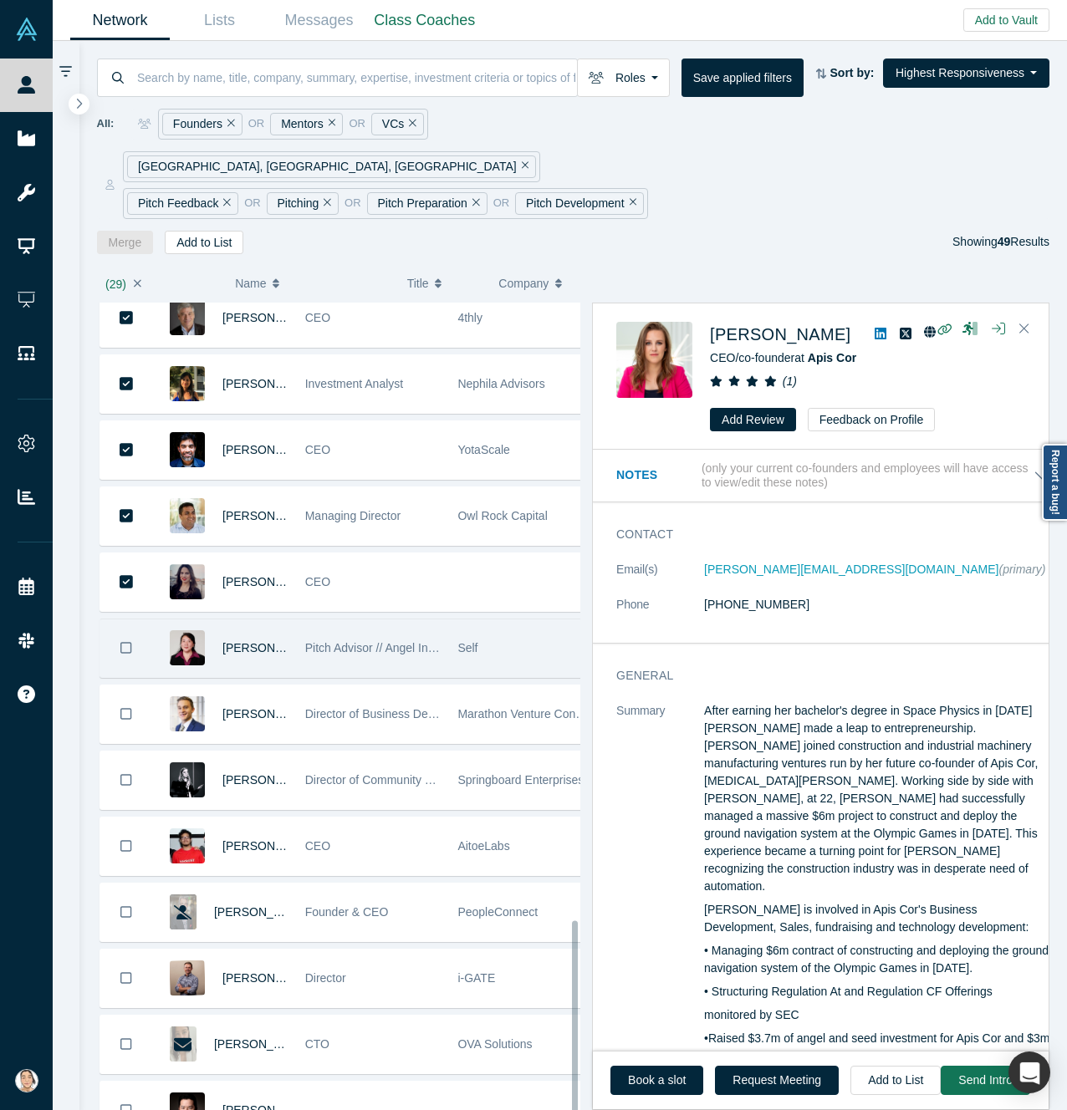
click at [101, 620] on button "Bookmark" at bounding box center [126, 649] width 52 height 58
click at [120, 640] on icon "Bookmark" at bounding box center [127, 648] width 14 height 16
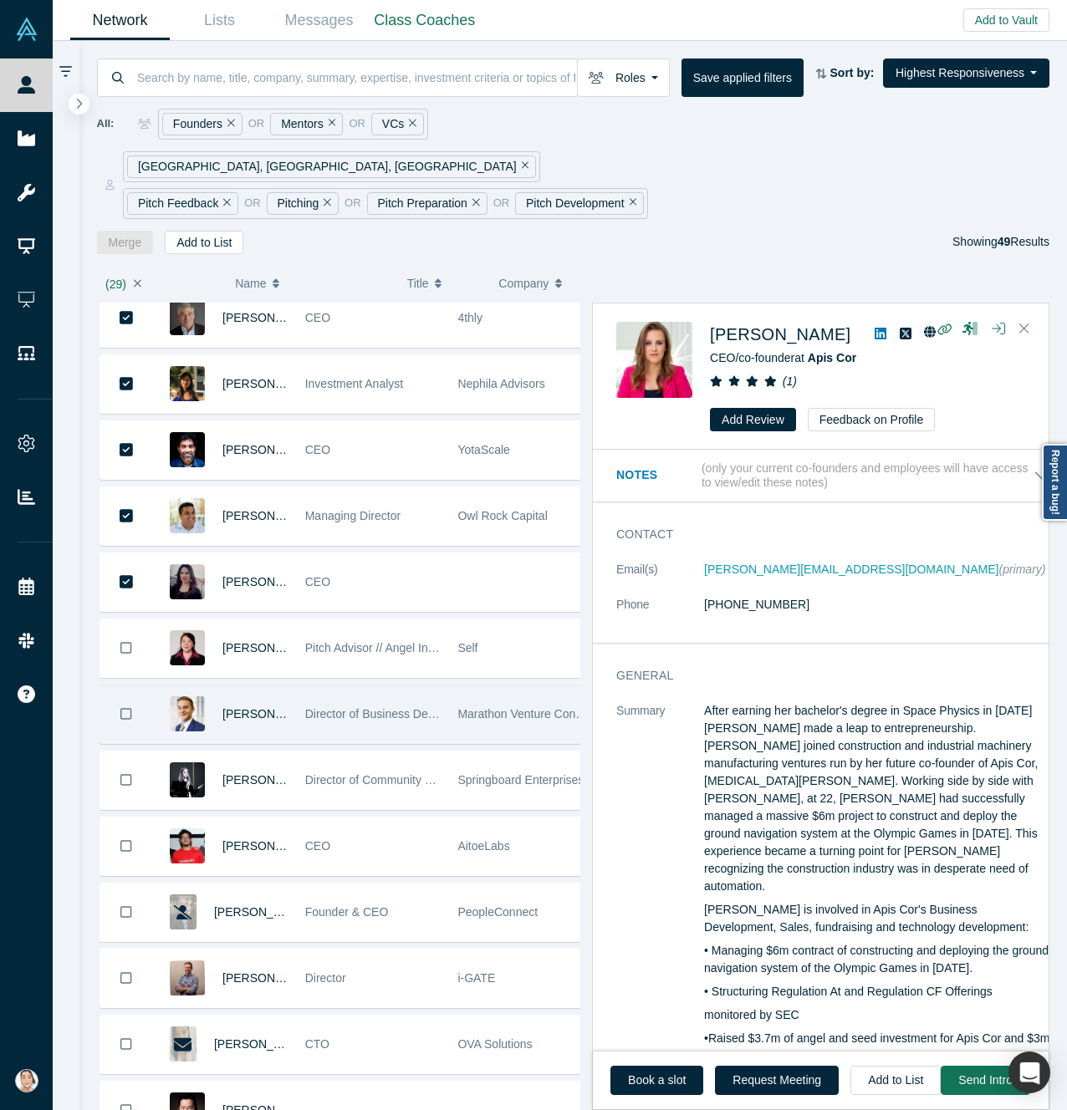
click at [120, 686] on button "Bookmark" at bounding box center [126, 715] width 52 height 58
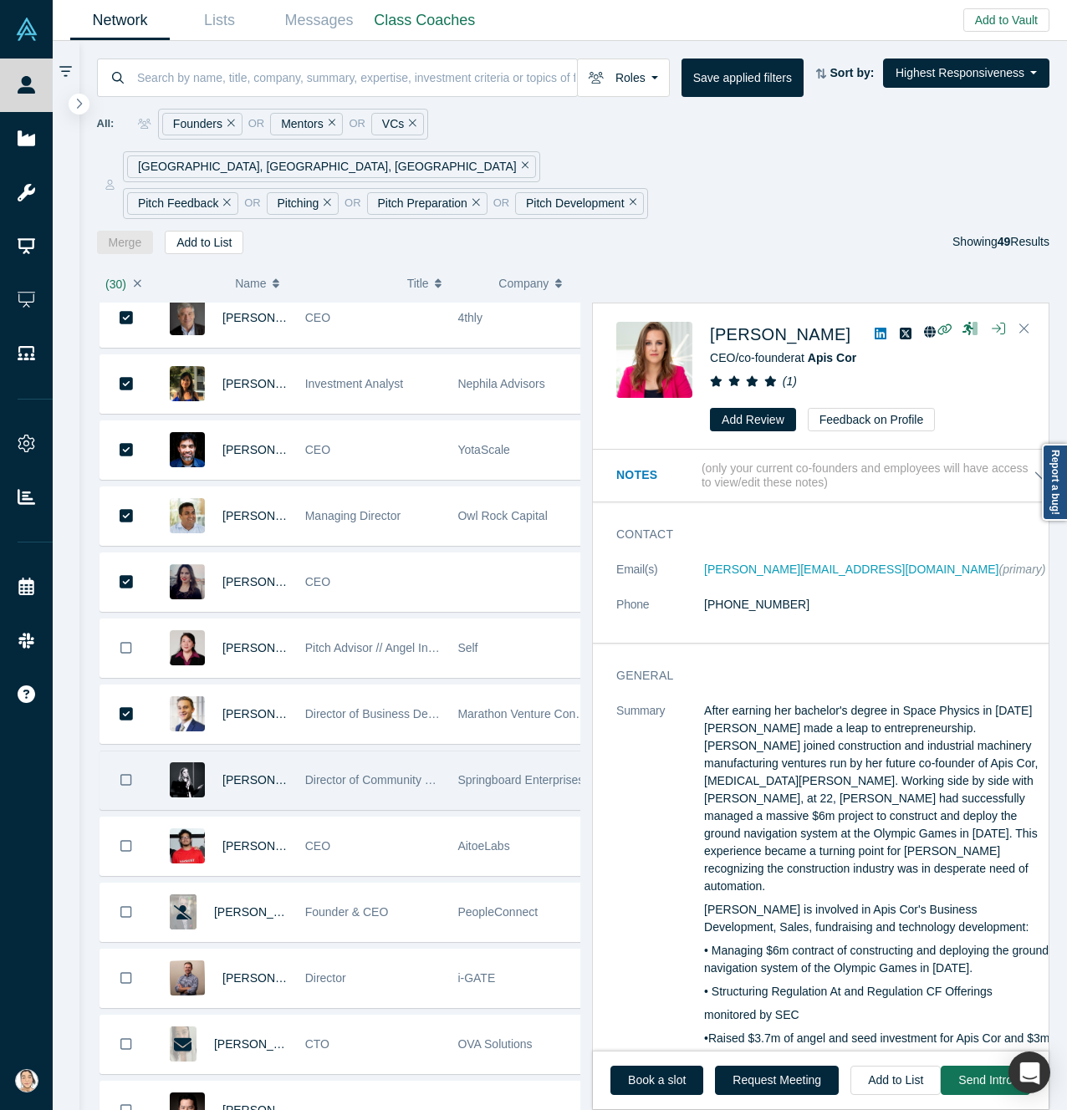
click at [130, 756] on button "Bookmark" at bounding box center [126, 781] width 52 height 58
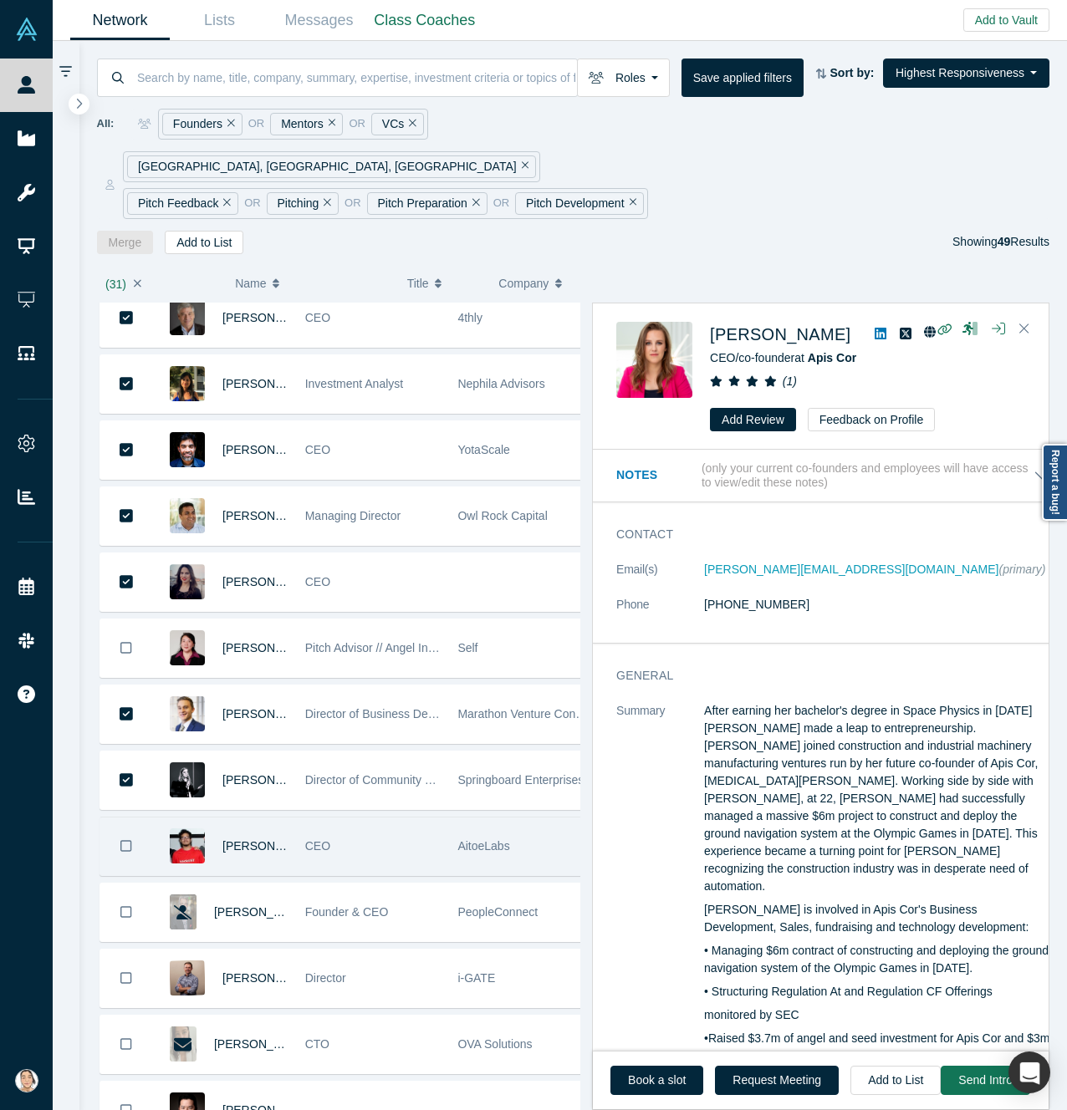
click at [137, 818] on button "Bookmark" at bounding box center [126, 847] width 52 height 58
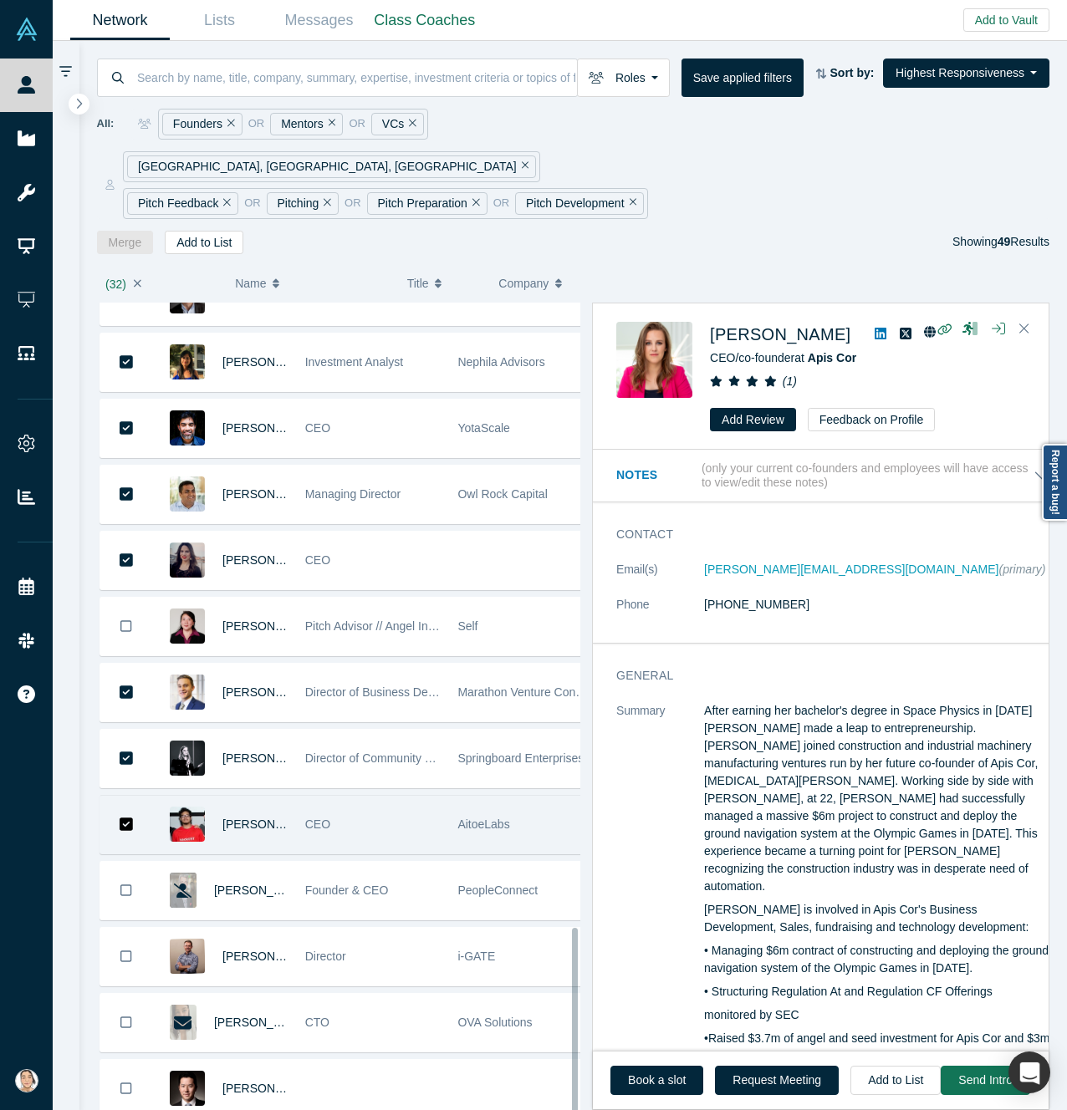
scroll to position [2420, 0]
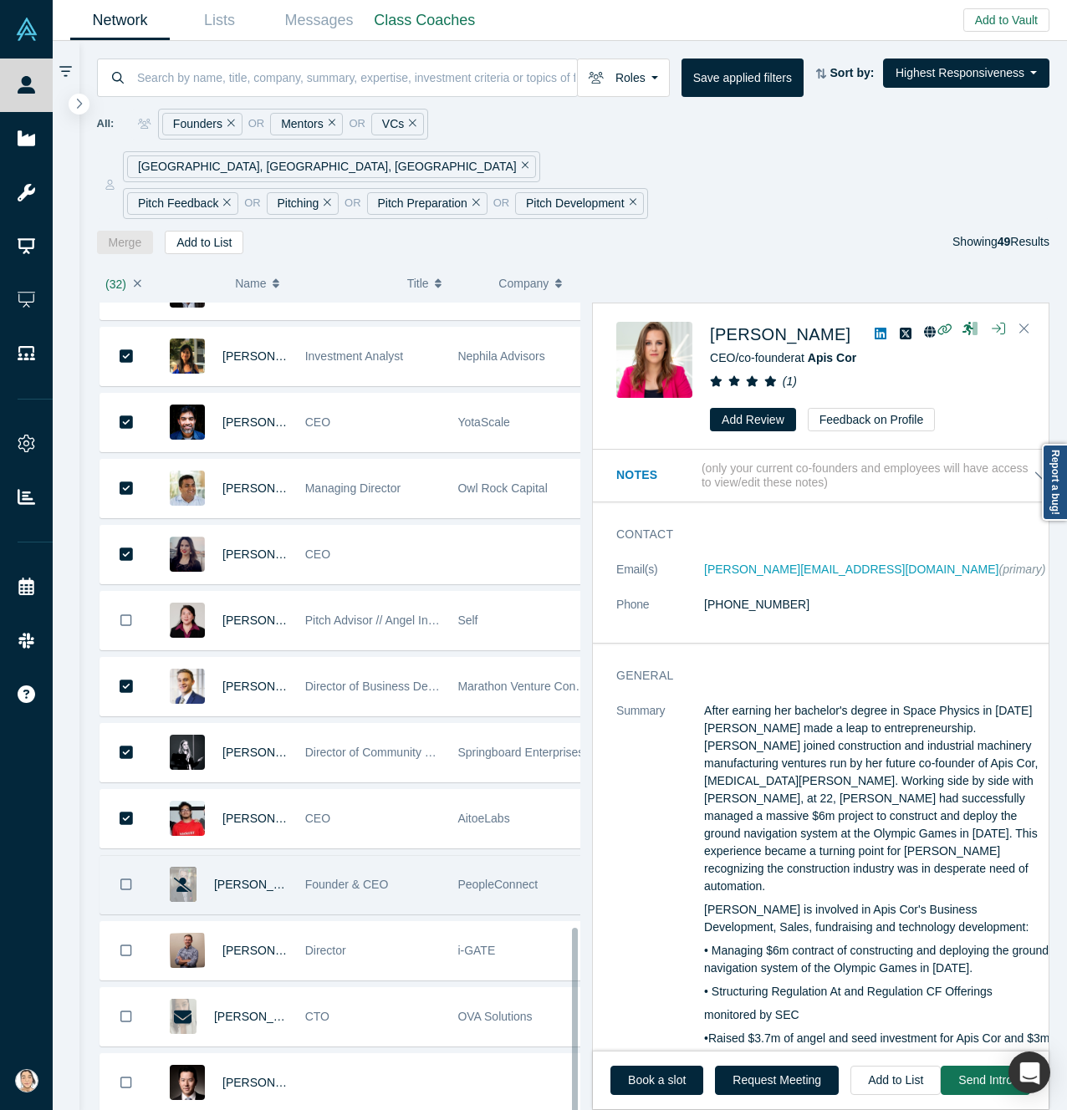
drag, startPoint x: 137, startPoint y: 841, endPoint x: 136, endPoint y: 849, distance: 8.4
click at [138, 856] on button "Bookmark" at bounding box center [126, 885] width 52 height 58
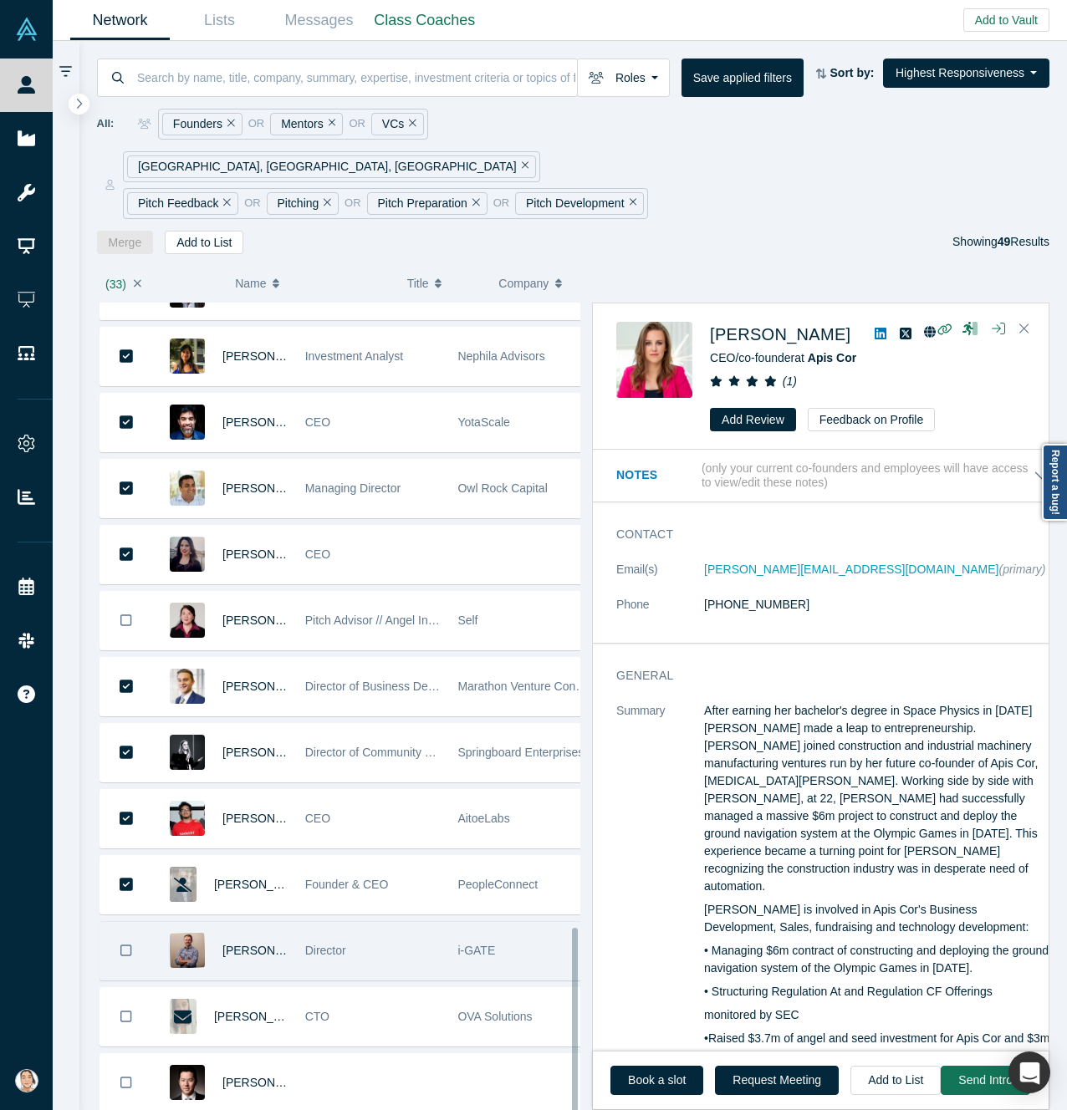
click at [126, 943] on icon "Bookmark" at bounding box center [126, 951] width 12 height 16
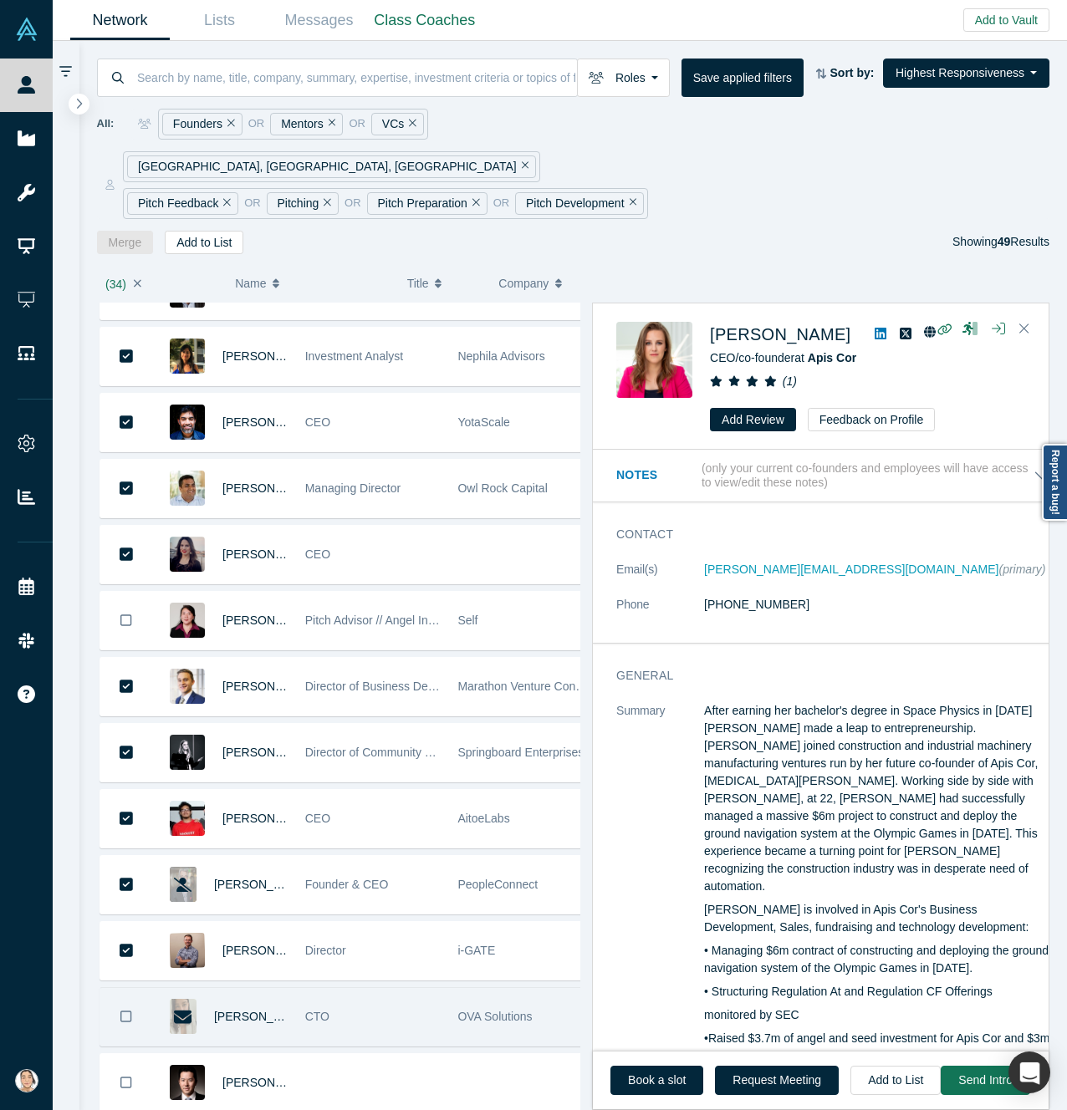
click at [126, 1009] on icon "Bookmark" at bounding box center [126, 1017] width 12 height 16
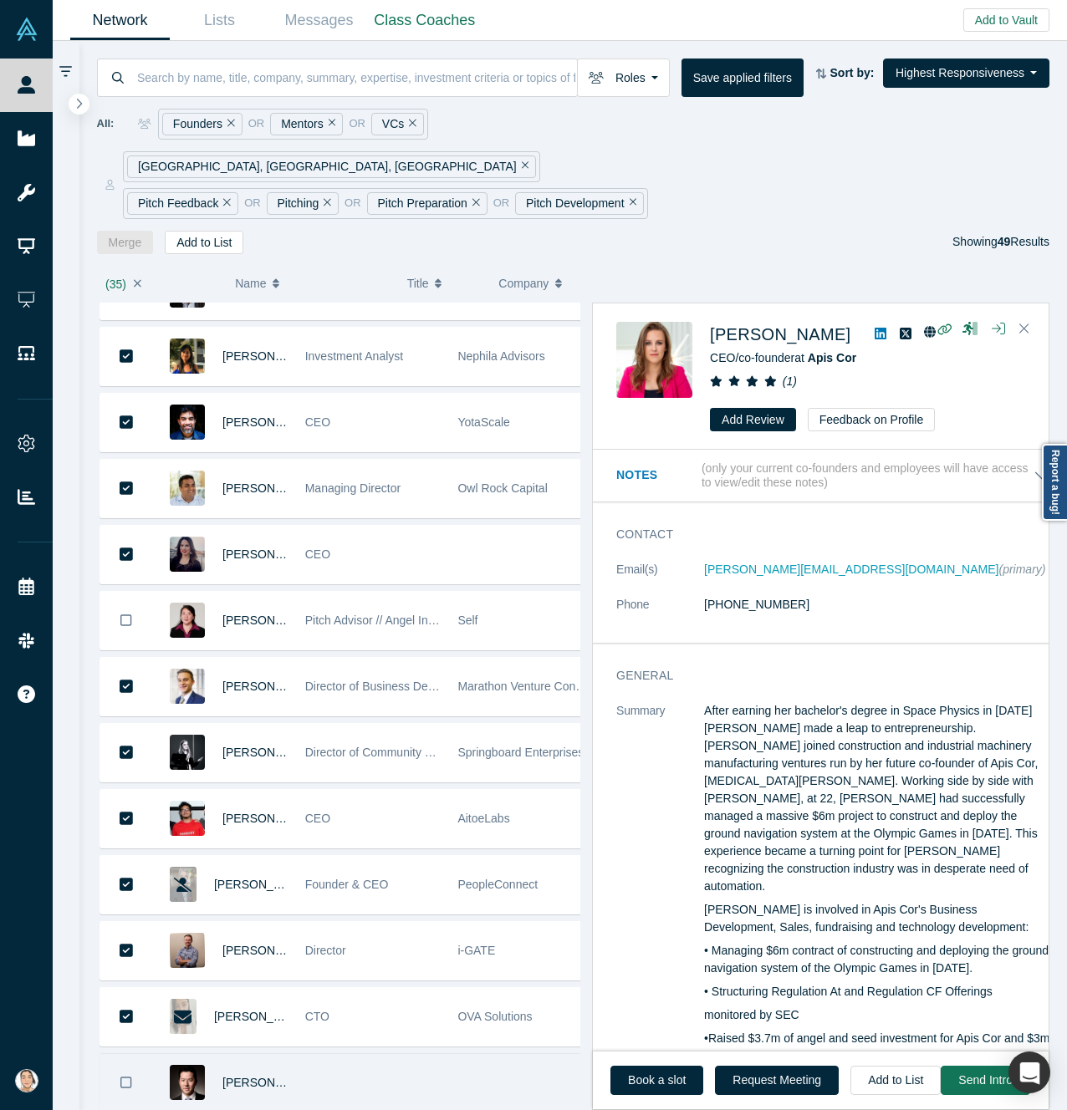
click at [127, 1075] on icon "Bookmark" at bounding box center [126, 1083] width 12 height 16
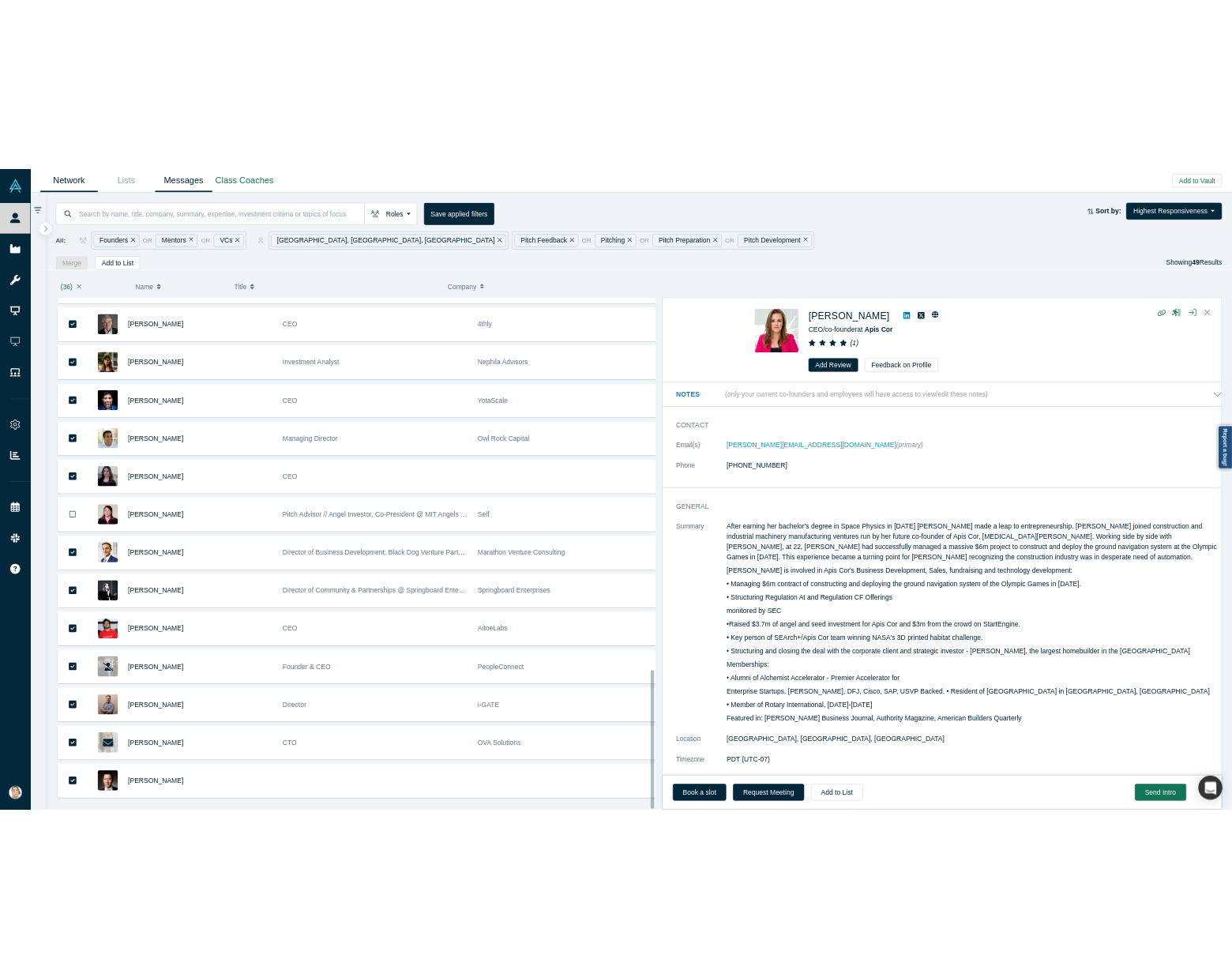
scroll to position [2255, 0]
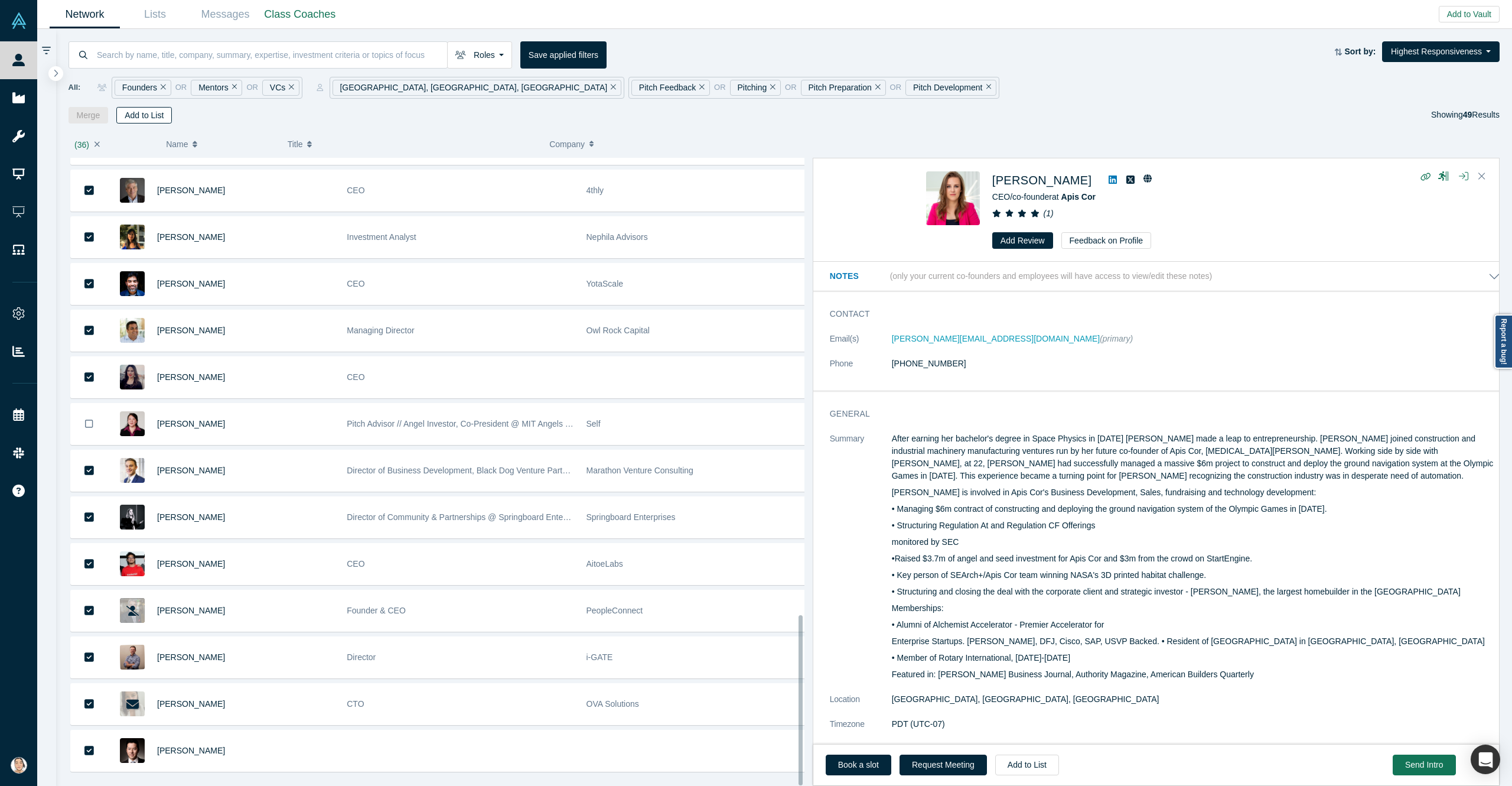
click at [131, 120] on button "Add to List" at bounding box center [144, 115] width 56 height 16
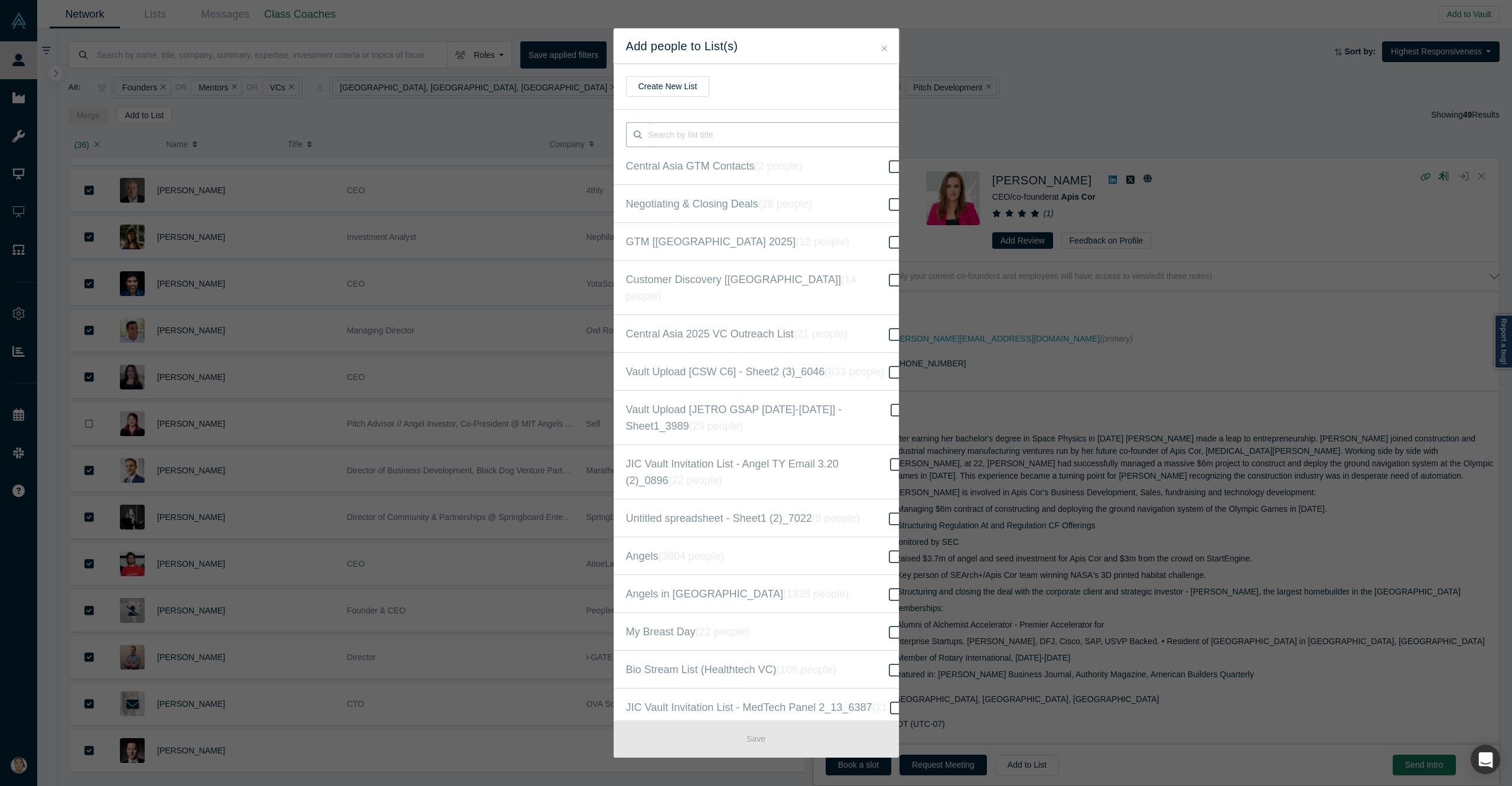
click at [690, 132] on input at bounding box center [776, 134] width 256 height 25
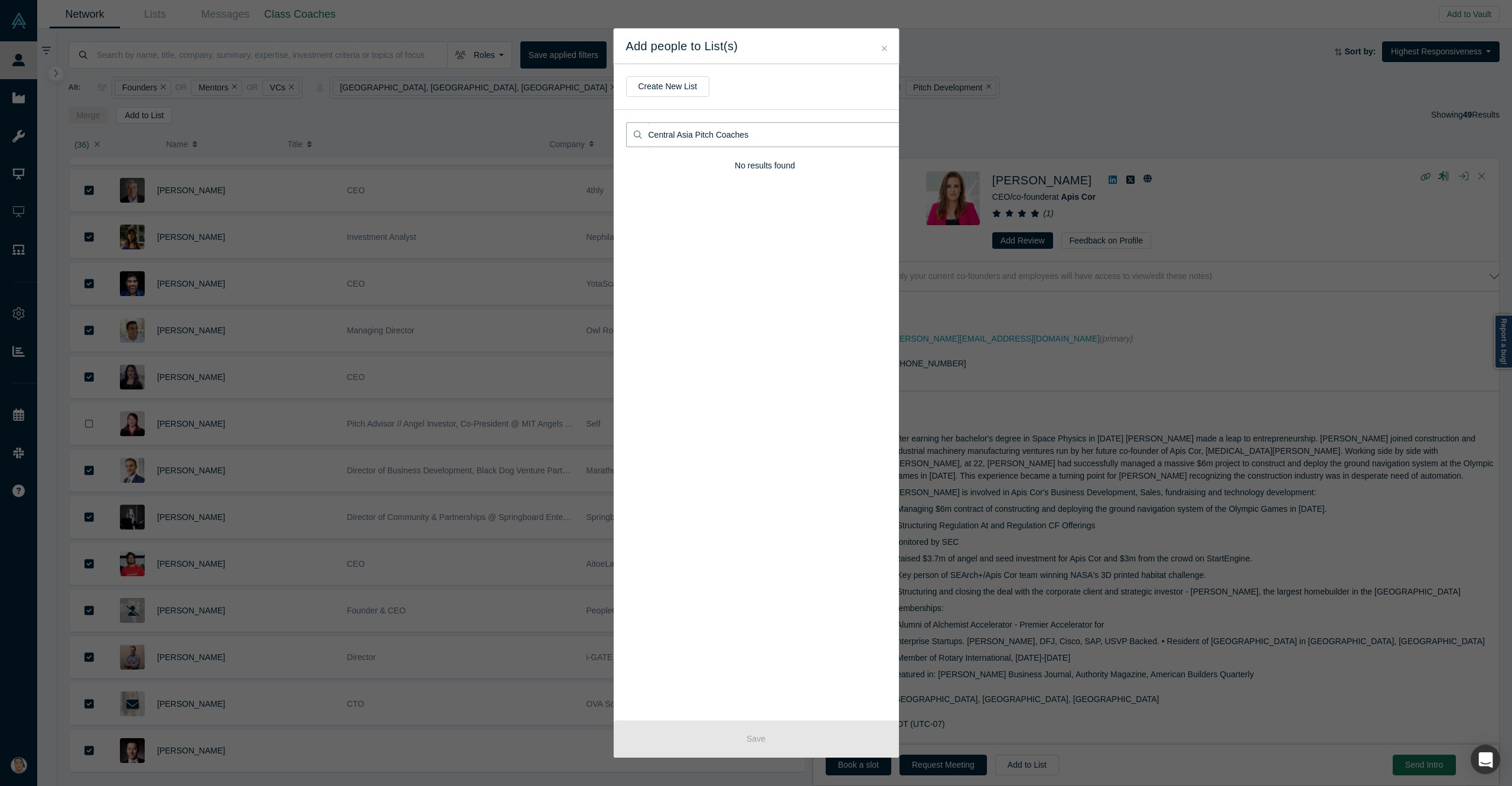
click at [712, 141] on input "Central Asia Pitch Coaches" at bounding box center [776, 134] width 256 height 25
type input "Central Asia Pitch Coaches"
click at [666, 90] on button "Create New List" at bounding box center [668, 86] width 84 height 20
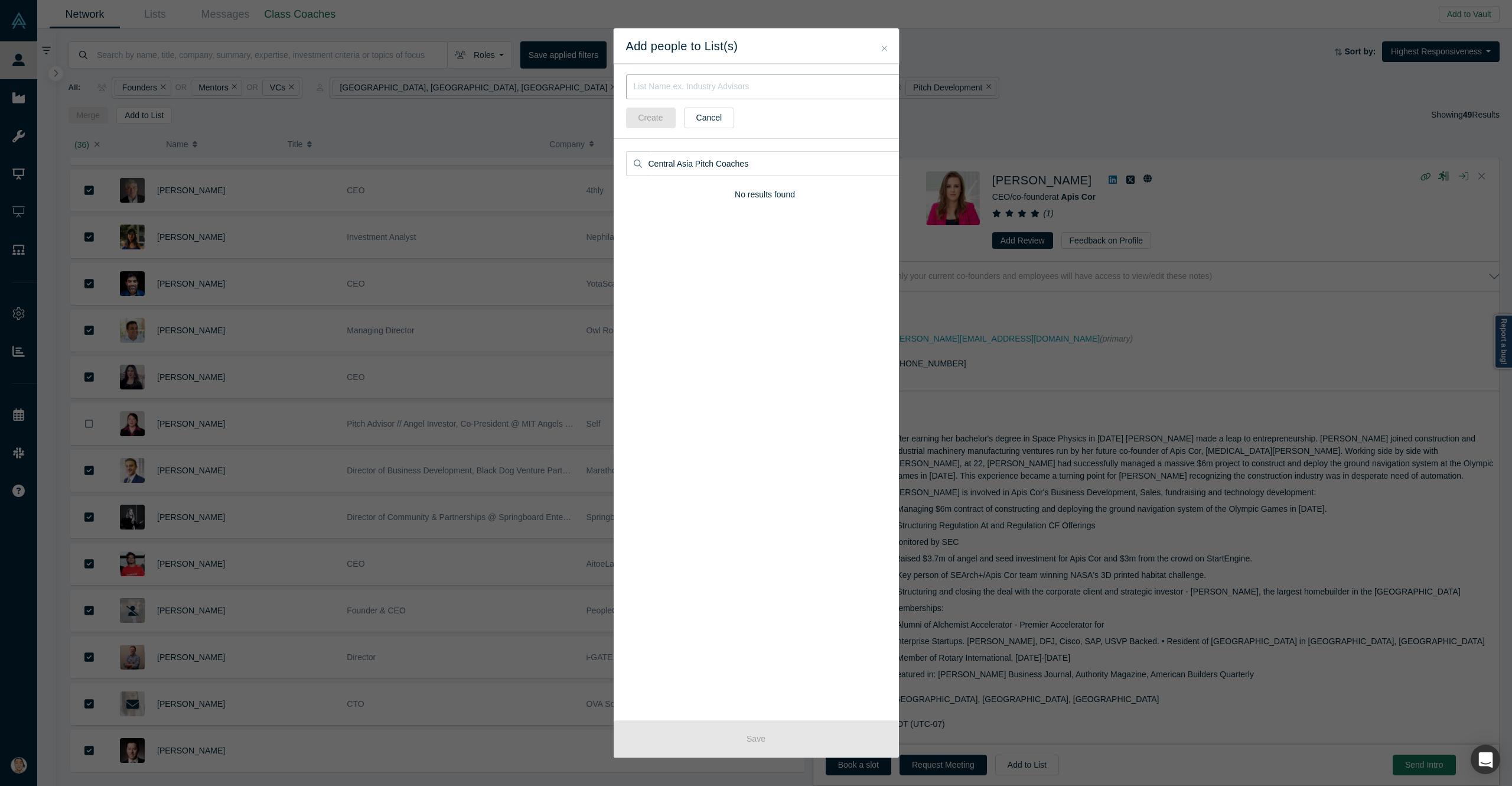
click at [723, 83] on input "text" at bounding box center [765, 86] width 278 height 25
type input "Central Asia Pitch Coach"
click at [660, 117] on button "Create" at bounding box center [651, 117] width 49 height 20
click at [718, 122] on div "Central Asia Pitch Coaches" at bounding box center [765, 129] width 303 height 37
click at [719, 122] on div "Central Asia Pitch Coaches" at bounding box center [765, 129] width 303 height 37
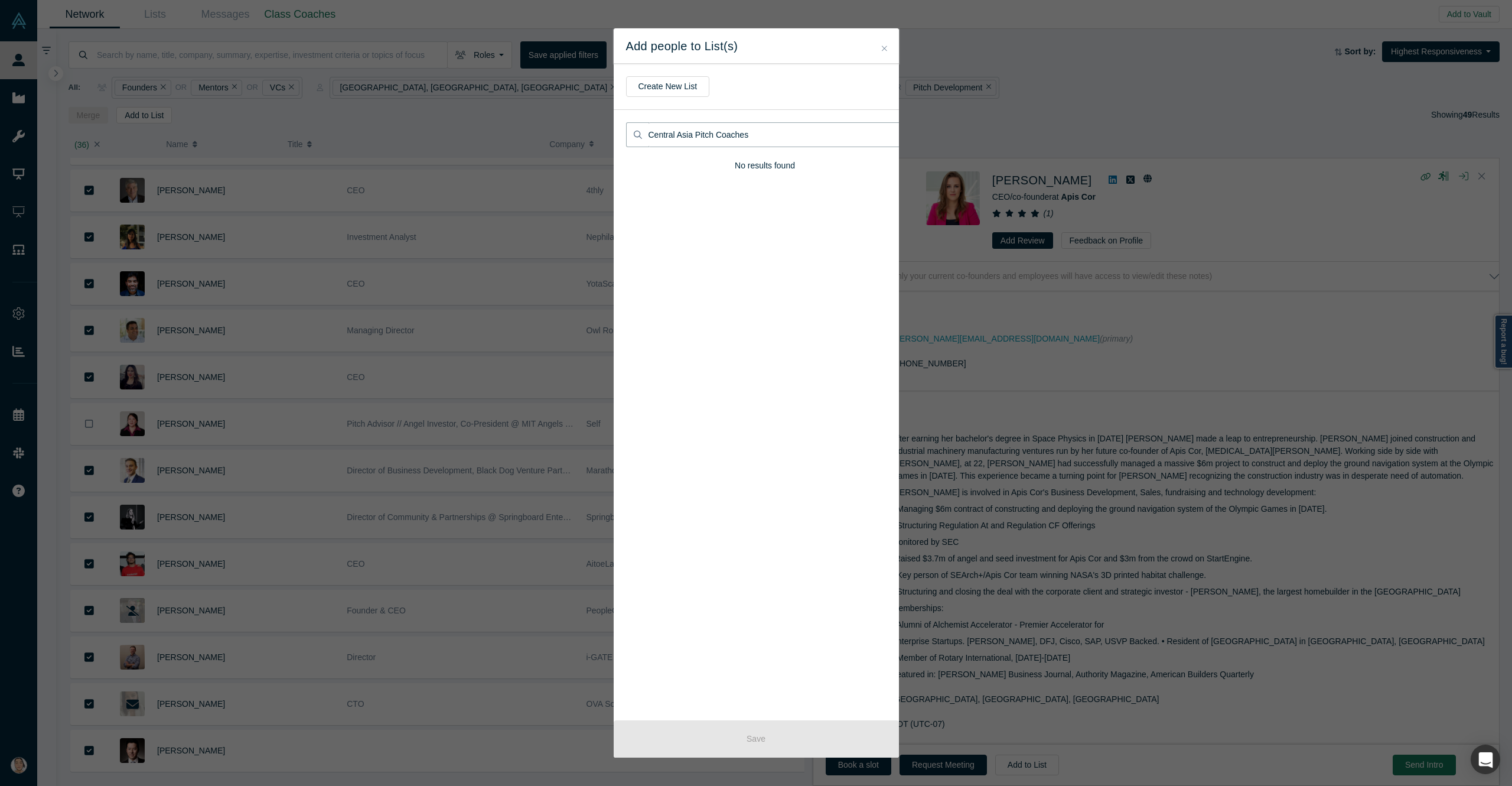
click at [719, 131] on input "Central Asia Pitch Coaches" at bounding box center [776, 134] width 256 height 25
click at [720, 131] on input "Central Asia Pitch Coaches" at bounding box center [776, 134] width 256 height 25
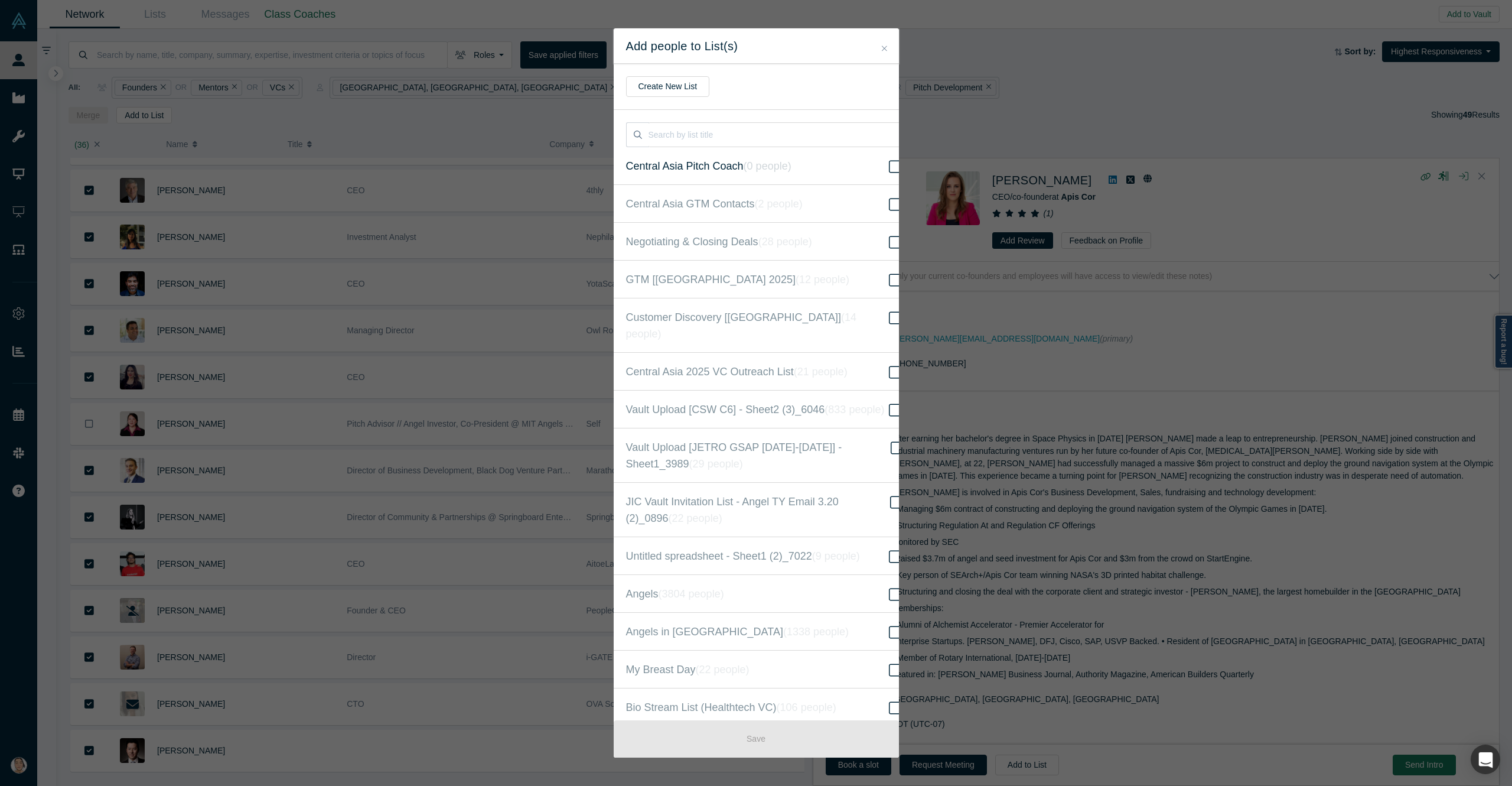
click at [753, 161] on label "Central Asia Pitch Coach ( 0 people )" at bounding box center [765, 166] width 303 height 38
click at [0, 0] on input "Central Asia Pitch Coach ( 0 people )" at bounding box center [0, 0] width 0 height 0
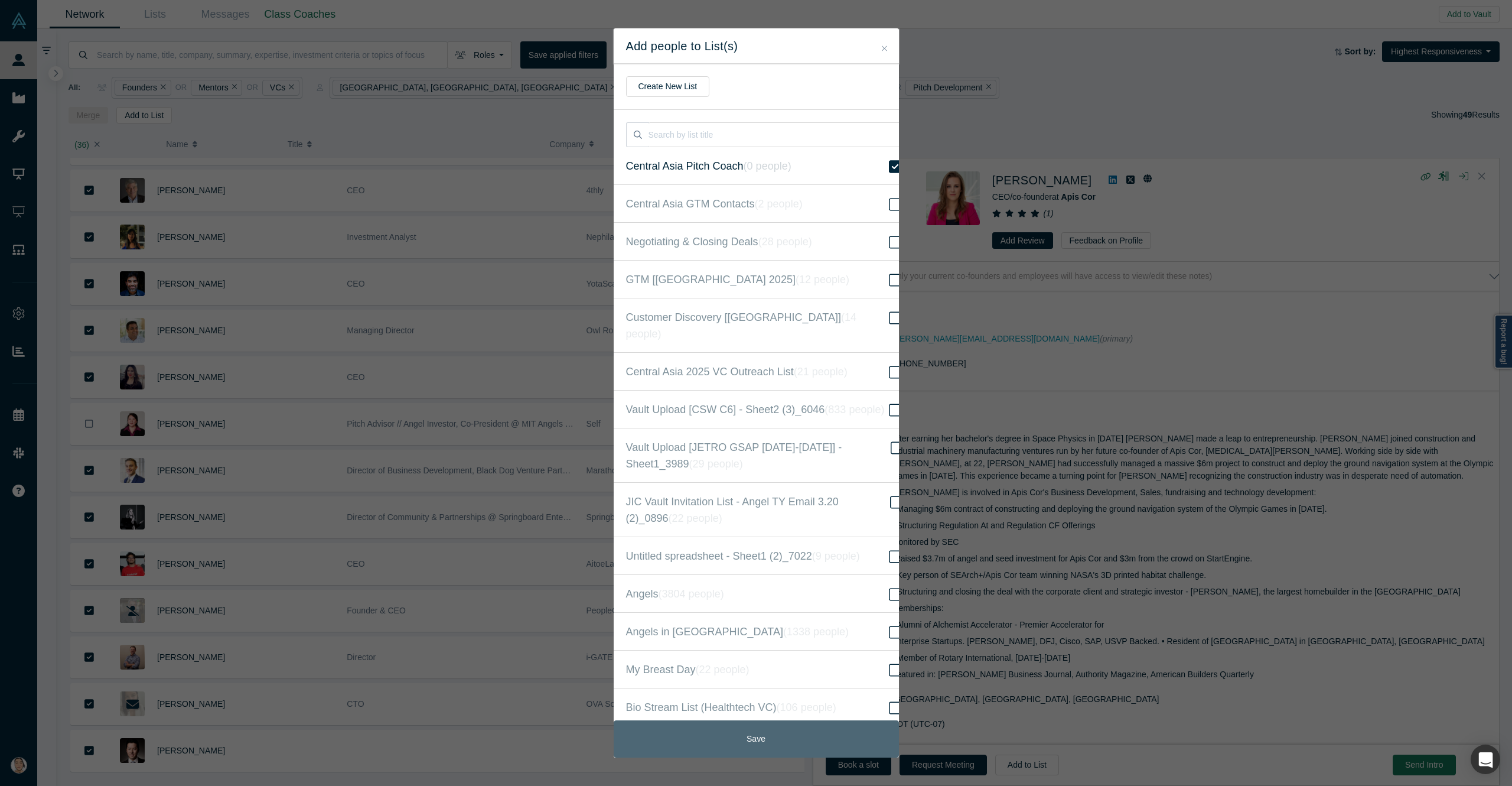
click at [753, 729] on button "Save" at bounding box center [757, 739] width 285 height 37
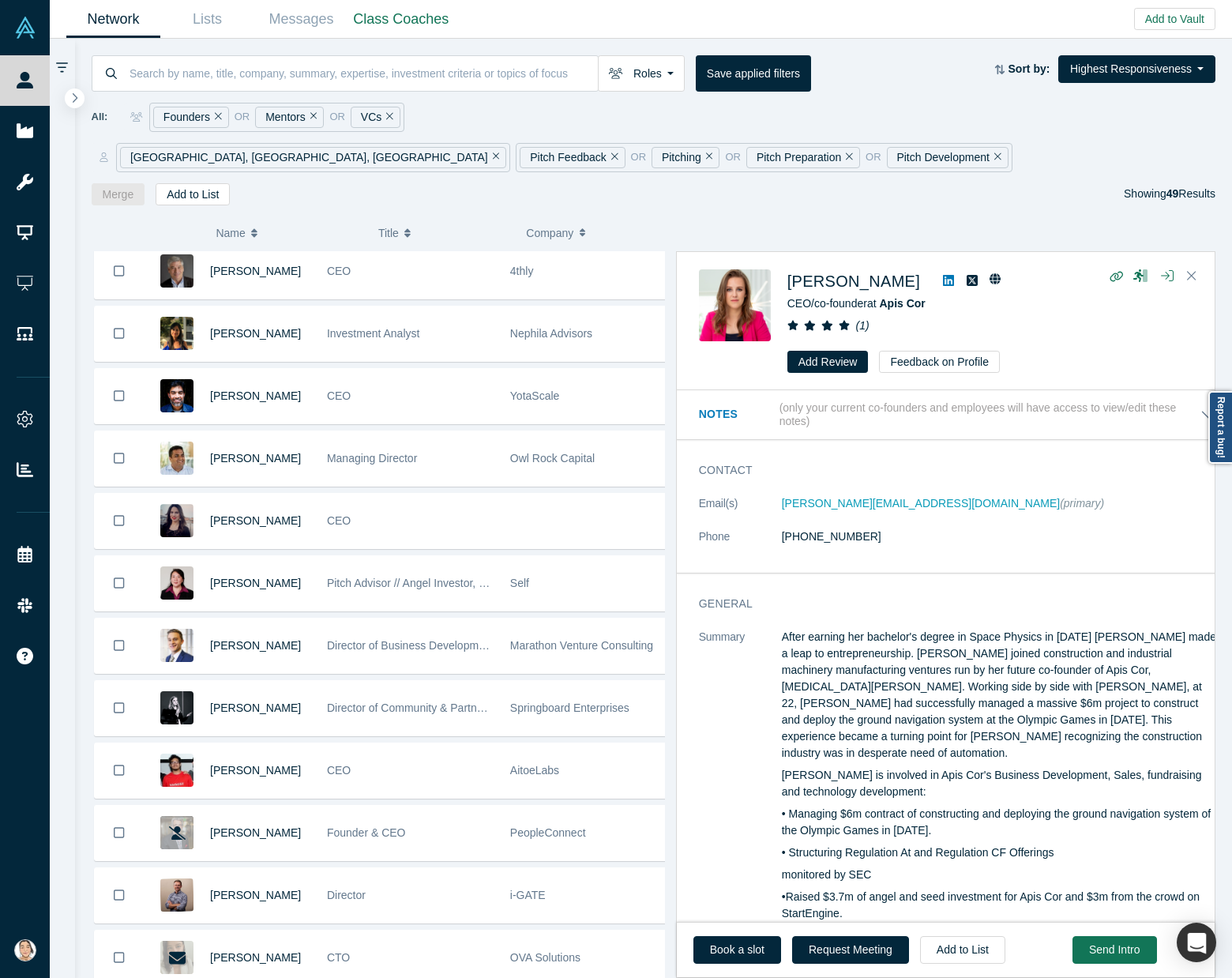
click at [204, 40] on div "Roles Founders Mentors VCs Faculty Alumni Mentor Angels Corporate Innovator Ser…" at bounding box center [654, 122] width 1158 height 166
click at [208, 19] on link "Lists" at bounding box center [207, 19] width 94 height 37
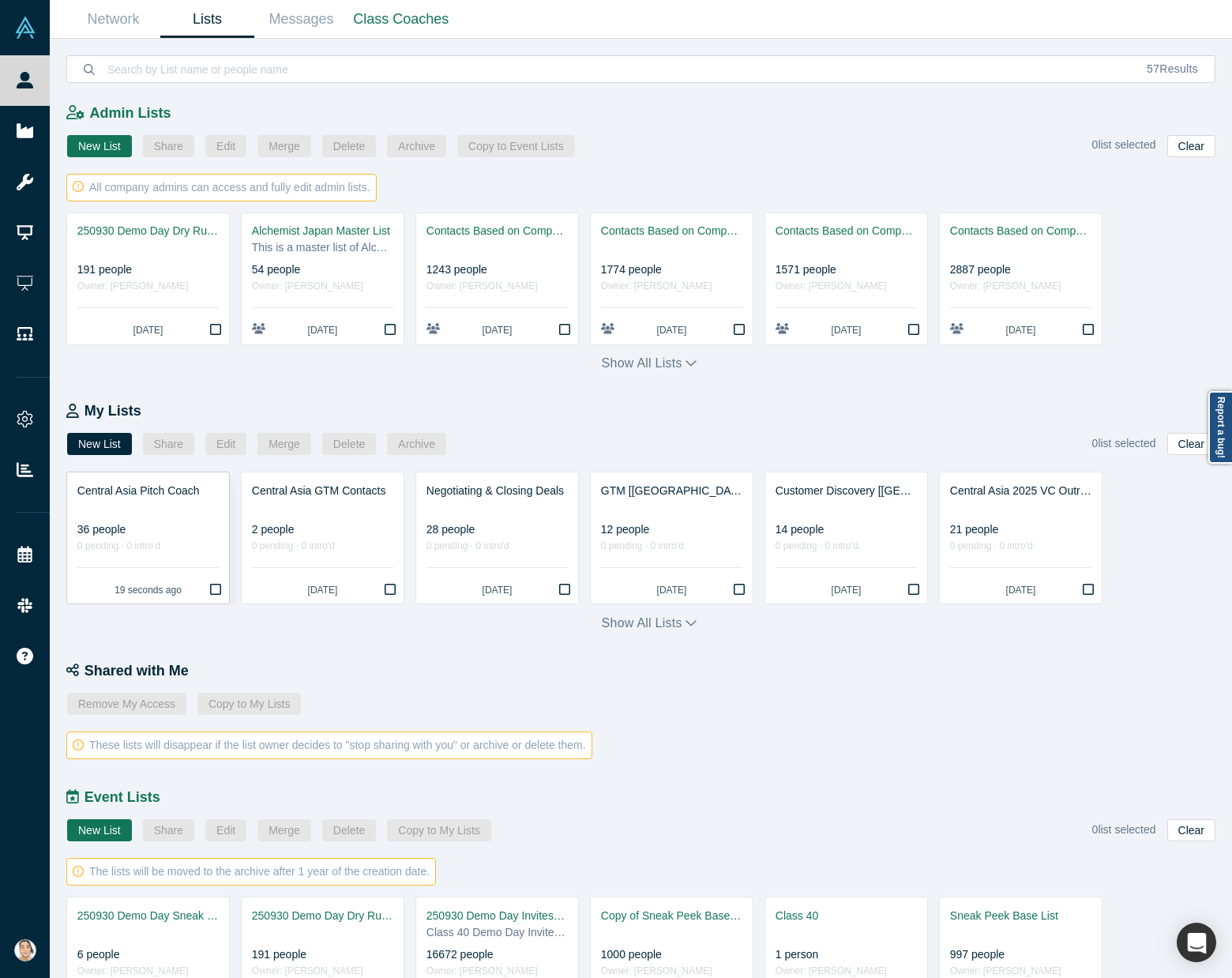
click at [137, 544] on div "0 pending · 0 intro'd" at bounding box center [148, 546] width 142 height 17
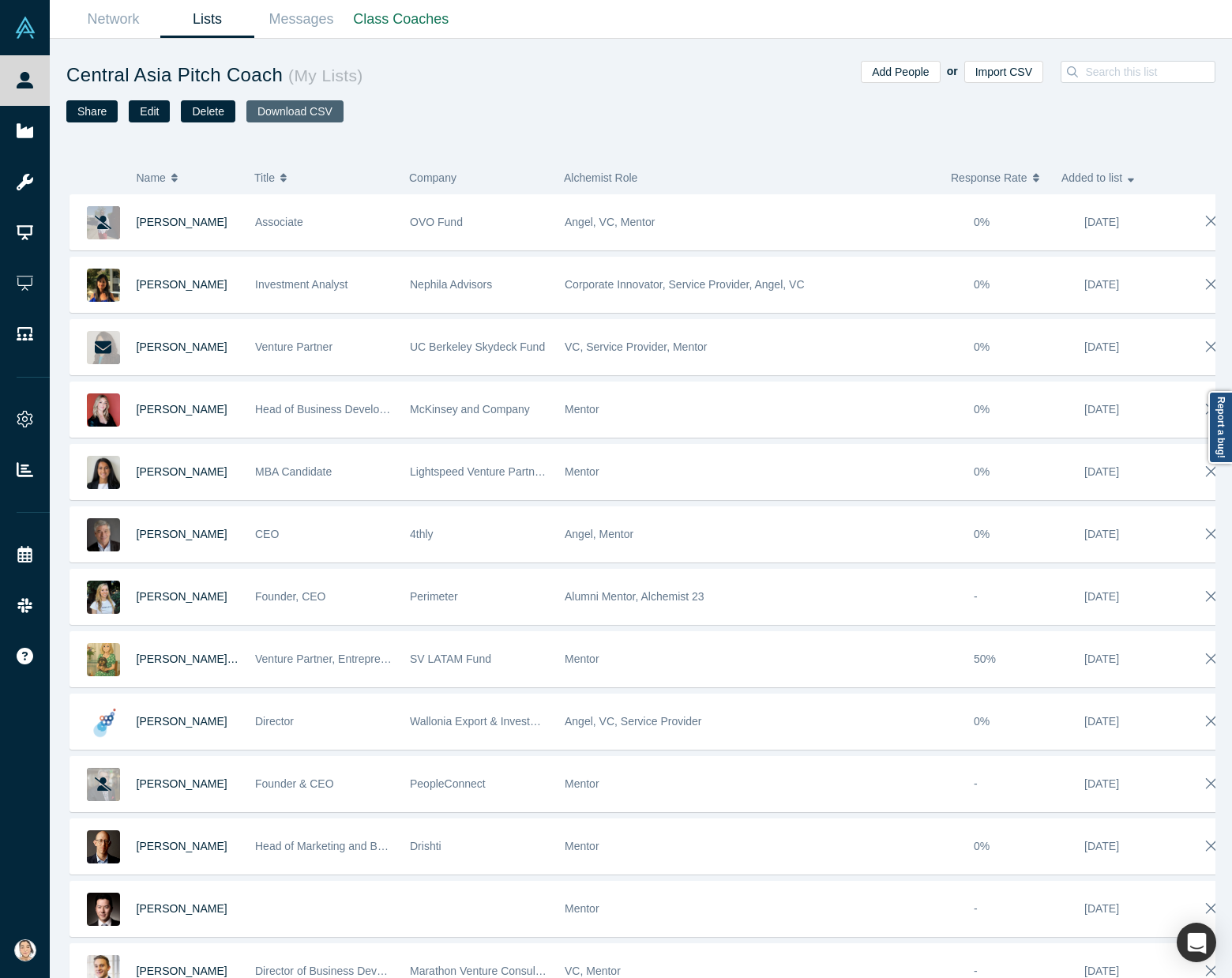
click at [298, 102] on button "Download CSV" at bounding box center [295, 111] width 97 height 22
click at [1127, 77] on input at bounding box center [1155, 72] width 142 height 21
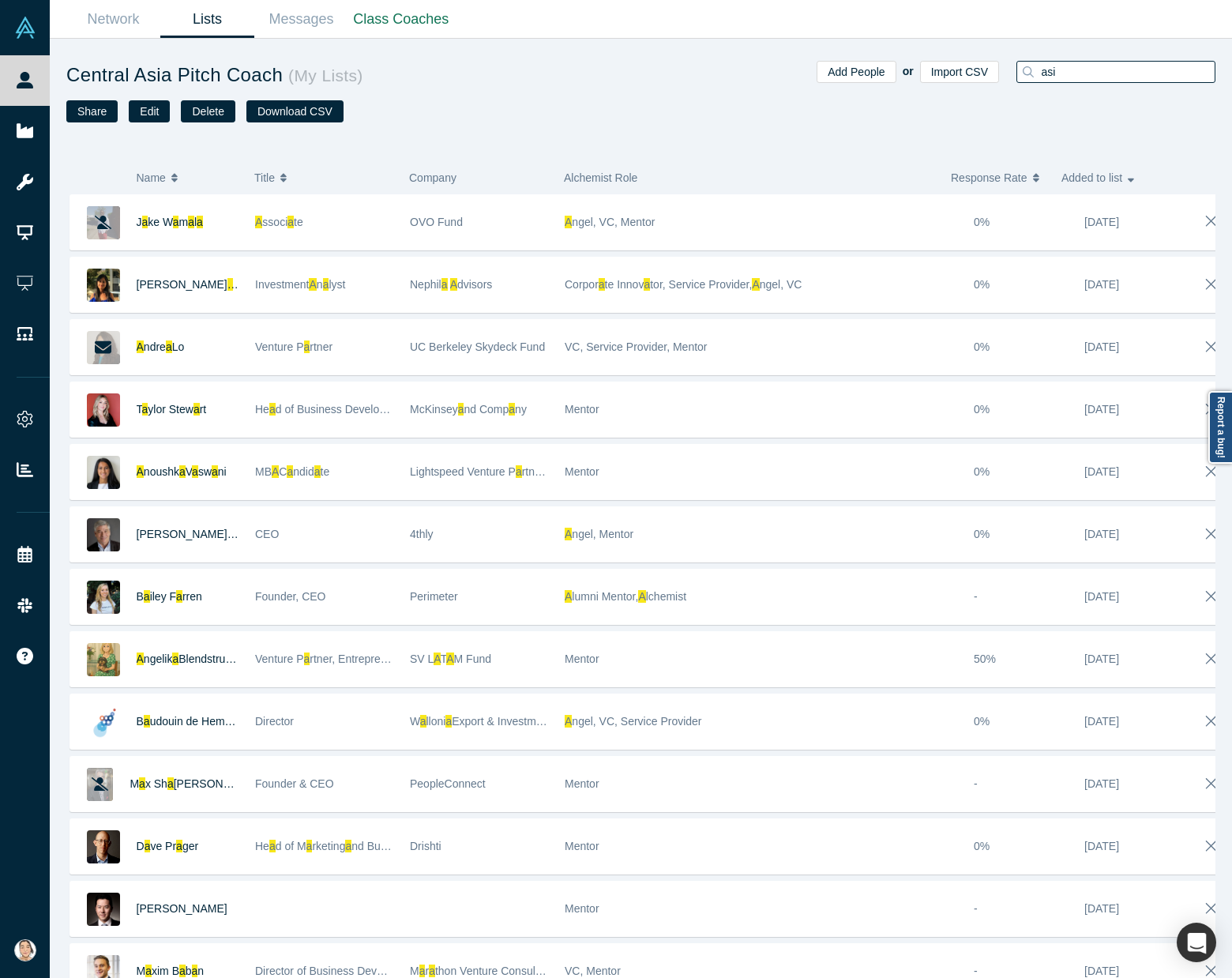
type input "asim"
